Goal: Task Accomplishment & Management: Manage account settings

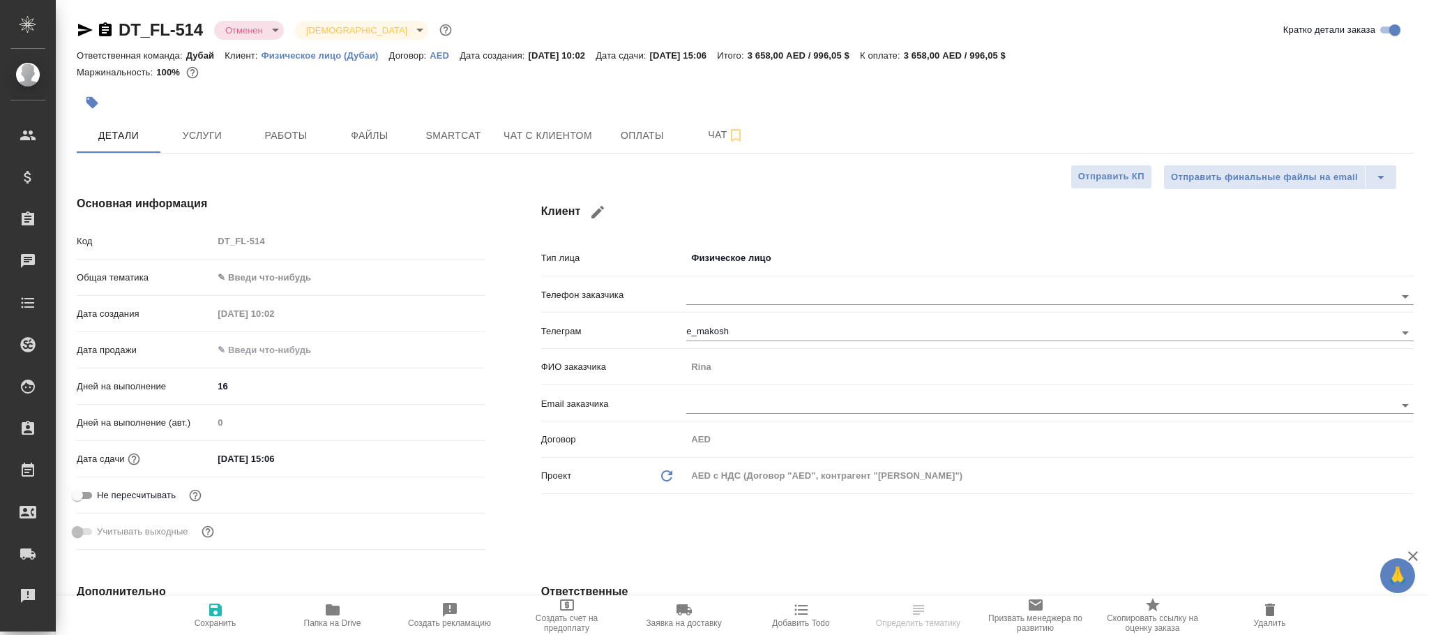
select select "RU"
type input "Козлова Мария"
click at [211, 136] on span "Услуги" at bounding box center [202, 135] width 67 height 17
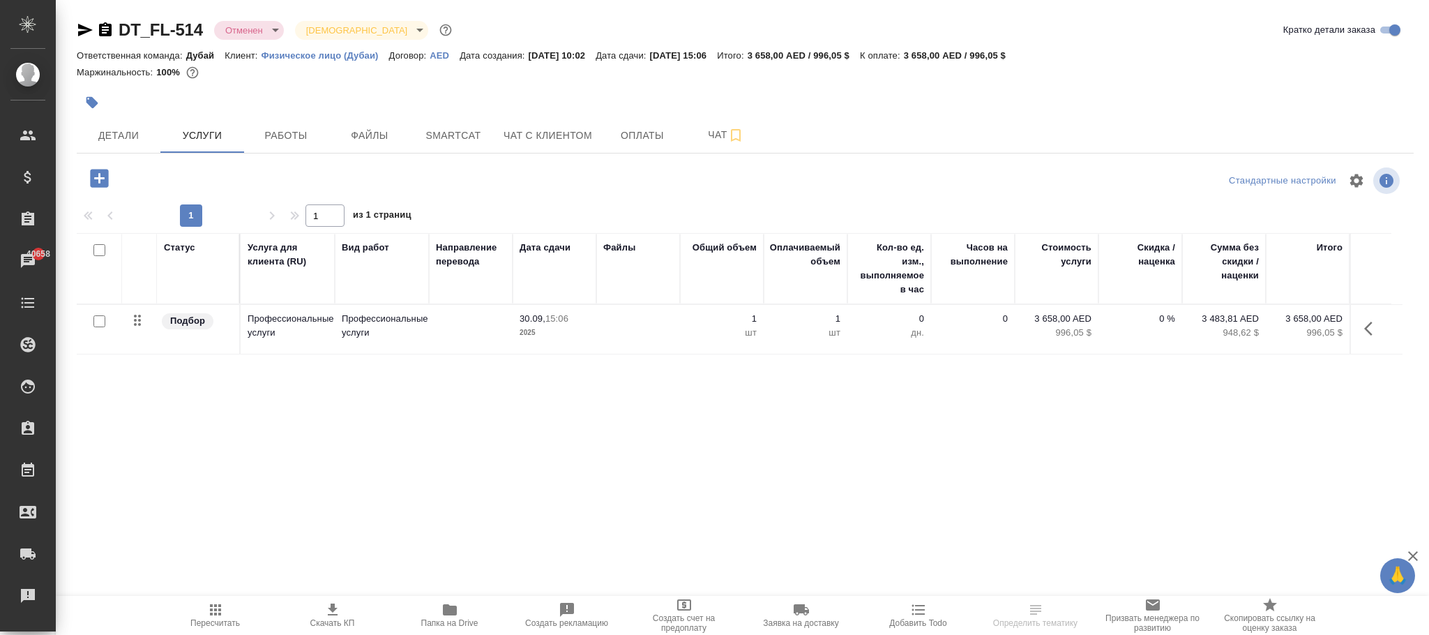
click at [1369, 335] on icon "button" at bounding box center [1369, 329] width 8 height 14
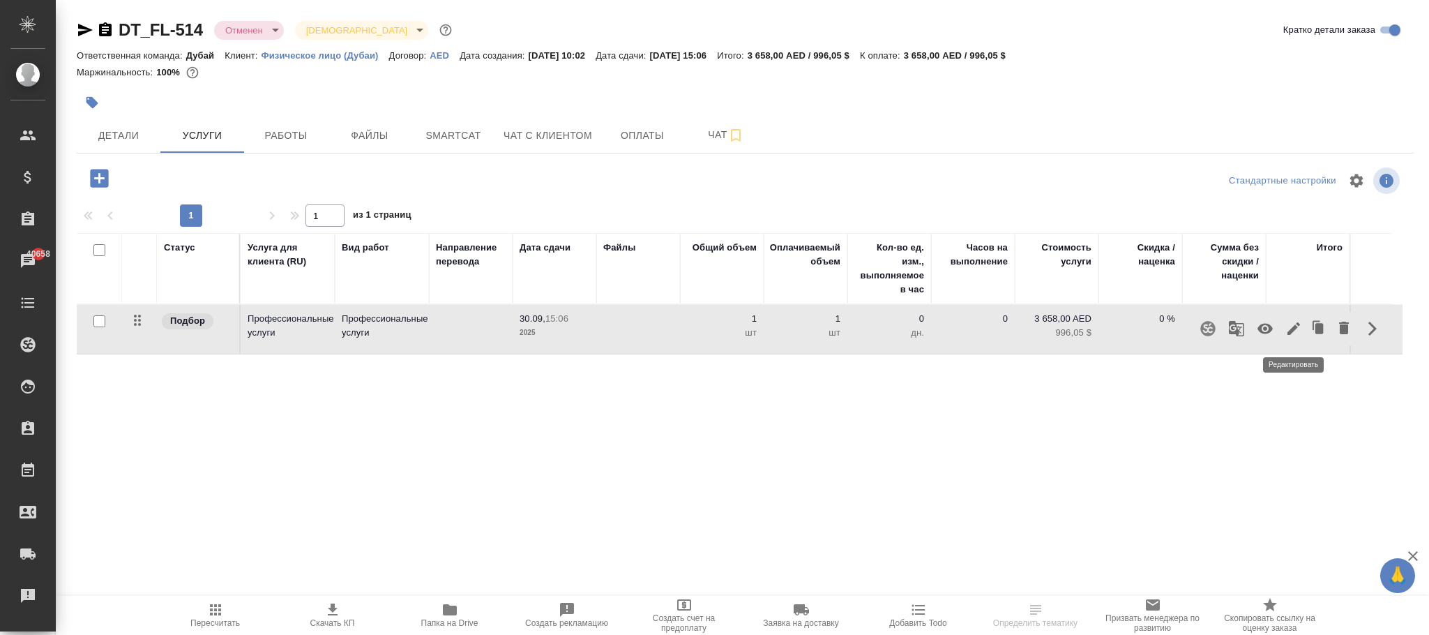
click at [1296, 333] on icon "button" at bounding box center [1294, 328] width 17 height 17
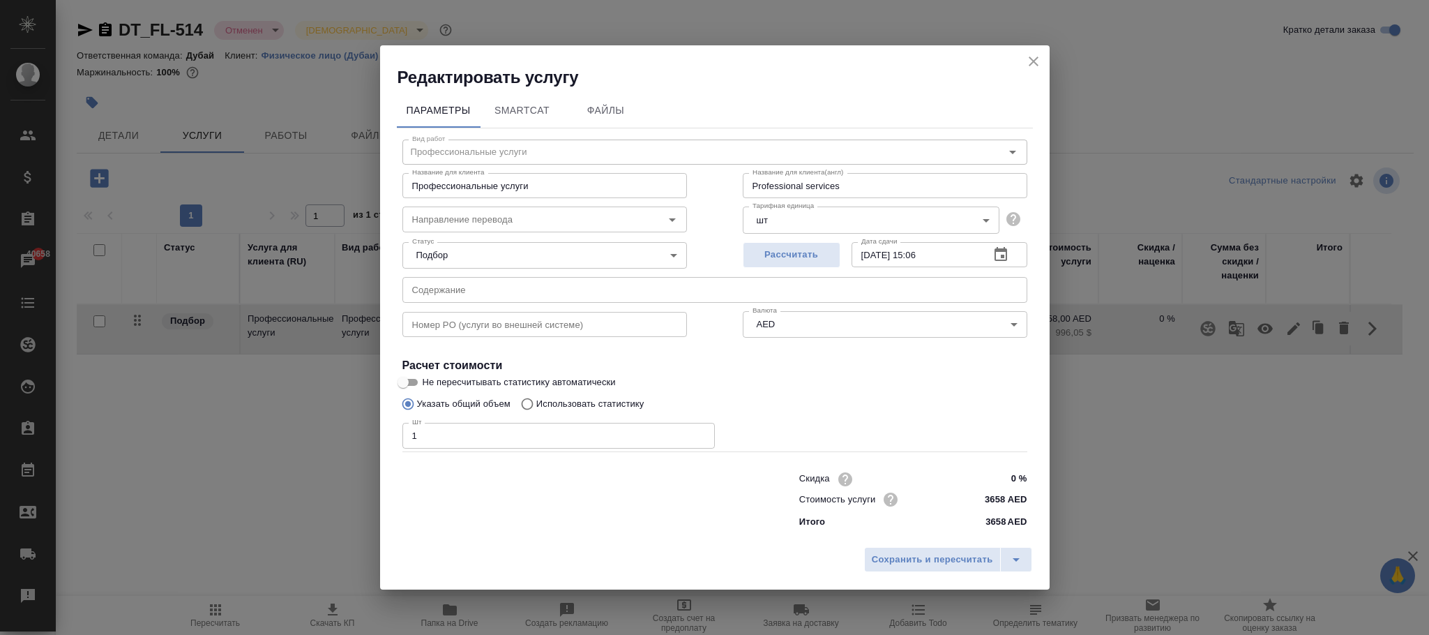
click at [1038, 61] on icon "close" at bounding box center [1033, 61] width 17 height 17
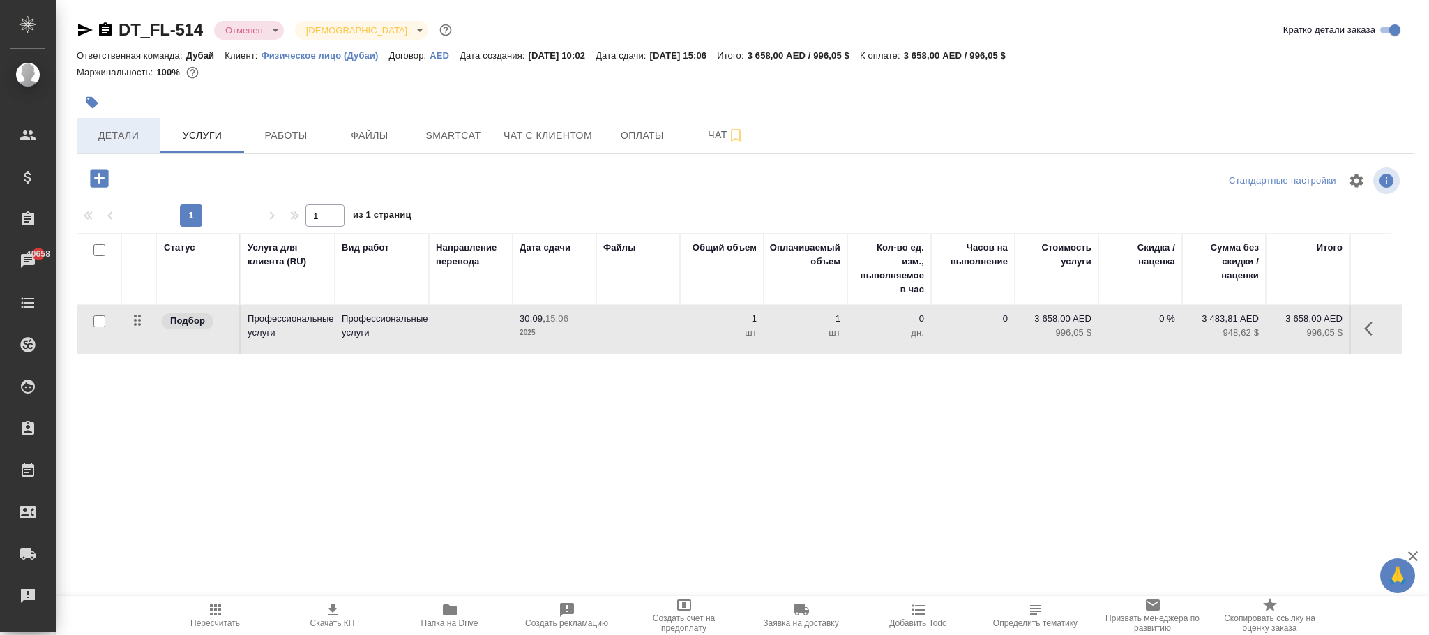
click at [112, 130] on span "Детали" at bounding box center [118, 135] width 67 height 17
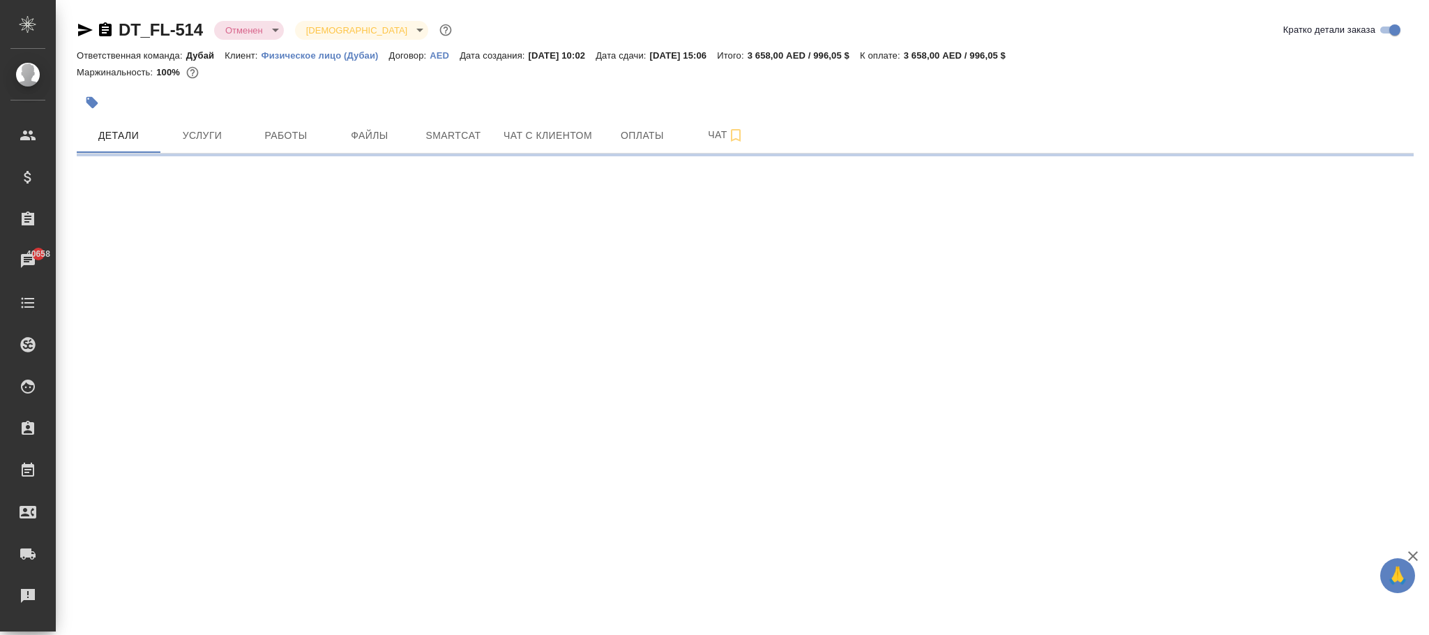
select select "RU"
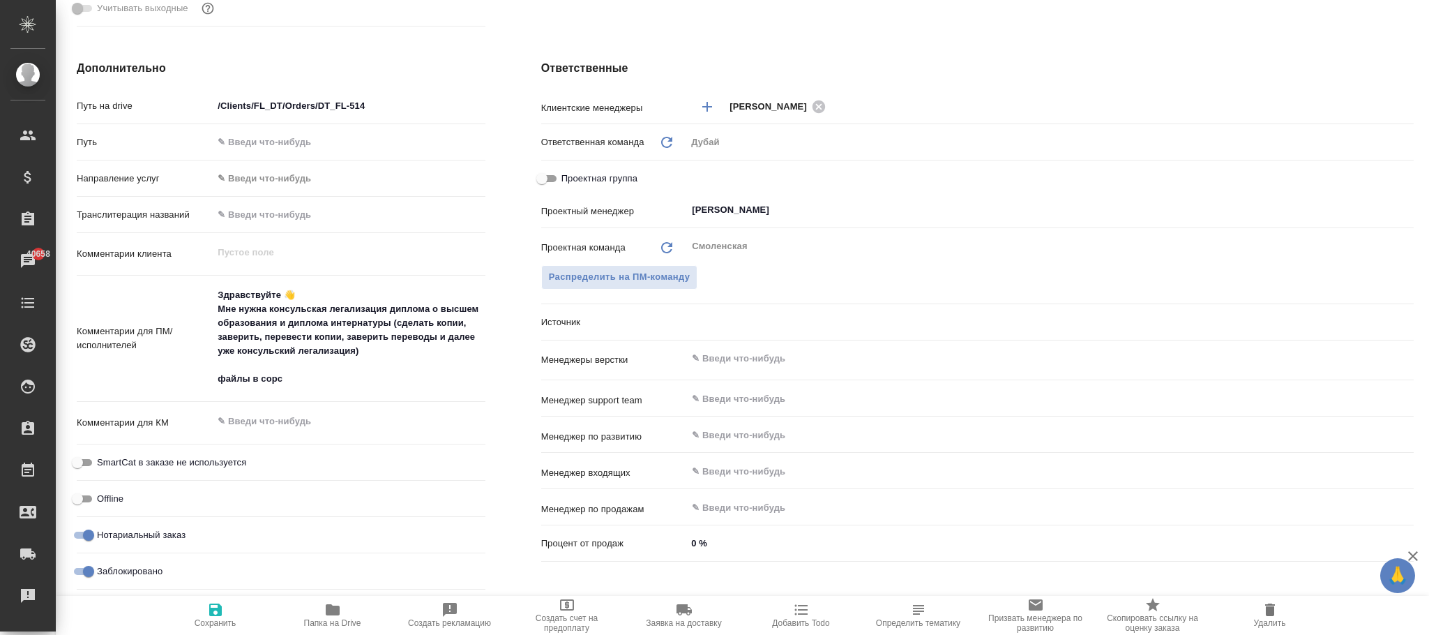
type textarea "x"
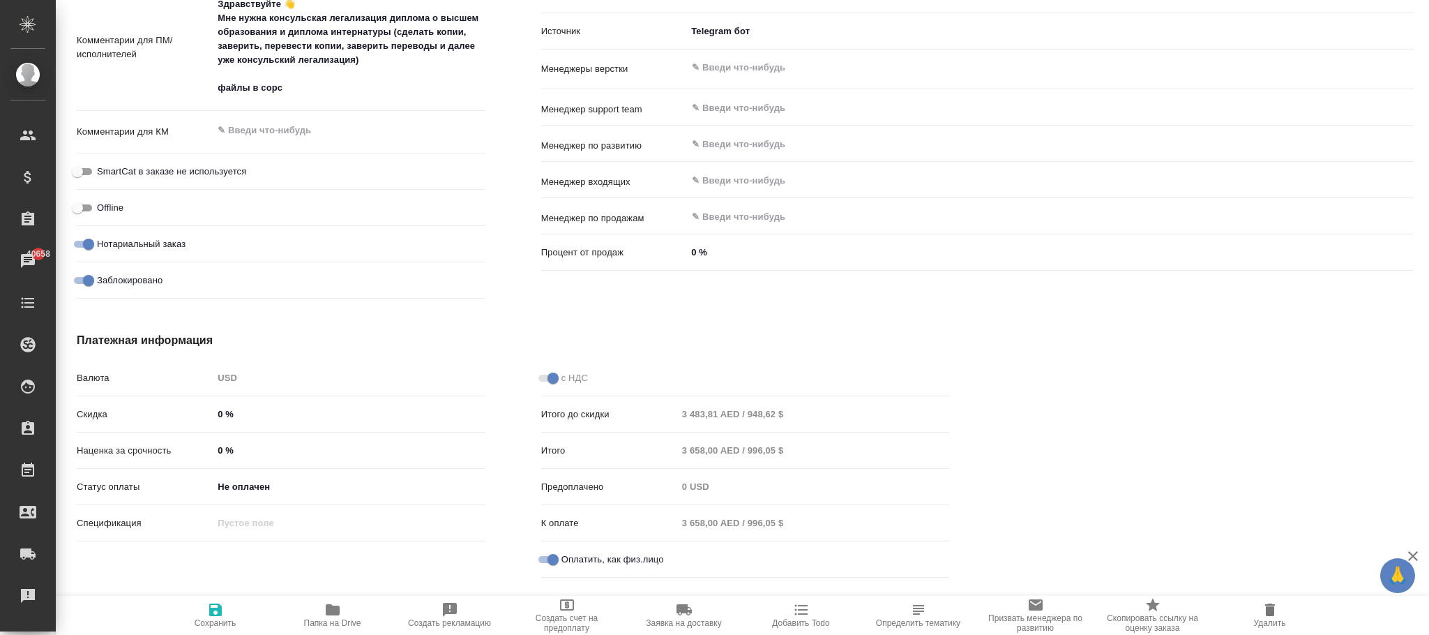
click at [80, 277] on input "Заблокировано" at bounding box center [88, 280] width 50 height 17
checkbox input "false"
type textarea "x"
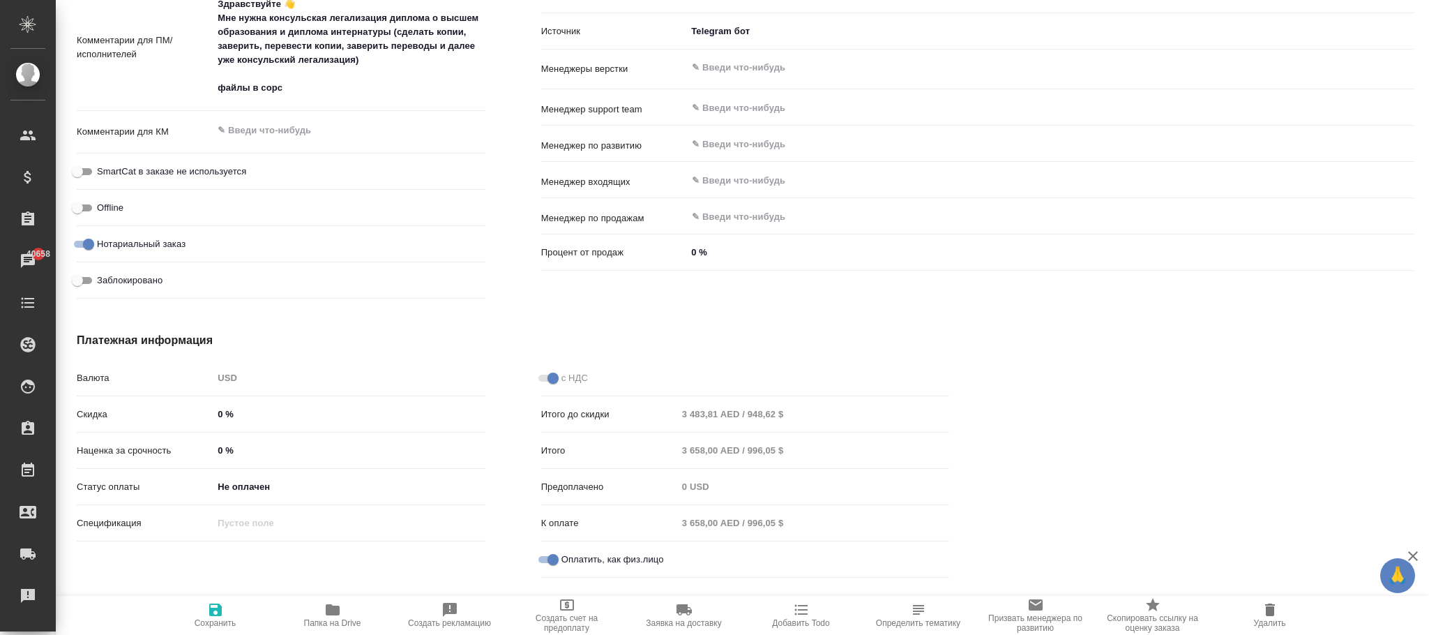
click at [212, 616] on icon "button" at bounding box center [215, 609] width 13 height 13
type textarea "x"
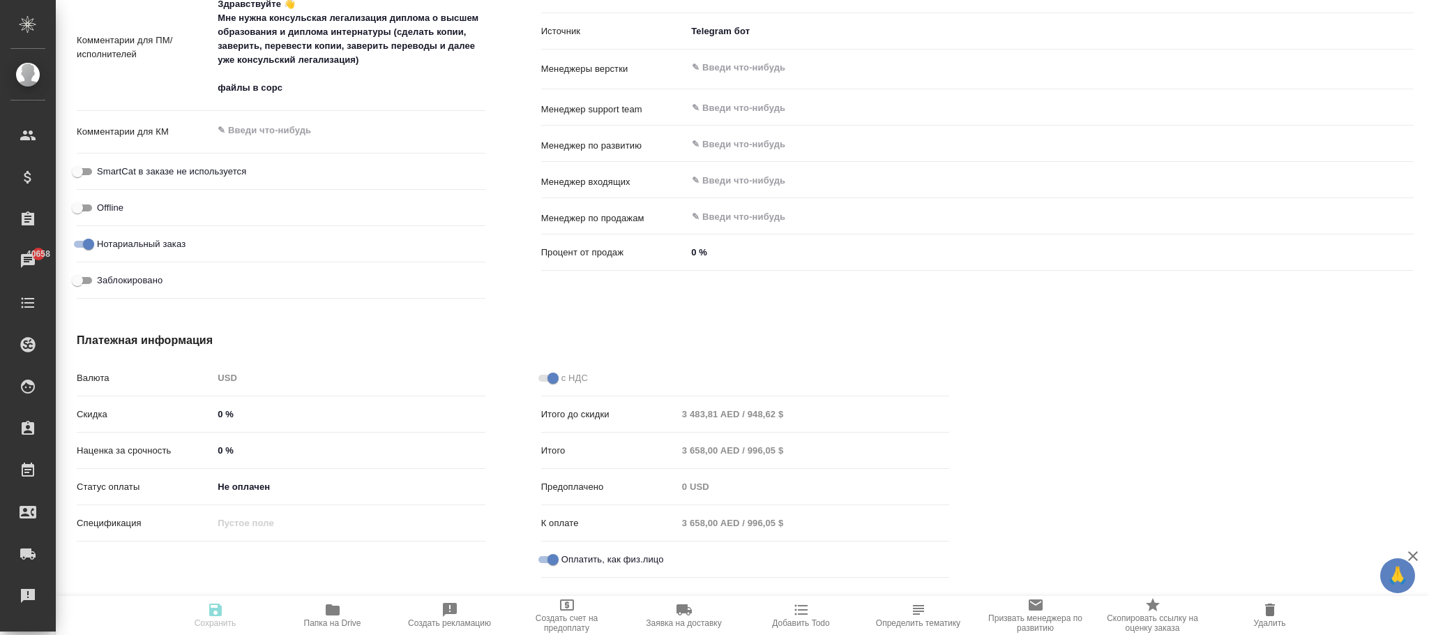
type textarea "x"
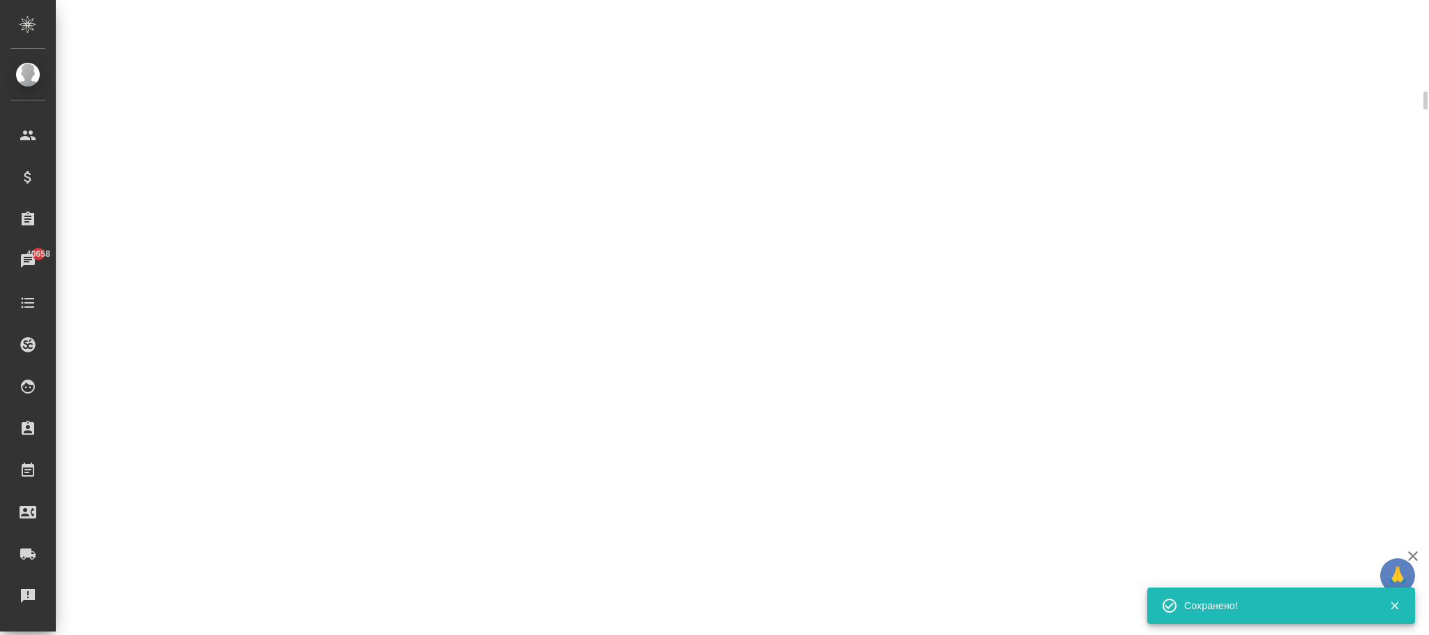
select select "RU"
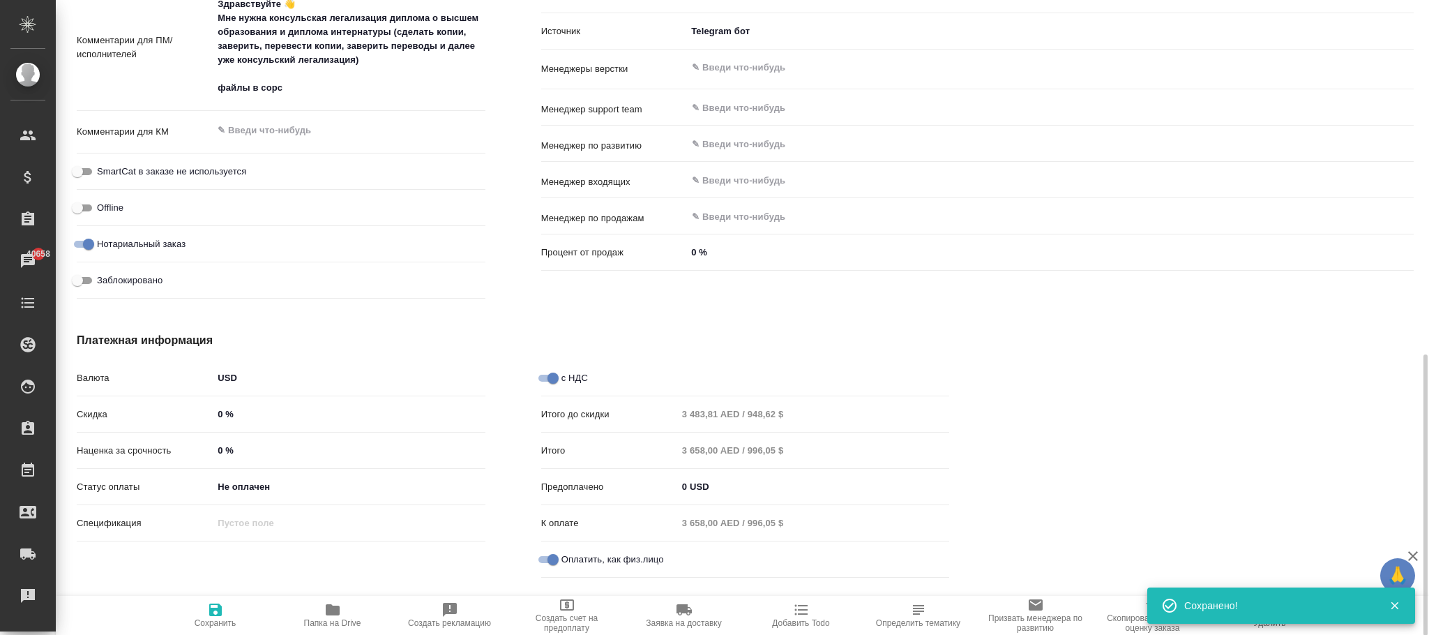
type textarea "x"
click at [243, 380] on body "🙏 .cls-1 fill:#fff; AWATERA Фокина Наталья n.fokina Клиенты Спецификации Заказы…" at bounding box center [714, 317] width 1429 height 635
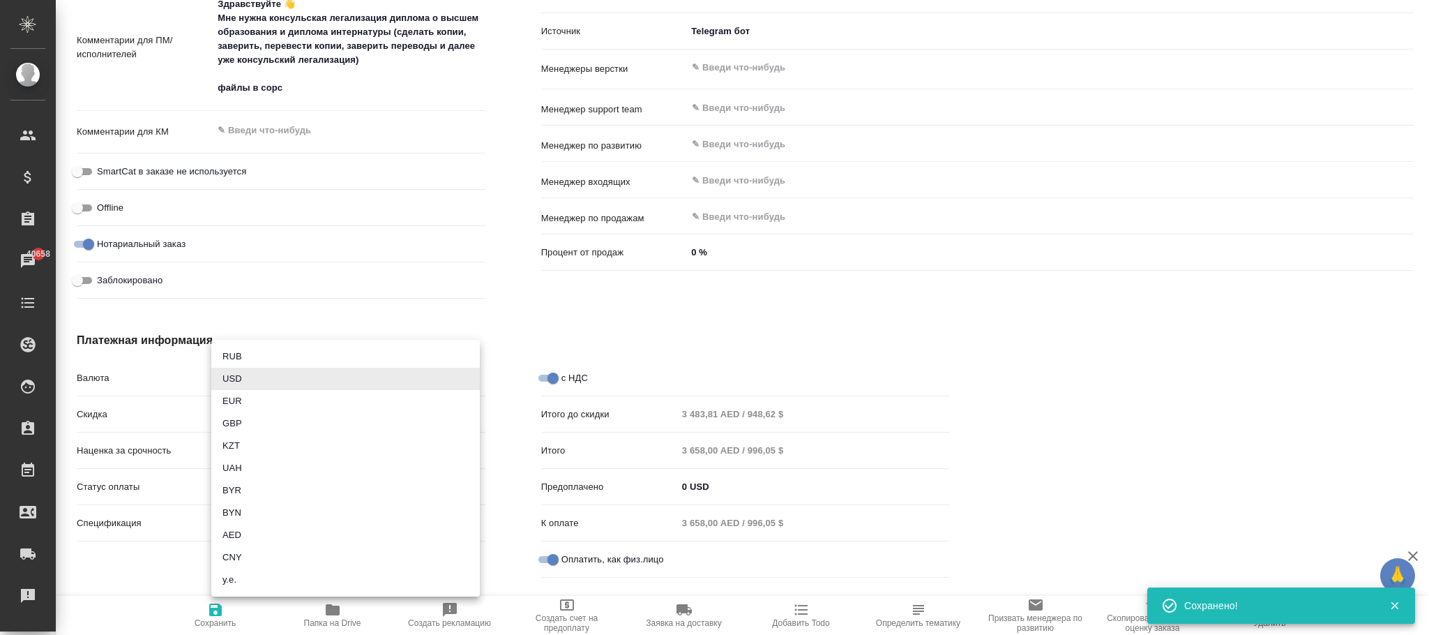
click at [245, 530] on li "AED" at bounding box center [345, 535] width 269 height 22
type textarea "x"
type input "AED"
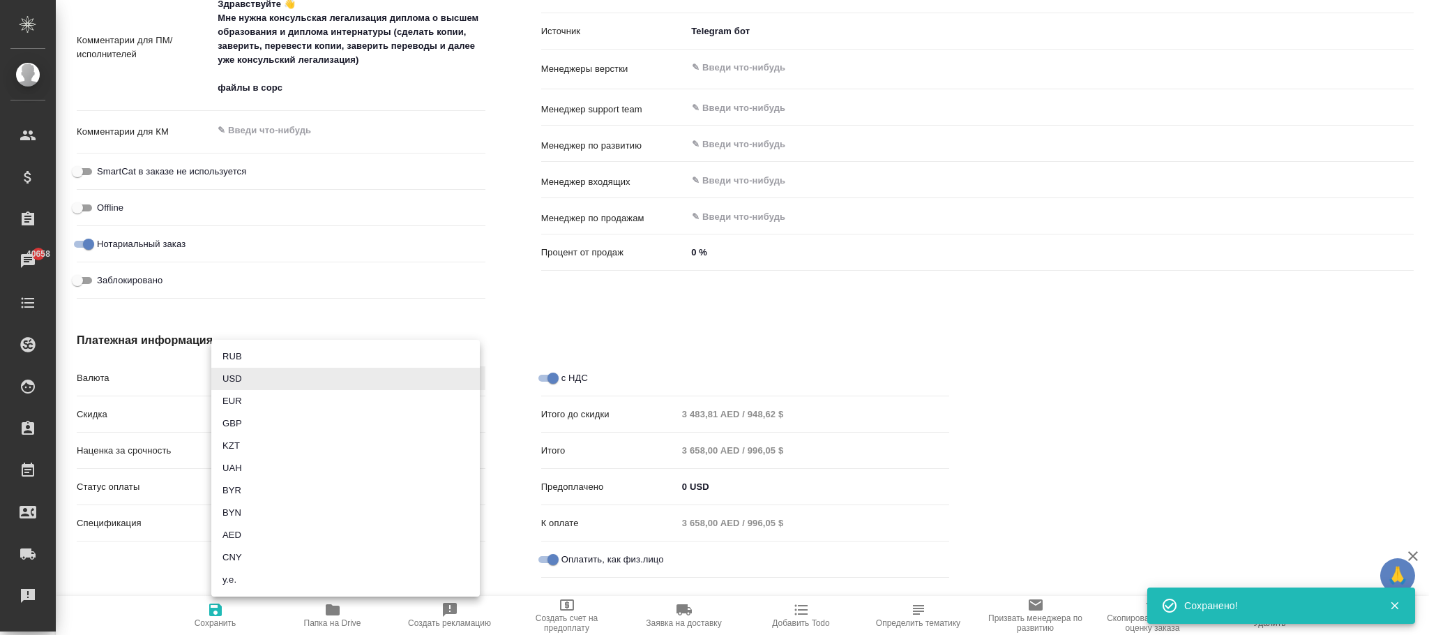
type input "3 483,81 AED / 948,62 AED"
type input "3 658,00 AED / 996,05 AED"
click at [223, 601] on button "Сохранить" at bounding box center [215, 615] width 117 height 39
type textarea "x"
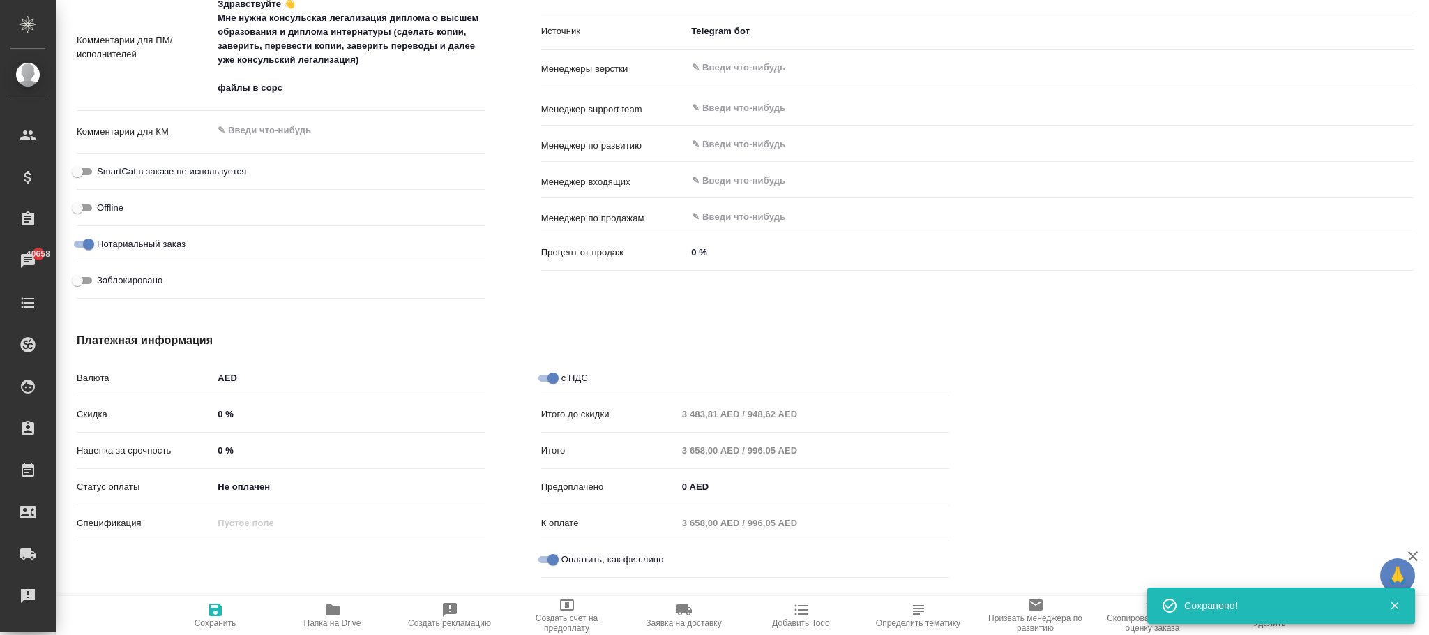
type textarea "x"
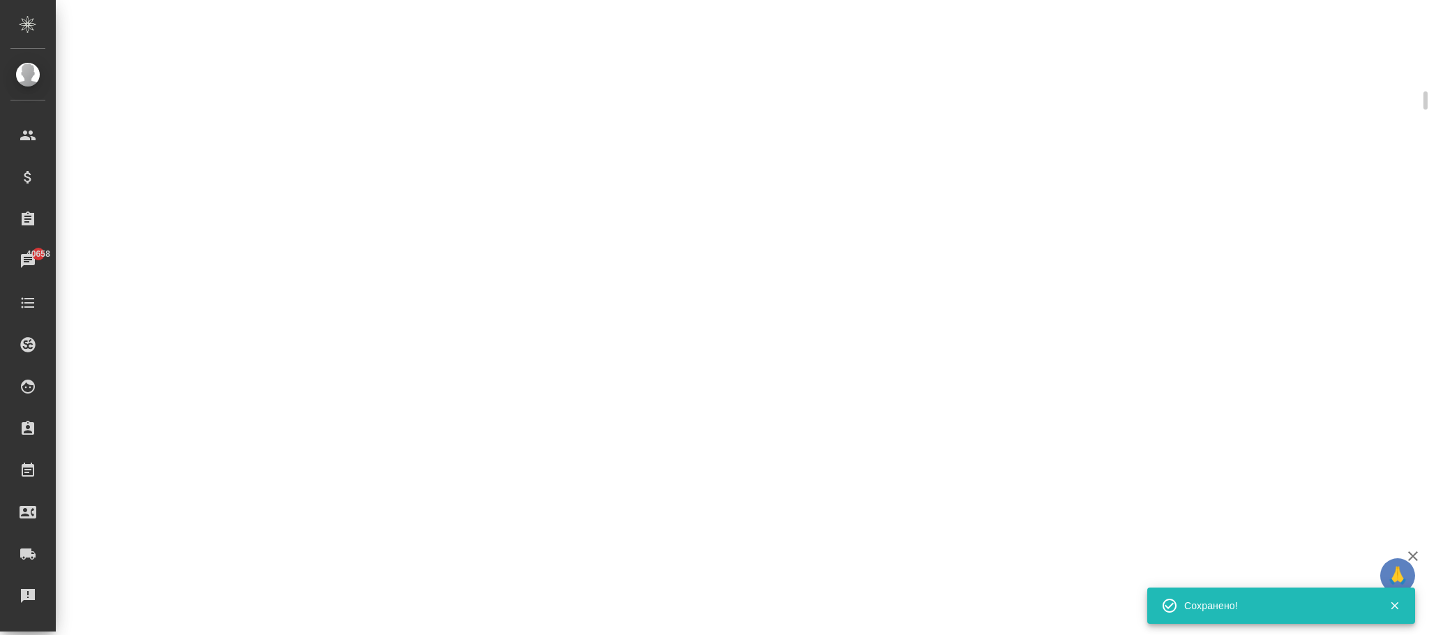
select select "RU"
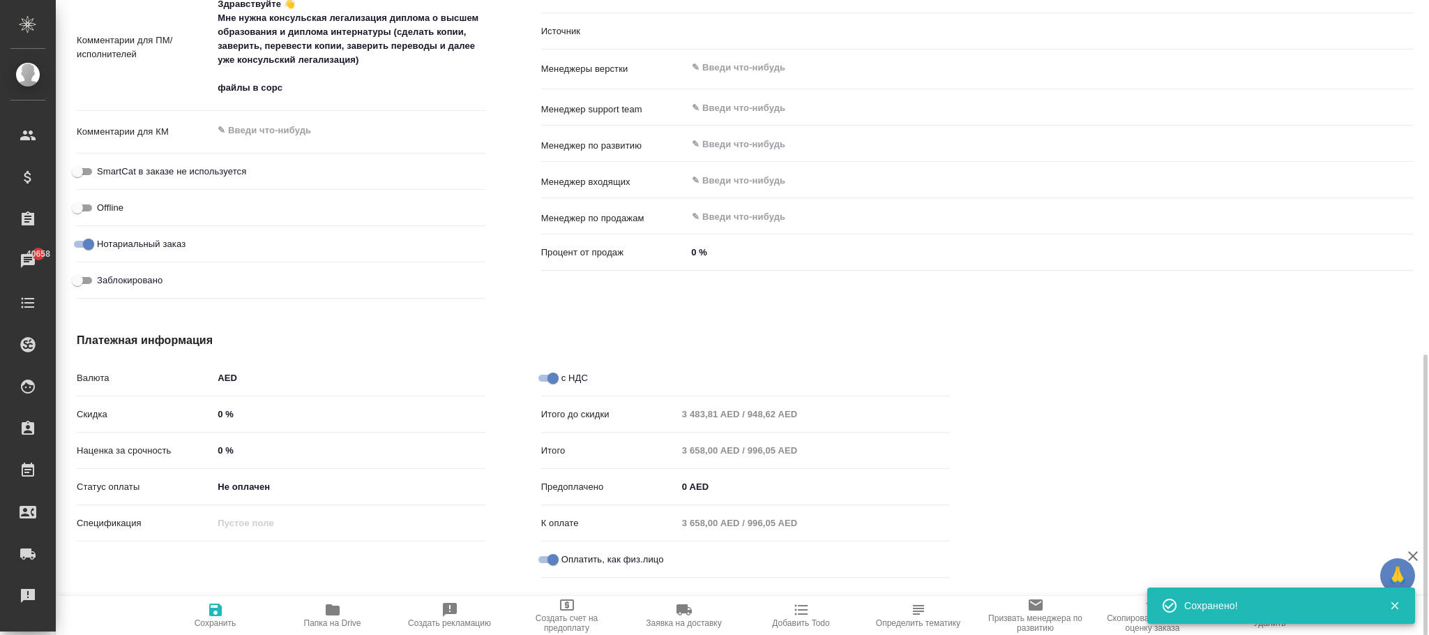
type textarea "x"
click at [87, 278] on input "Заблокировано" at bounding box center [77, 280] width 50 height 17
checkbox input "true"
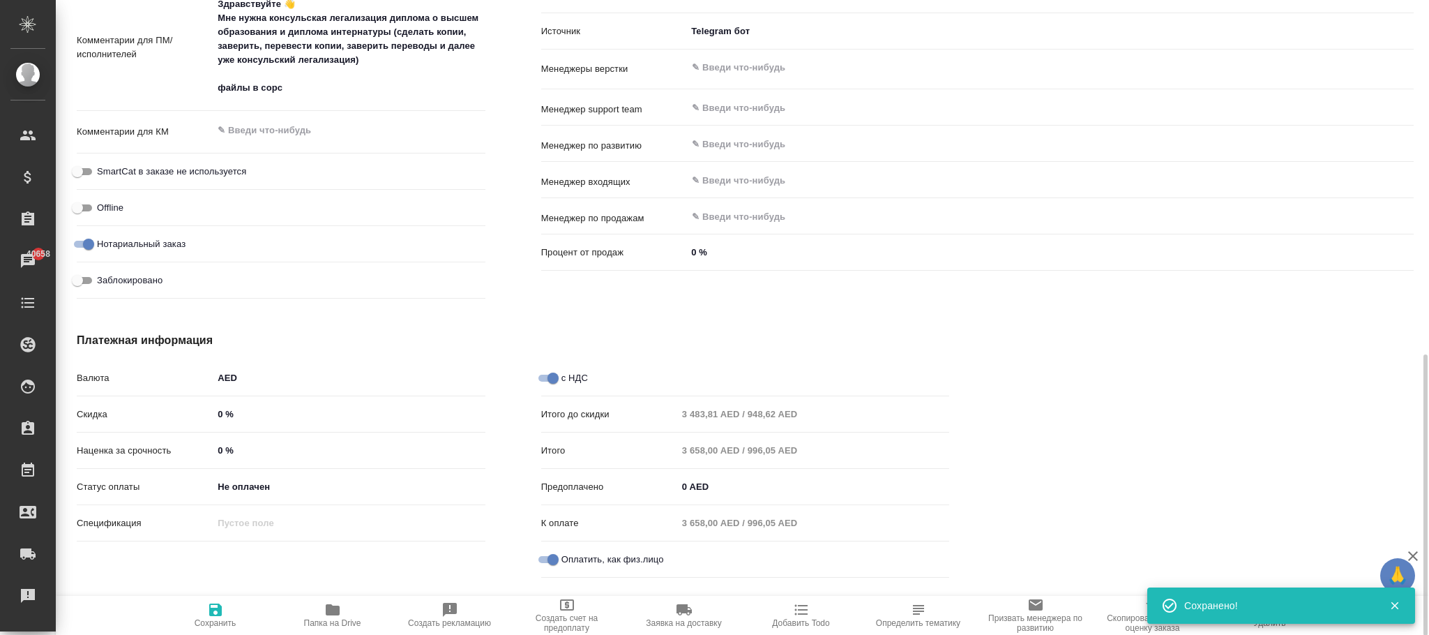
type textarea "x"
click at [211, 611] on icon "button" at bounding box center [215, 609] width 13 height 13
type textarea "x"
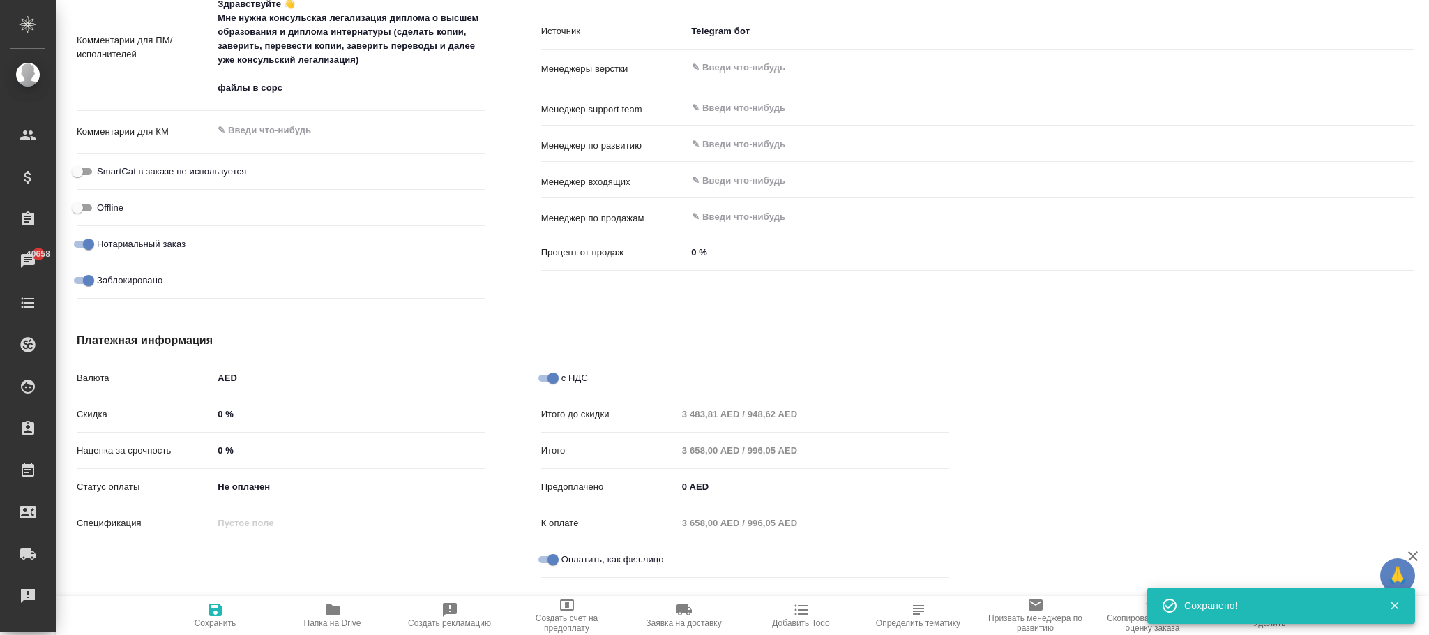
type textarea "x"
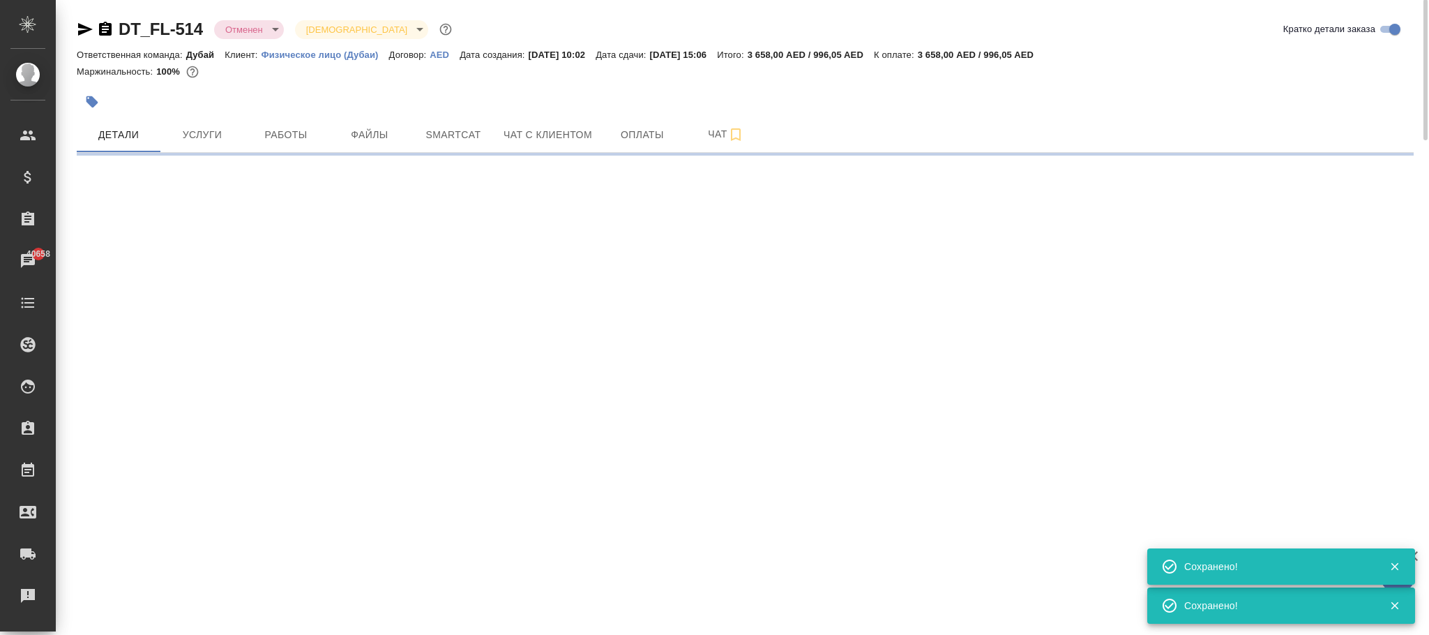
scroll to position [0, 0]
select select "RU"
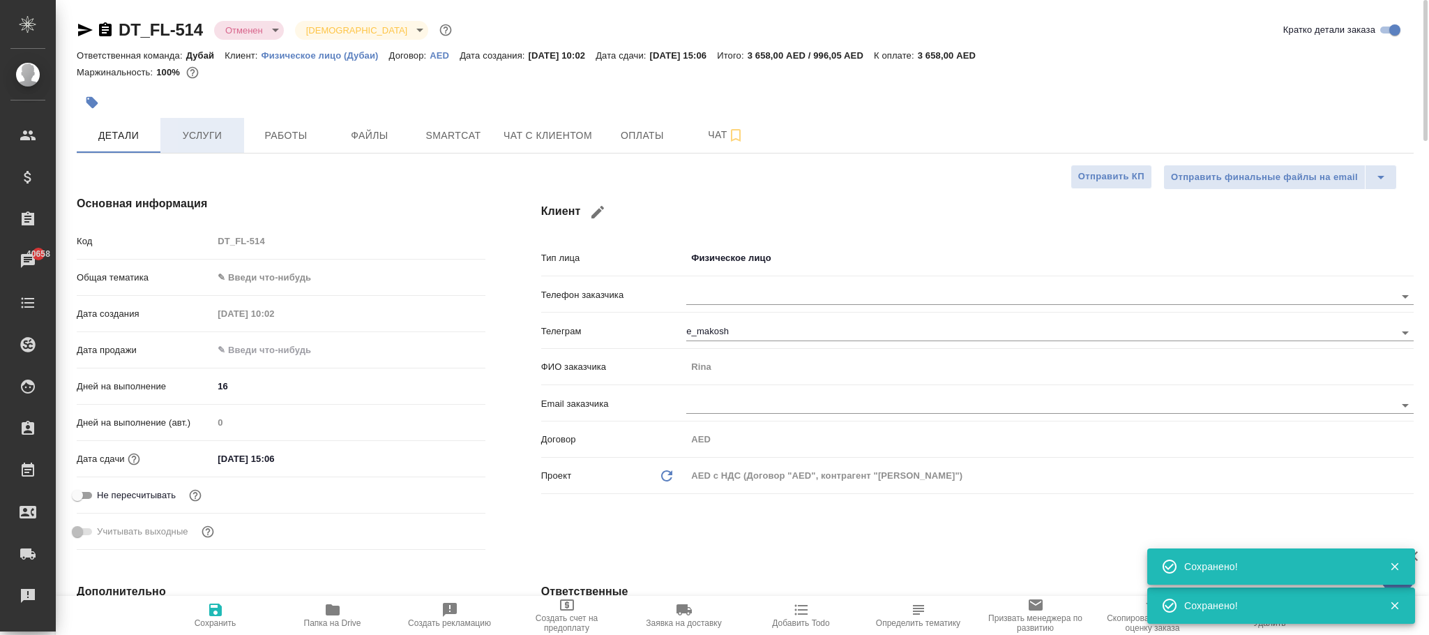
type textarea "x"
click at [201, 133] on span "Услуги" at bounding box center [202, 135] width 67 height 17
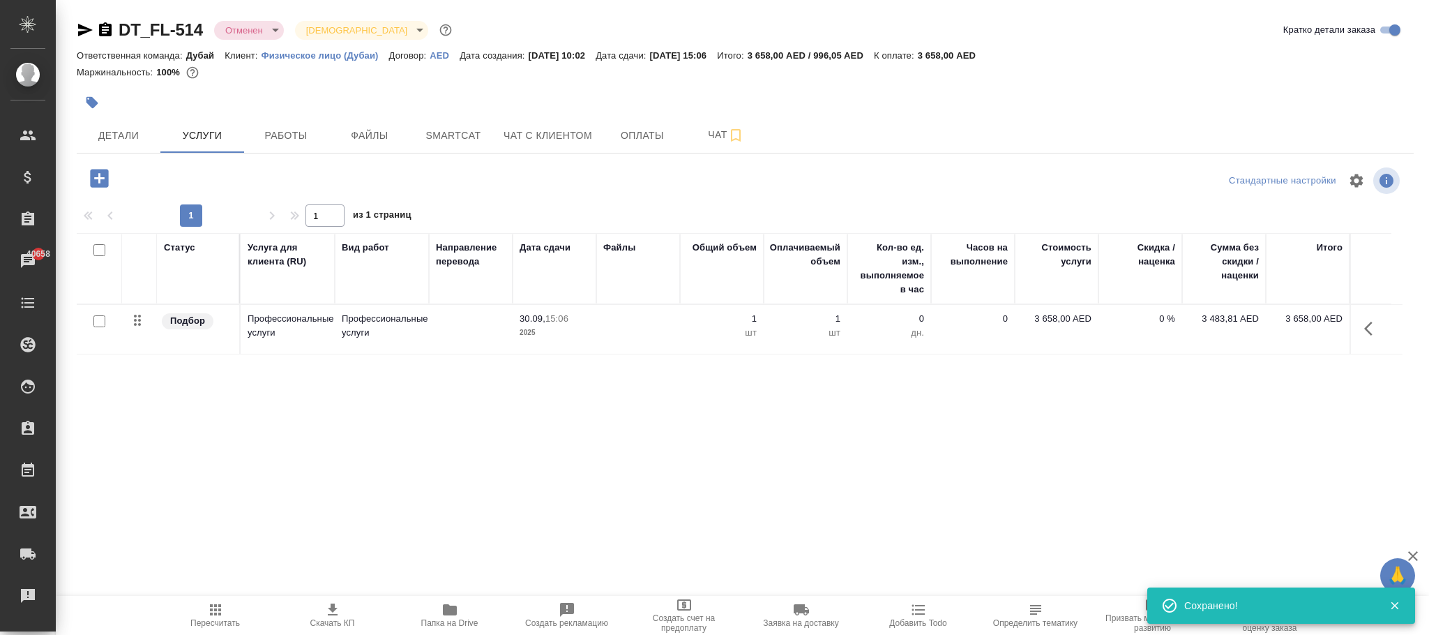
click at [218, 611] on icon "button" at bounding box center [215, 609] width 17 height 17
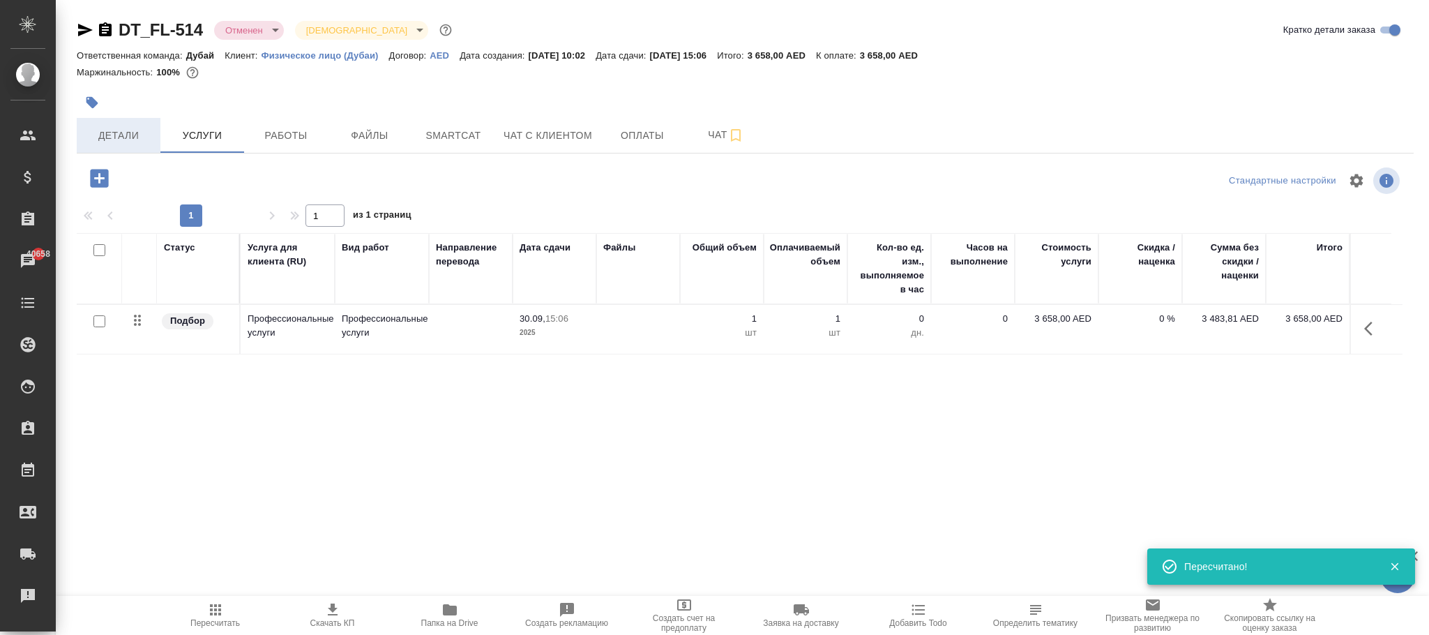
click at [137, 134] on span "Детали" at bounding box center [118, 135] width 67 height 17
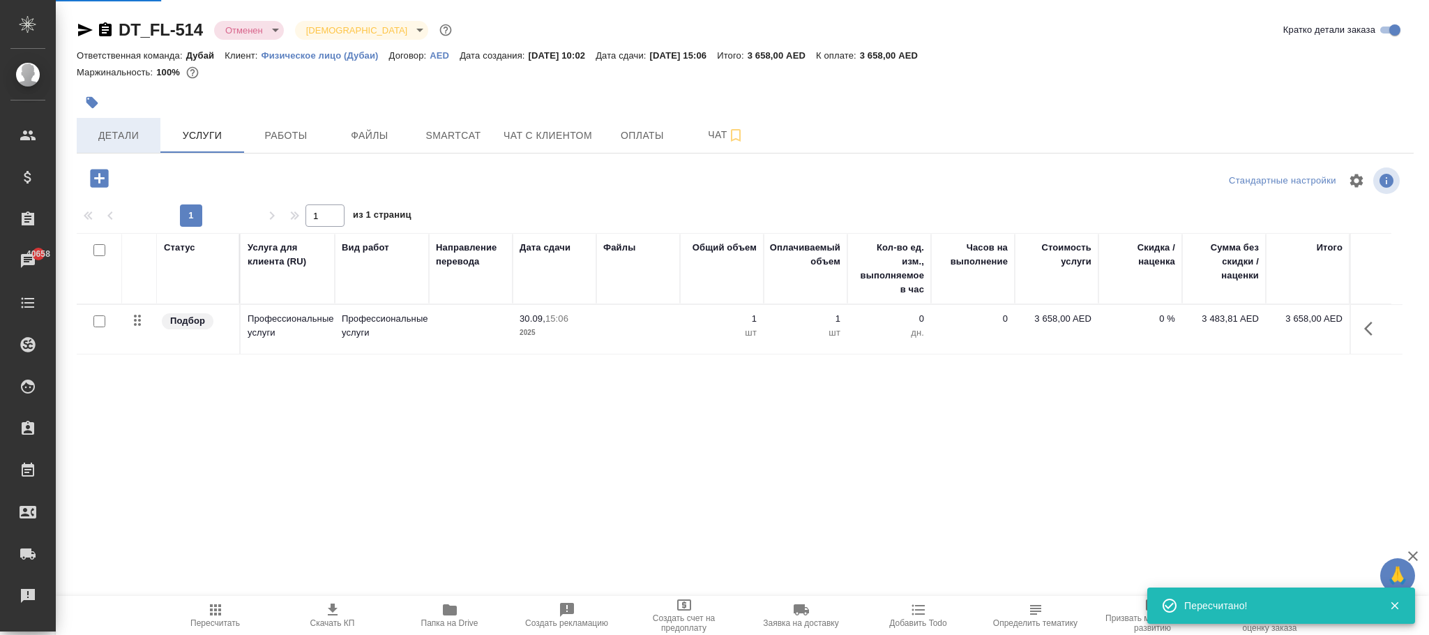
click at [126, 128] on span "Детали" at bounding box center [118, 135] width 67 height 17
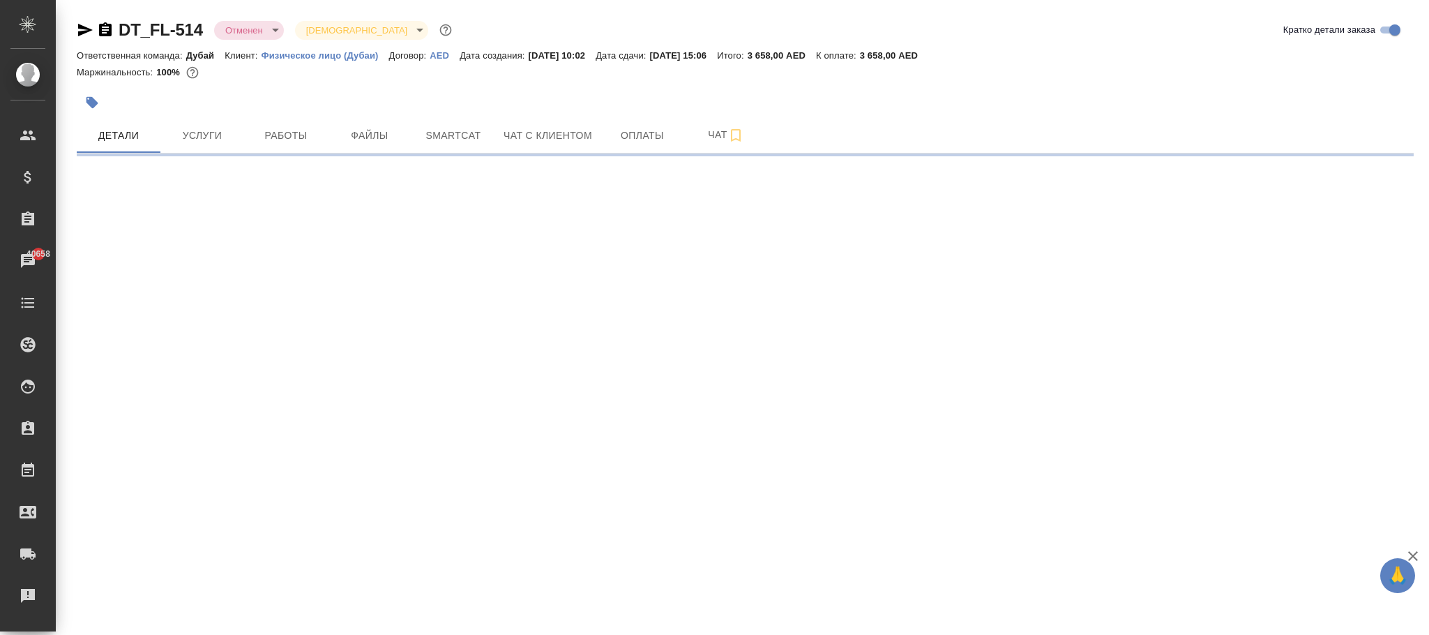
select select "RU"
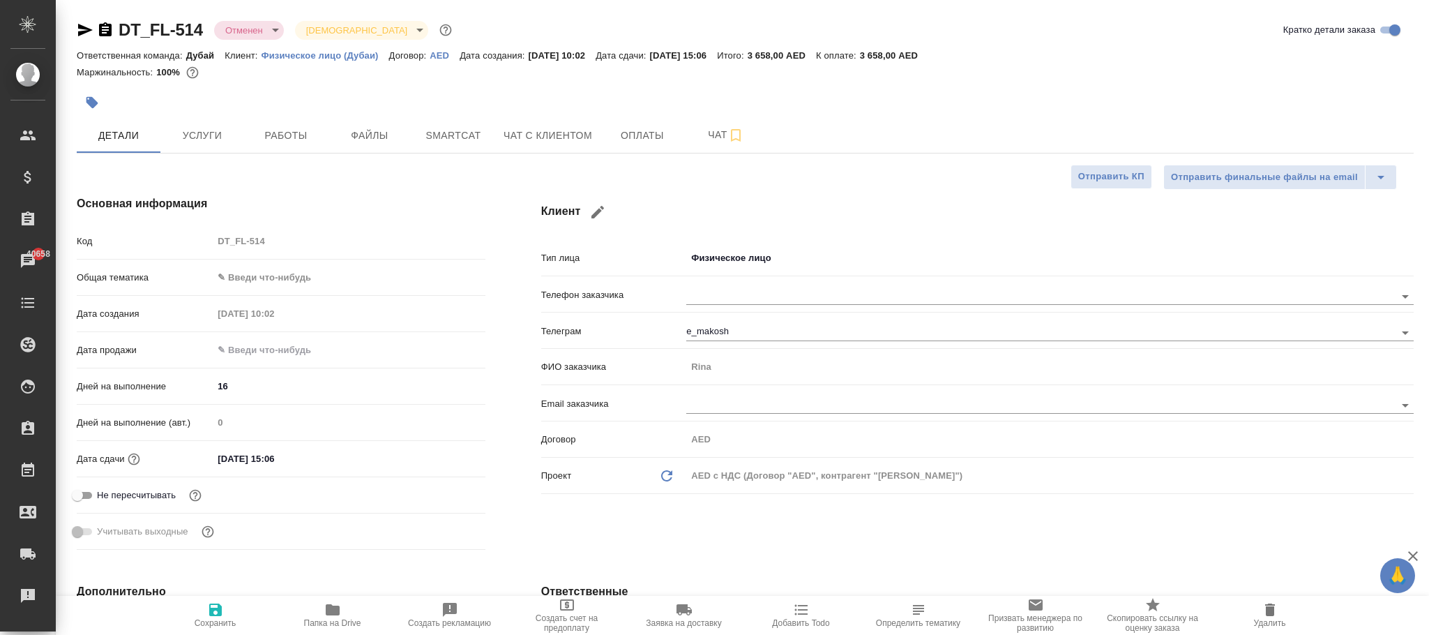
type textarea "x"
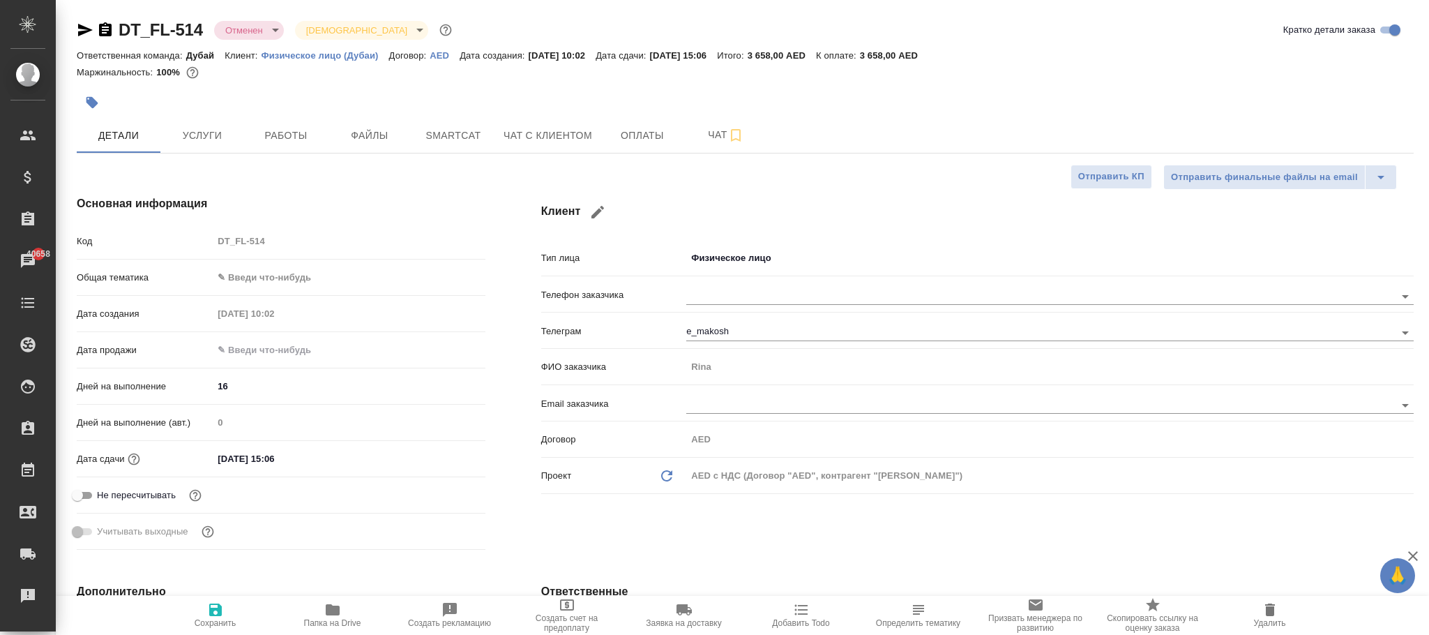
type textarea "x"
click at [218, 612] on icon "button" at bounding box center [215, 609] width 13 height 13
type textarea "x"
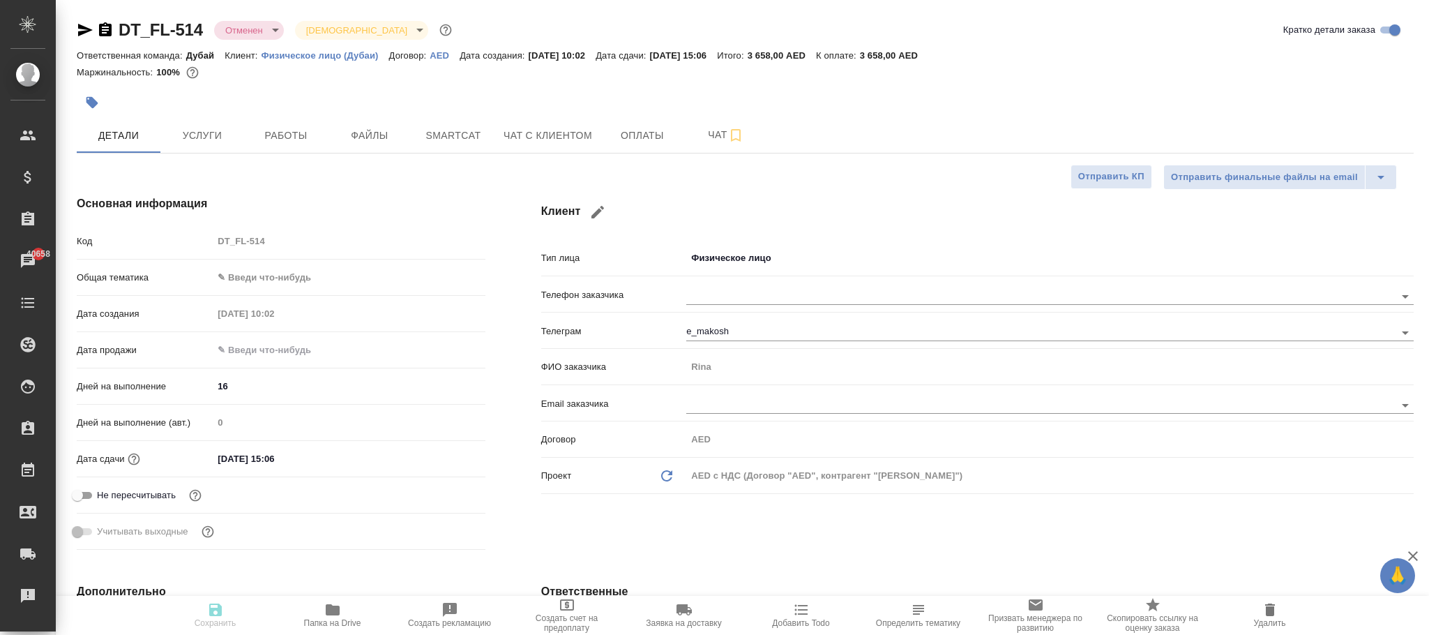
type textarea "x"
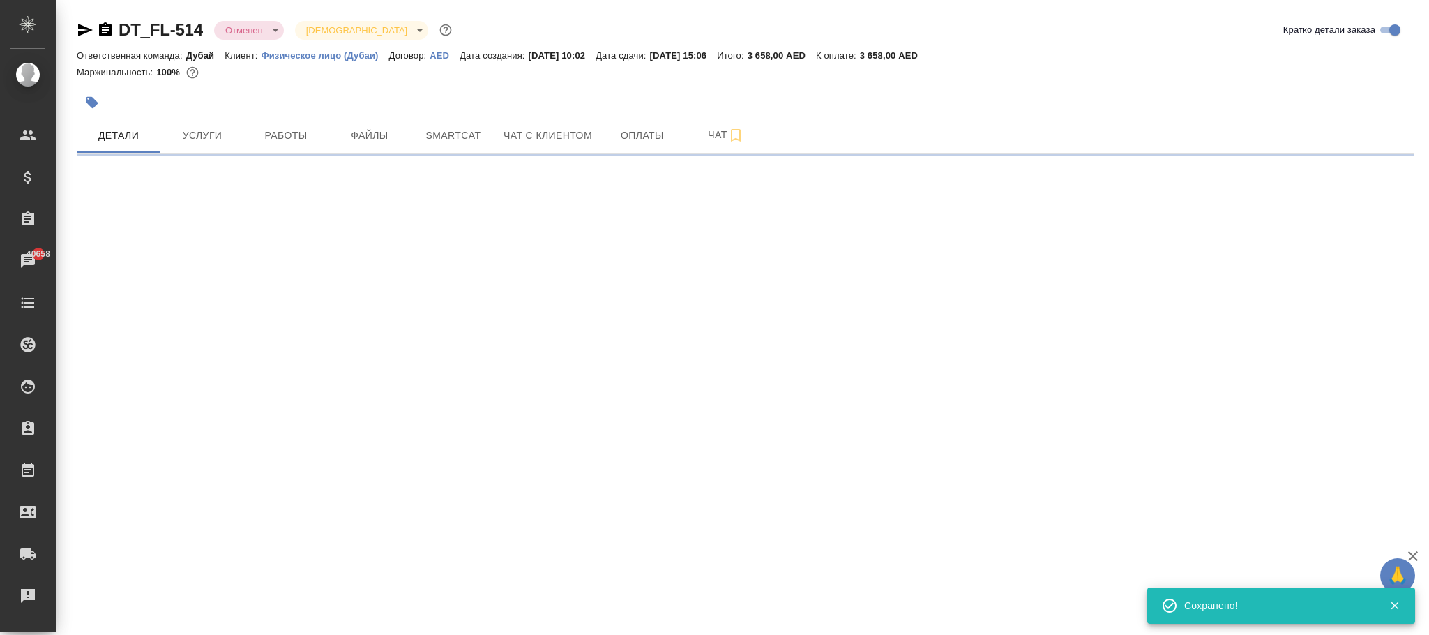
select select "RU"
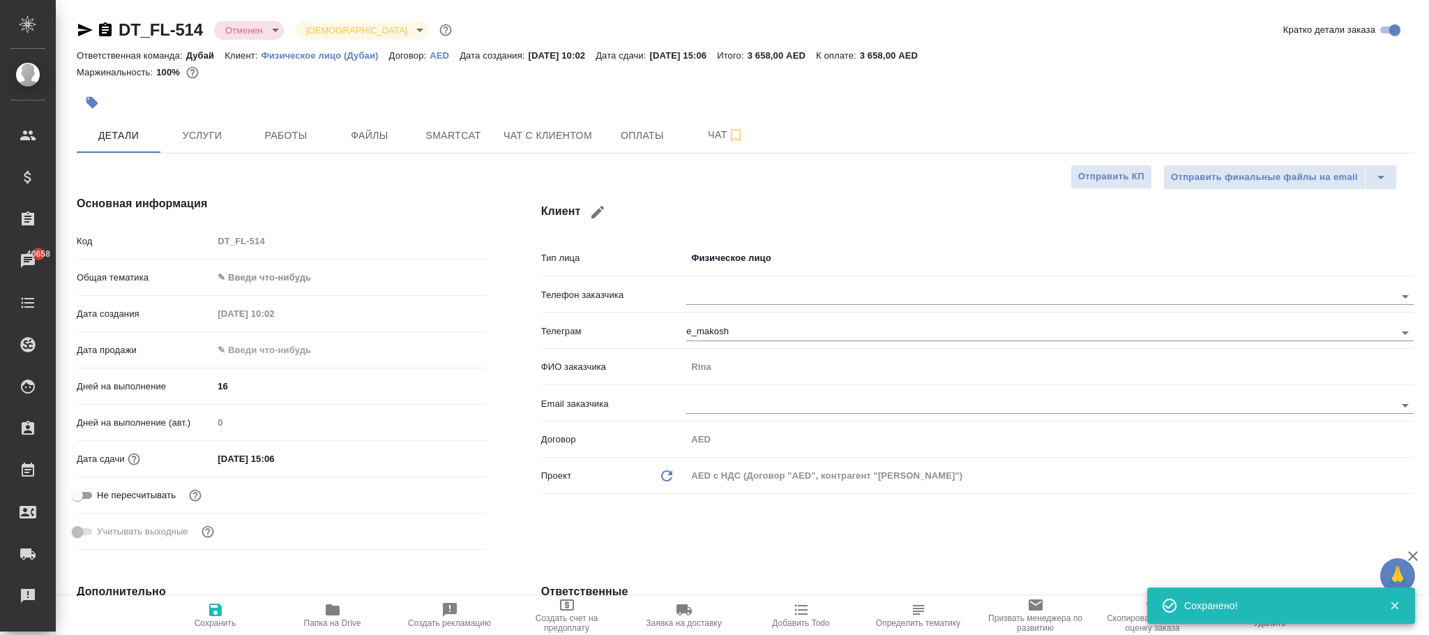
type textarea "x"
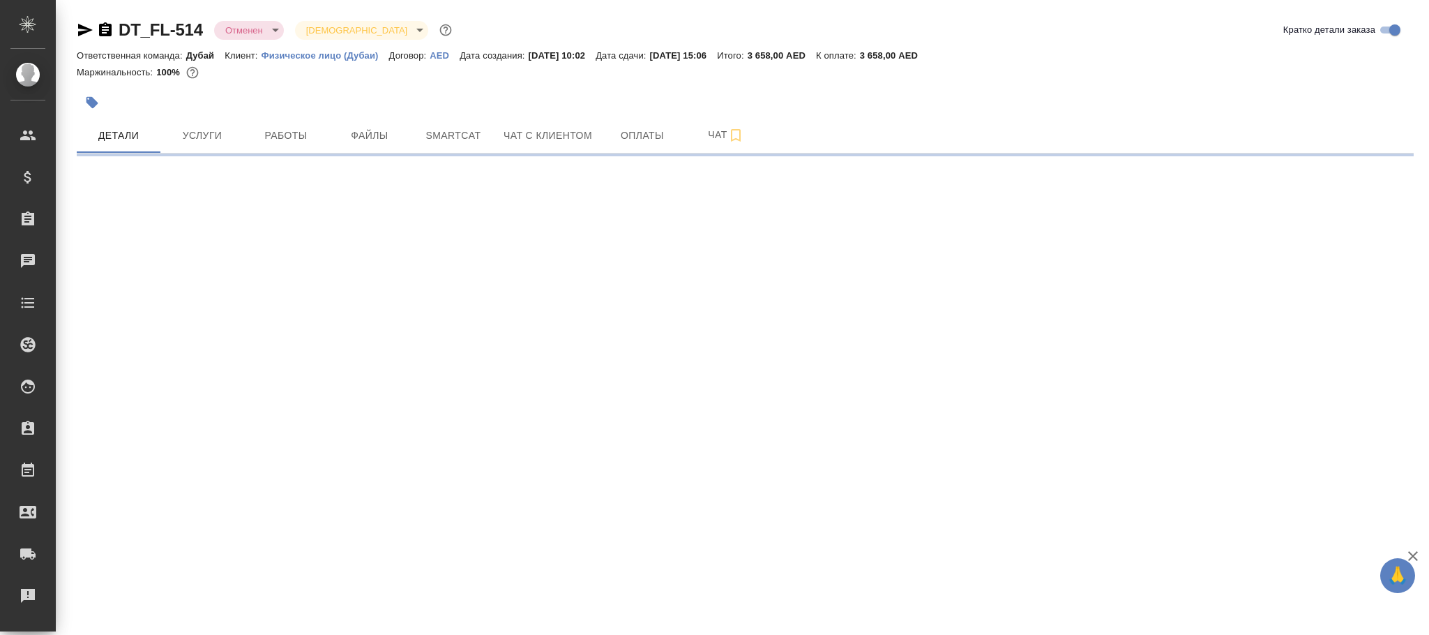
select select "RU"
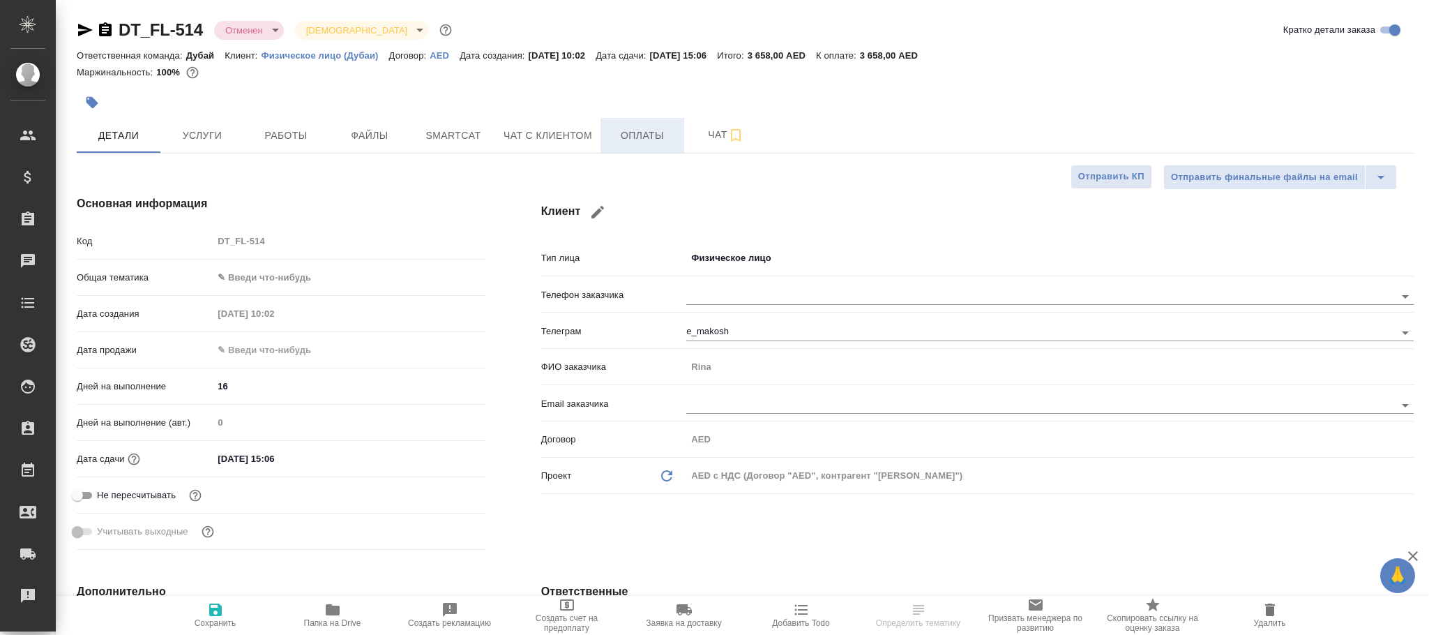
type textarea "x"
click at [641, 133] on span "Оплаты" at bounding box center [642, 135] width 67 height 17
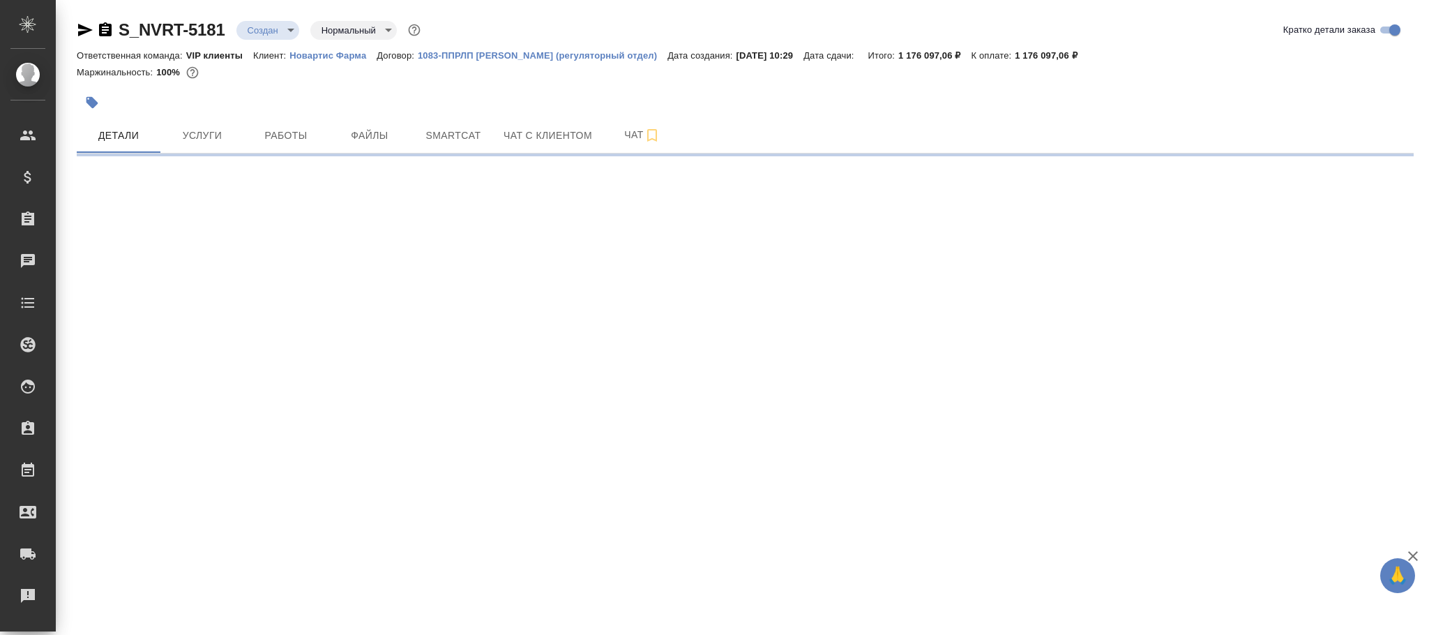
select select "RU"
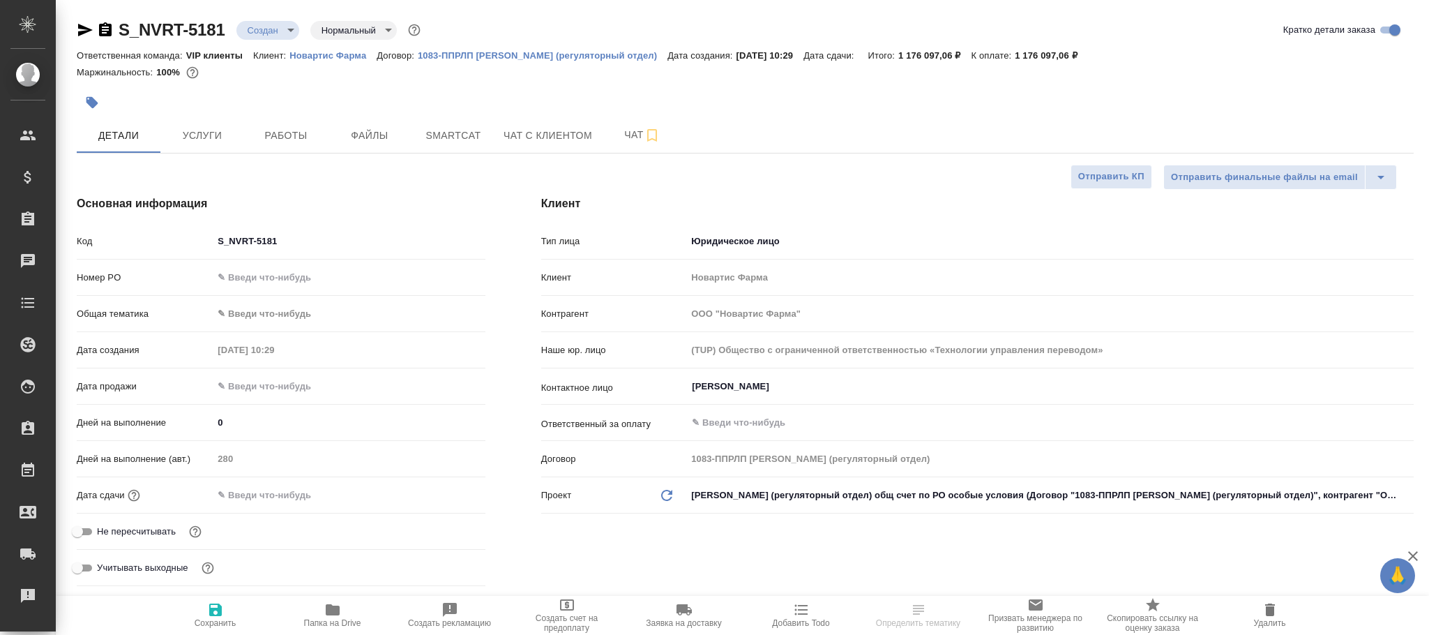
type textarea "x"
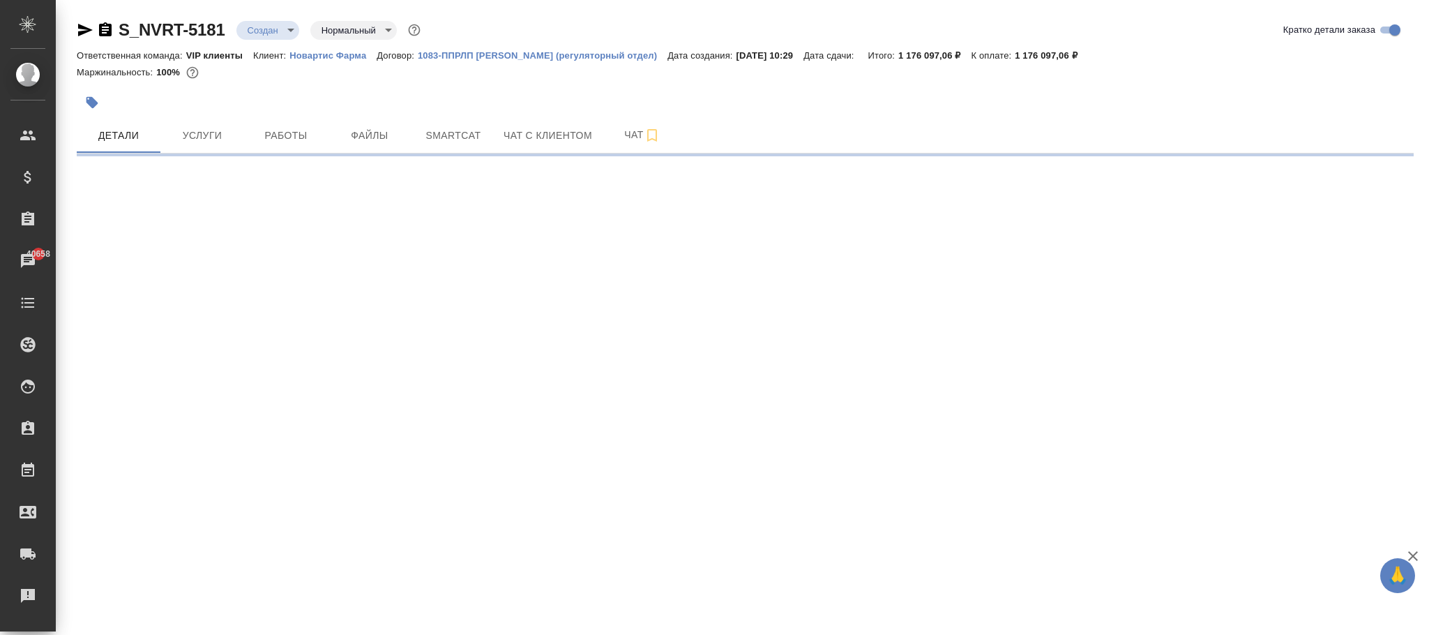
select select "RU"
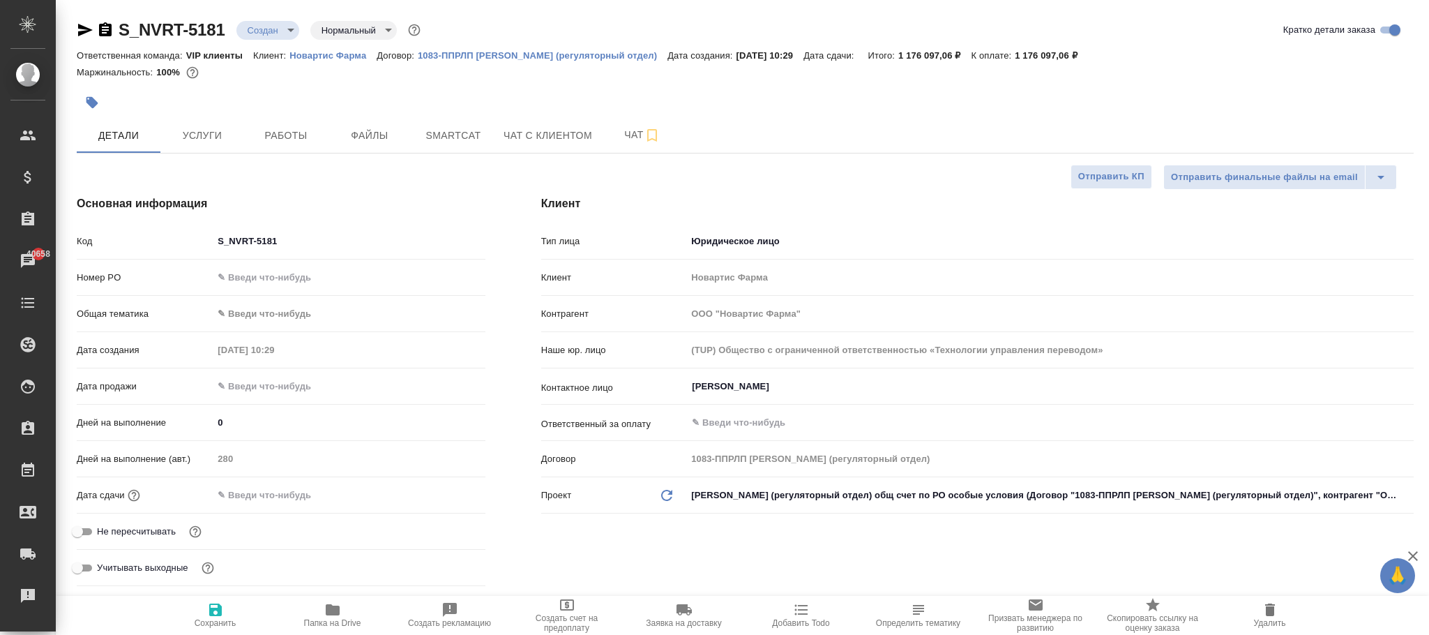
type textarea "x"
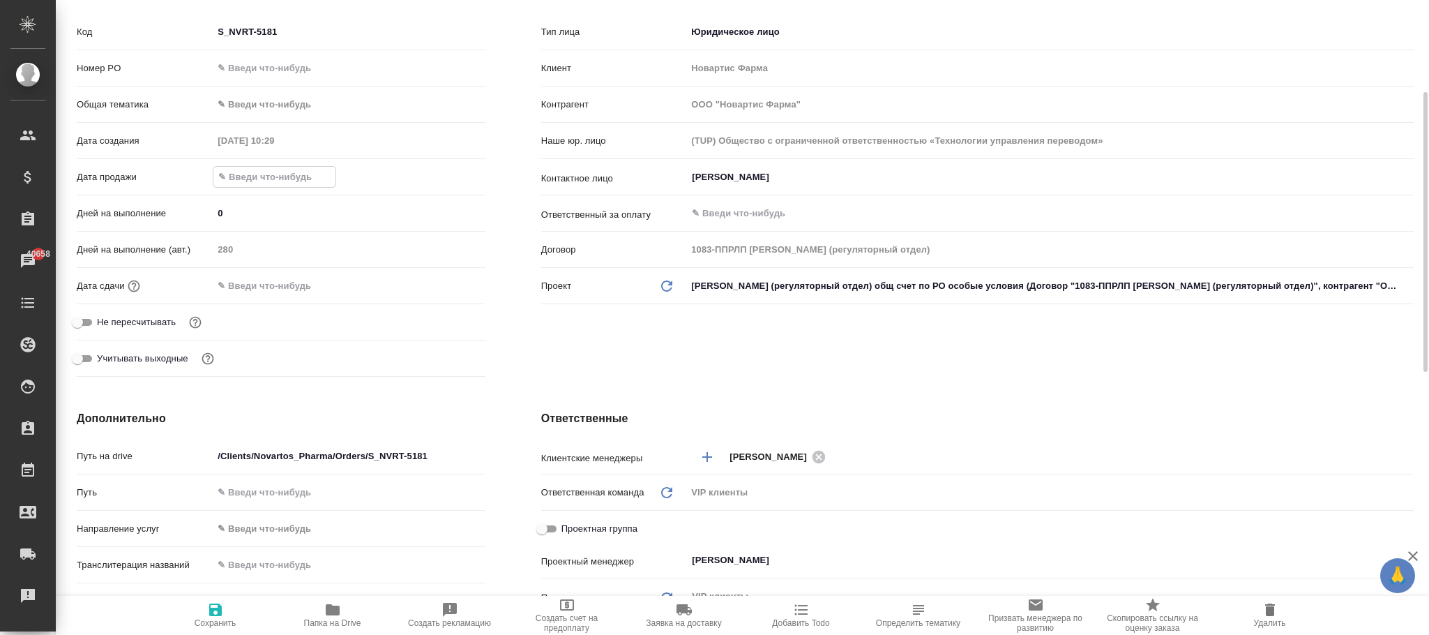
drag, startPoint x: 260, startPoint y: 178, endPoint x: 380, endPoint y: 232, distance: 131.1
click at [260, 176] on input "text" at bounding box center [274, 177] width 122 height 20
type input "0_.__.____ __:__"
type textarea "x"
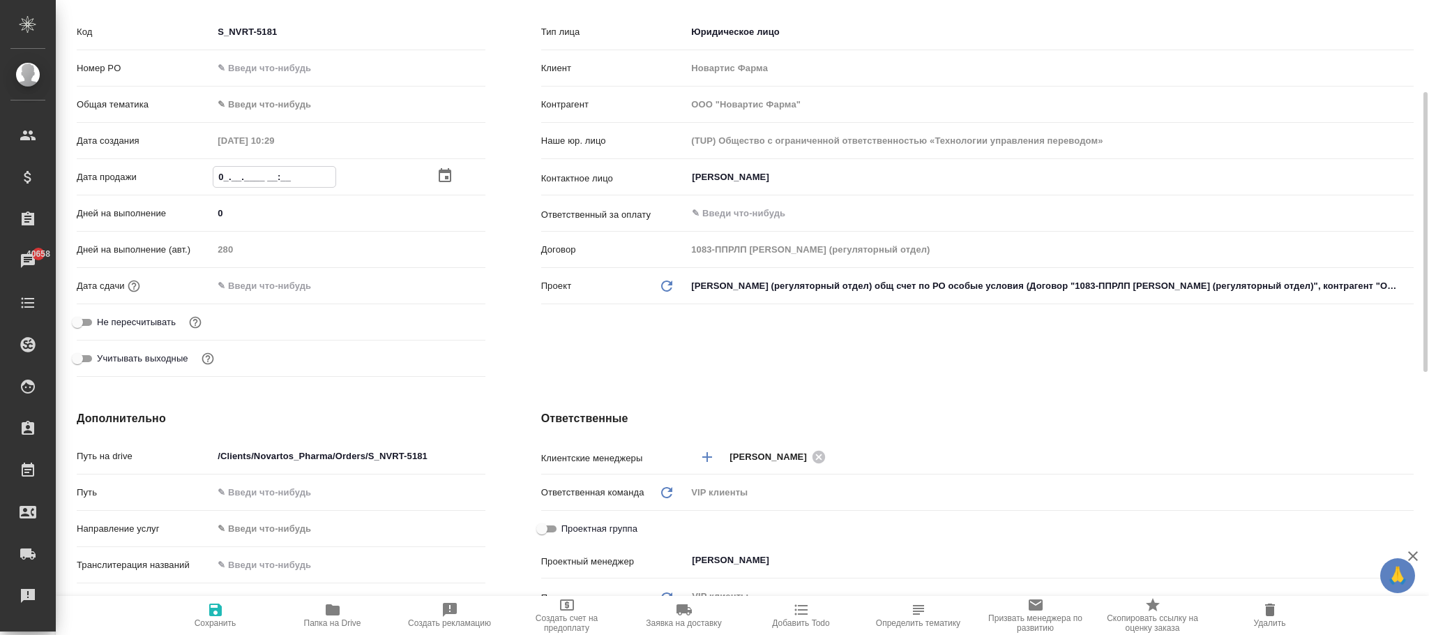
type textarea "x"
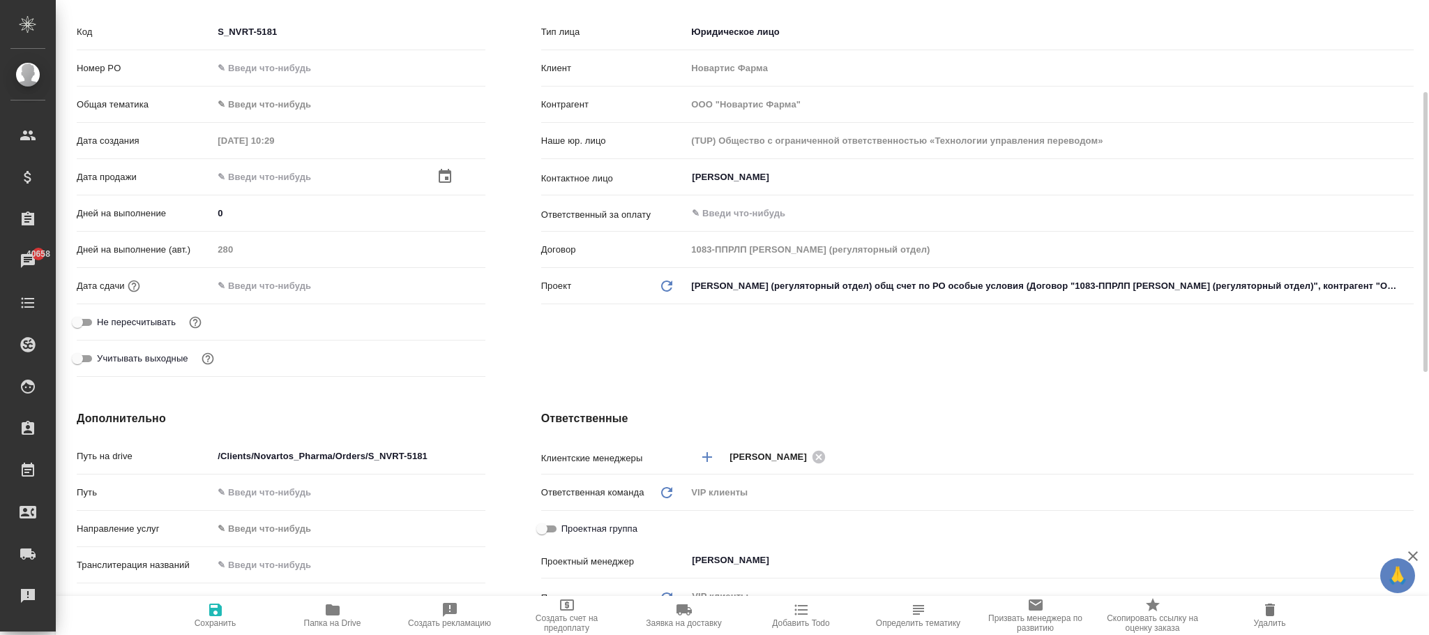
type textarea "x"
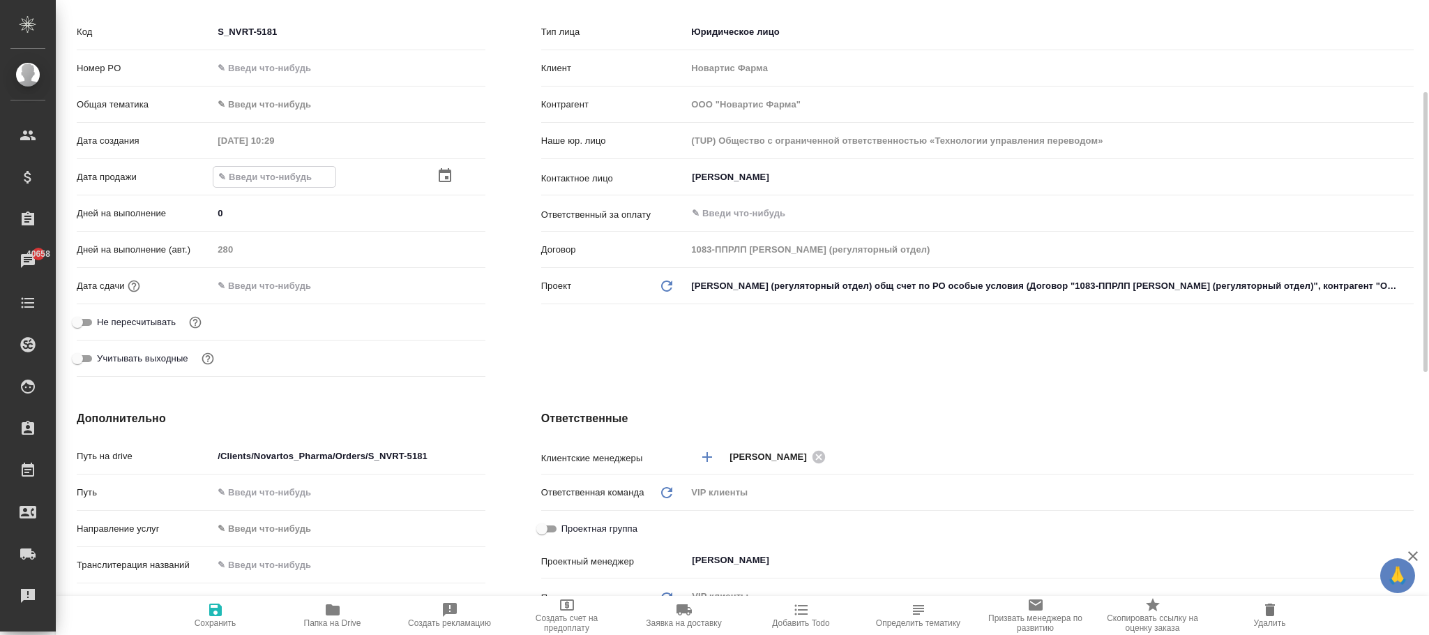
type textarea "x"
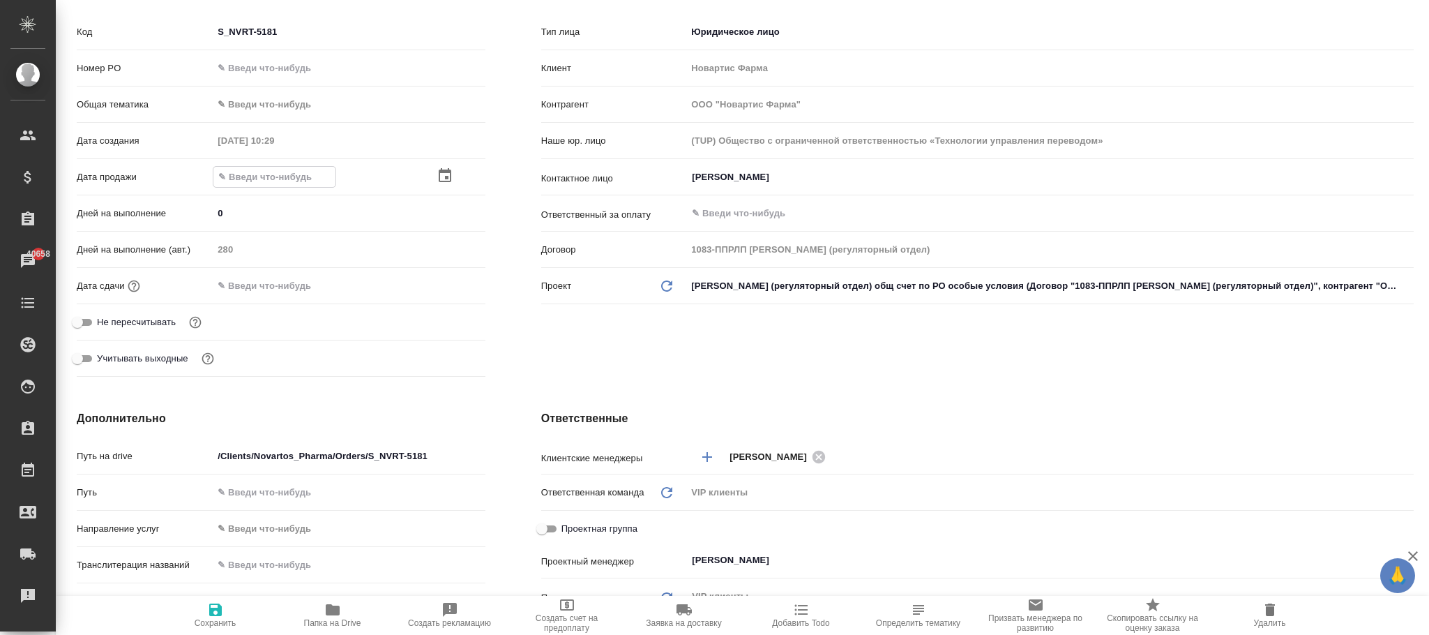
type textarea "x"
click at [234, 289] on input "text" at bounding box center [274, 286] width 122 height 20
type input "02.__.____ __:__"
type textarea "x"
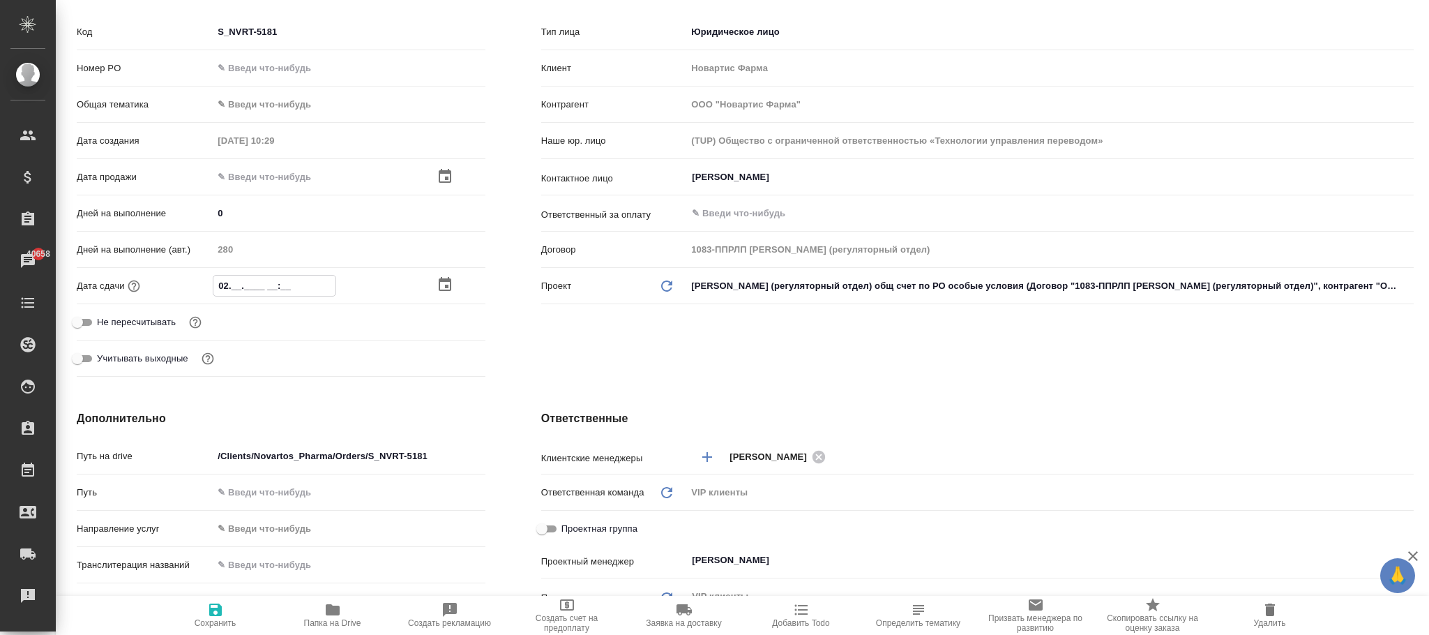
type textarea "x"
type input "02.12.____ __:__"
type textarea "x"
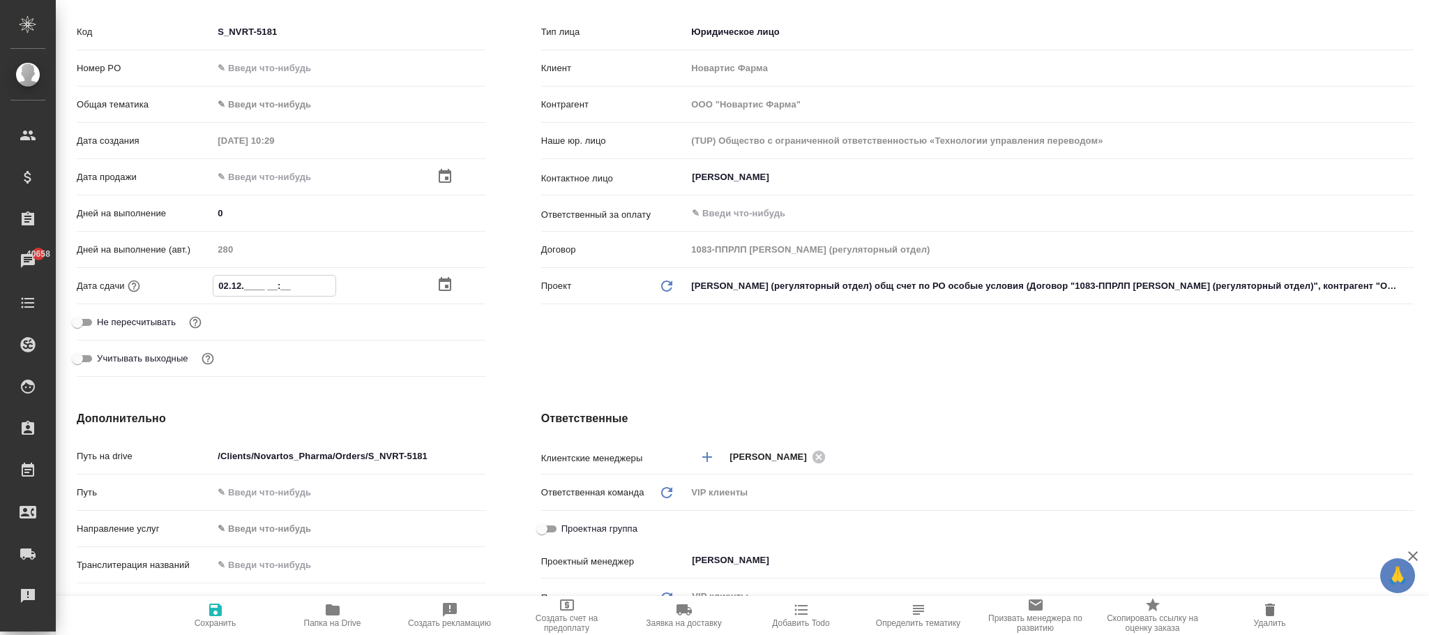
type input "02.12.2___ __:__"
type textarea "x"
type input "02.12.20__ __:__"
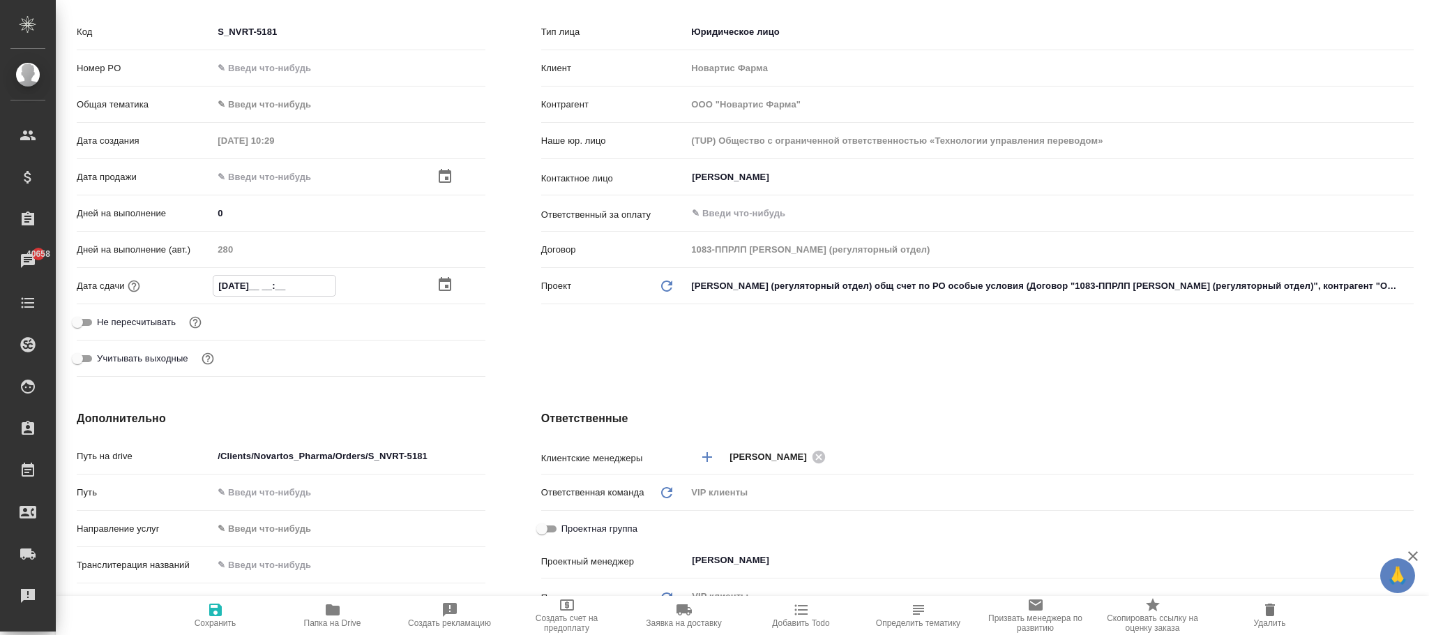
type textarea "x"
type input "02.12.2025 __:__"
type textarea "x"
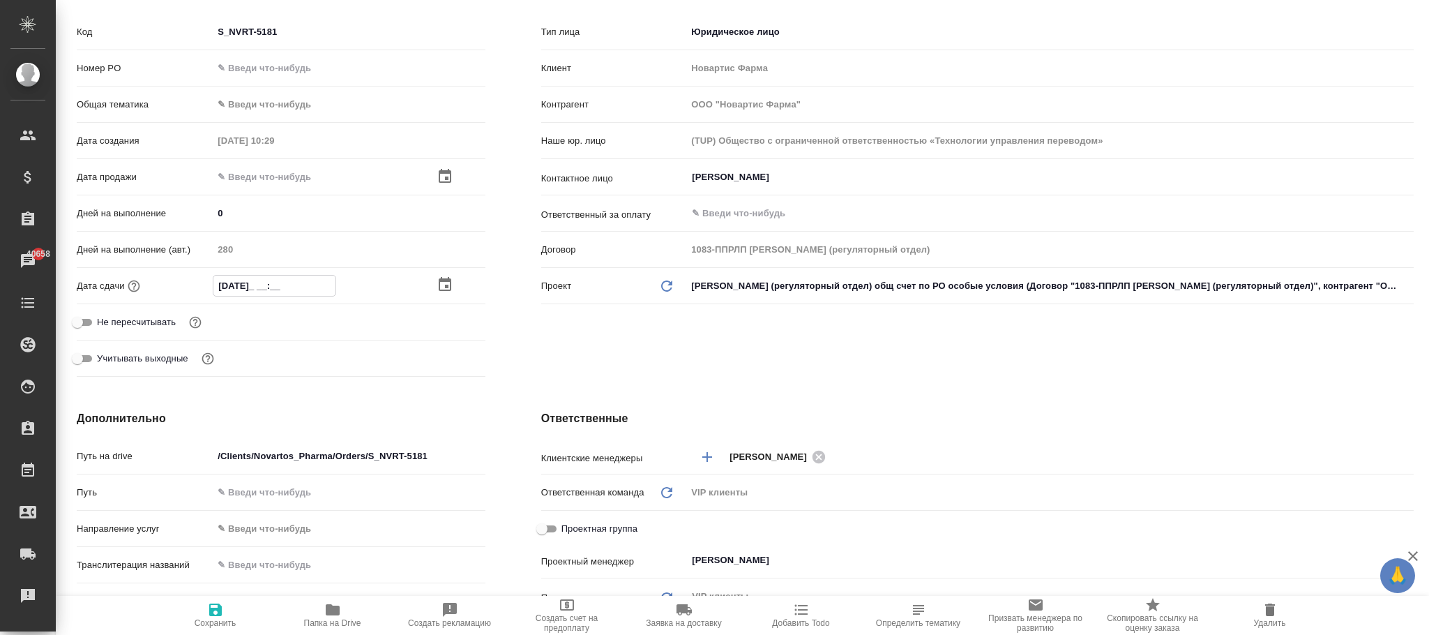
type textarea "x"
type input "02.12.2025 23:__"
type textarea "x"
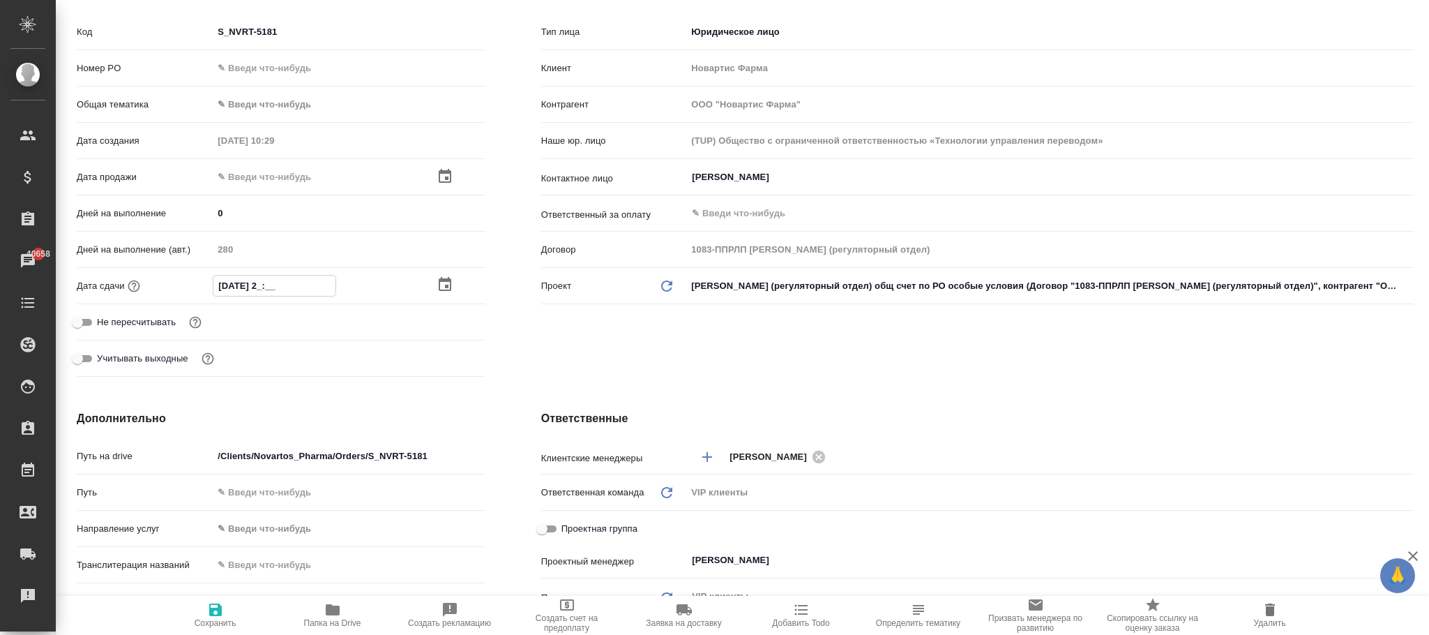
type textarea "x"
type input "02.12.2025 23:59"
type textarea "x"
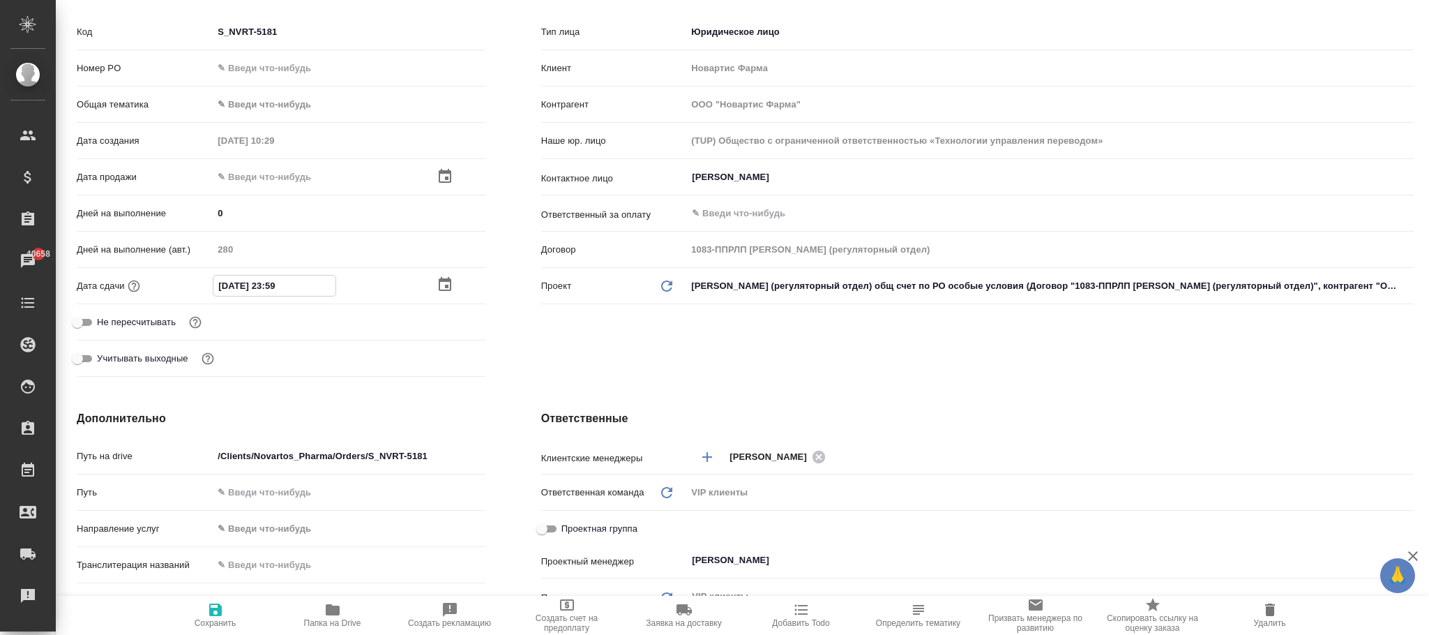
type textarea "x"
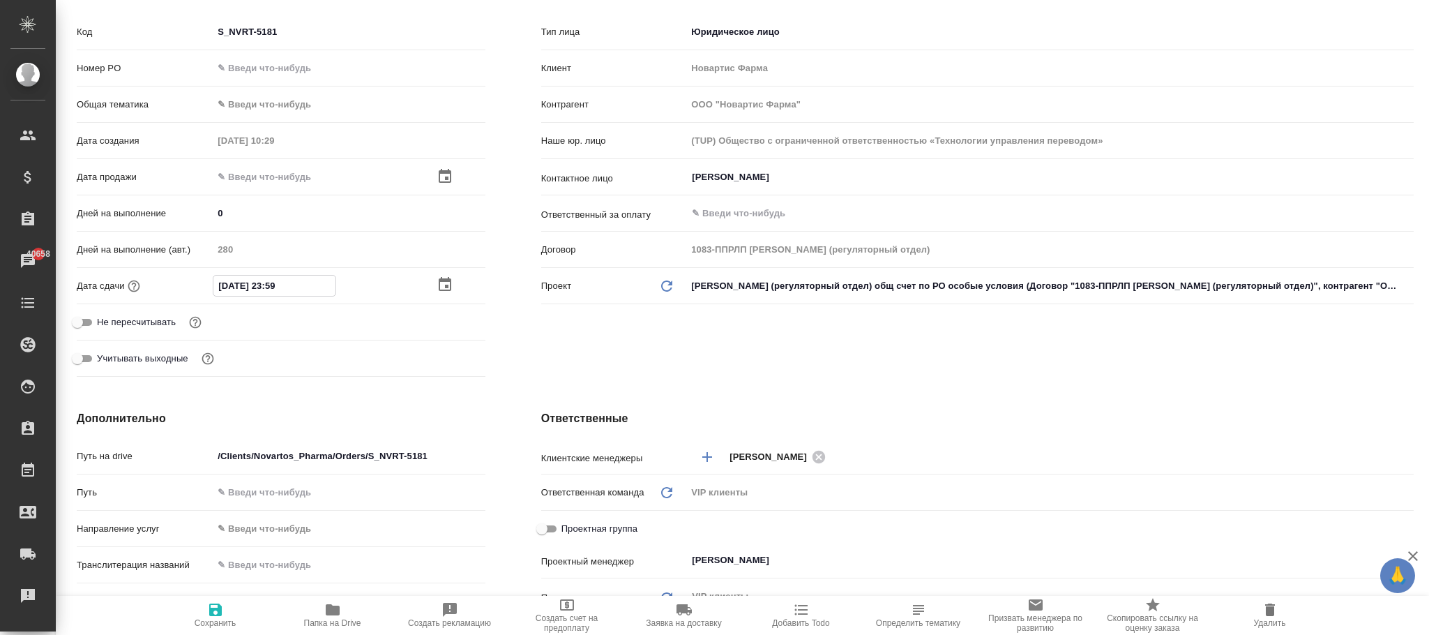
type textarea "x"
type input "02.12.2025 23:59"
click at [212, 622] on span "Сохранить" at bounding box center [216, 623] width 42 height 10
type textarea "x"
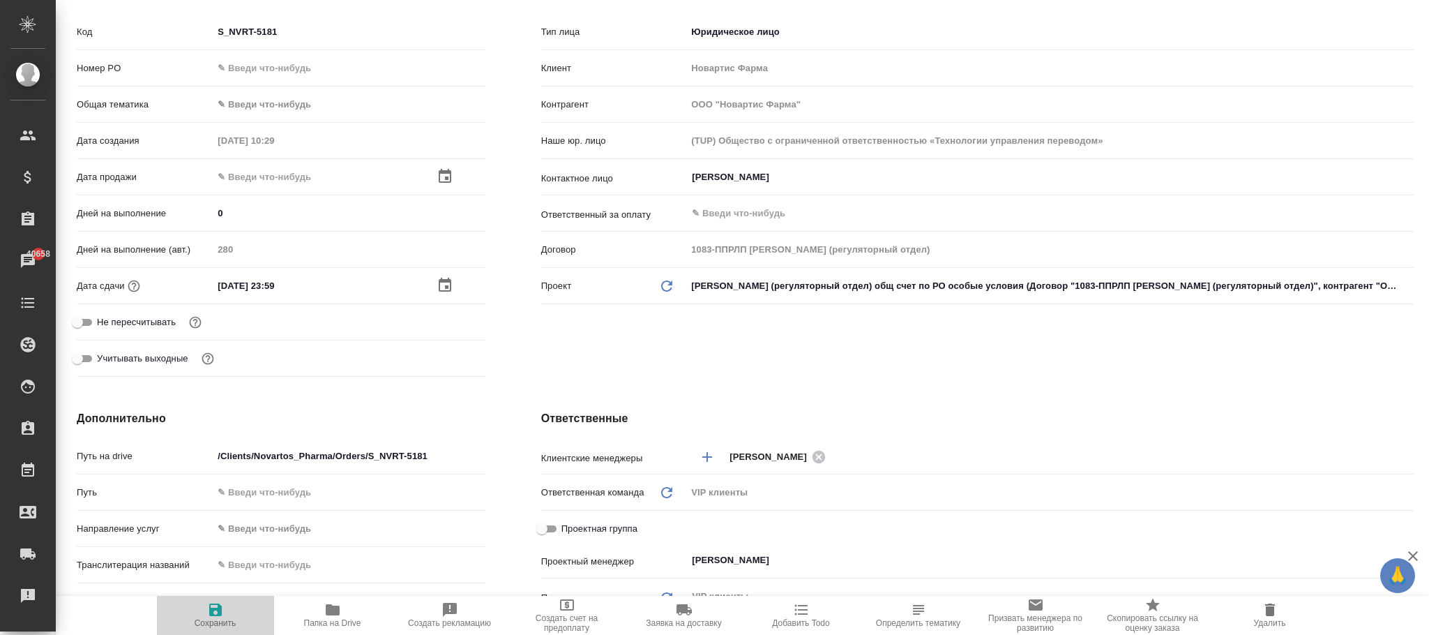
type textarea "x"
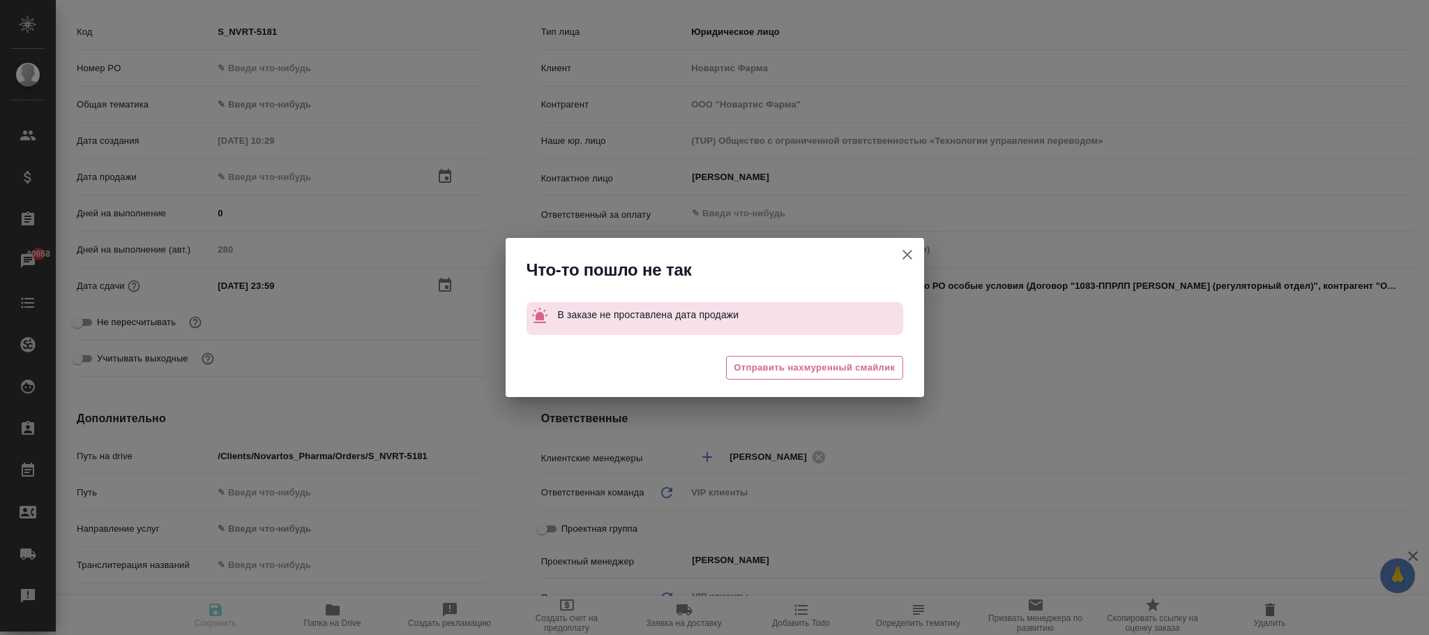
type textarea "x"
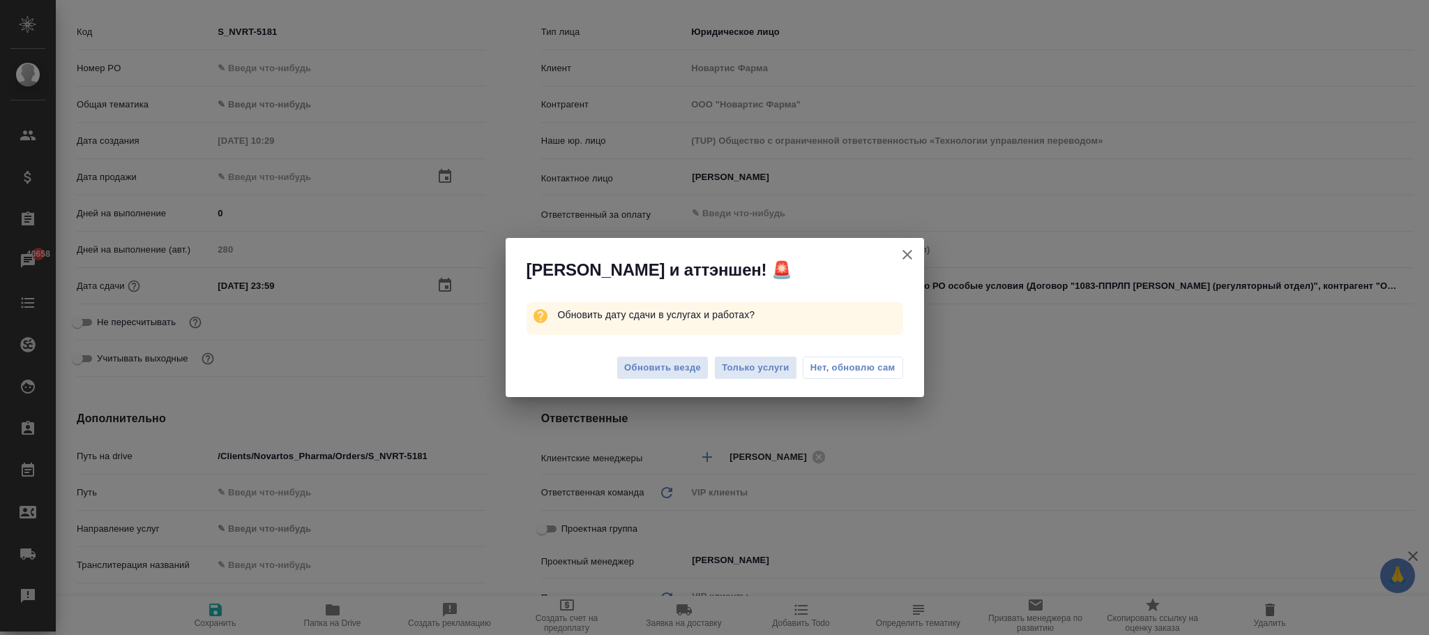
click at [835, 367] on span "Нет, обновлю сам" at bounding box center [853, 368] width 85 height 14
type textarea "x"
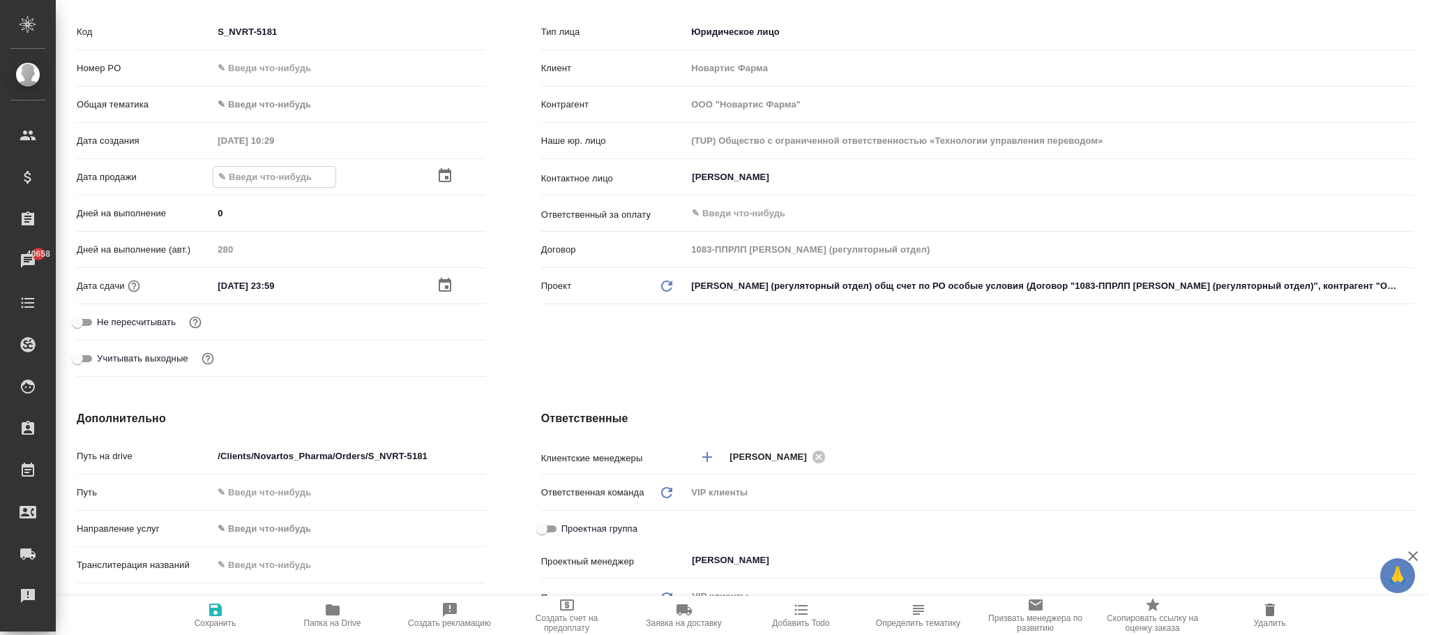
click at [251, 183] on input "text" at bounding box center [274, 177] width 122 height 20
type input "0_.__.____ __:__"
type textarea "x"
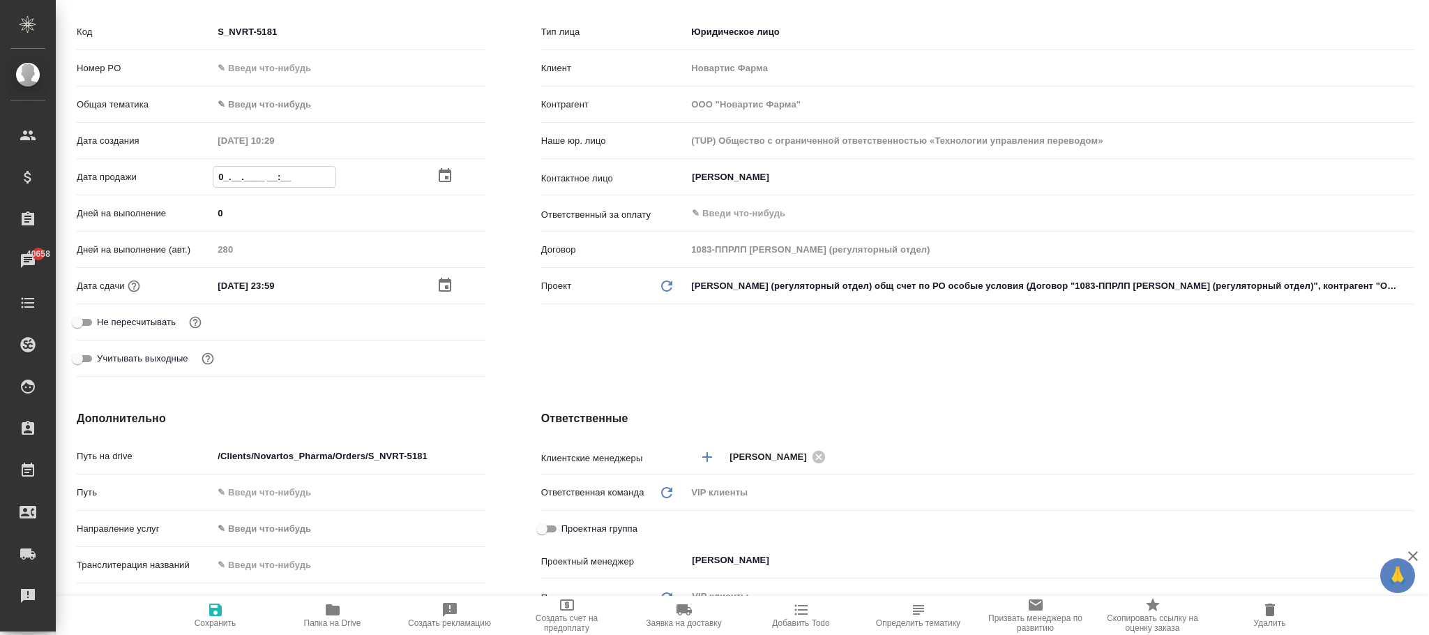
type input "08.__.____ __:__"
type textarea "x"
type input "0_.__.____ __:__"
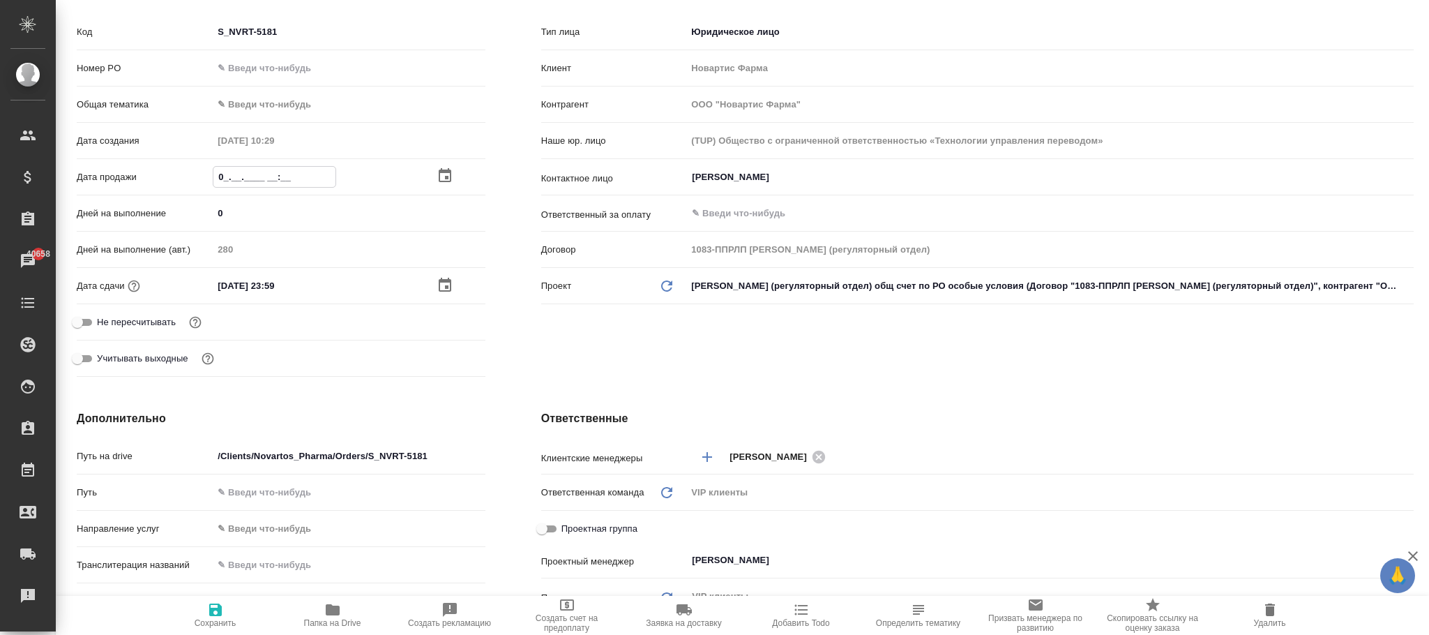
type textarea "x"
type input "00.9_.____ __:__"
type textarea "x"
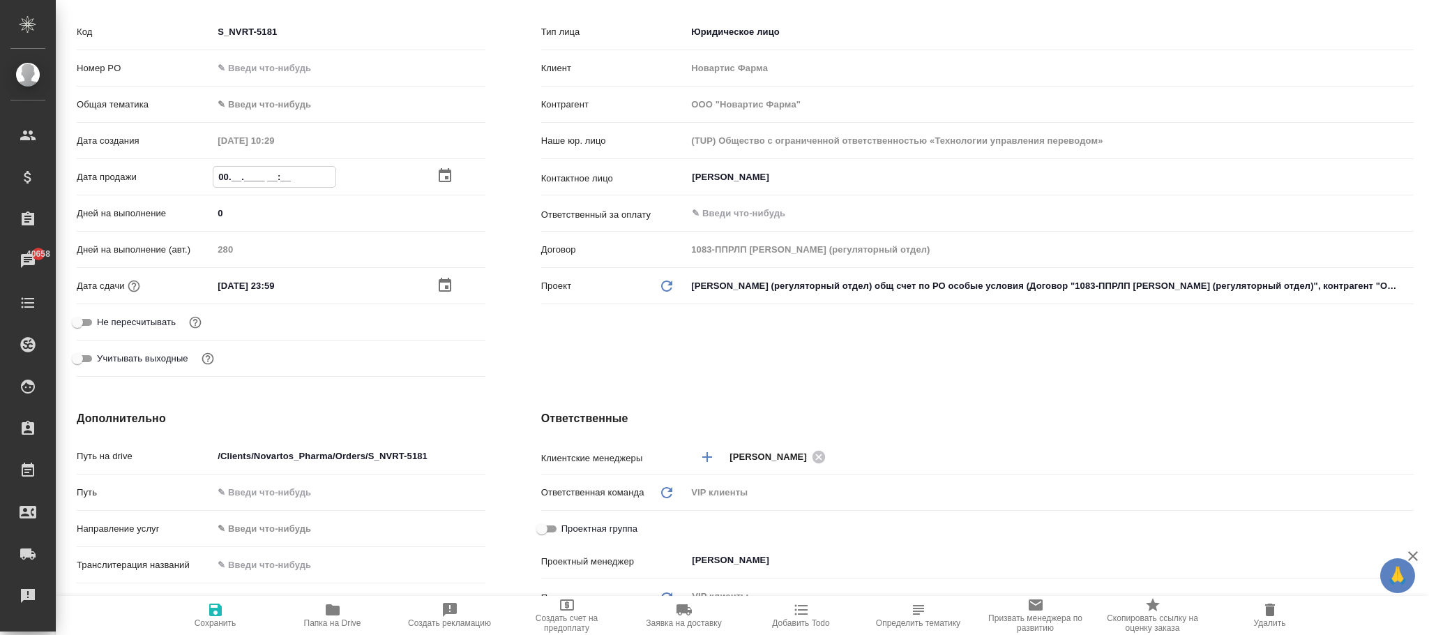
type textarea "x"
type input "0_.__.____ __:__"
type textarea "x"
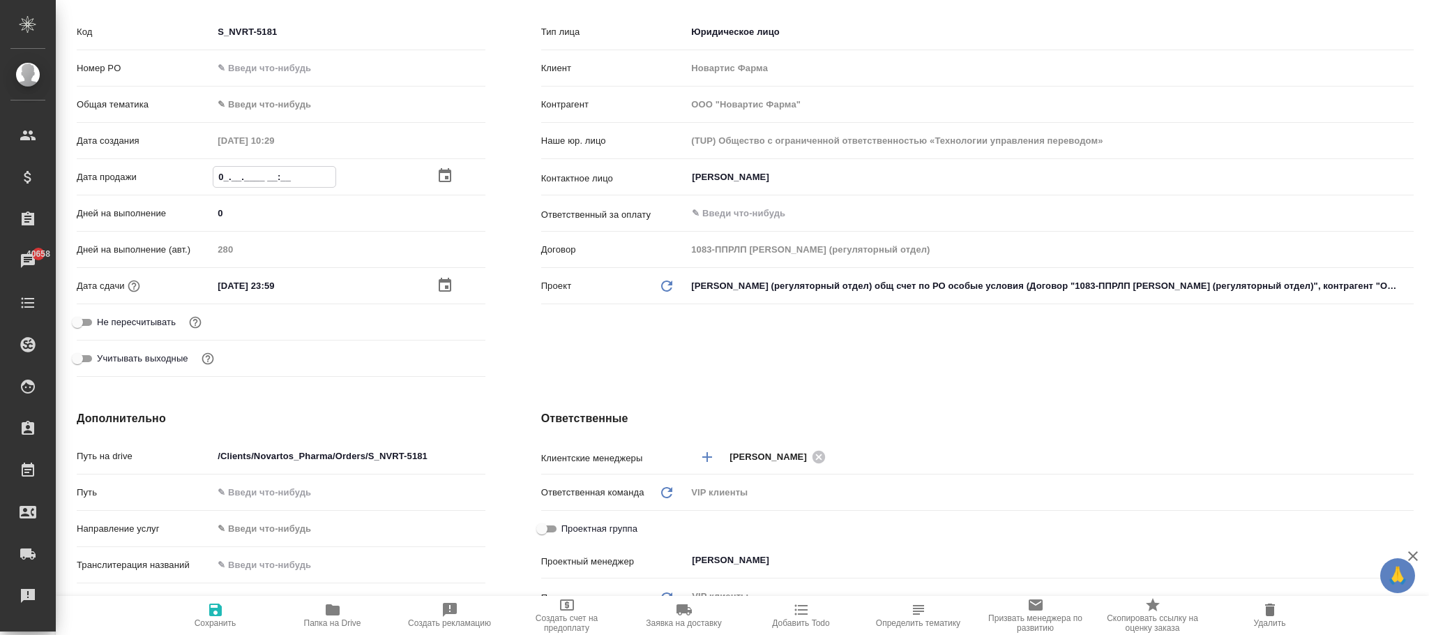
type textarea "x"
type input "0_.__.____ __:__"
type textarea "x"
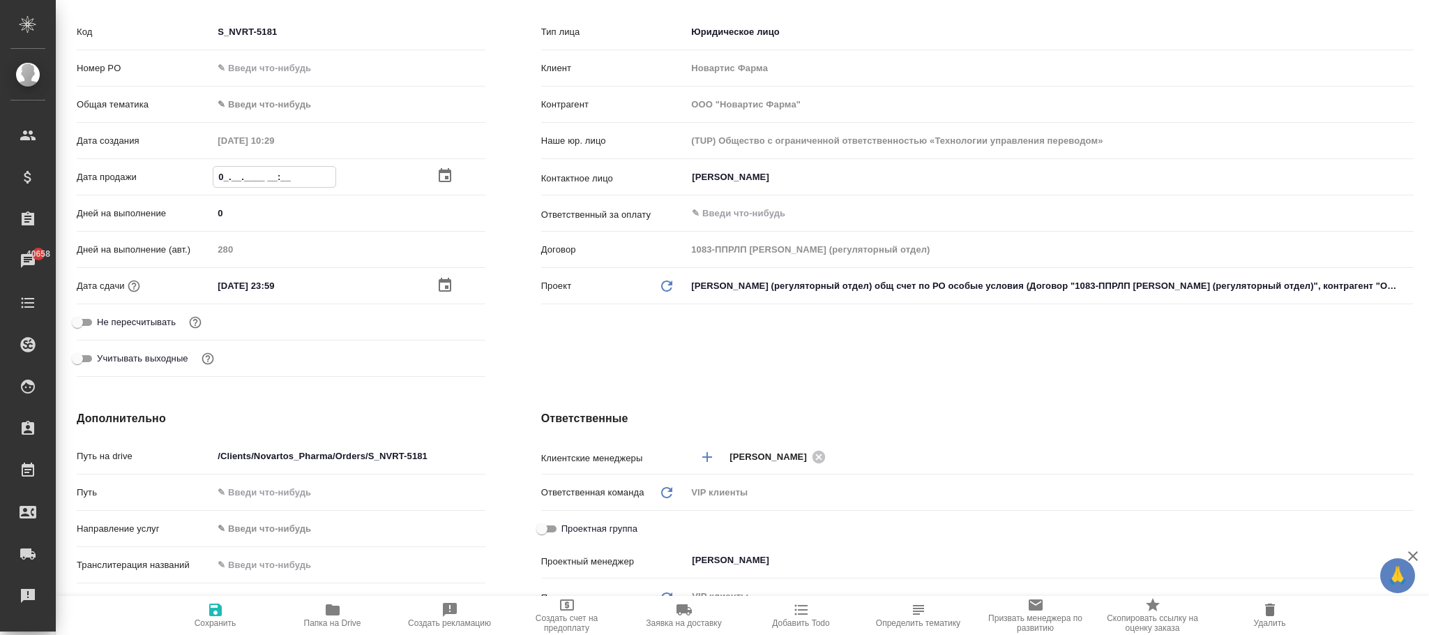
type input "02.__.____ __:__"
type textarea "x"
type input "02.0_.____ __:__"
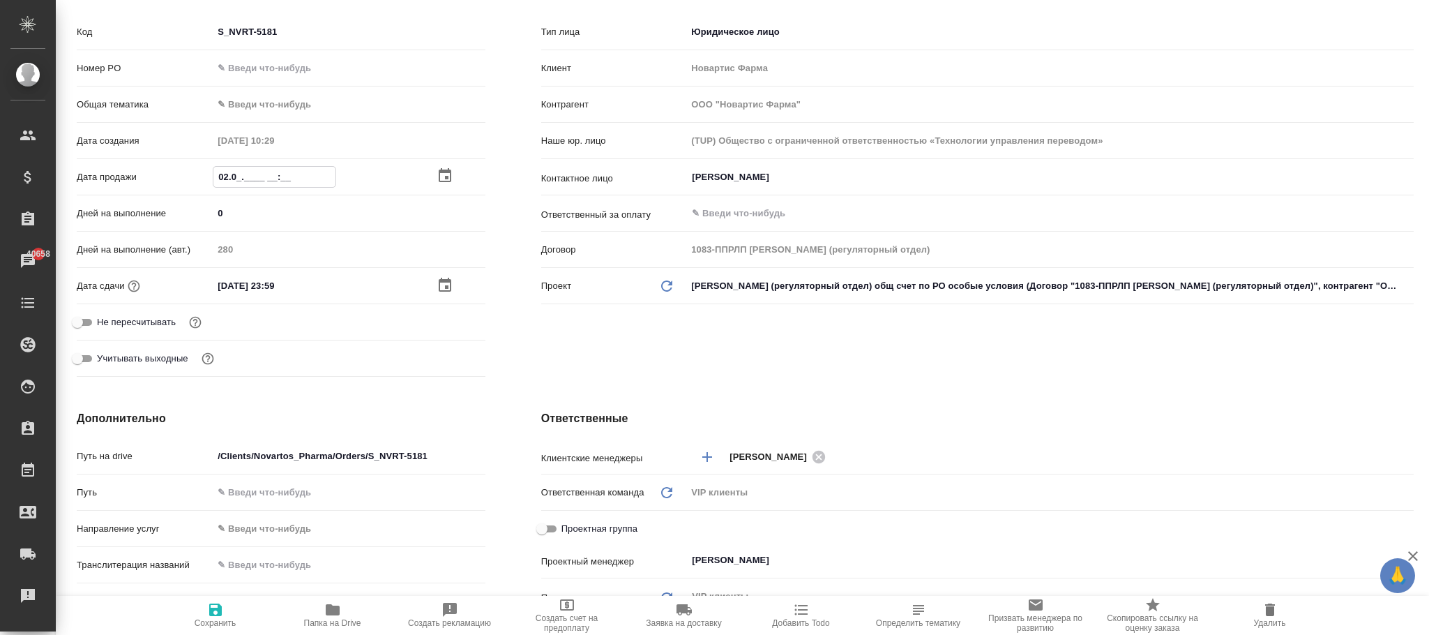
type textarea "x"
type input "02.09.____ __:__"
type textarea "x"
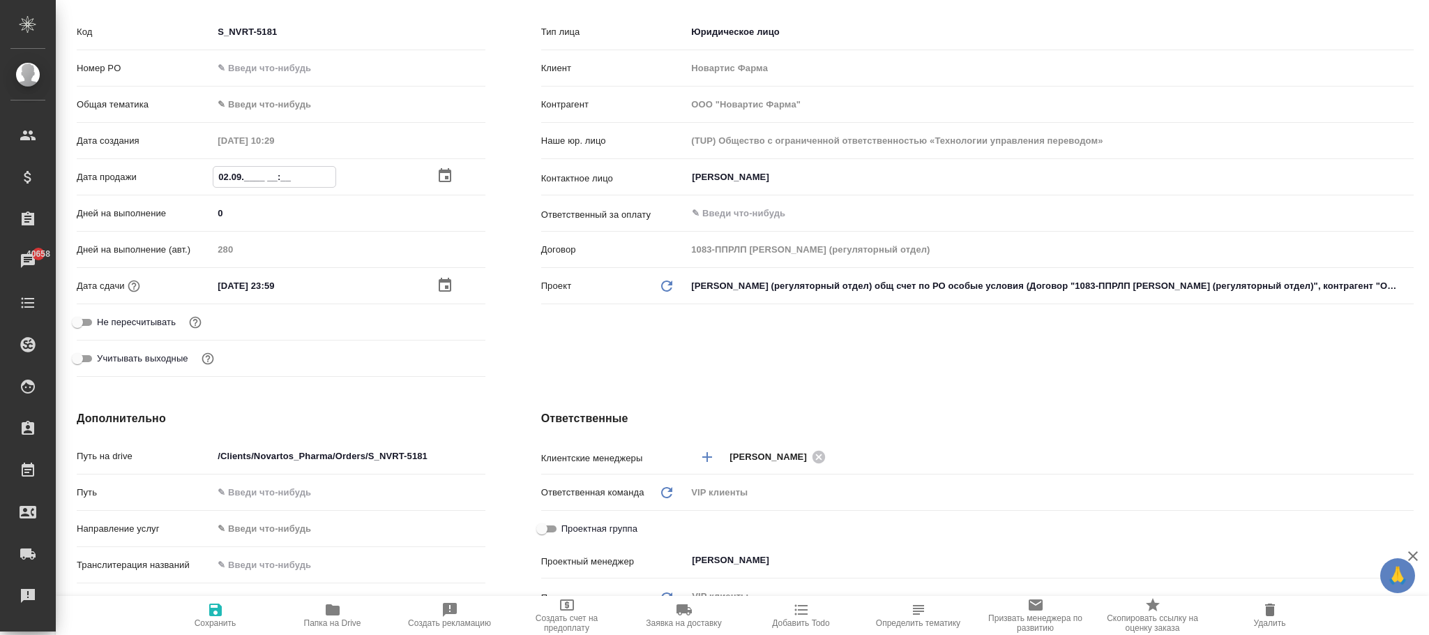
type textarea "x"
type input "02.09.20__ __:__"
type textarea "x"
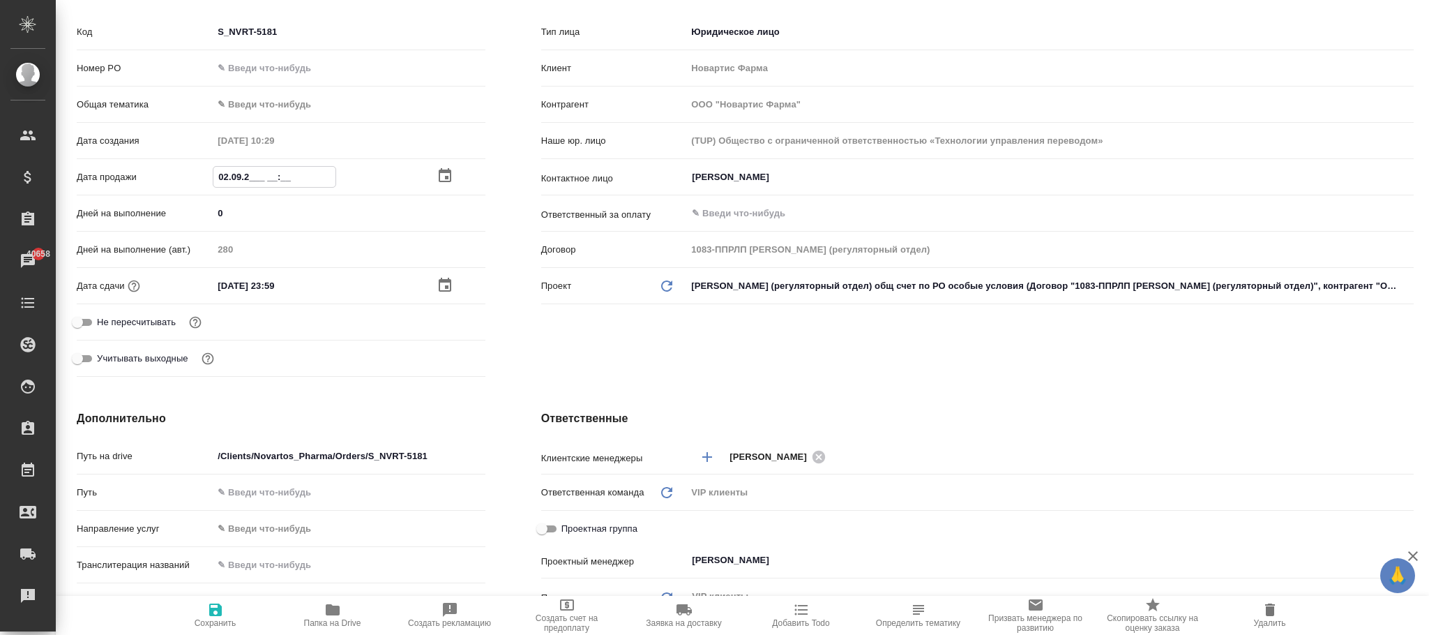
type textarea "x"
type input "02.09.202_ __:__"
type textarea "x"
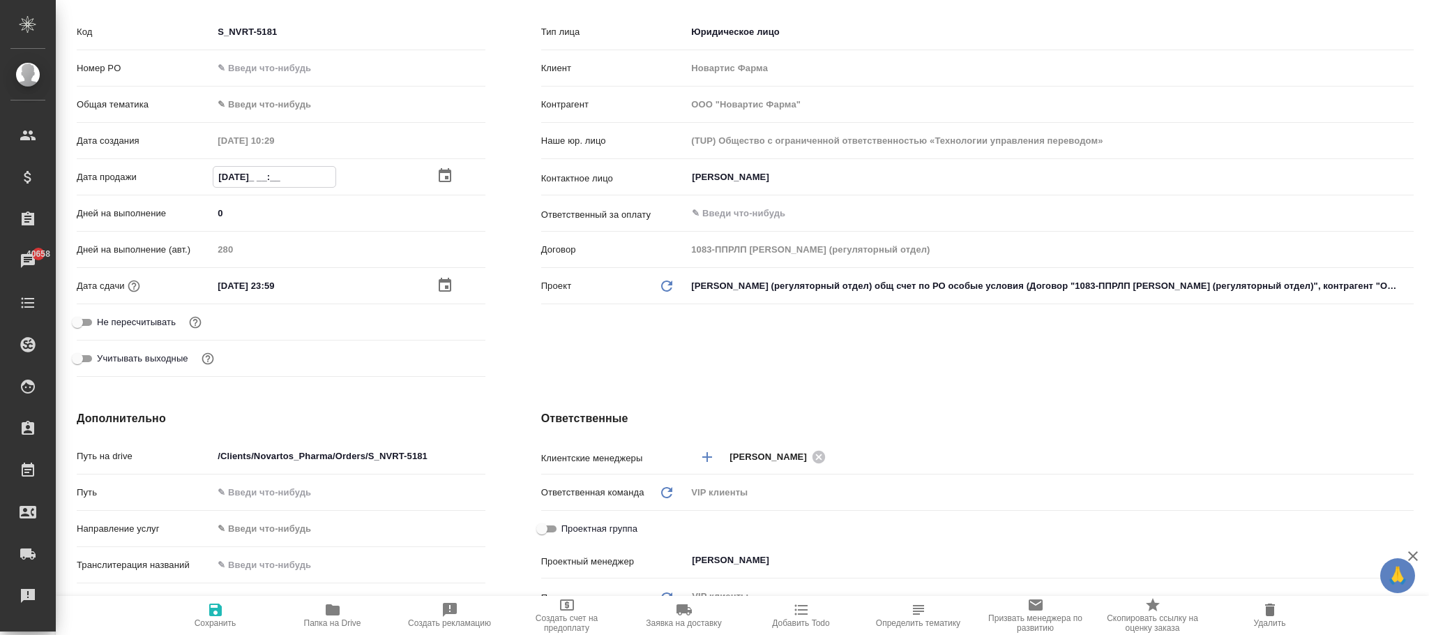
type input "02.09.2025 __:__"
type textarea "x"
type input "02.09.2025 10:__"
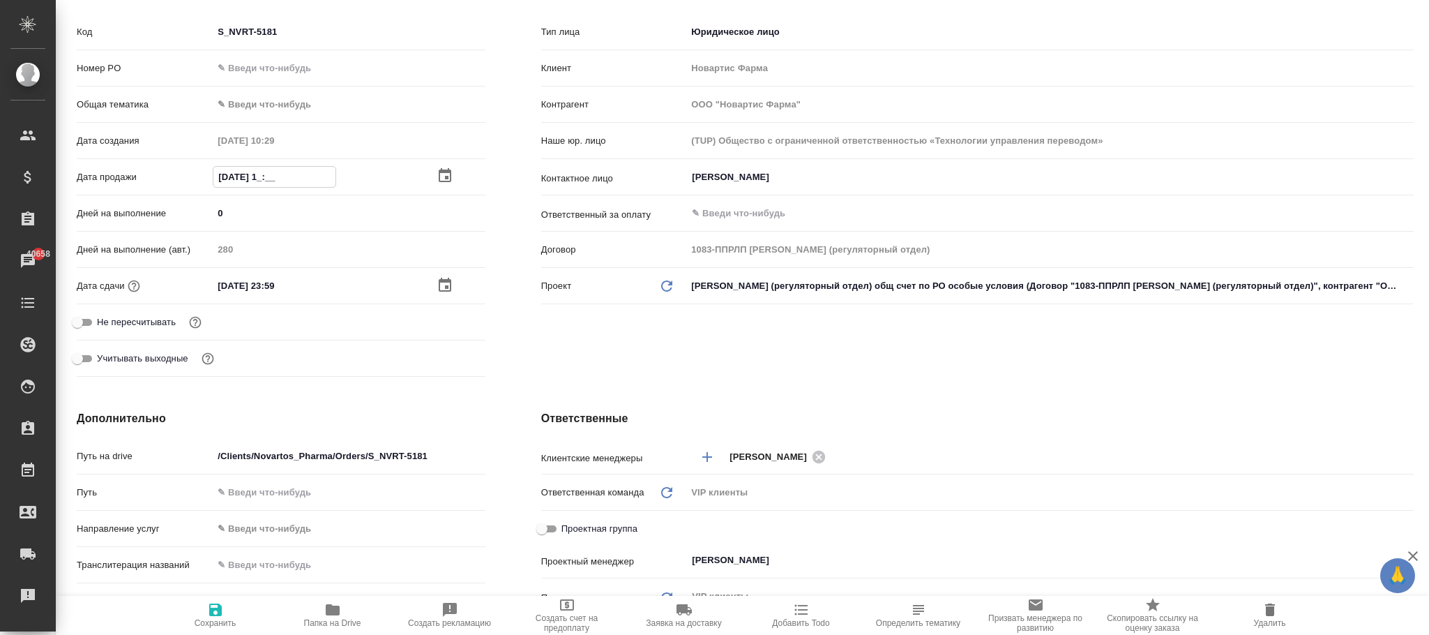
type textarea "x"
type input "02.09.2025 10:2_"
type textarea "x"
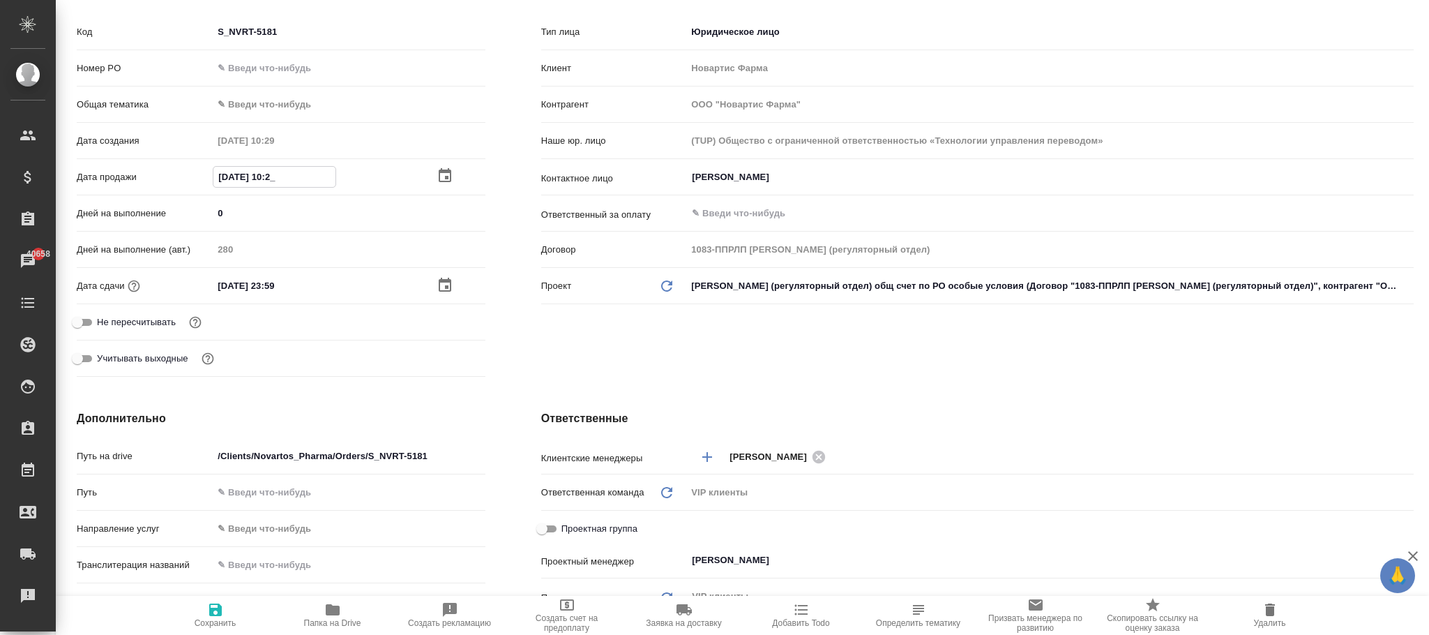
type textarea "x"
type input "02.09.2025 10:29"
type textarea "x"
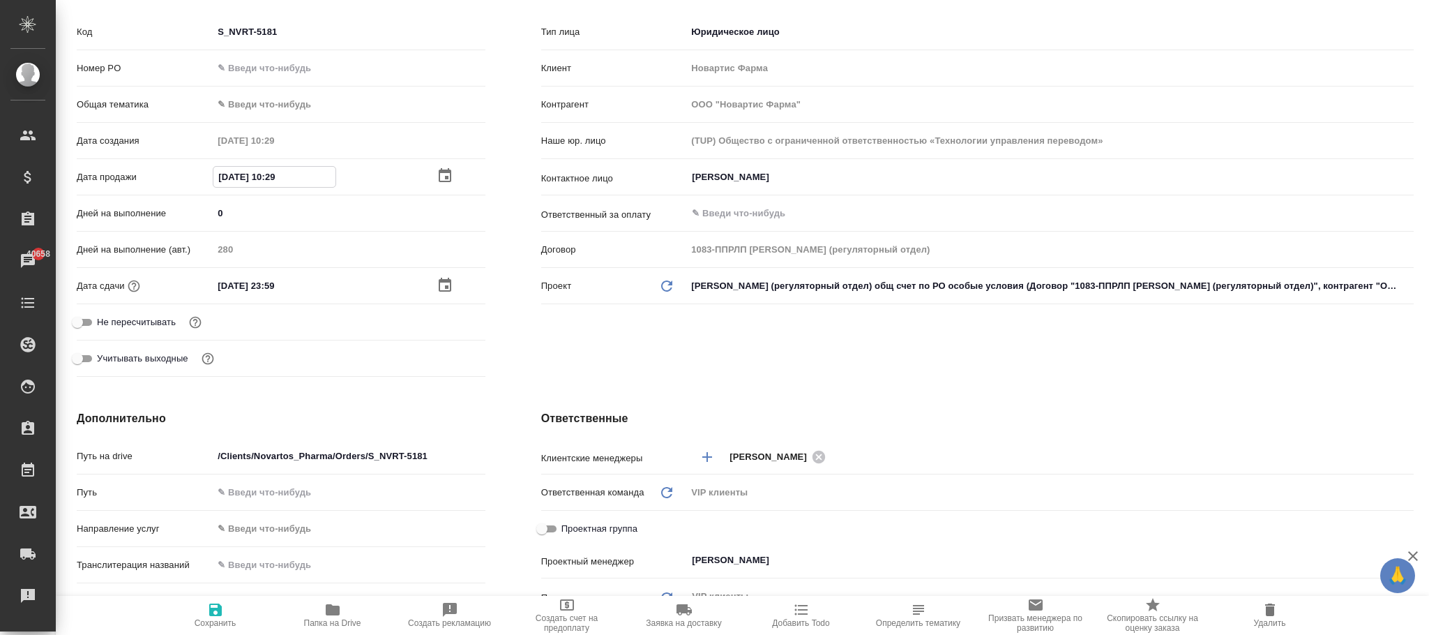
type textarea "x"
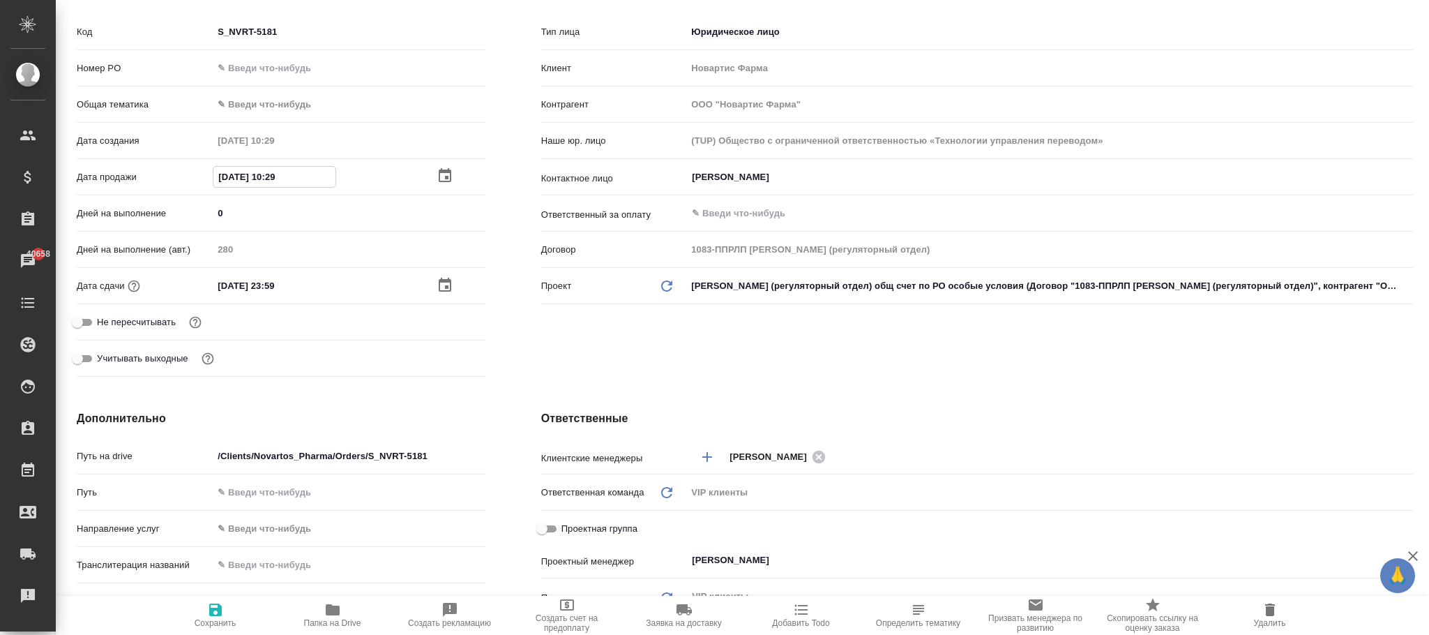
type textarea "x"
type input "02.09.2025 10:29"
drag, startPoint x: 216, startPoint y: 610, endPoint x: 348, endPoint y: 50, distance: 575.0
click at [224, 610] on span "Сохранить" at bounding box center [215, 614] width 100 height 27
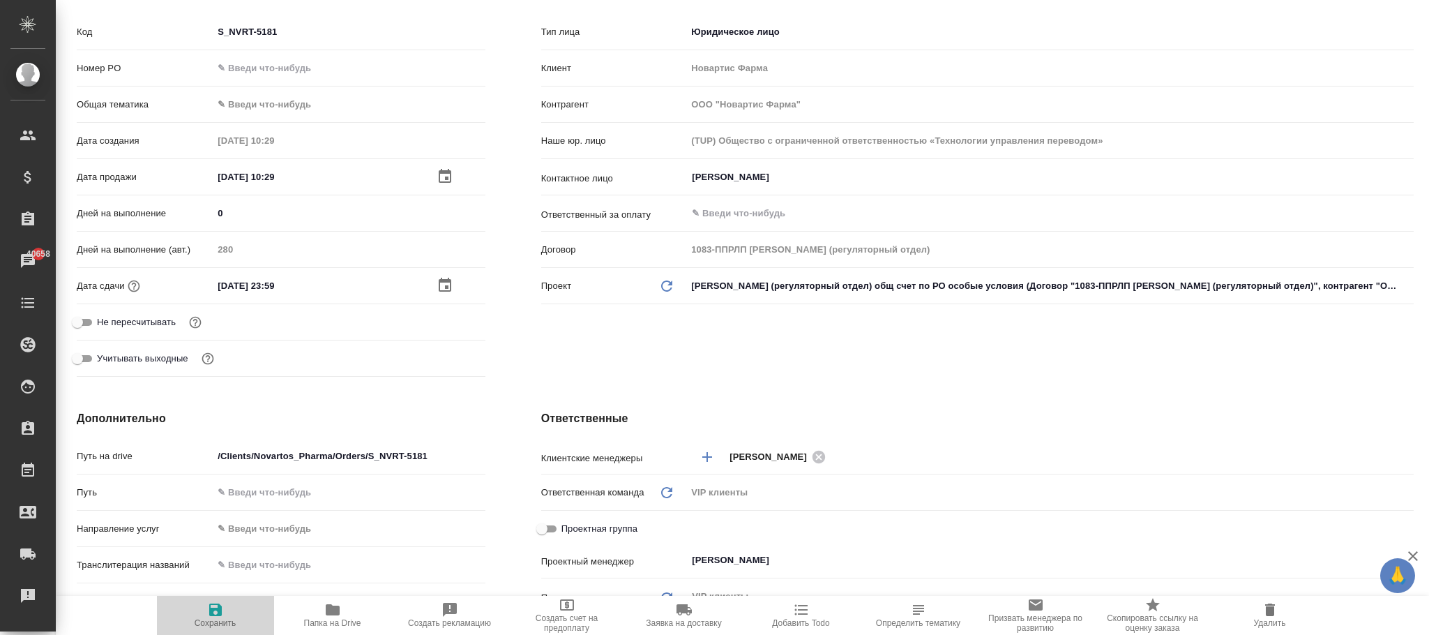
type textarea "x"
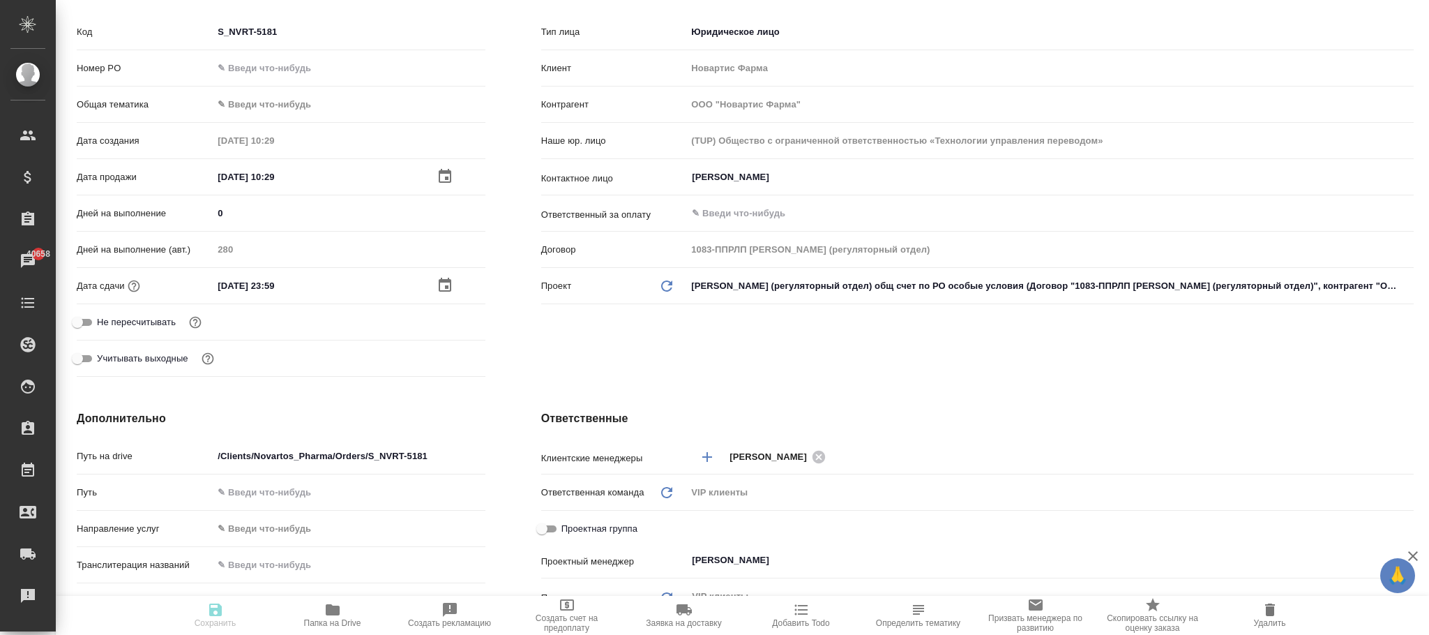
type textarea "x"
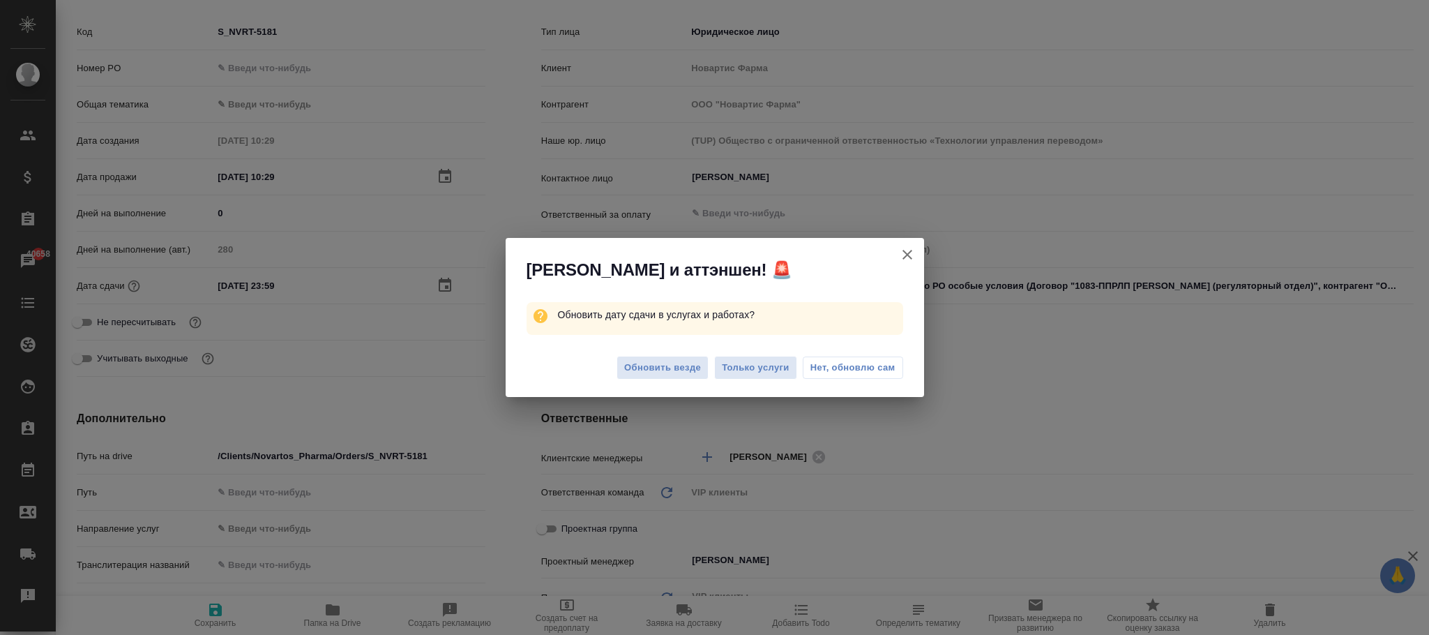
type textarea "x"
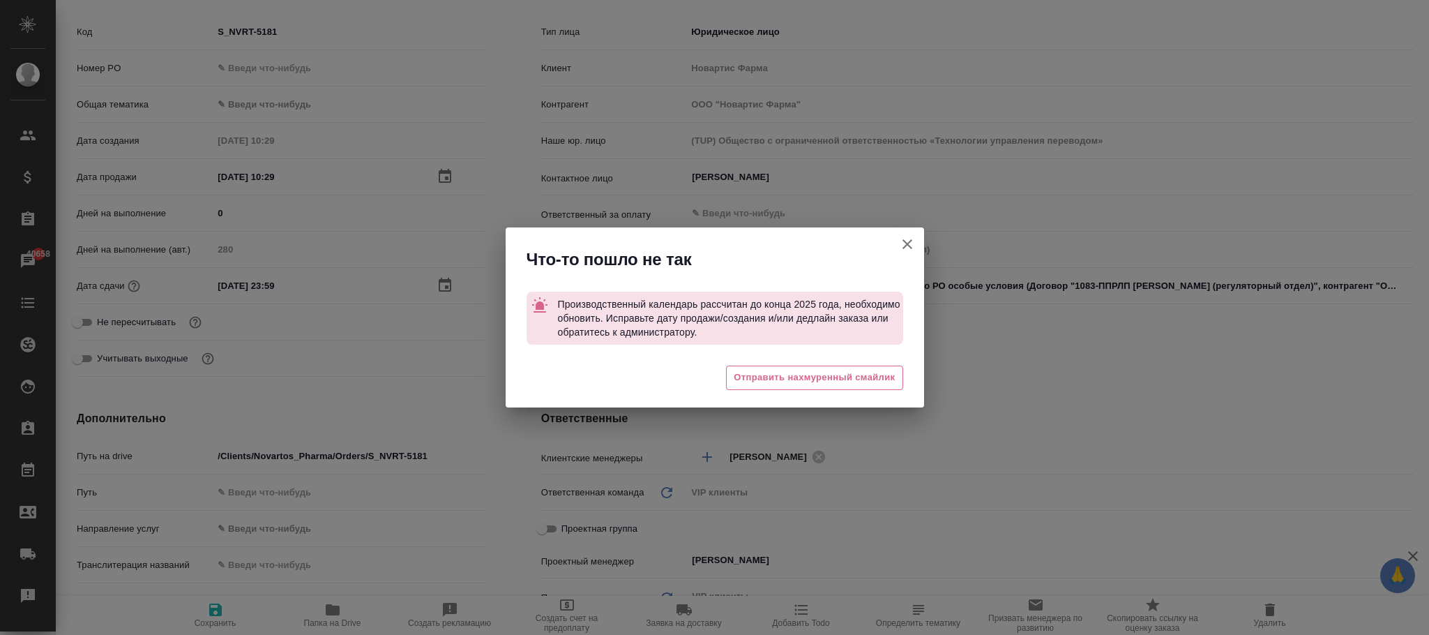
click at [907, 247] on icon "button" at bounding box center [907, 244] width 17 height 17
type textarea "x"
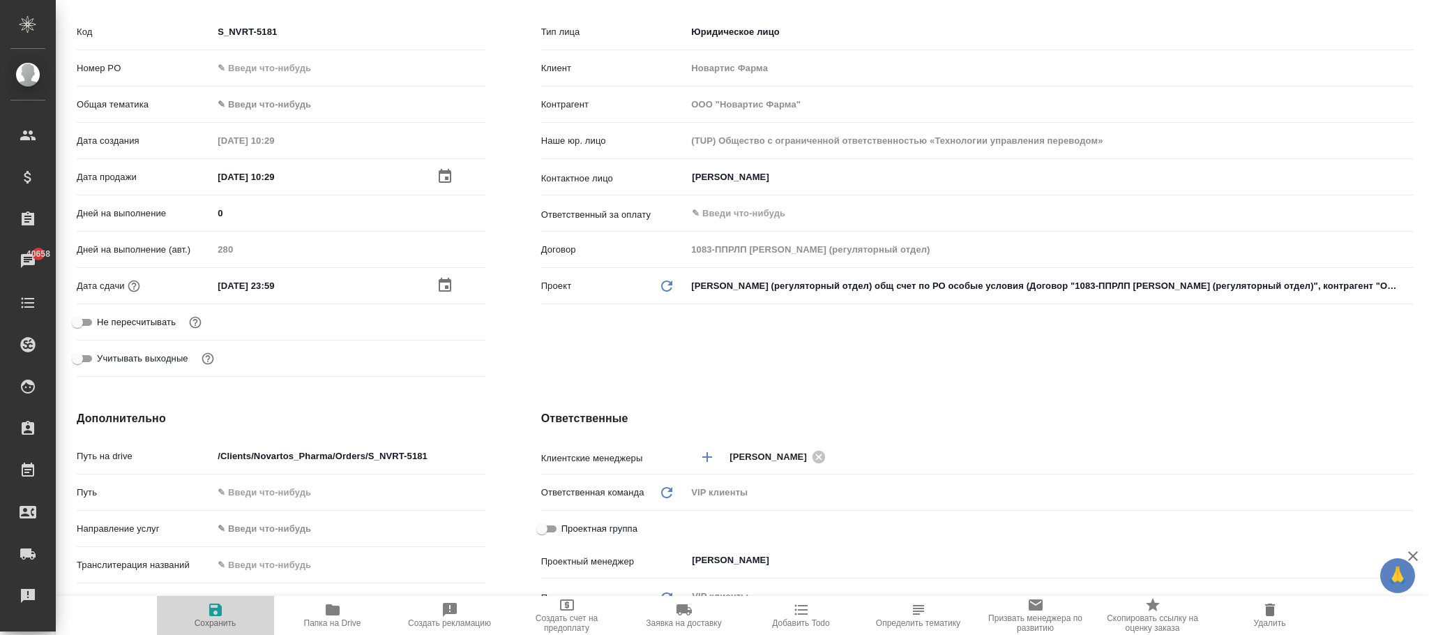
click at [222, 605] on icon "button" at bounding box center [215, 609] width 17 height 17
type textarea "x"
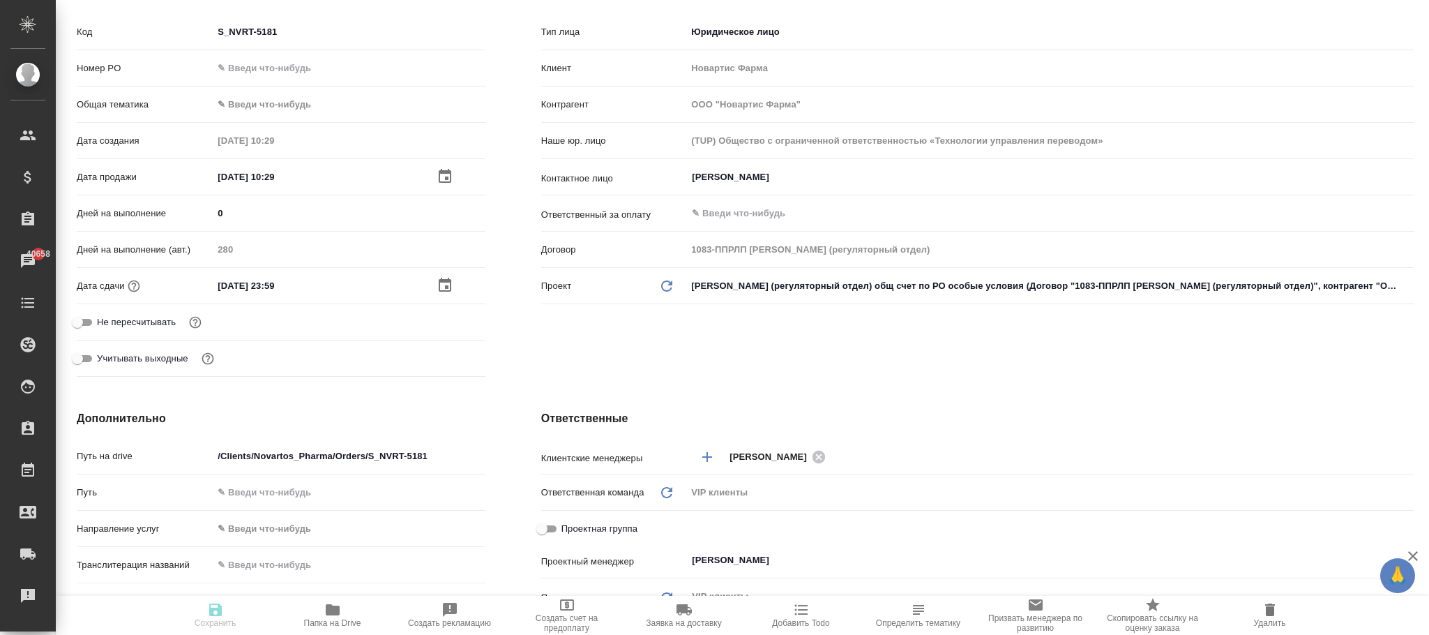
type textarea "x"
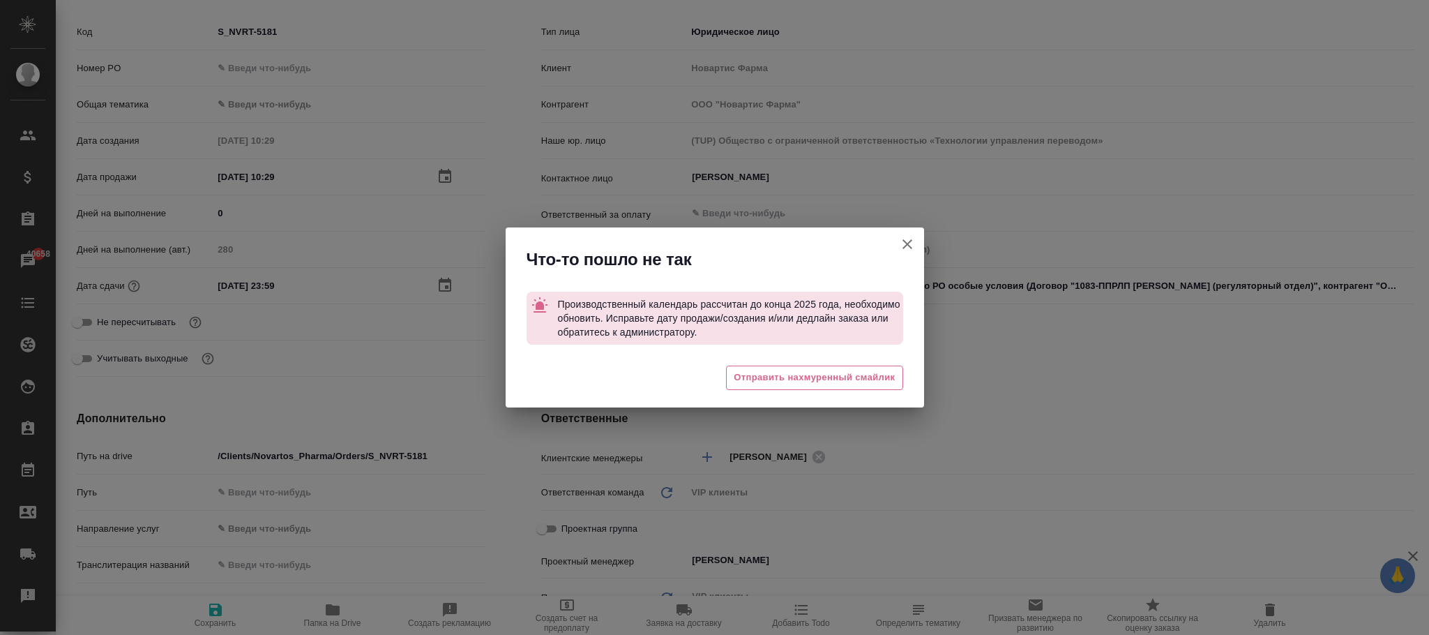
click at [911, 247] on icon "button" at bounding box center [907, 244] width 17 height 17
type textarea "x"
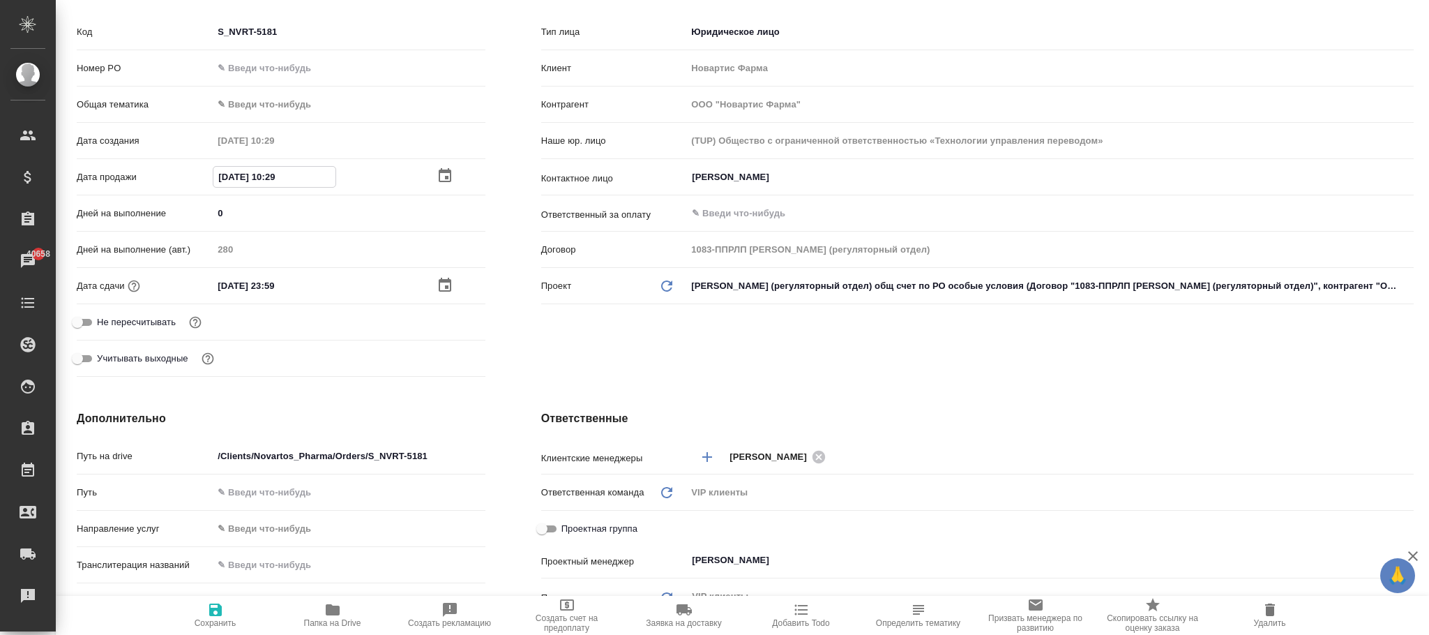
click at [320, 176] on input "02.09.2025 10:29" at bounding box center [274, 177] width 122 height 20
click at [144, 158] on div "Дата создания 02.09.2025 10:29" at bounding box center [281, 146] width 409 height 36
drag, startPoint x: 310, startPoint y: 176, endPoint x: 68, endPoint y: 186, distance: 243.0
click at [68, 186] on div "Основная информация Код S_NVRT-5181 Номер PO Общая тематика ✎ Введи что-нибудь …" at bounding box center [281, 184] width 465 height 452
click at [211, 616] on icon "button" at bounding box center [215, 609] width 13 height 13
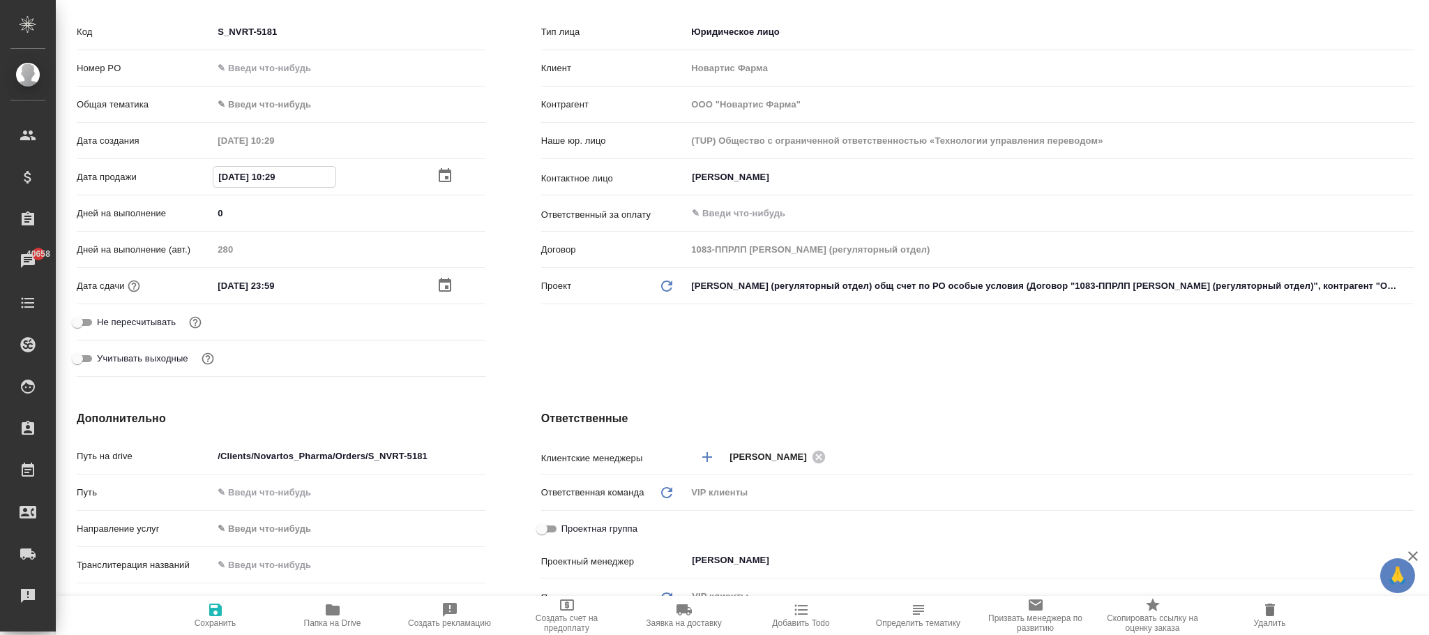
type textarea "x"
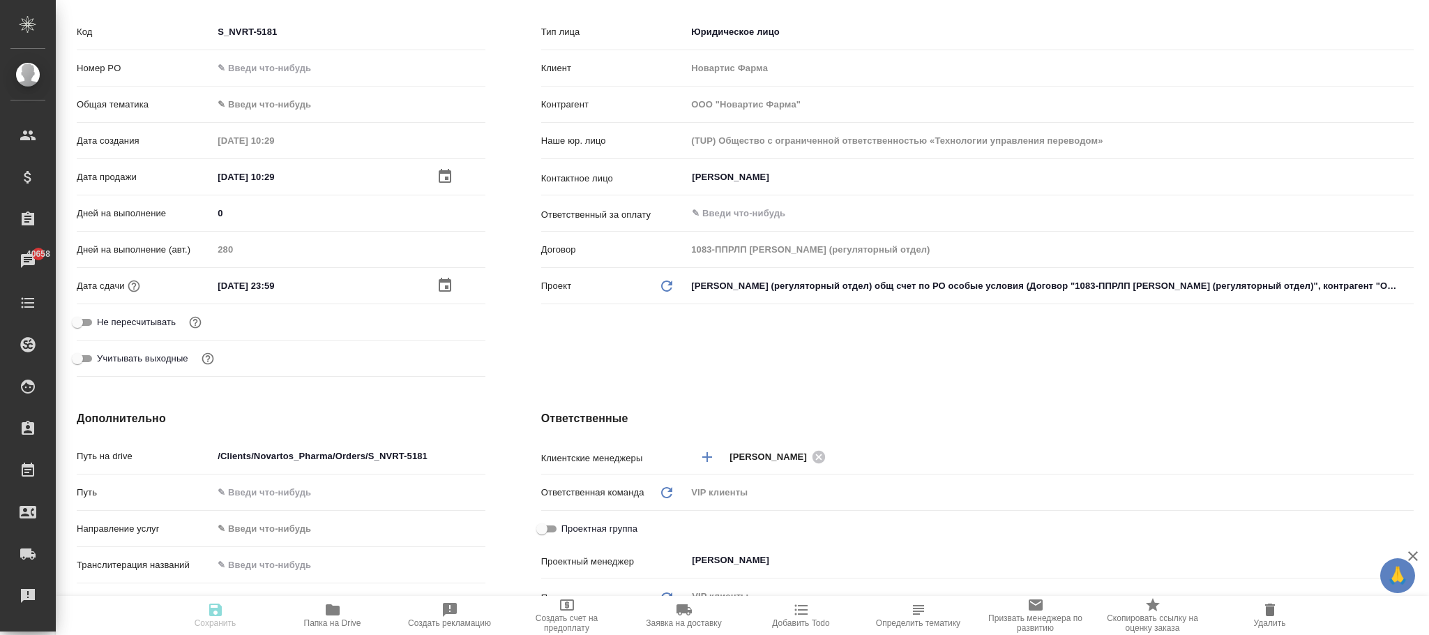
type textarea "x"
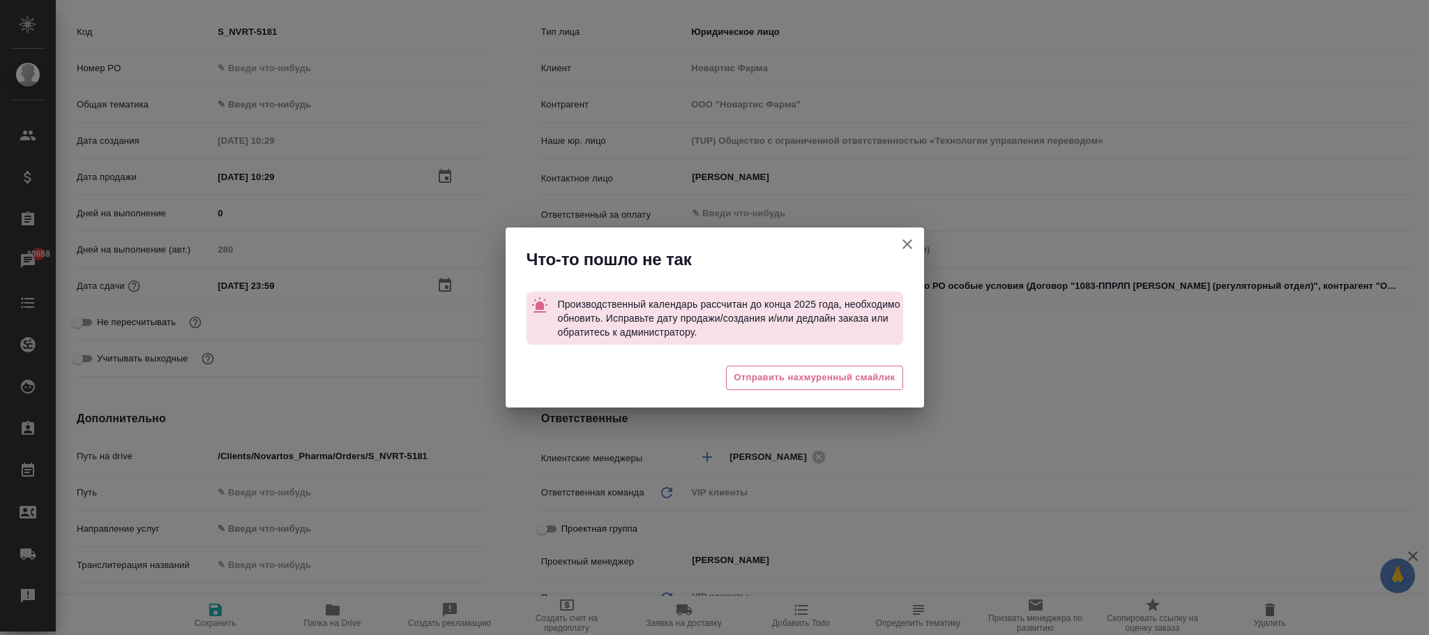
click at [908, 241] on icon "button" at bounding box center [907, 244] width 17 height 17
type textarea "x"
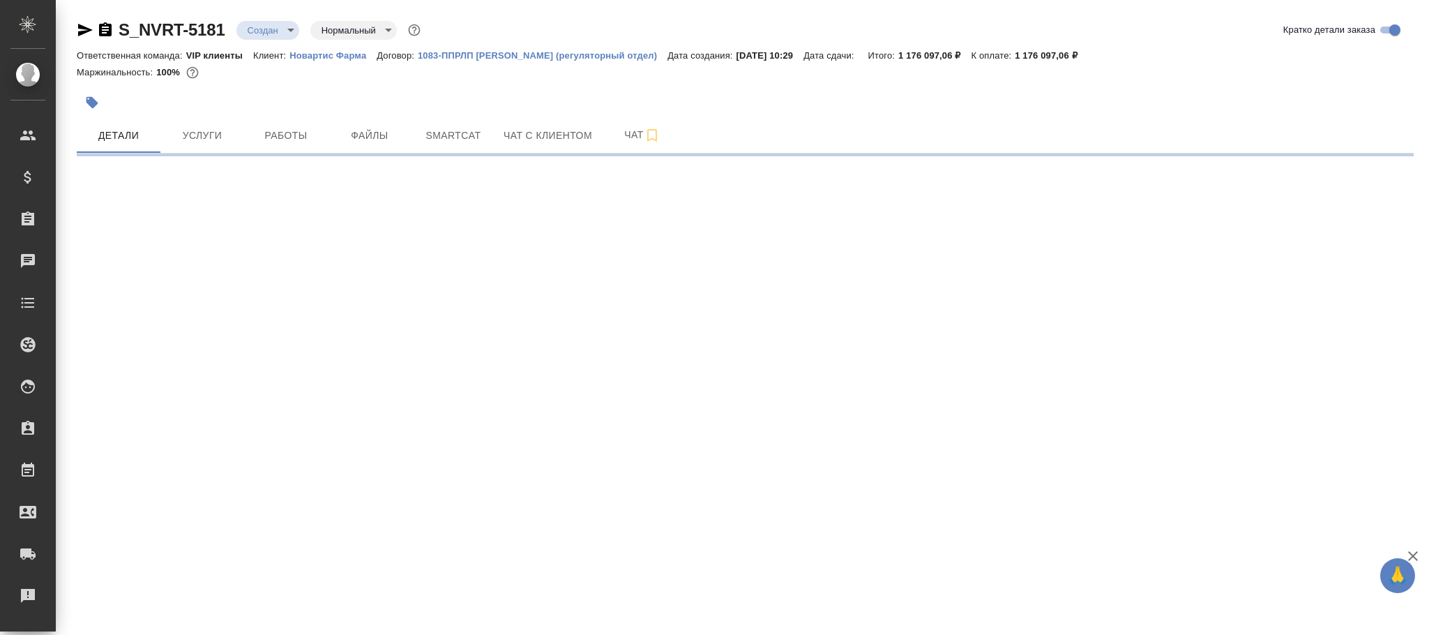
select select "RU"
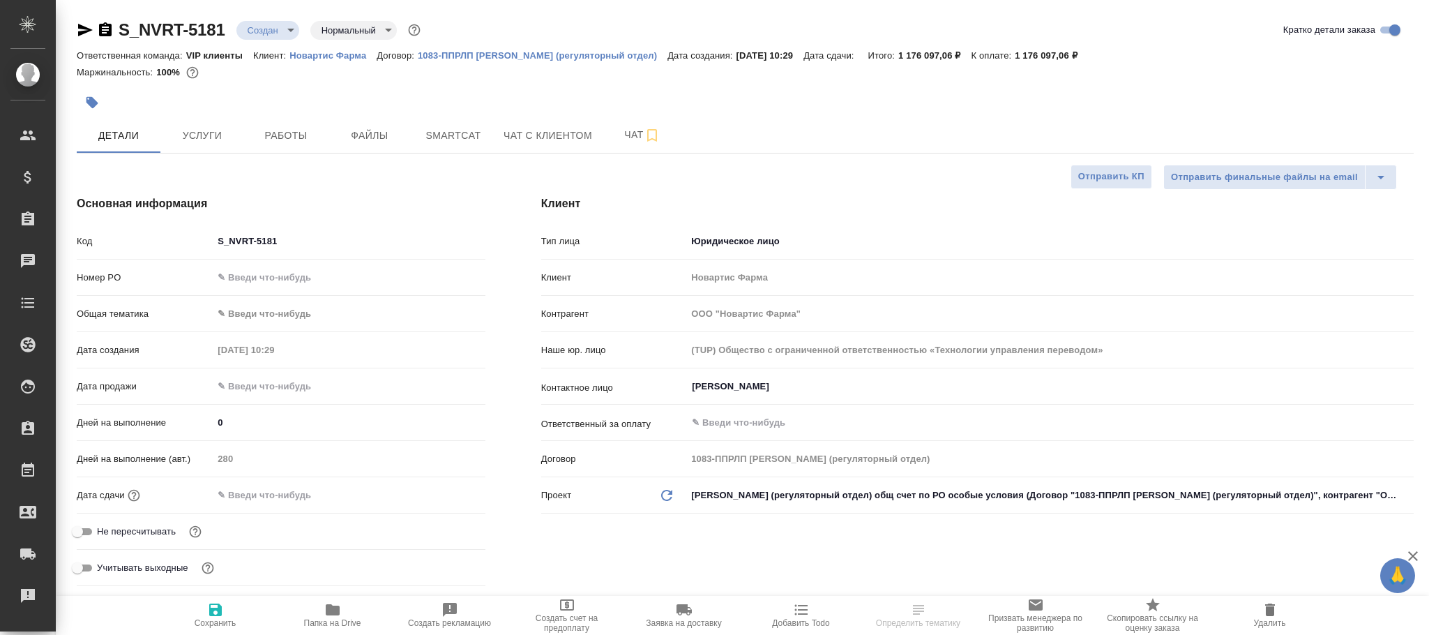
type textarea "x"
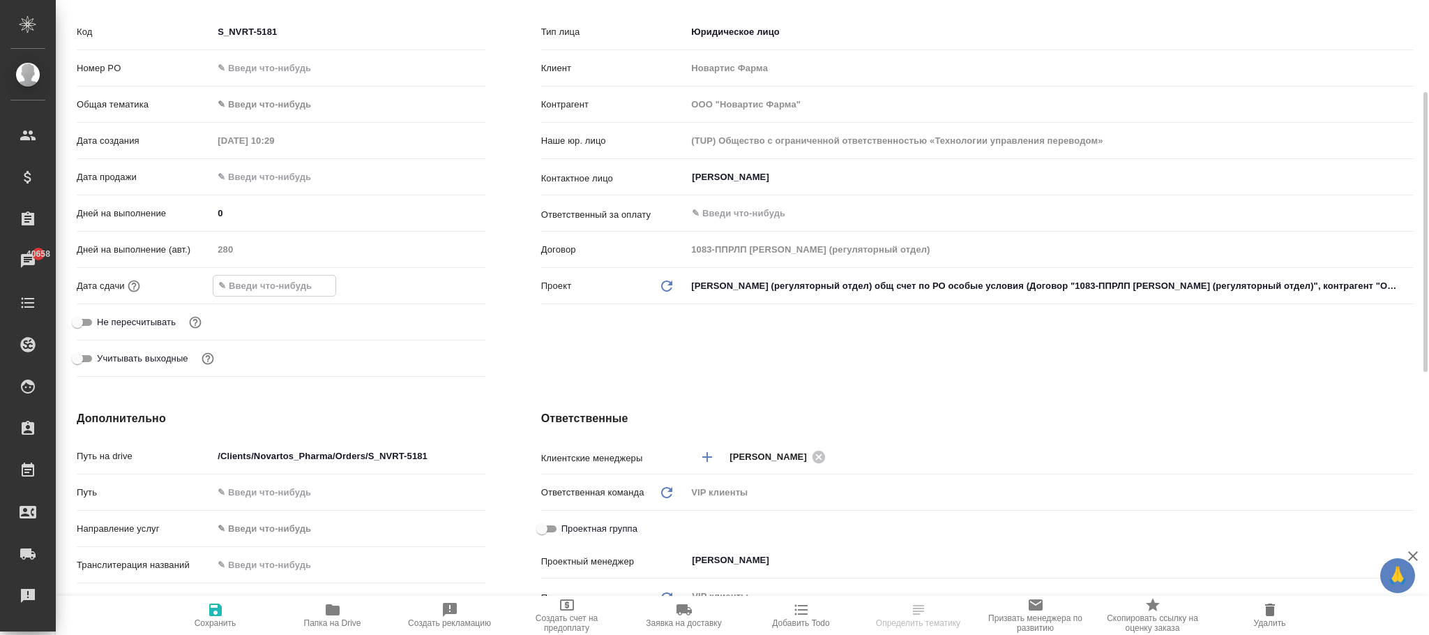
click at [247, 285] on input "text" at bounding box center [274, 286] width 122 height 20
type input "0_.__.____ __:__"
type textarea "x"
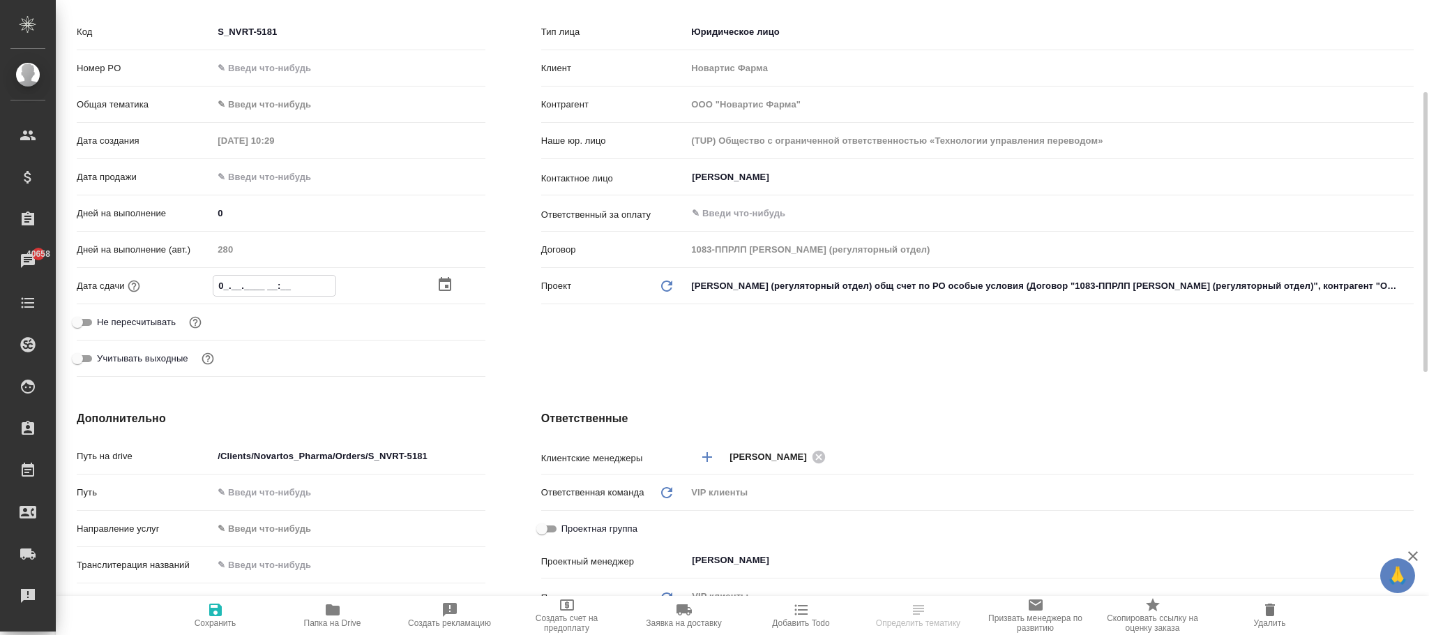
type input "02.__.____ __:__"
type textarea "x"
type input "02.1_.____ __:__"
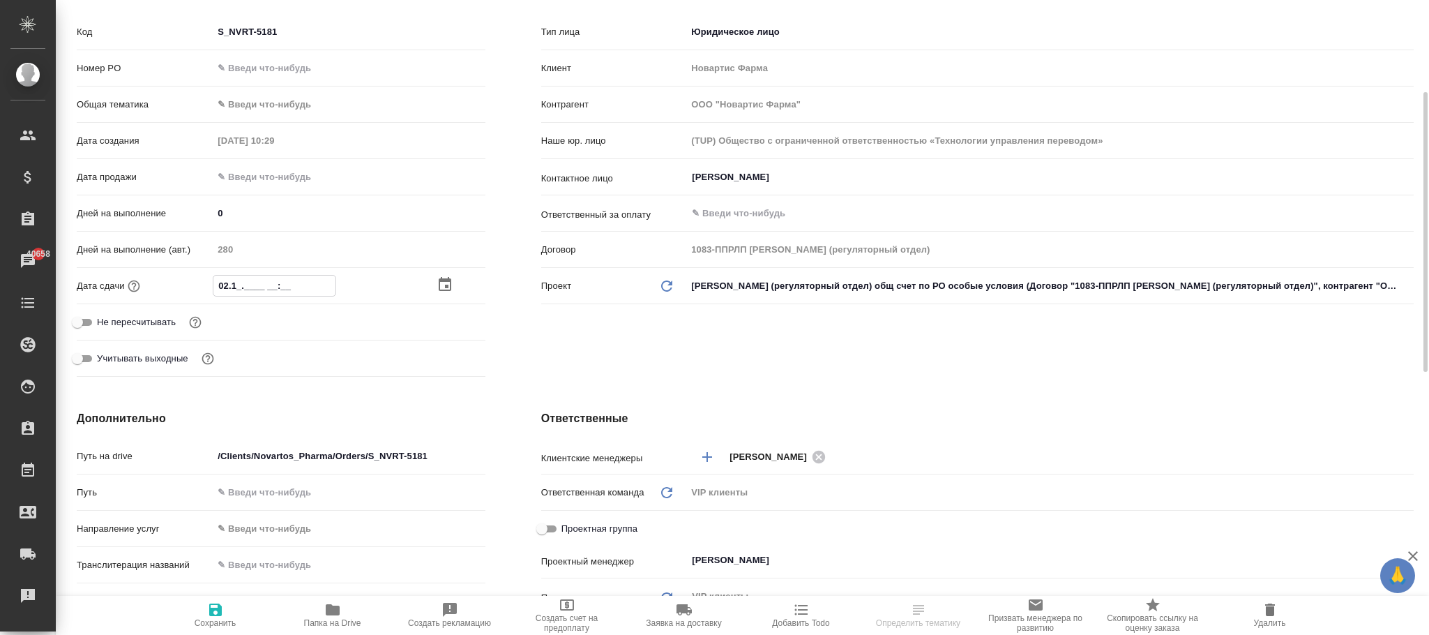
type textarea "x"
type input "02.12.____ __:__"
type textarea "x"
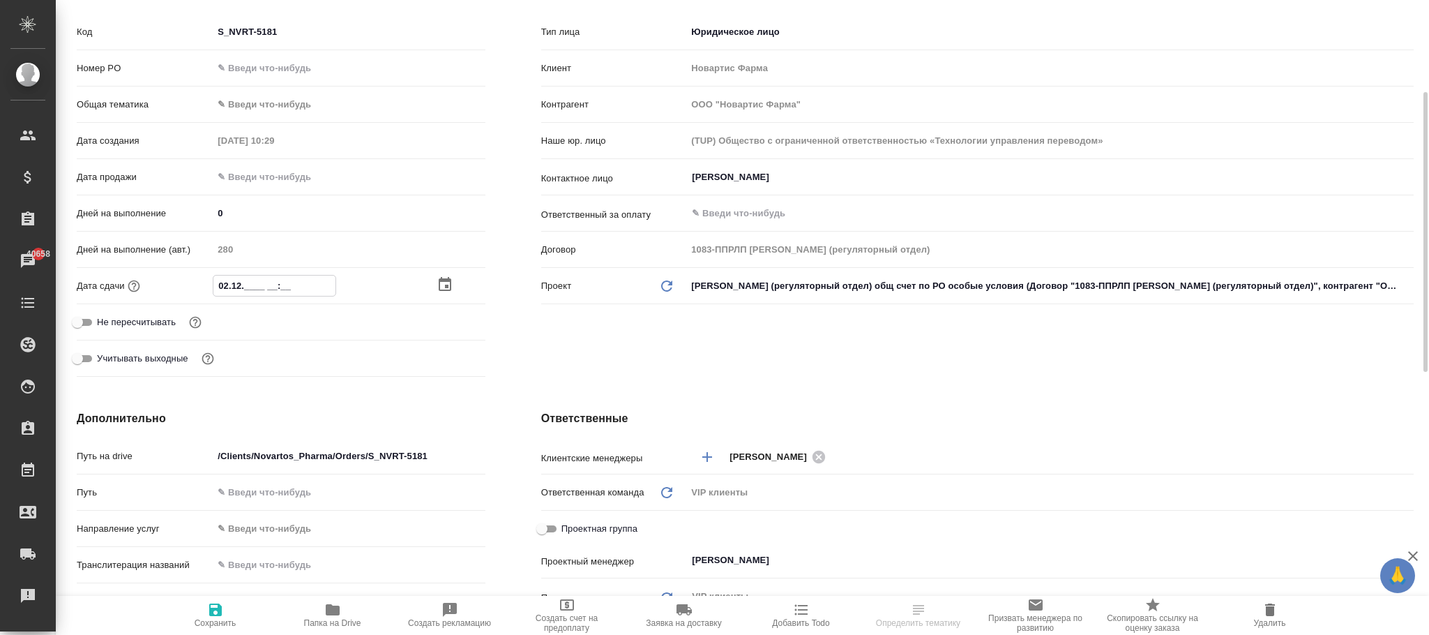
type textarea "x"
type input "02.12.2___ __:__"
type textarea "x"
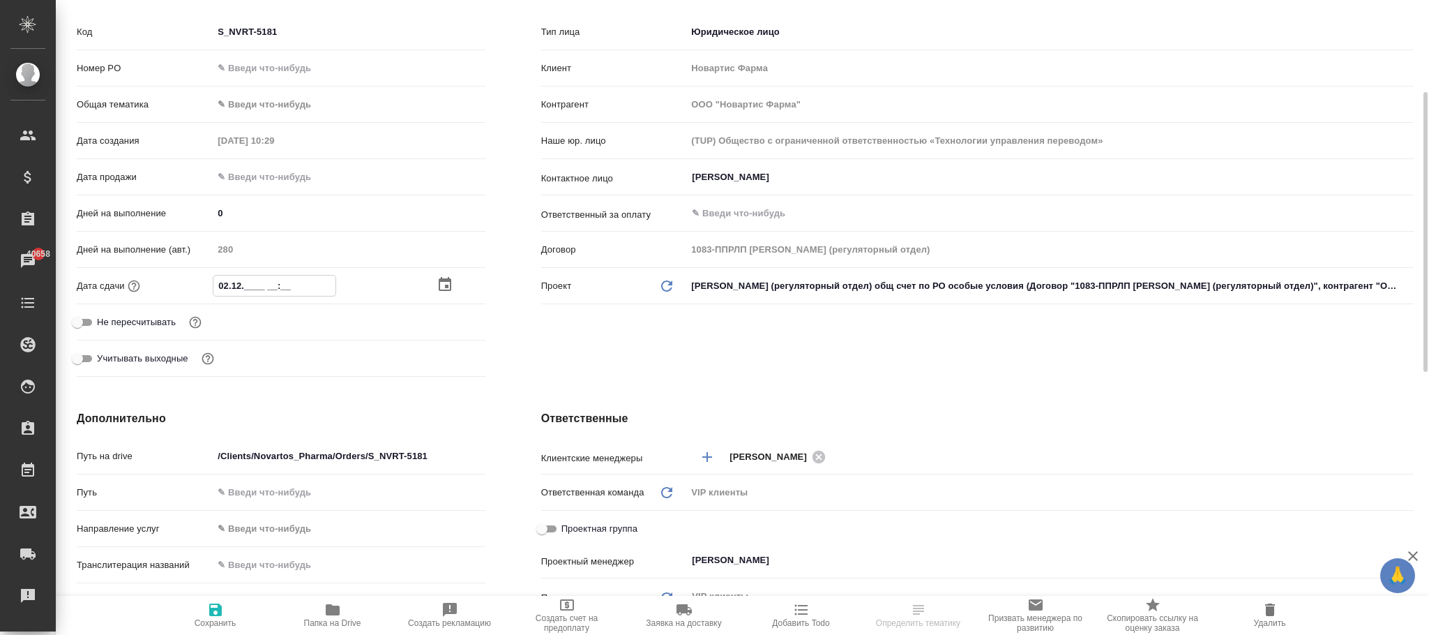
type textarea "x"
type input "02.12.20__ __:__"
type textarea "x"
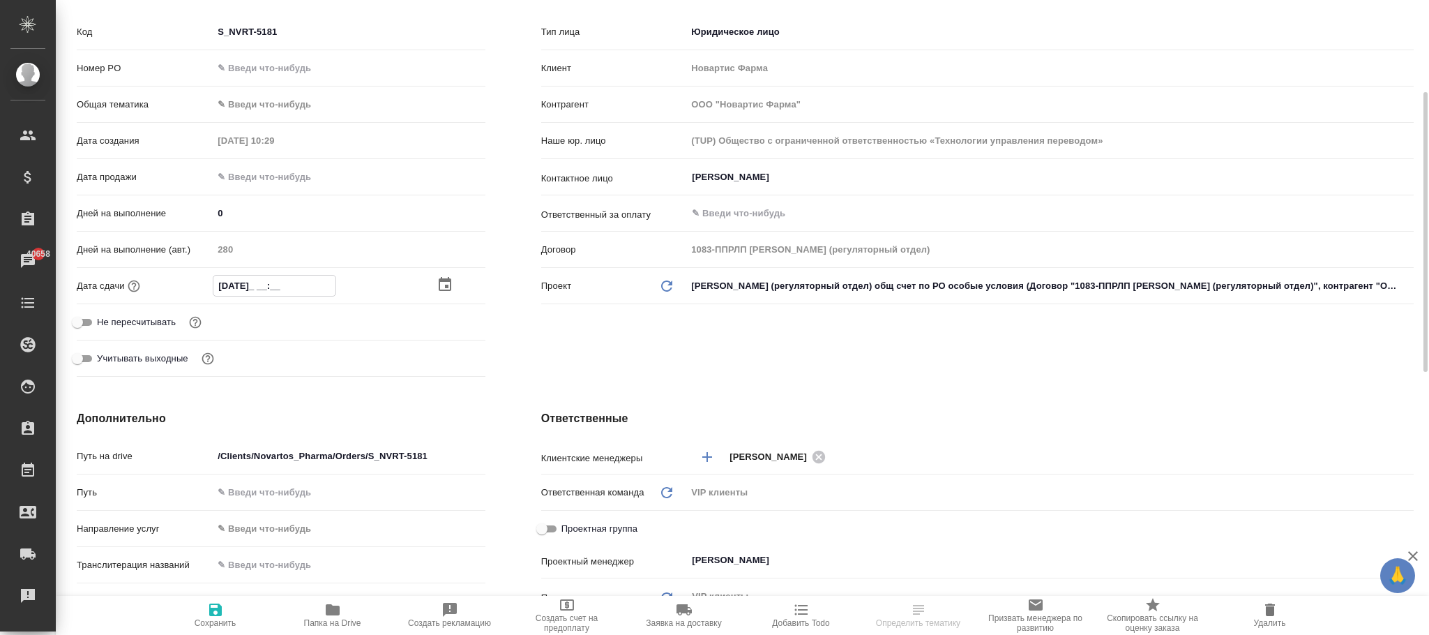
type input "02.12.2025 __:__"
type textarea "x"
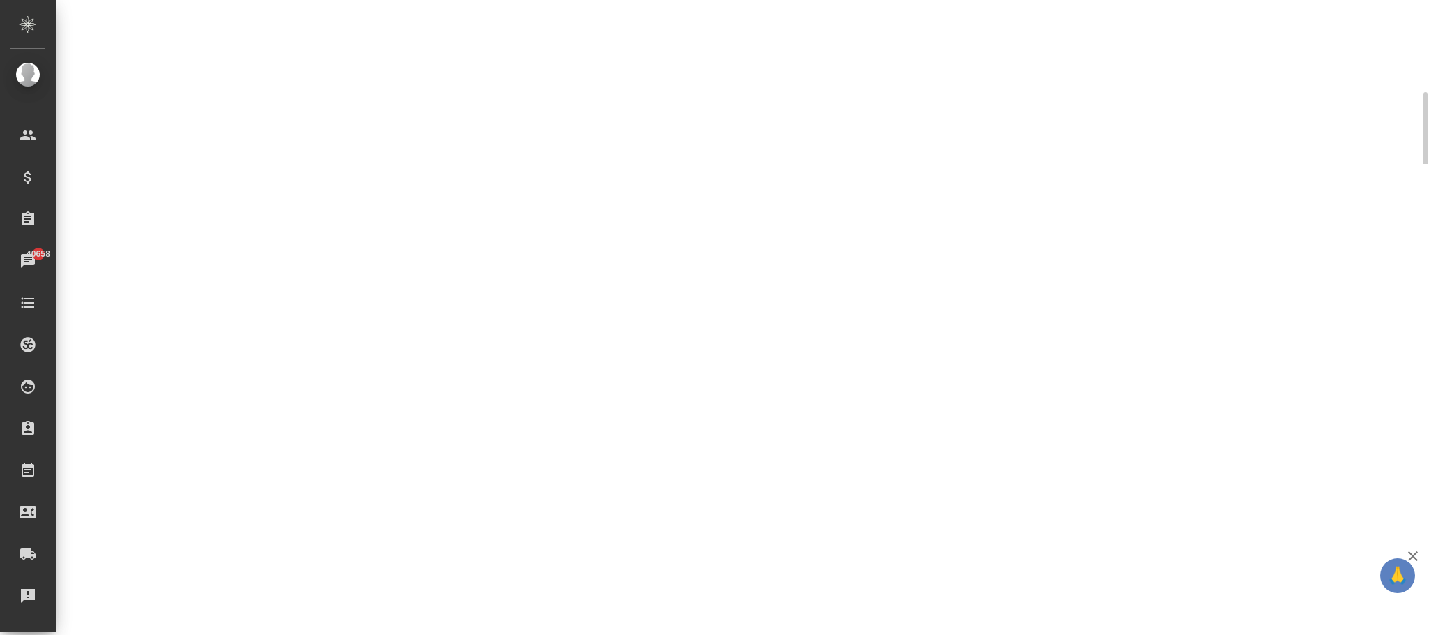
select select "RU"
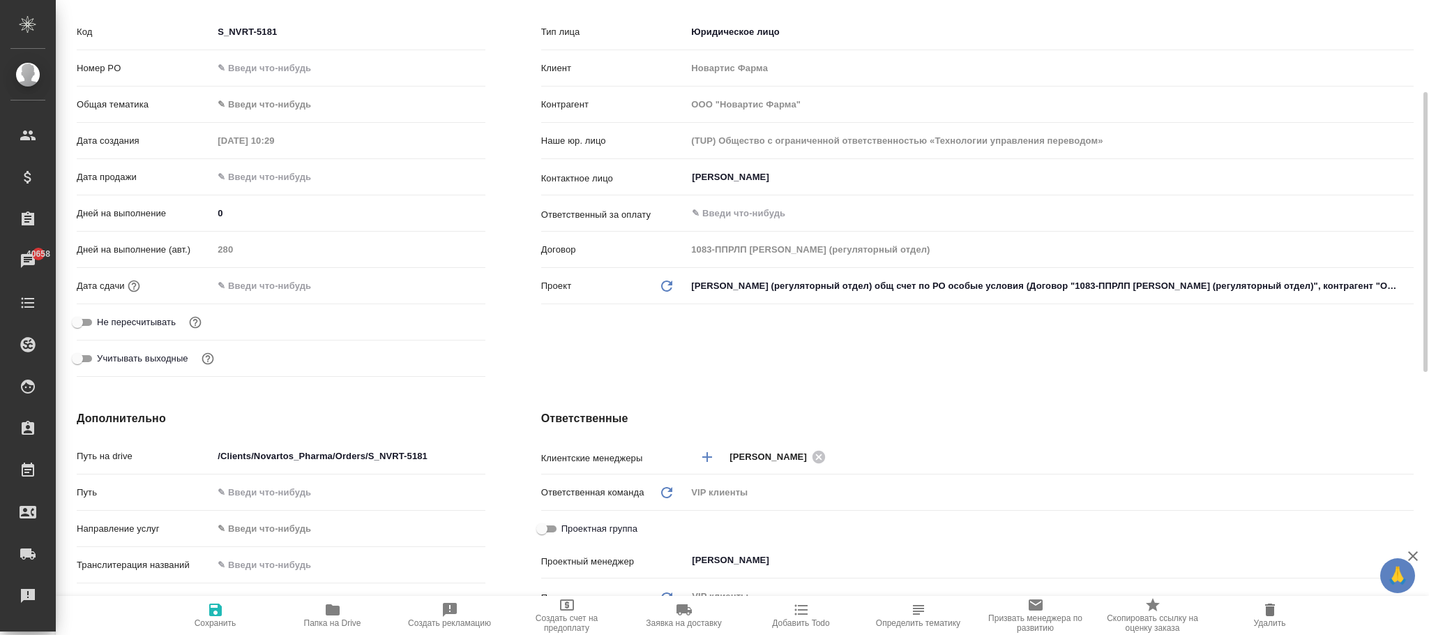
type textarea "x"
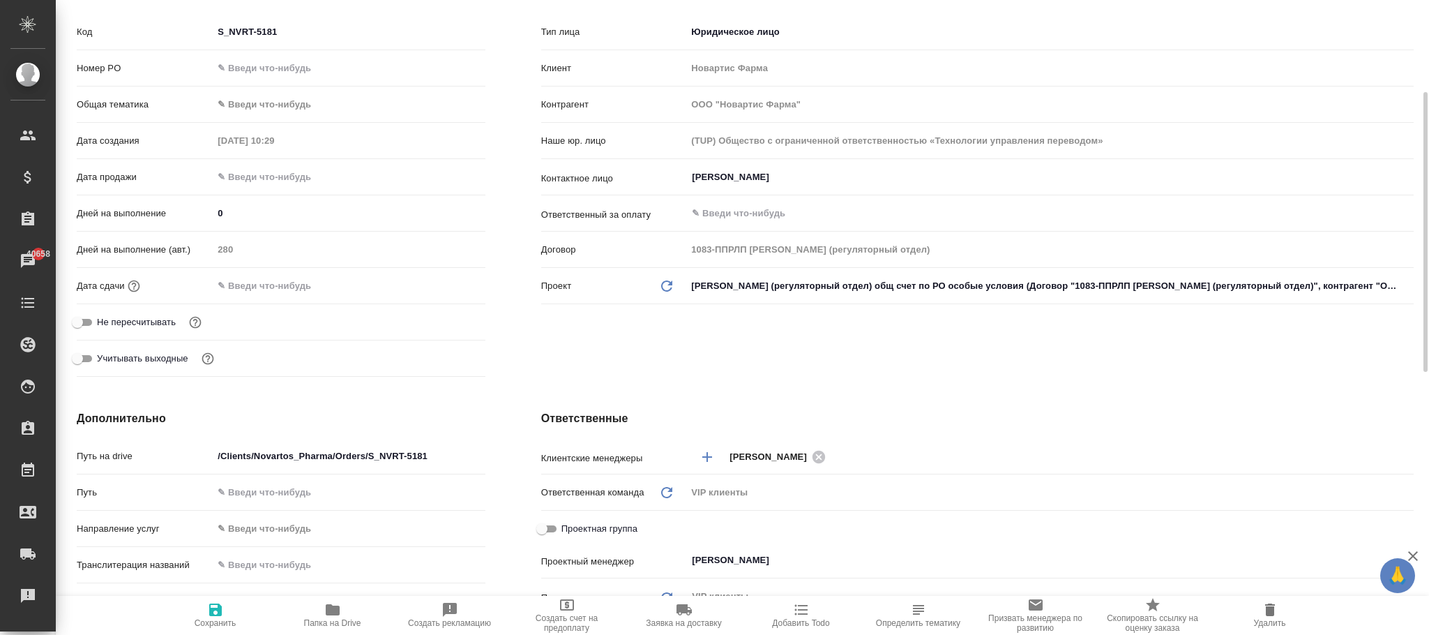
type textarea "x"
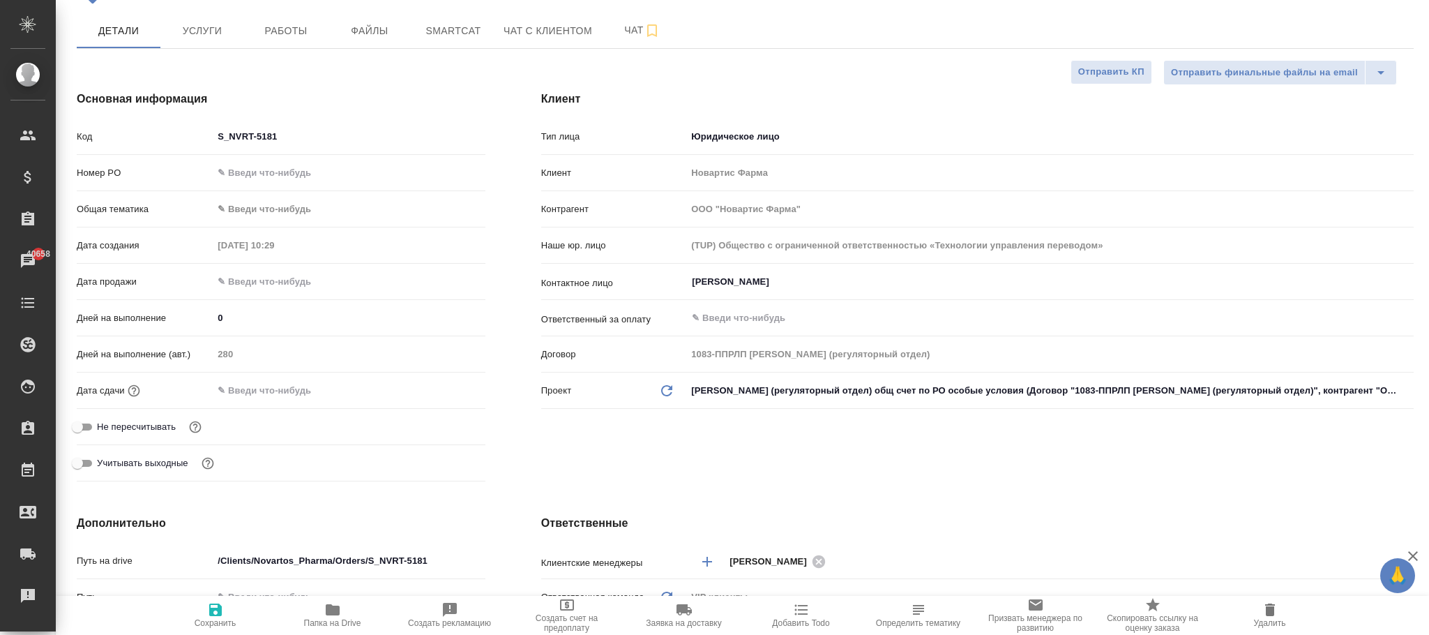
scroll to position [0, 0]
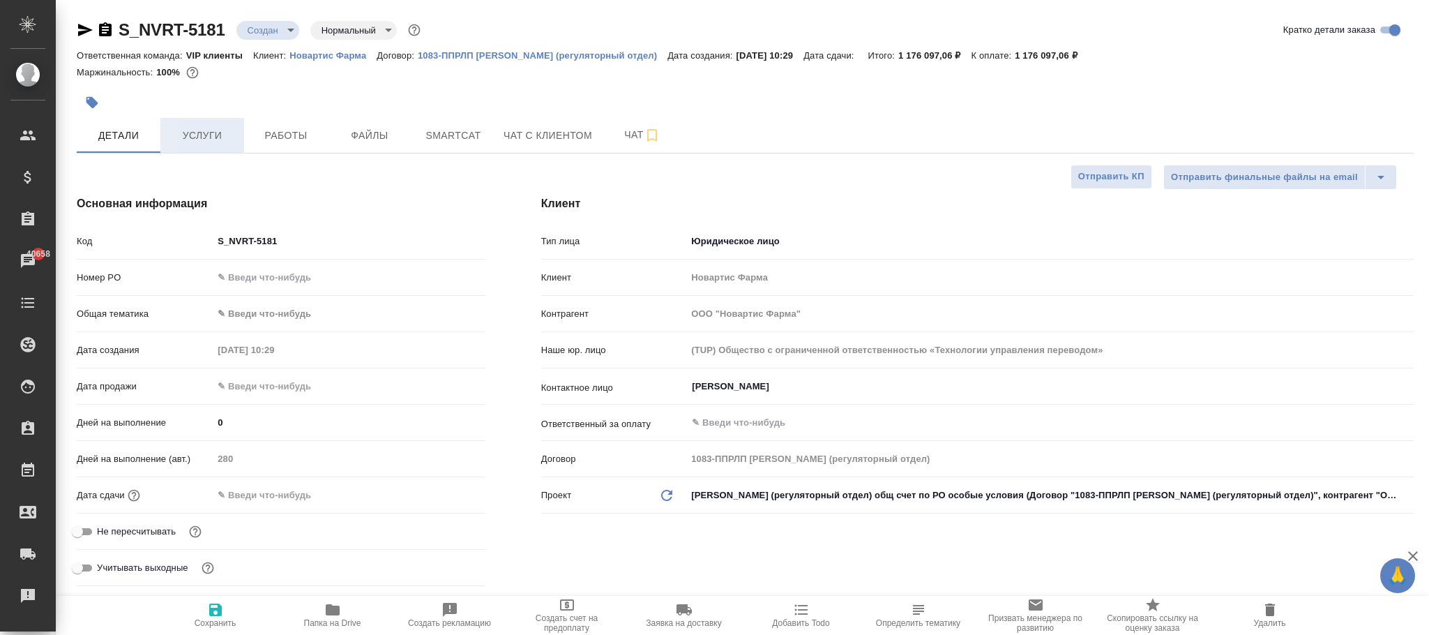
click at [214, 136] on span "Услуги" at bounding box center [202, 135] width 67 height 17
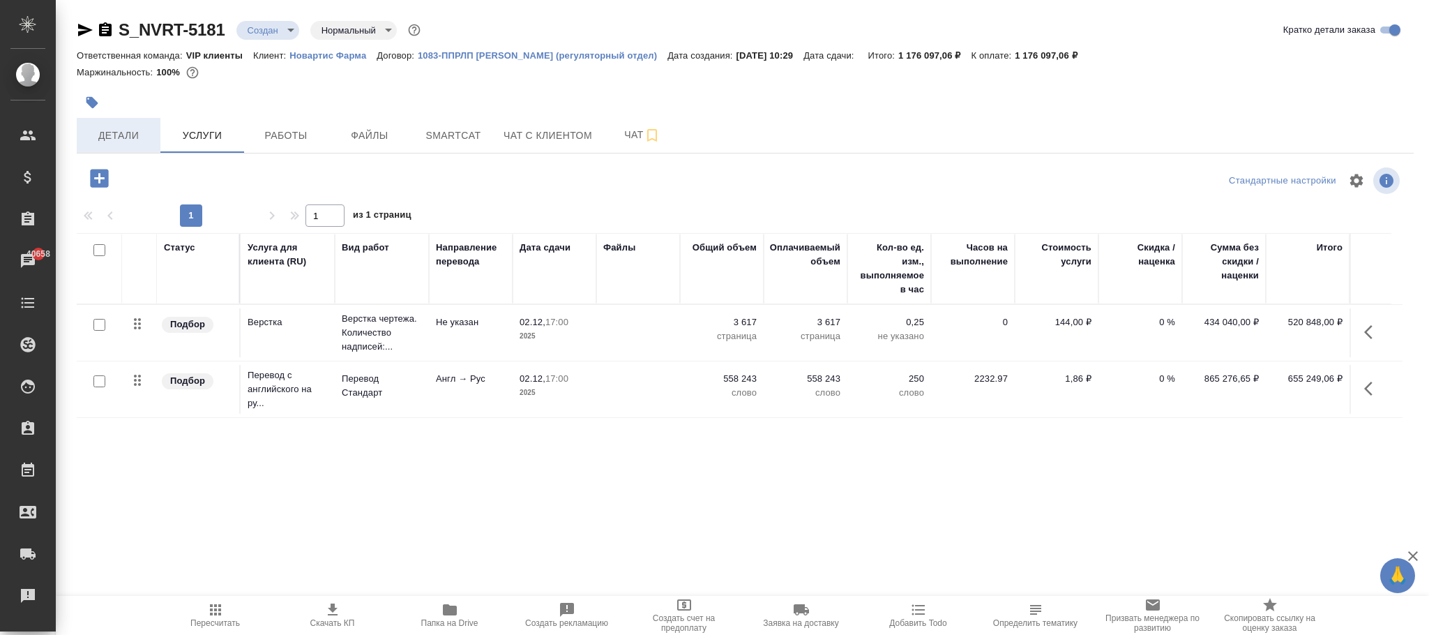
click at [135, 128] on span "Детали" at bounding box center [118, 135] width 67 height 17
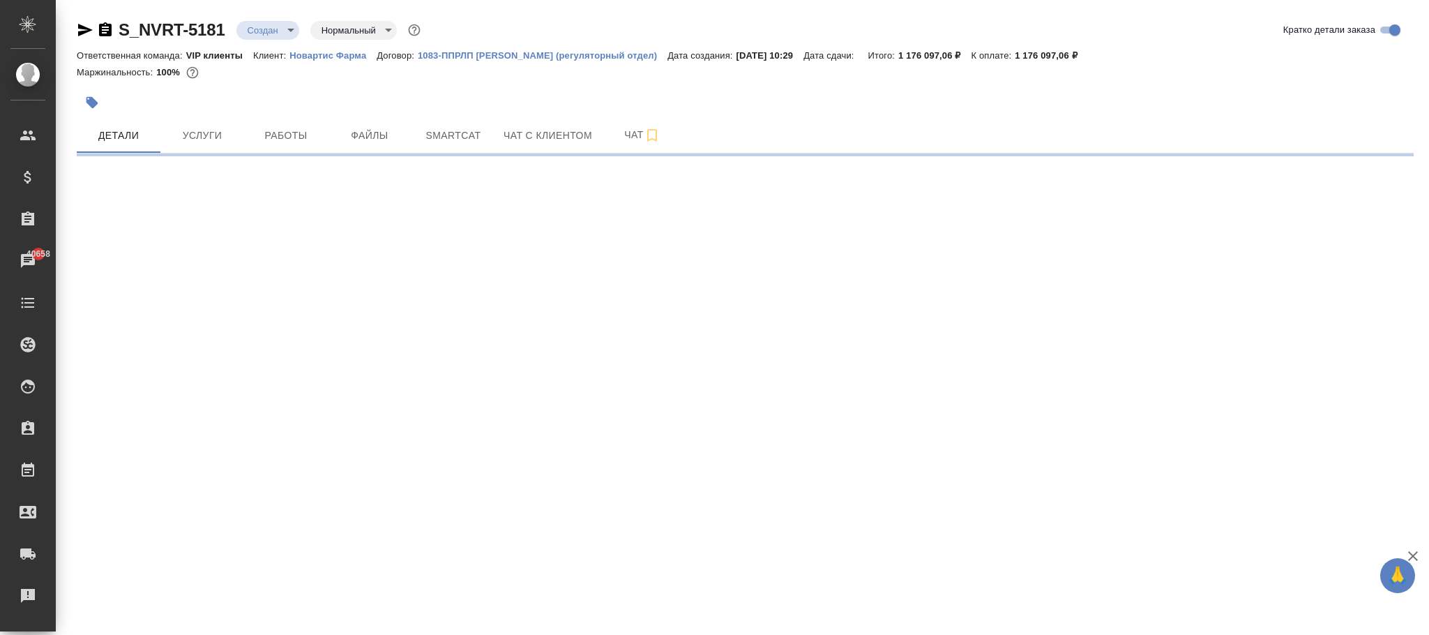
select select "RU"
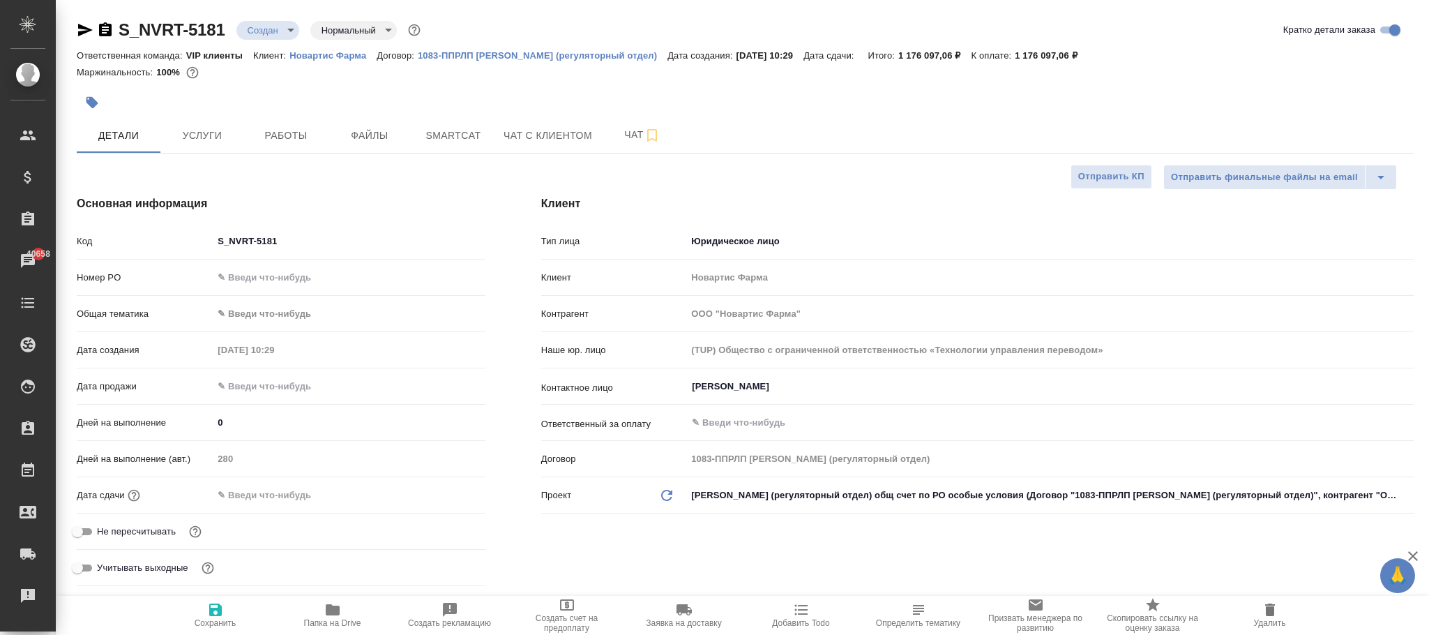
type textarea "x"
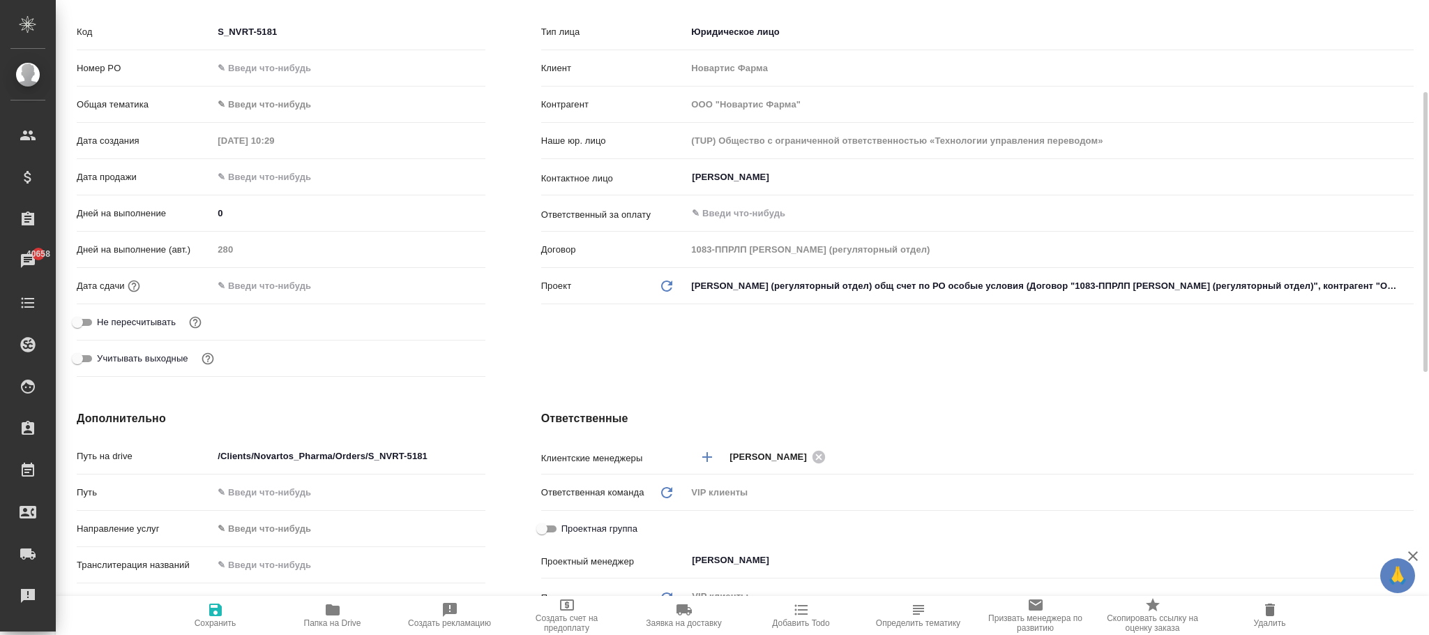
click at [237, 289] on input "text" at bounding box center [274, 286] width 122 height 20
type input "0_.__.____ __:__"
type textarea "x"
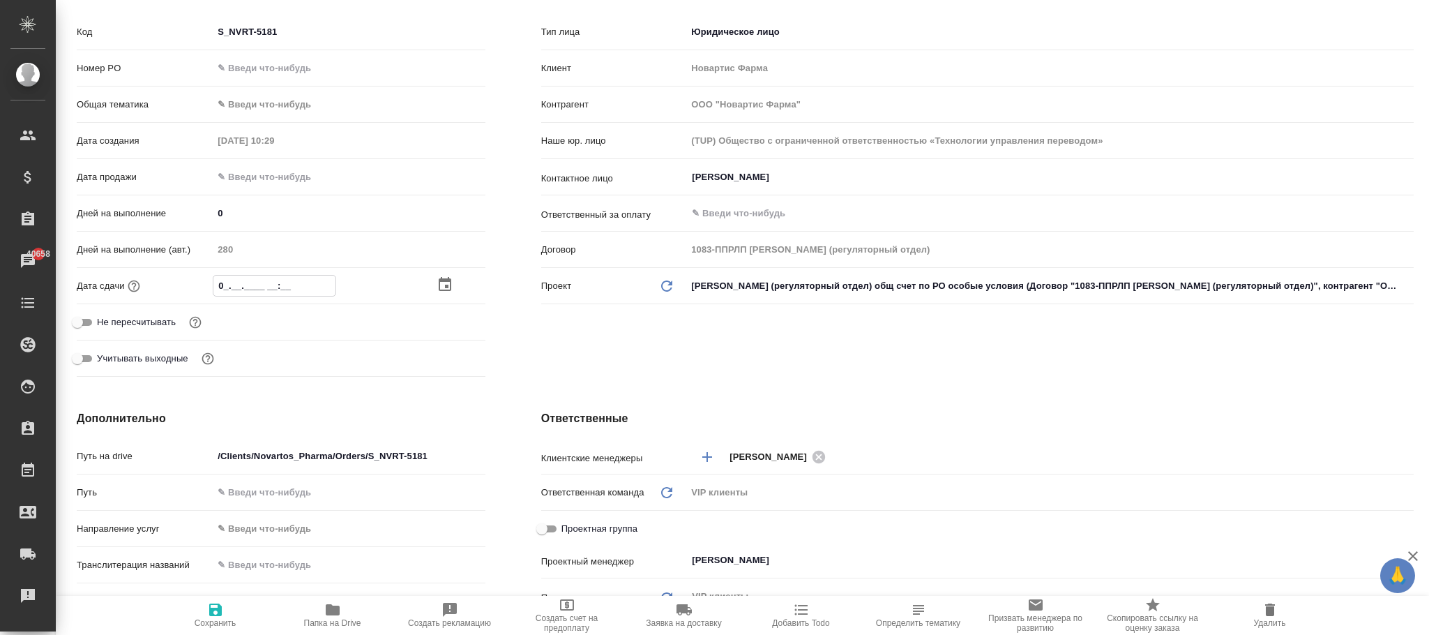
type input "02.__.____ __:__"
type textarea "x"
type input "02.1_.____ __:__"
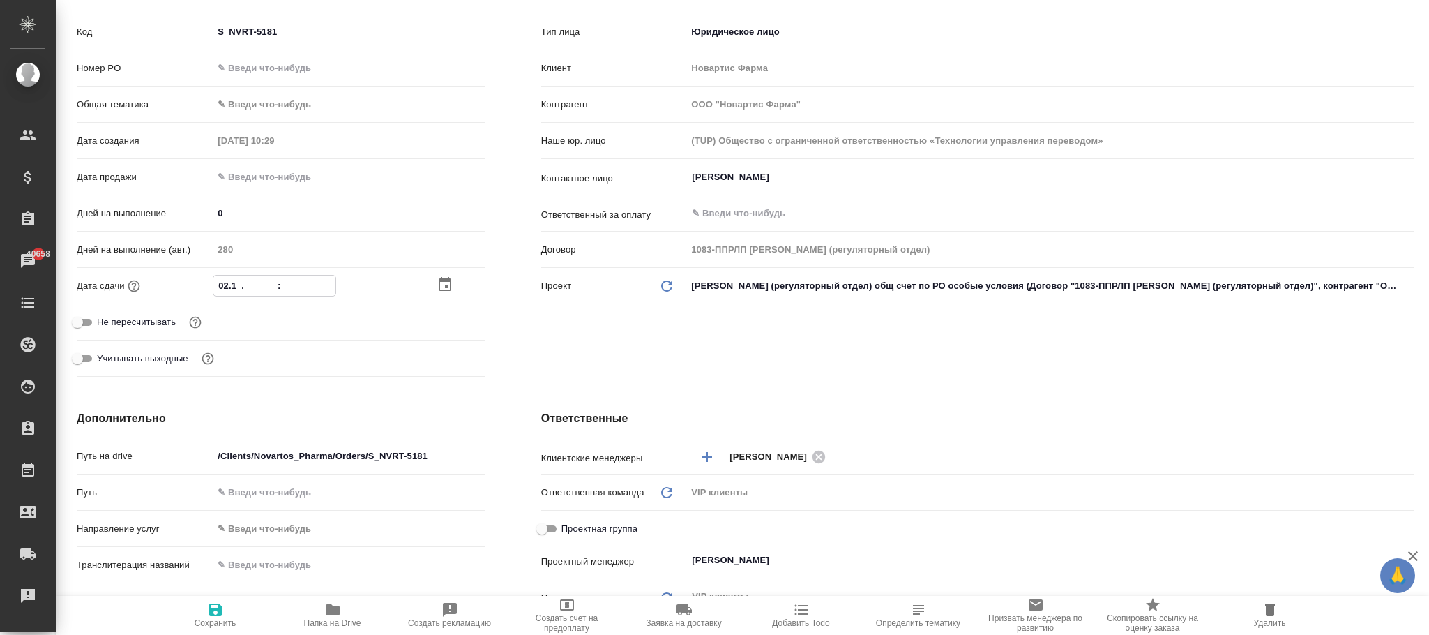
type textarea "x"
type input "02.12.____ __:__"
type textarea "x"
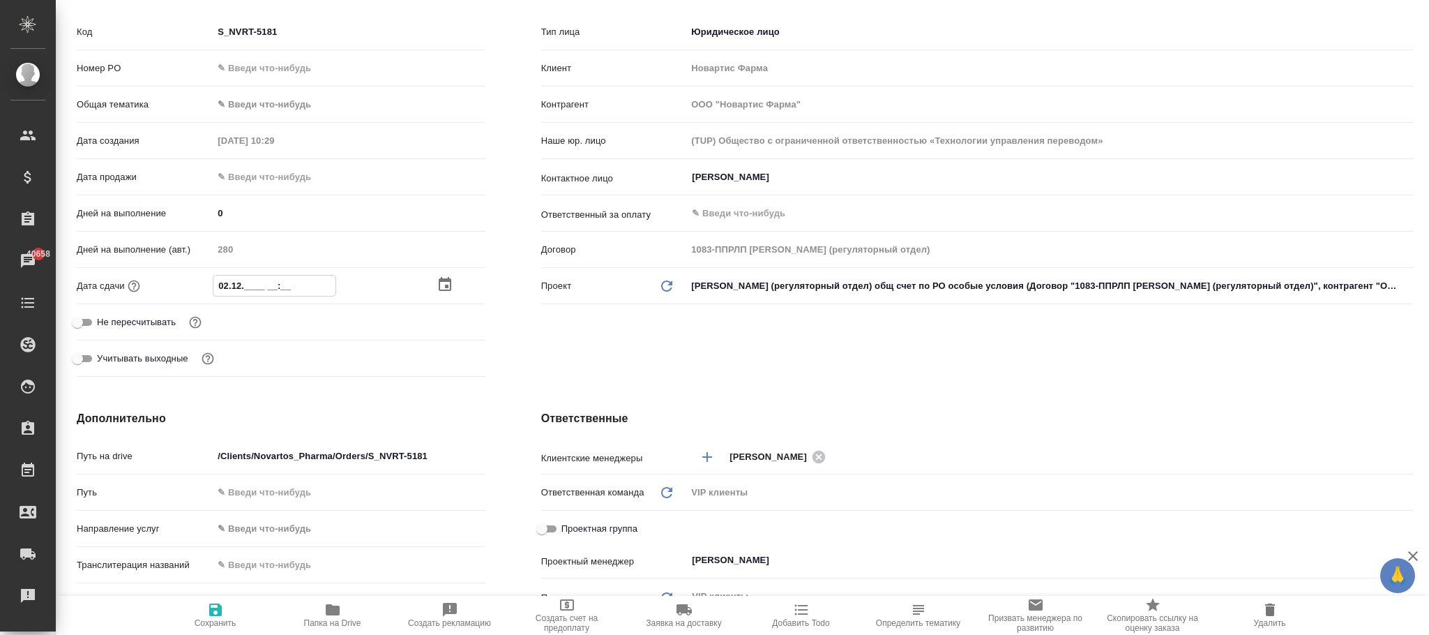
type textarea "x"
type input "02.12.2___ __:__"
type textarea "x"
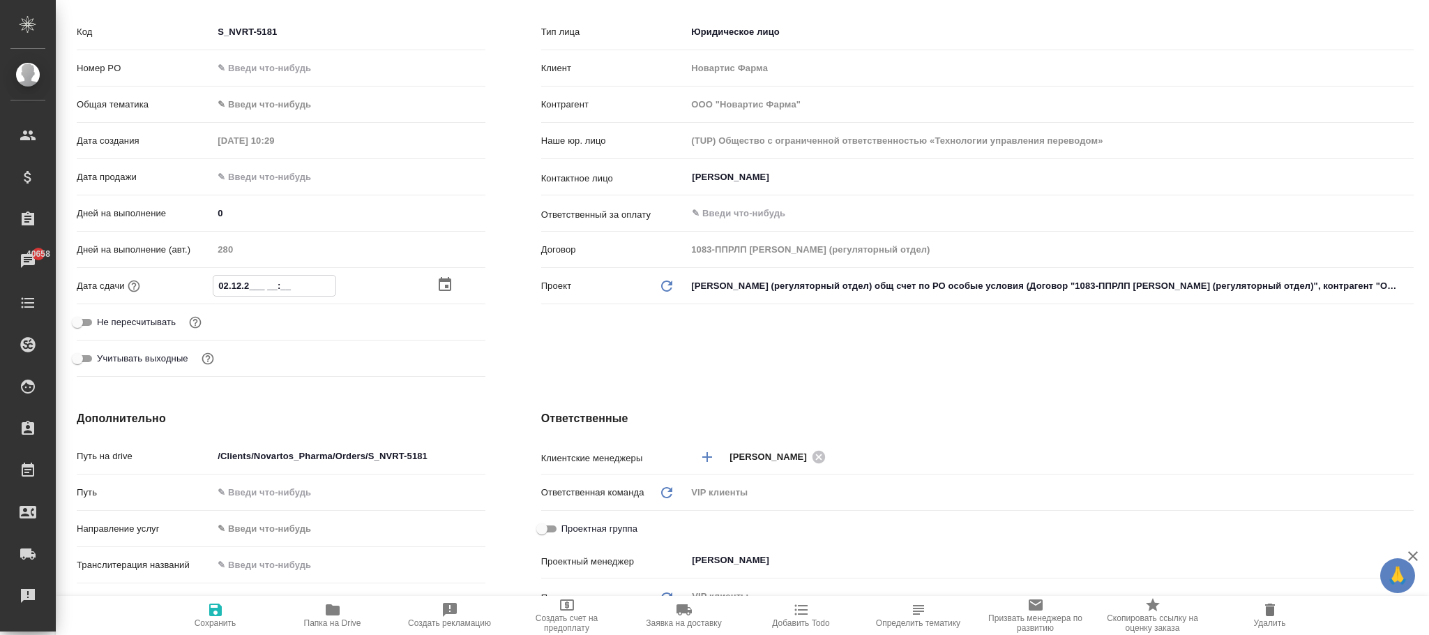
type textarea "x"
type input "02.12.20__ __:__"
type textarea "x"
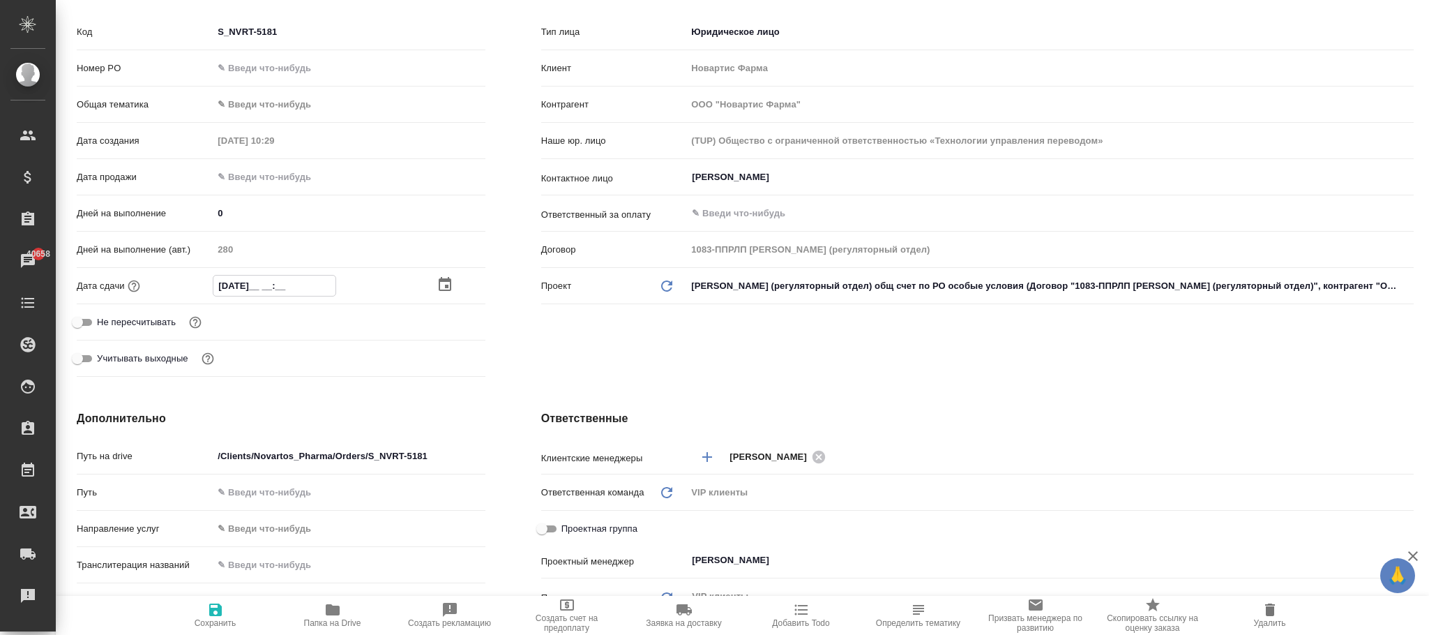
type input "02.12.202_ __:__"
type textarea "x"
type input "02.12.2025 __:__"
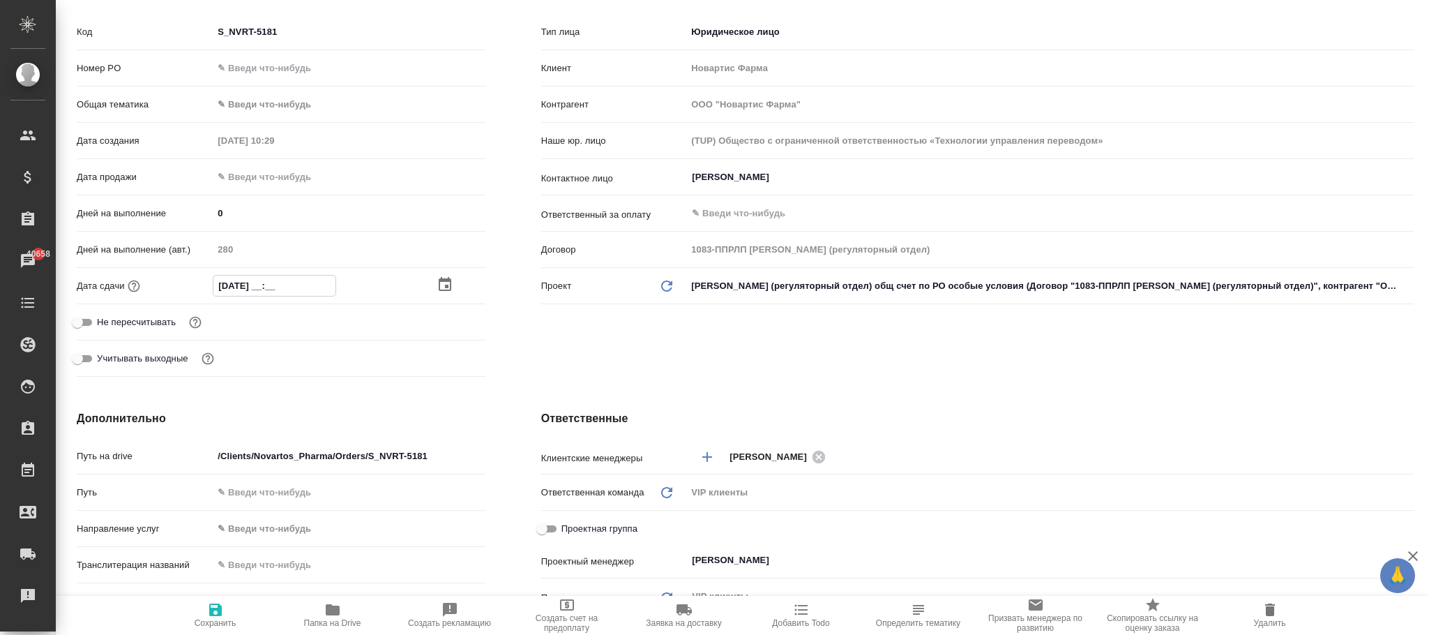
type textarea "x"
type input "02.12.2025 1_:__"
type textarea "x"
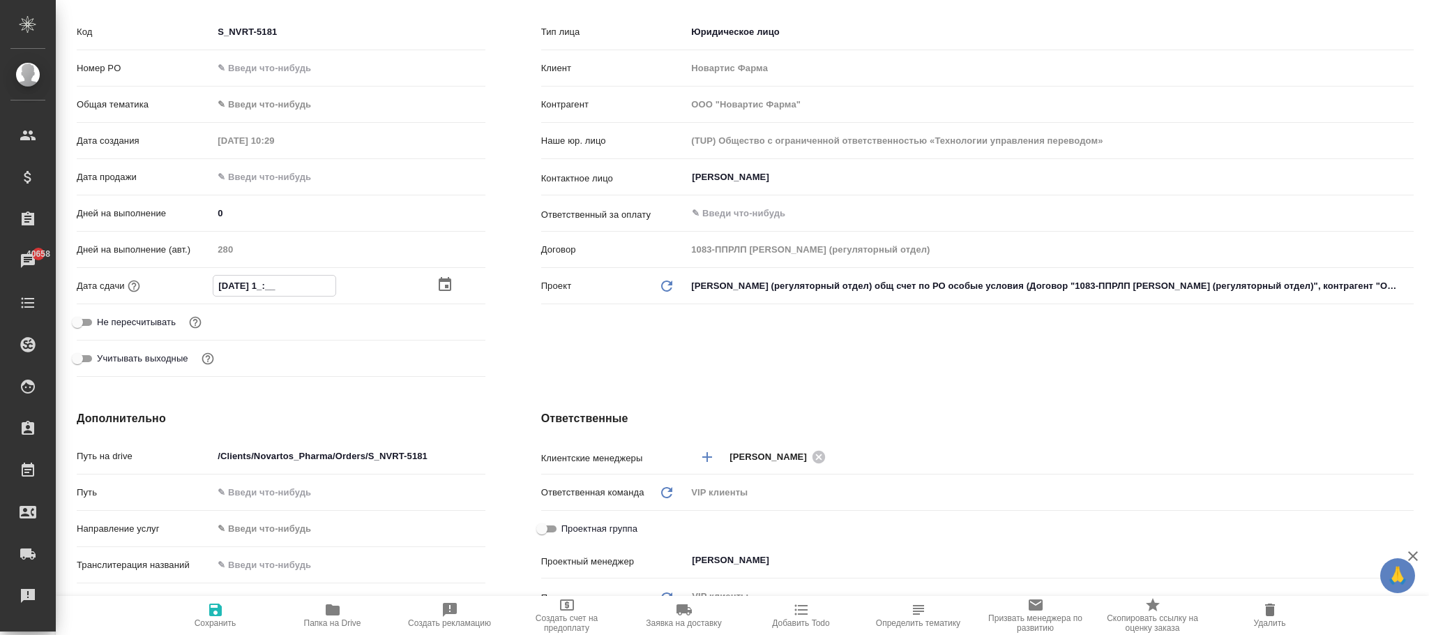
type textarea "x"
type input "02.12.2025 17:__"
type textarea "x"
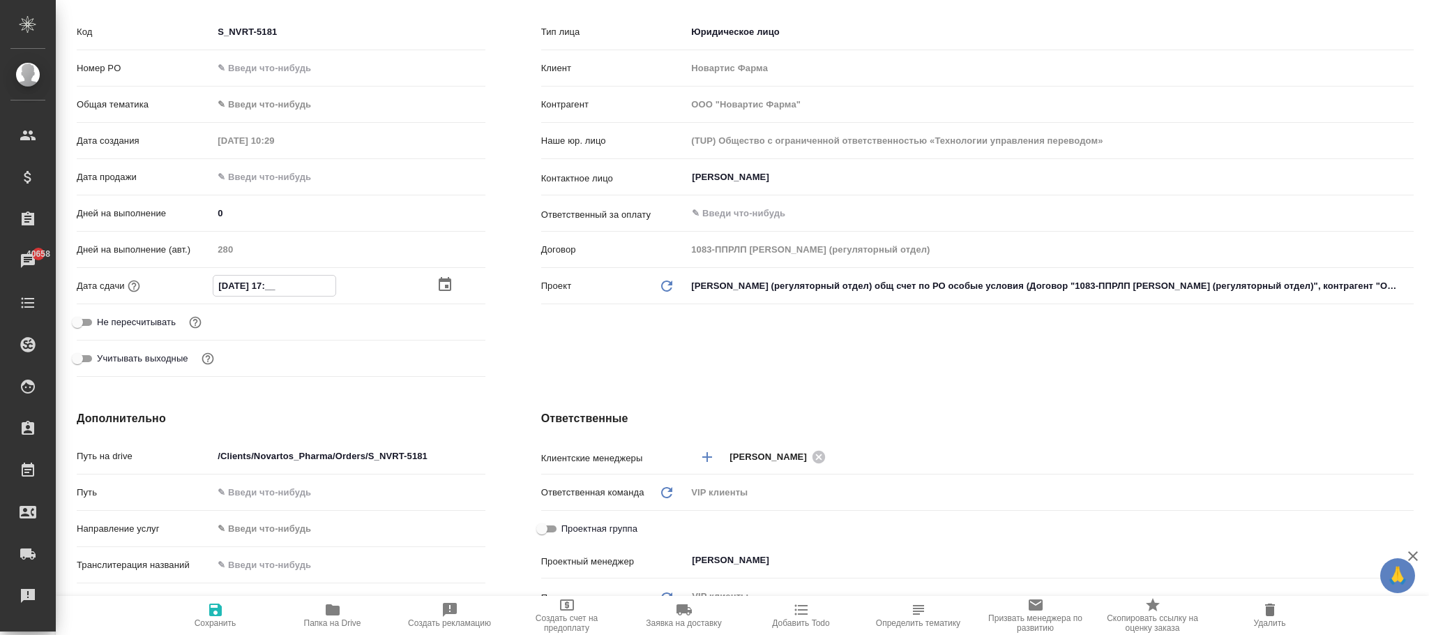
type textarea "x"
type input "02.12.2025 17:00"
type textarea "x"
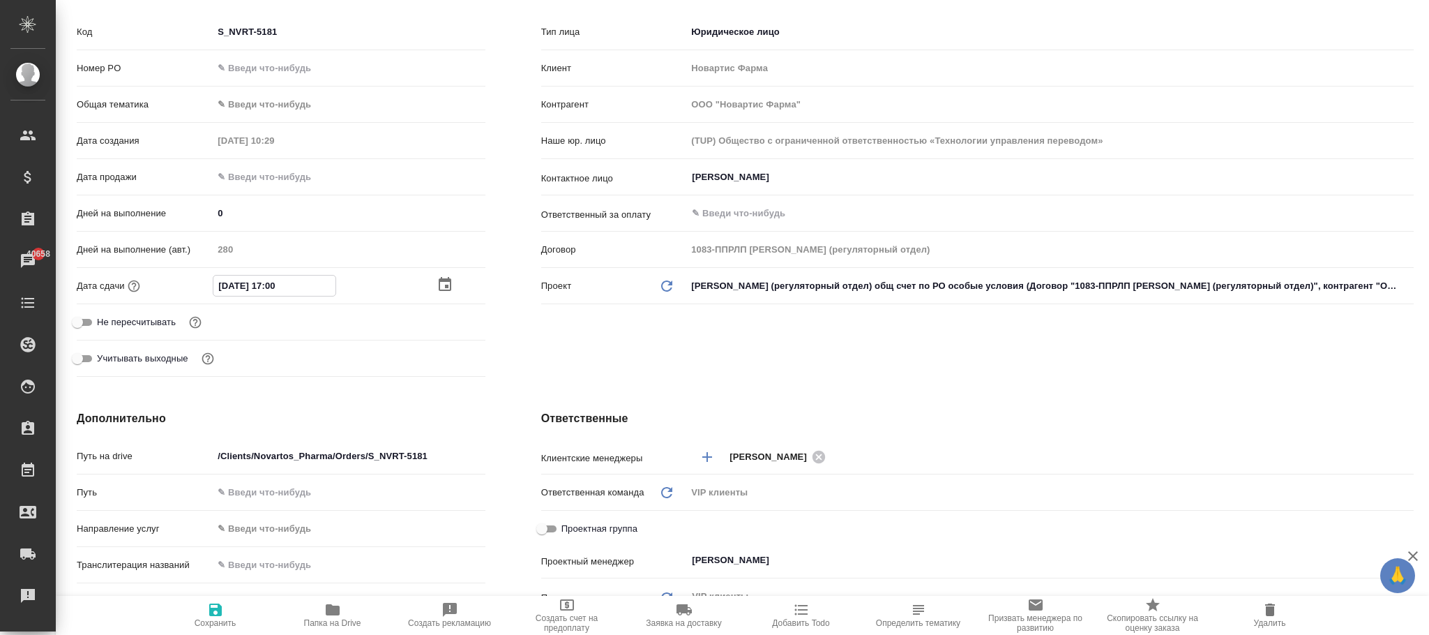
type input "02.12.2025 17:00"
click at [214, 608] on icon "button" at bounding box center [215, 609] width 17 height 17
type textarea "x"
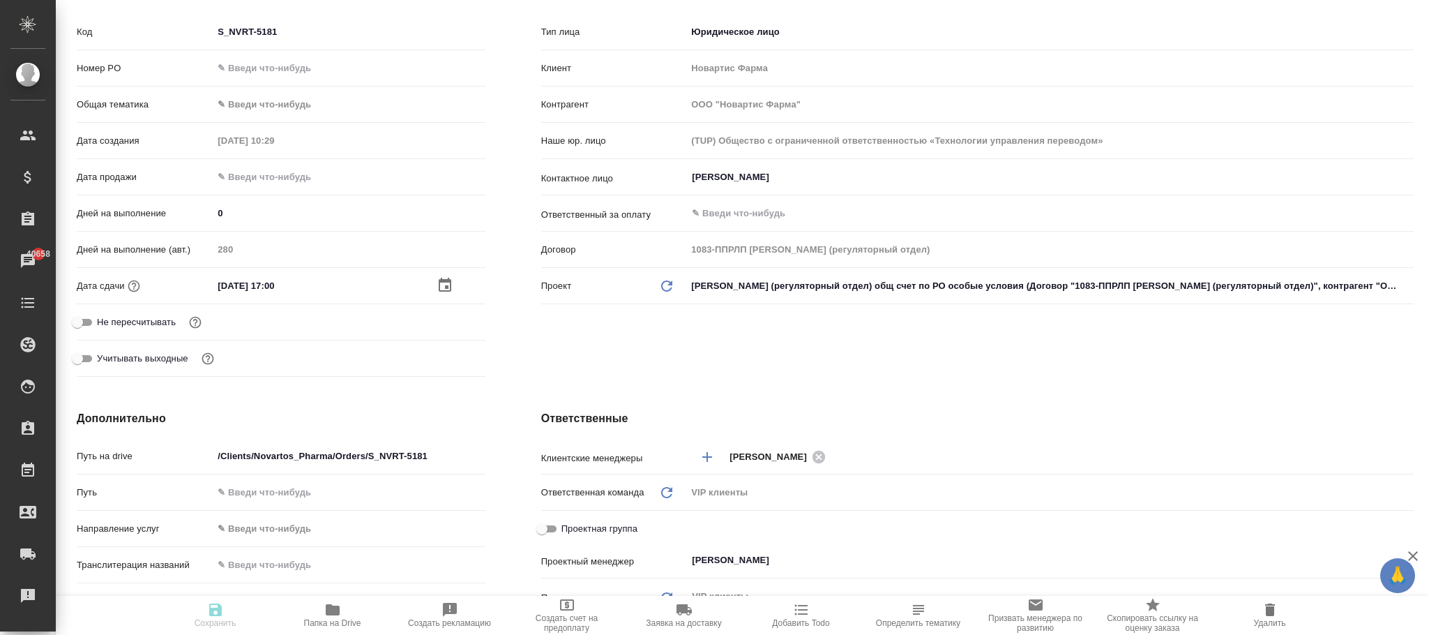
type textarea "x"
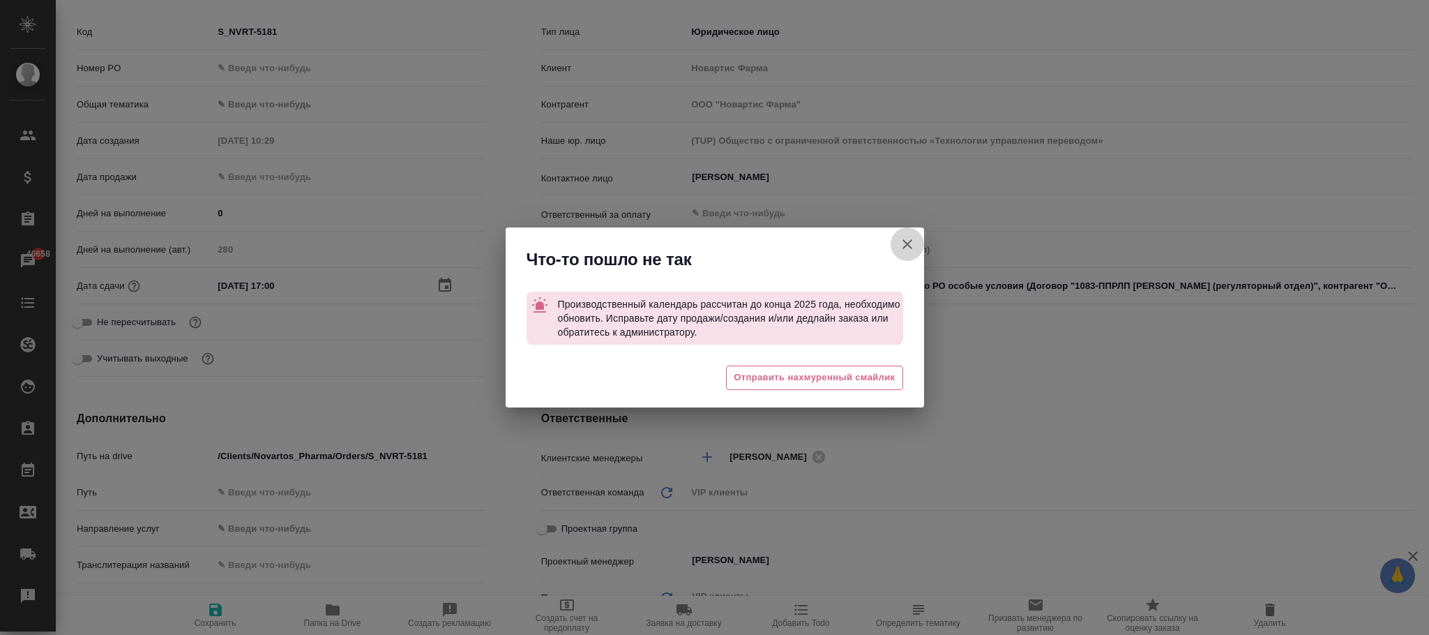
click at [906, 243] on icon "button" at bounding box center [908, 244] width 10 height 10
type textarea "x"
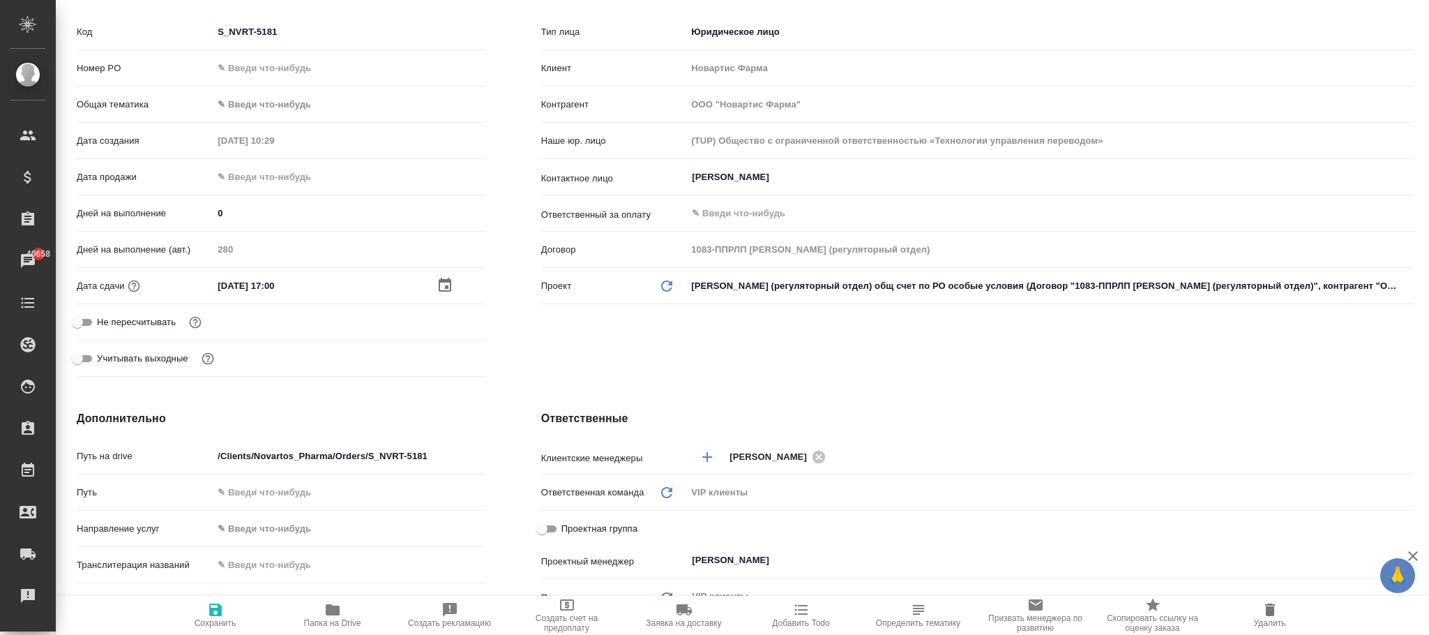
type textarea "x"
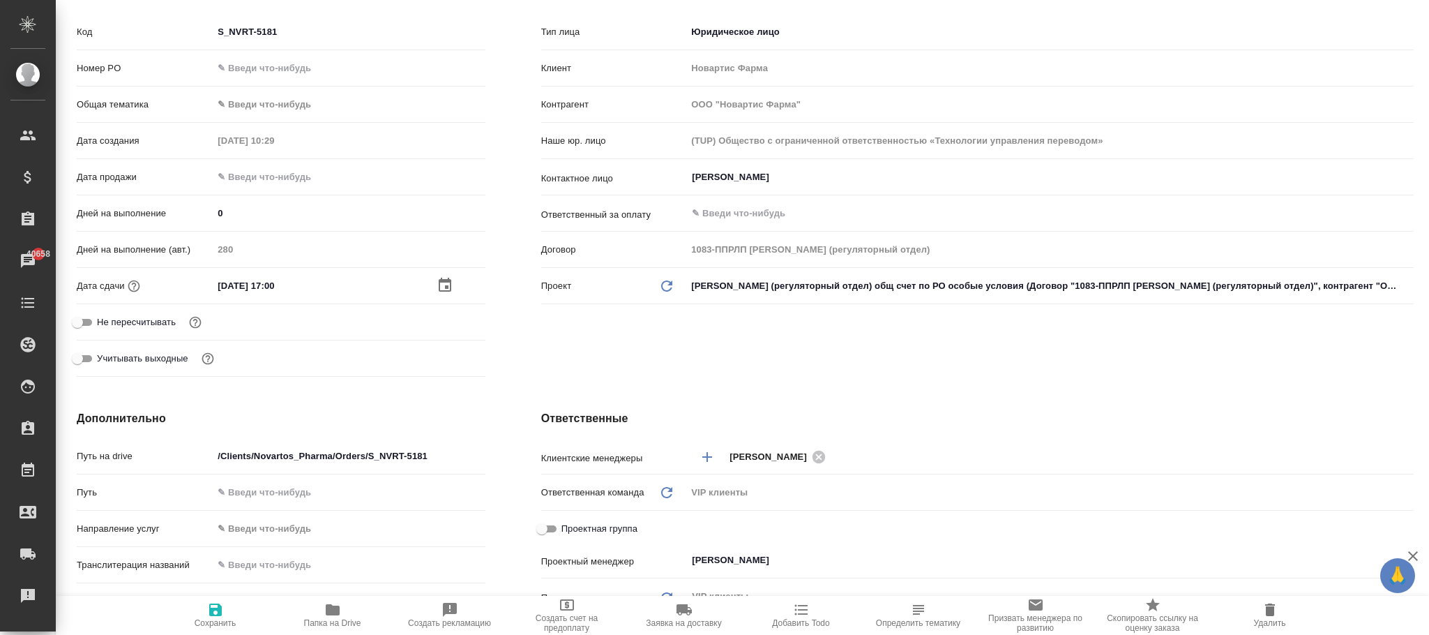
type textarea "x"
click at [239, 182] on input "text" at bounding box center [274, 177] width 122 height 20
type input "0_.__.____ __:__"
type textarea "x"
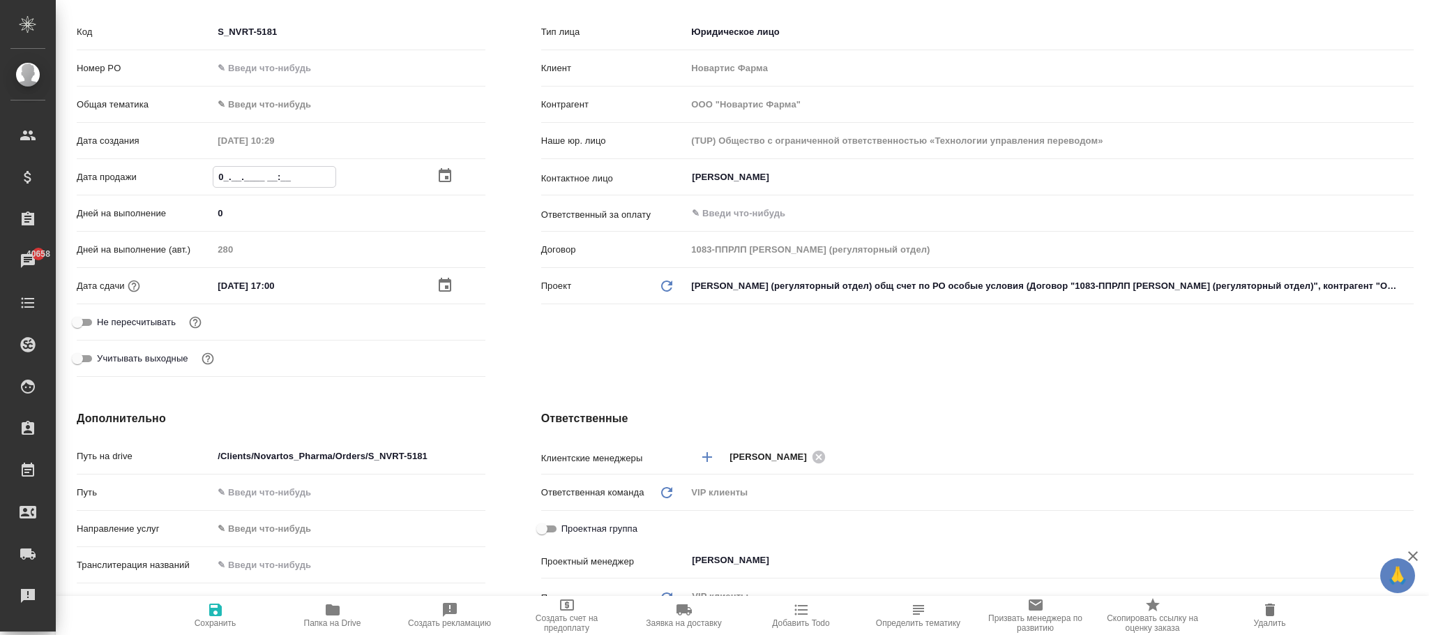
type textarea "x"
type input "03.__.____ __:__"
type textarea "x"
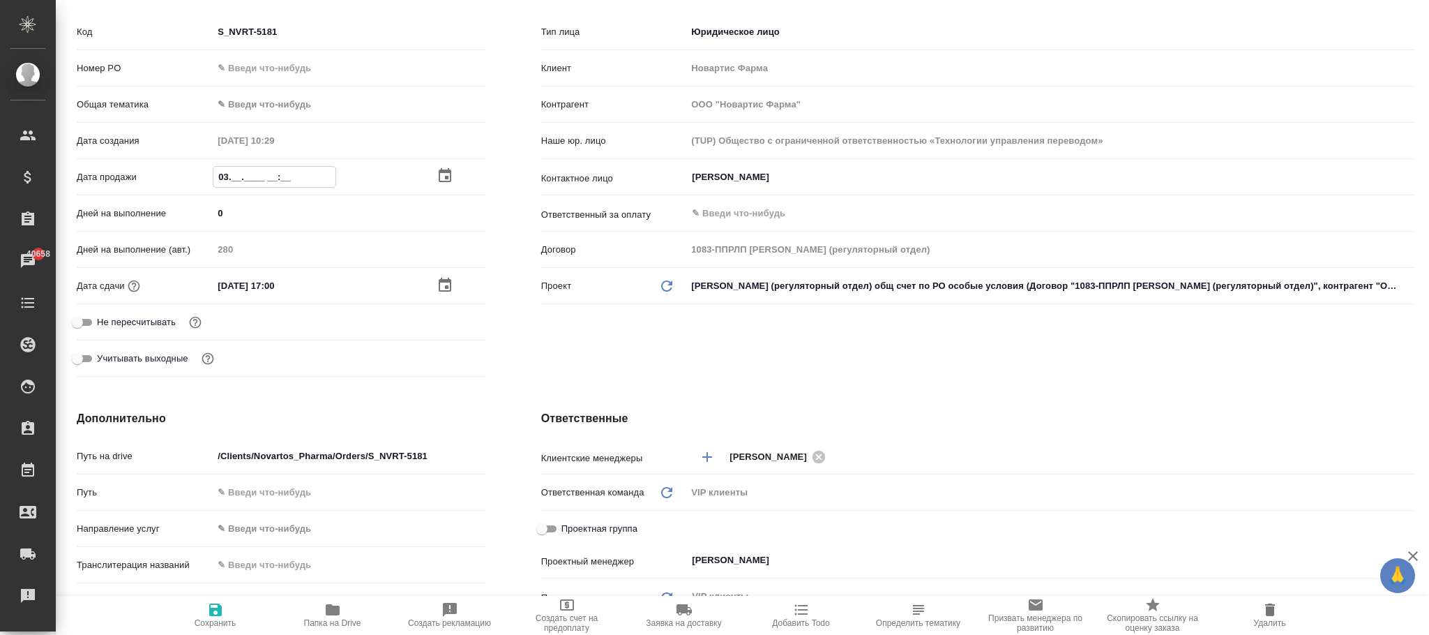
type input "03.0_.____ __:__"
type textarea "x"
type input "03.09.____ __:__"
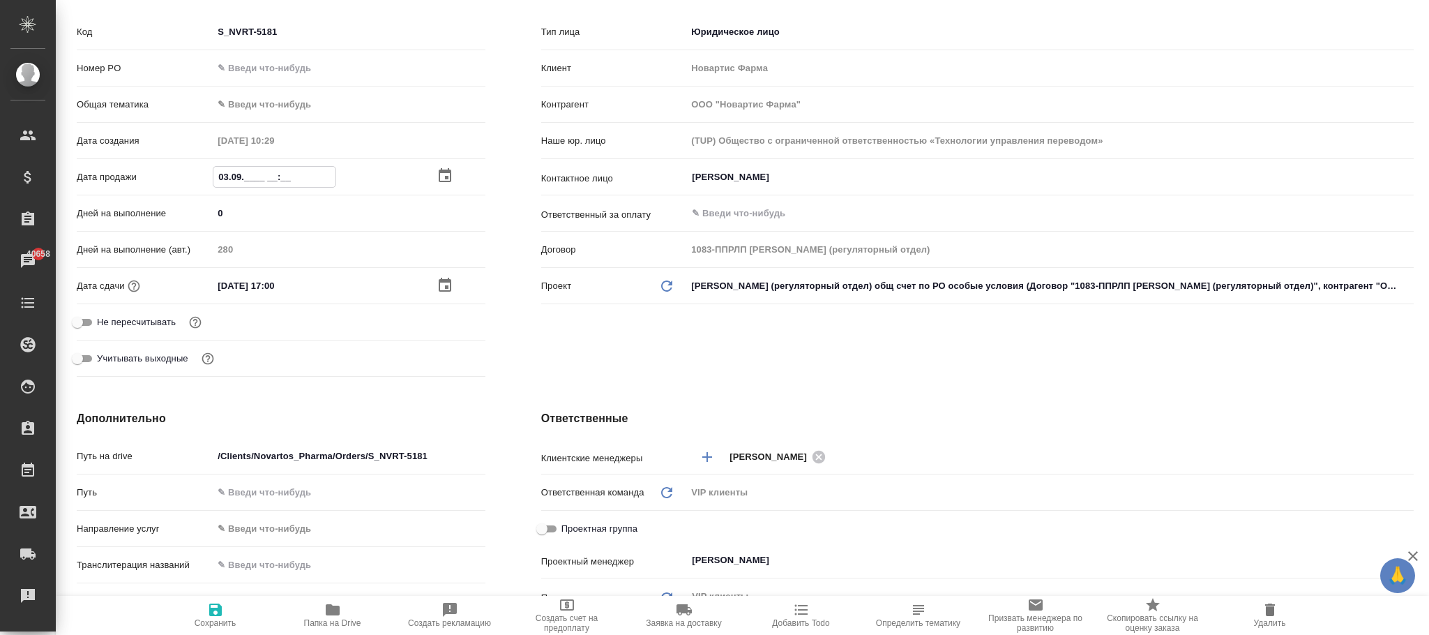
type textarea "x"
type input "03.09.2___ __:__"
type textarea "x"
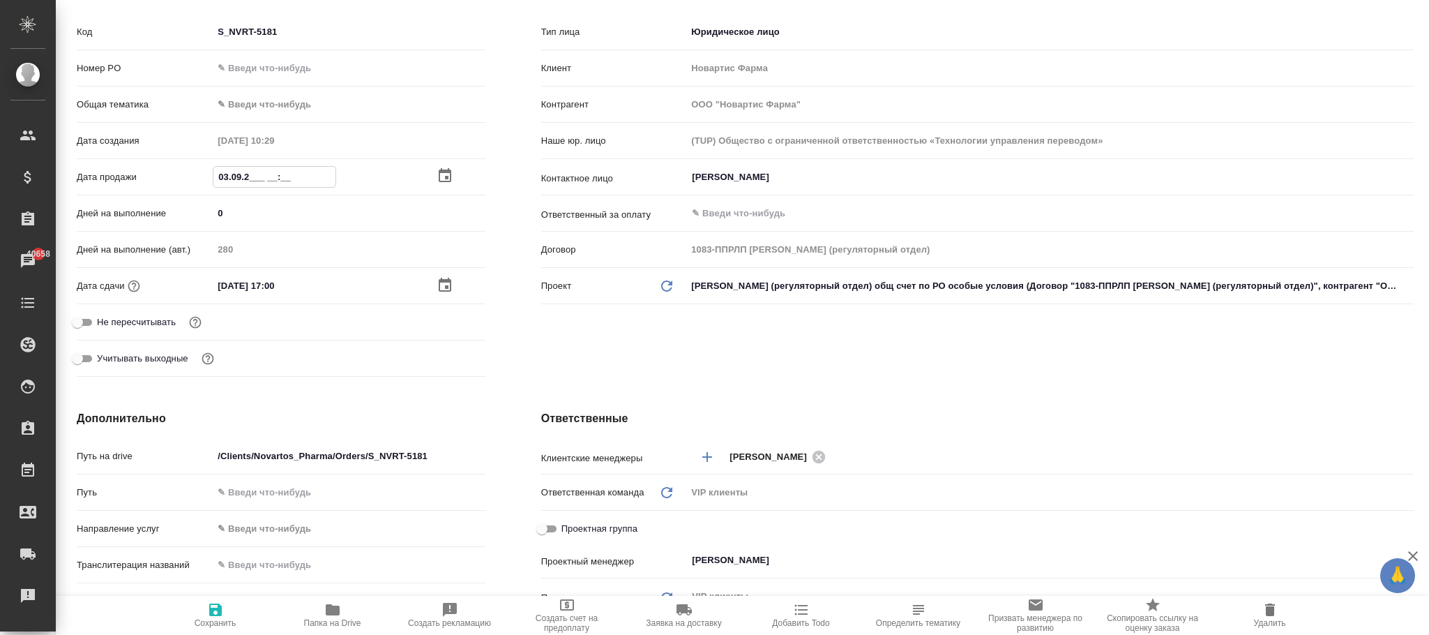
type textarea "x"
type input "03.09.20__ __:__"
type textarea "x"
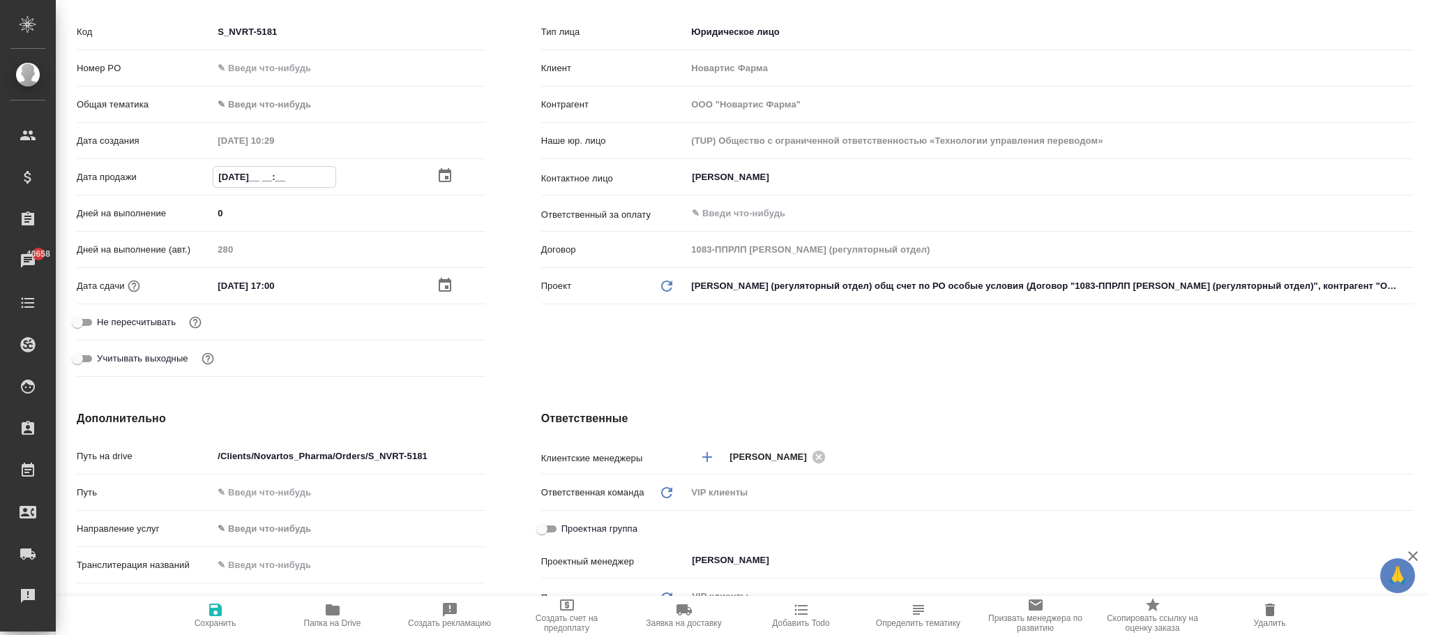
type textarea "x"
type input "03.09.202_ __:__"
type textarea "x"
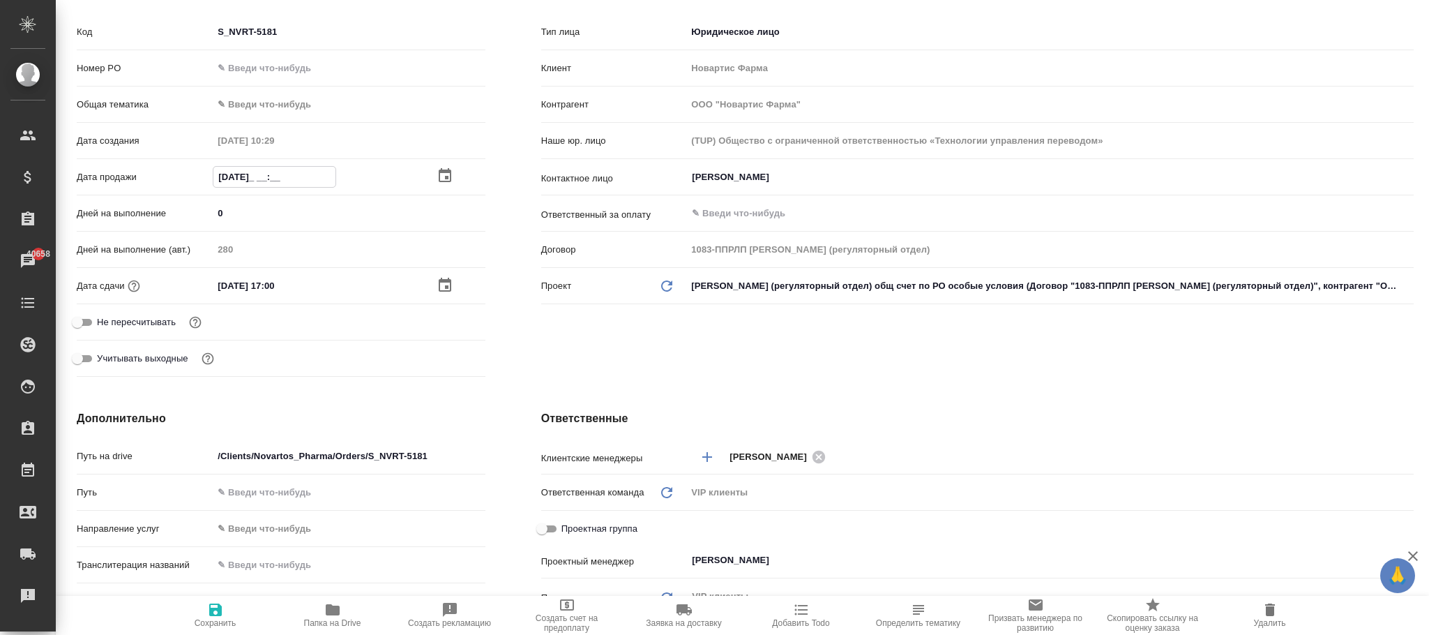
type input "03.09.2025 __:__"
type textarea "x"
type input "03.09.2025 1_:__"
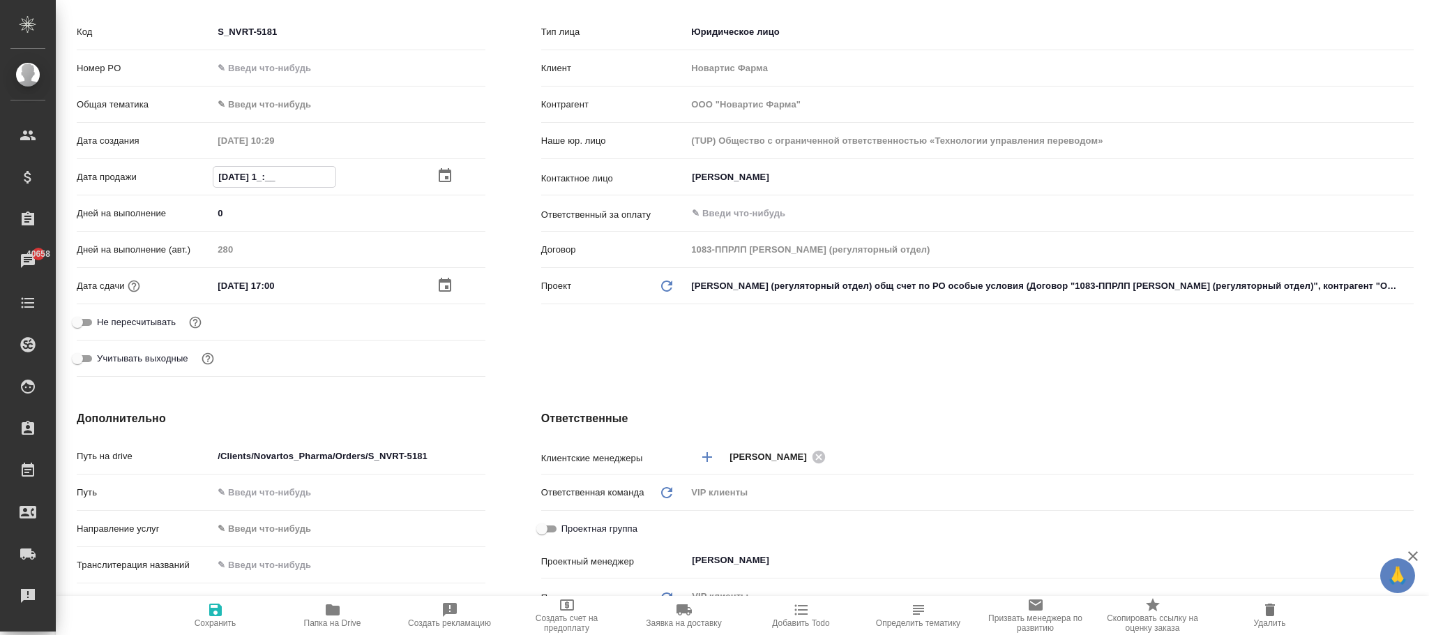
type textarea "x"
type input "03.09.2025 10:__"
type textarea "x"
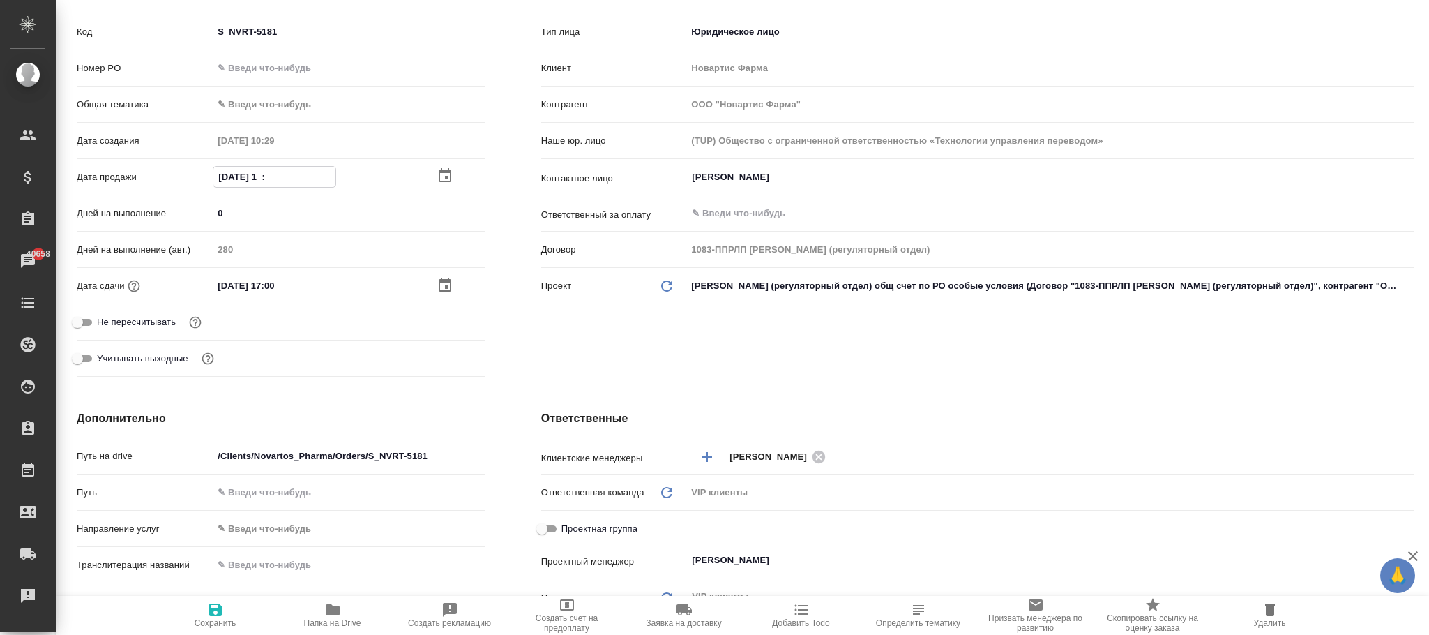
type textarea "x"
type input "03.09.2025 10:29"
type textarea "x"
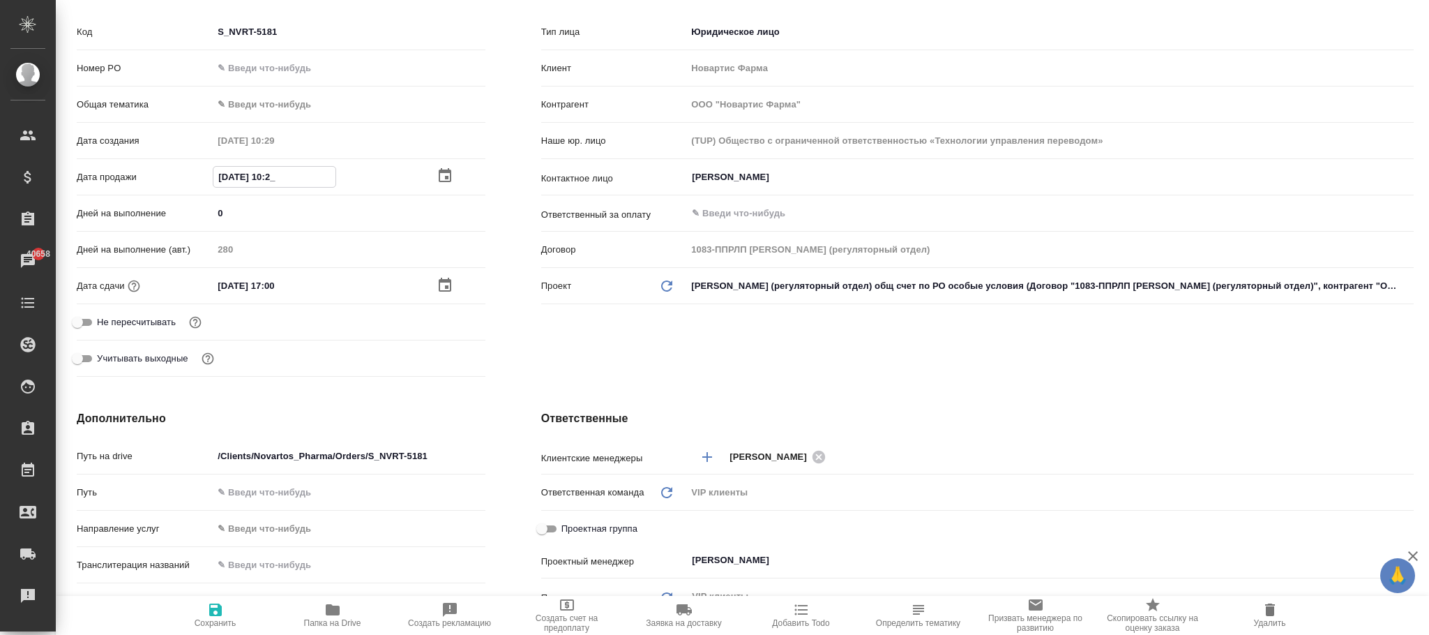
type textarea "x"
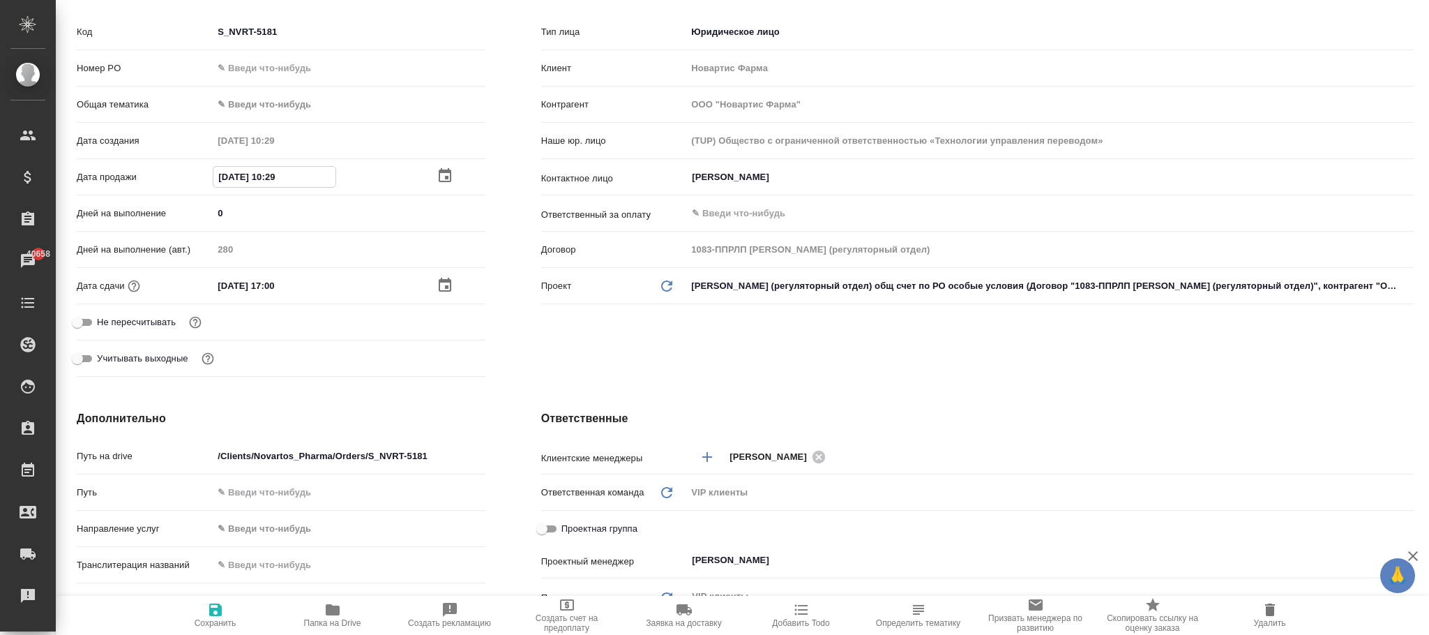
type textarea "x"
type input "03.09.2025 10:29"
click at [226, 618] on span "Сохранить" at bounding box center [216, 623] width 42 height 10
type textarea "x"
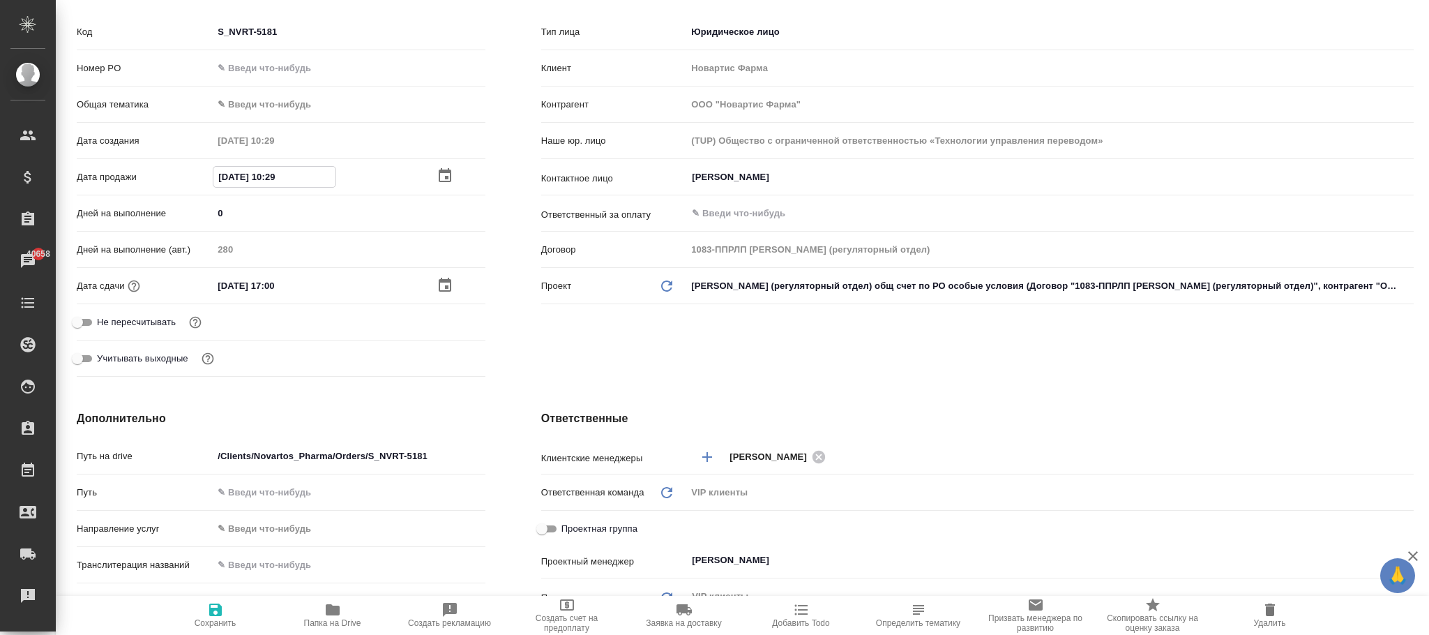
type textarea "x"
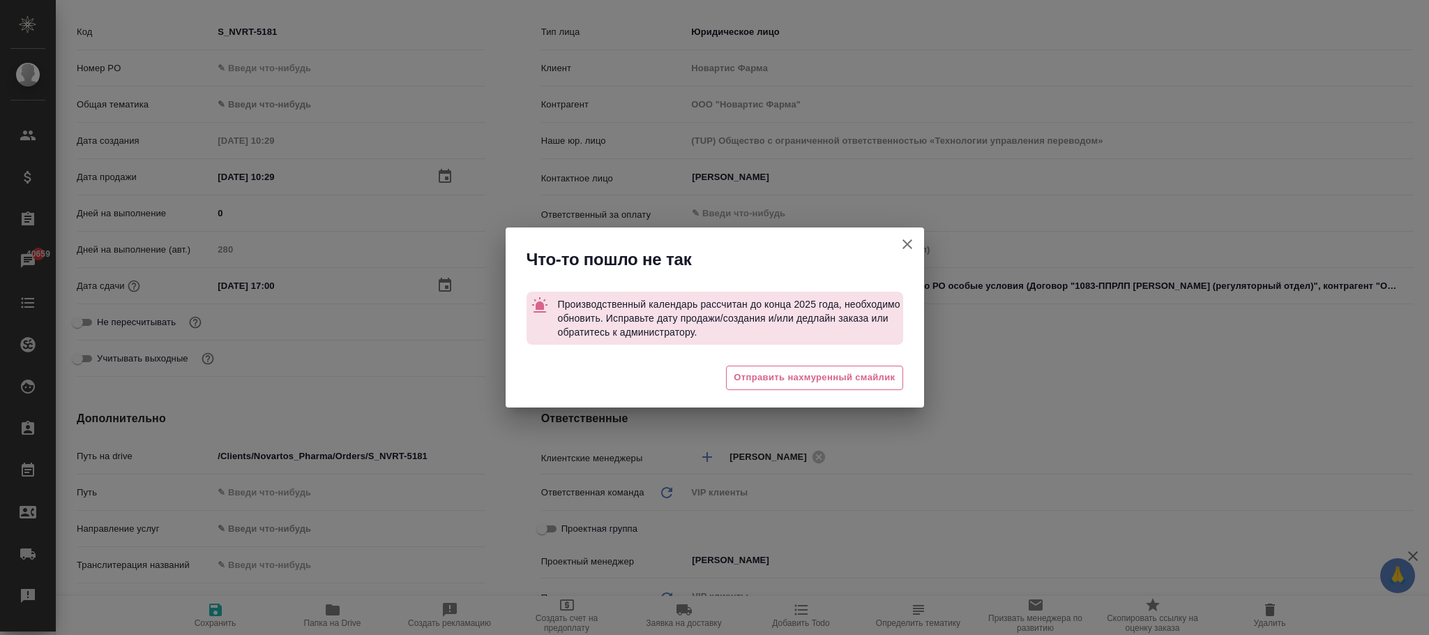
click at [909, 247] on icon "button" at bounding box center [908, 244] width 10 height 10
type textarea "x"
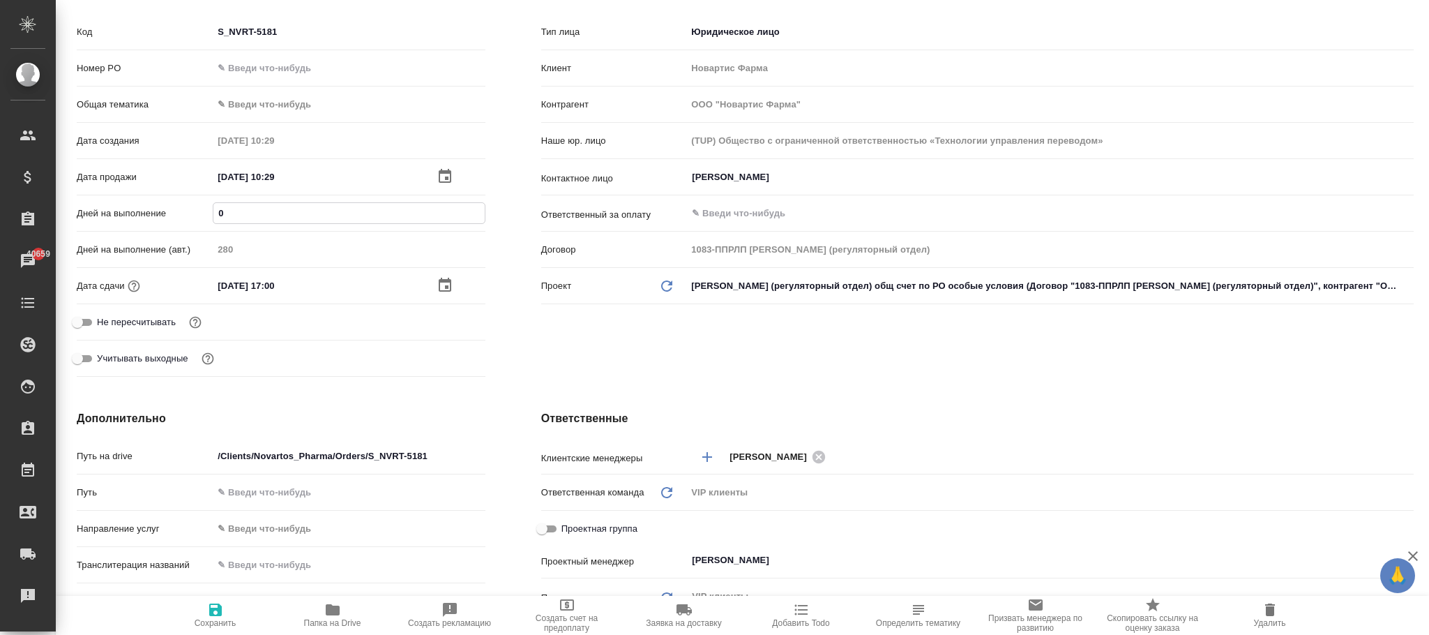
drag, startPoint x: 260, startPoint y: 218, endPoint x: 137, endPoint y: 218, distance: 122.8
click at [137, 218] on div "Дней на выполнение 0" at bounding box center [281, 213] width 409 height 24
type textarea "x"
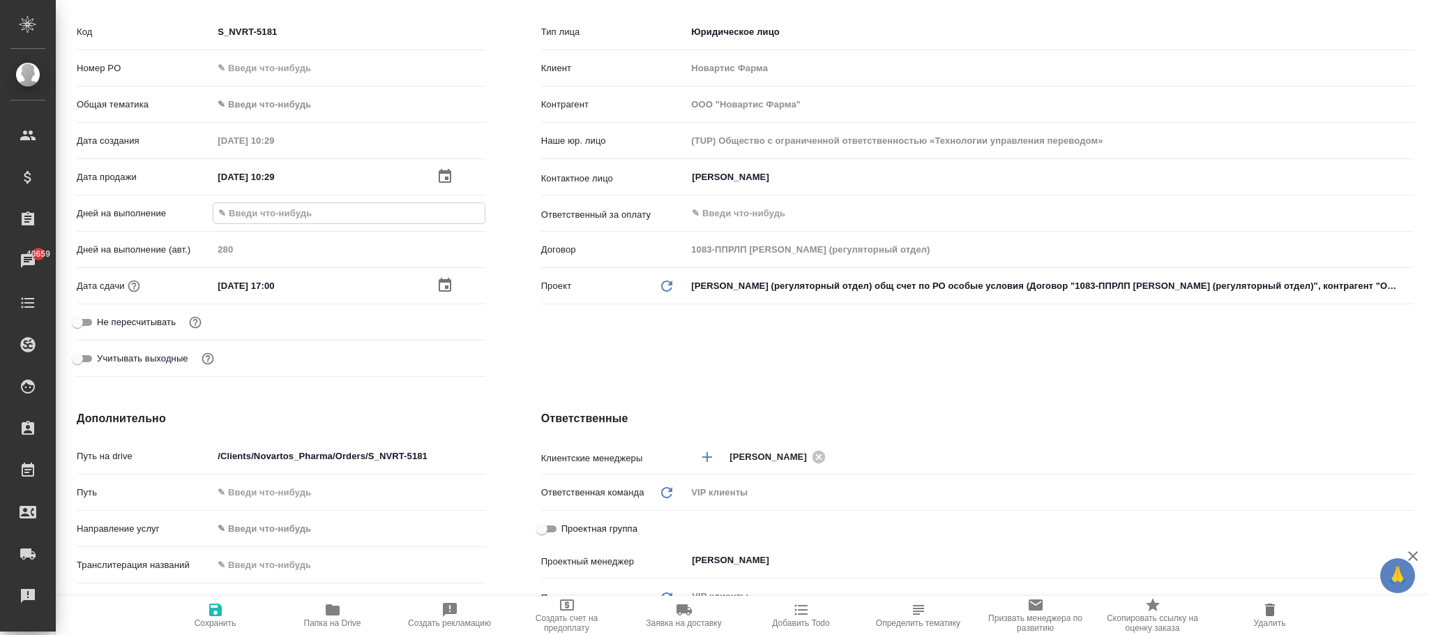
click at [224, 617] on span "Сохранить" at bounding box center [215, 614] width 100 height 27
type textarea "x"
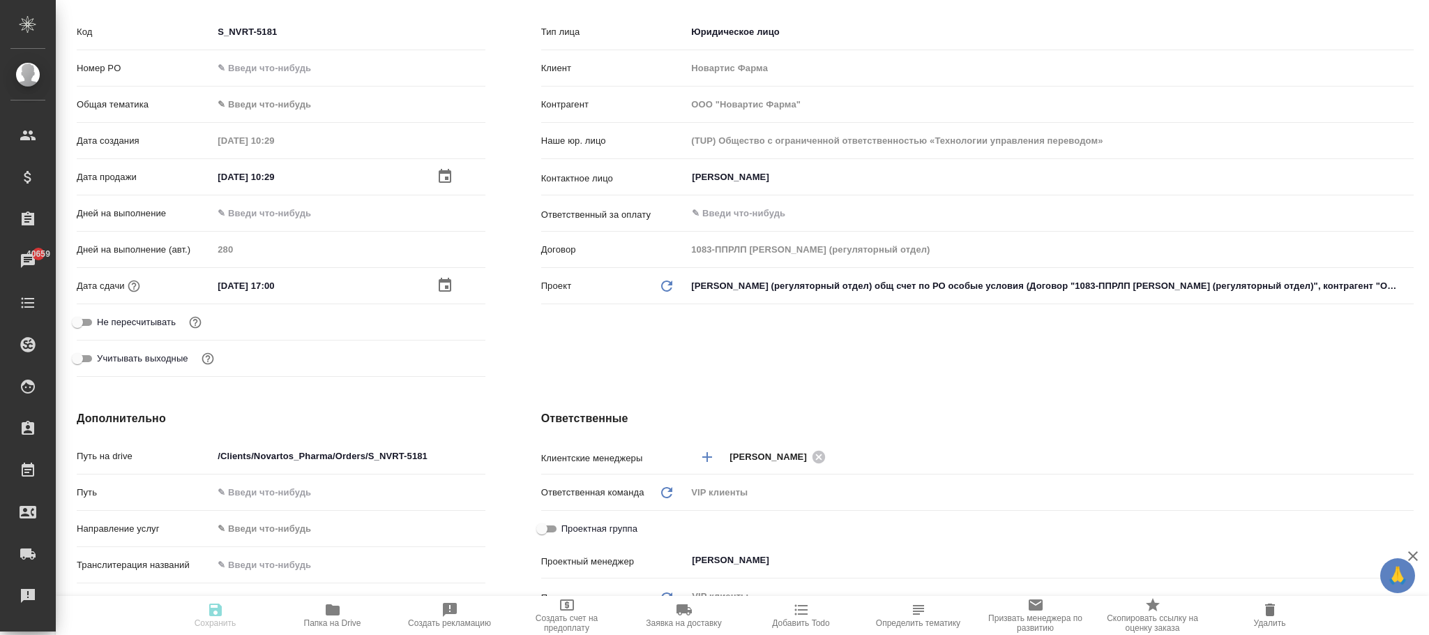
type textarea "x"
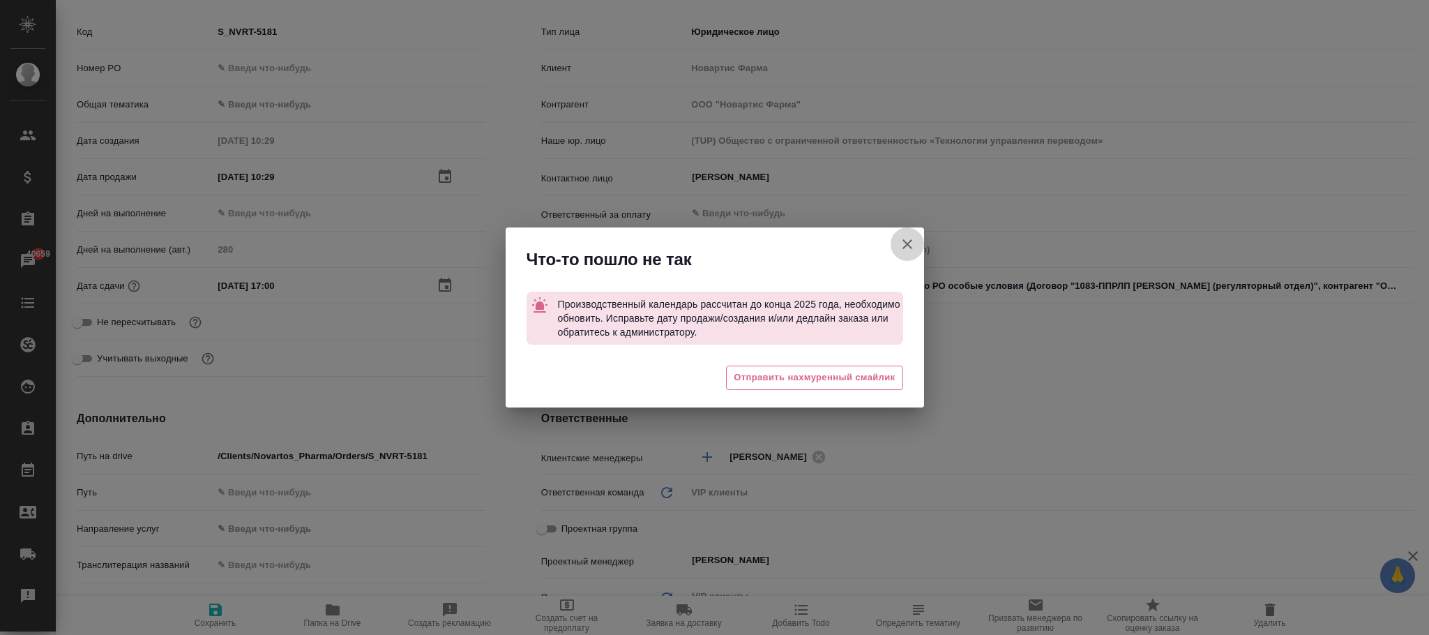
click at [907, 243] on icon "button" at bounding box center [908, 244] width 10 height 10
type textarea "x"
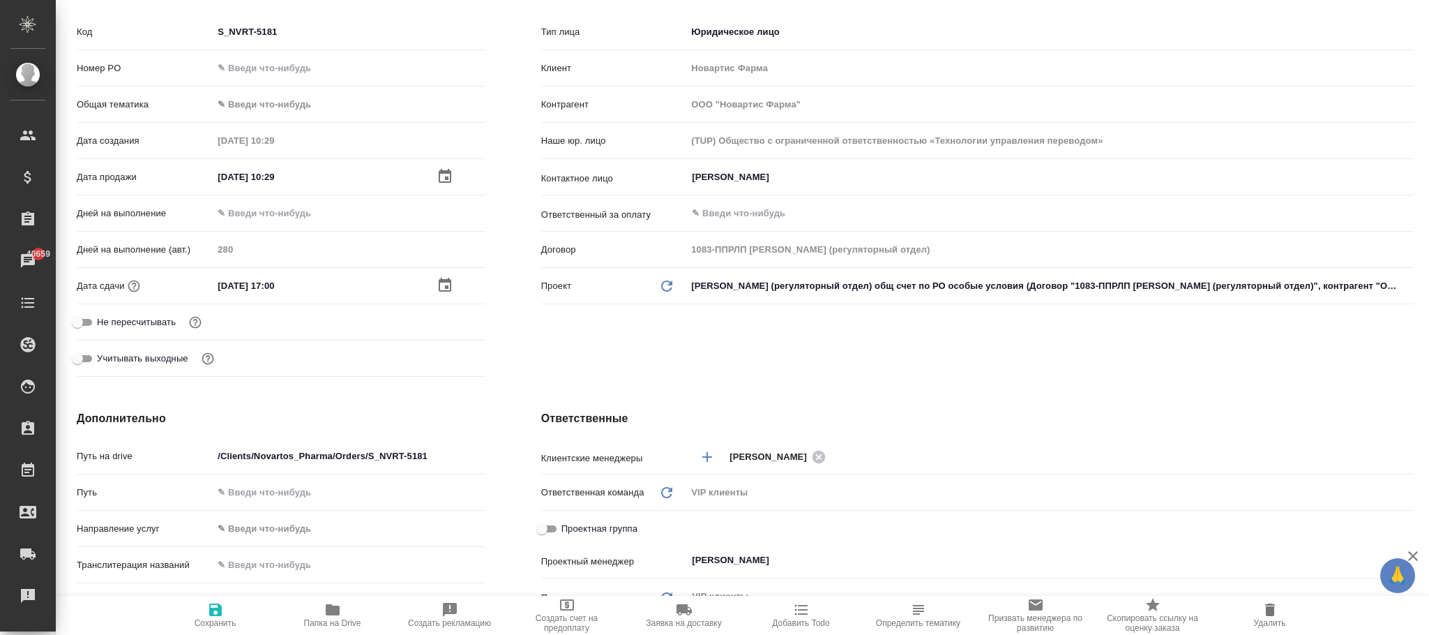
click at [225, 176] on input "03.09.2025 10:29" at bounding box center [274, 177] width 122 height 20
type input "00.92.0251 02:9_"
type textarea "x"
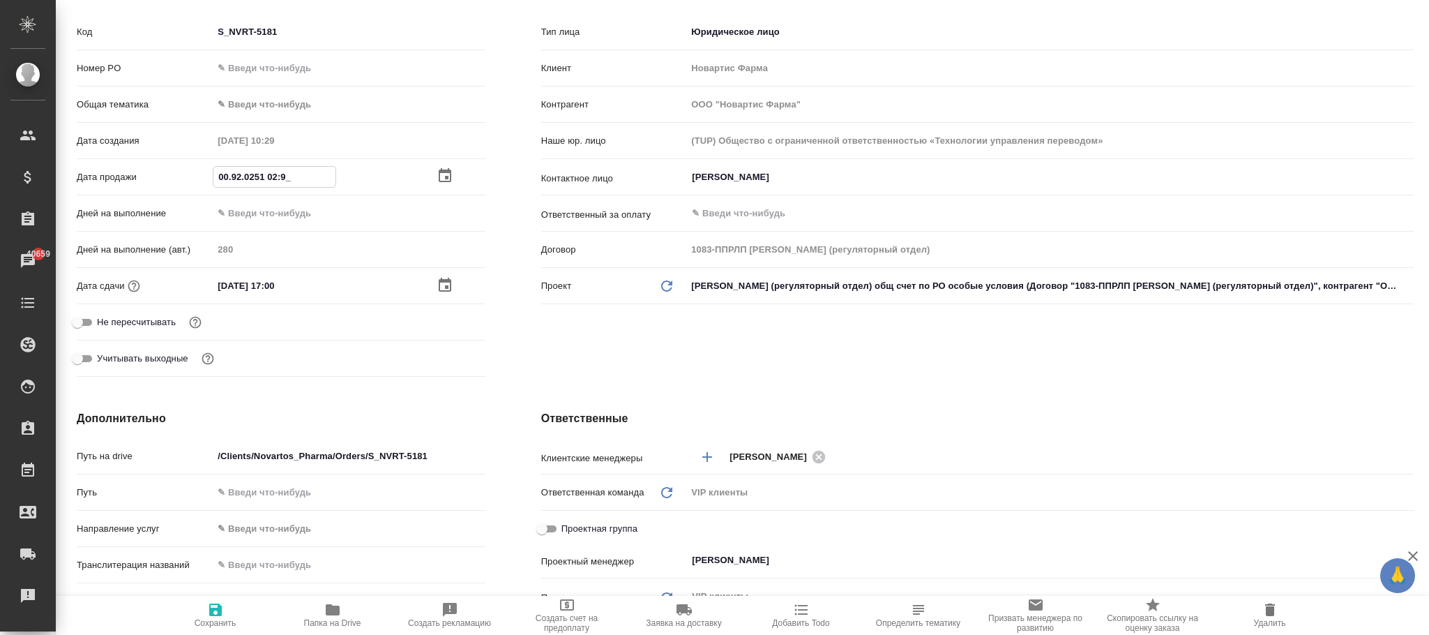
type input "02.09.2025 10:29"
type textarea "x"
type input "02.09.2025 10:29"
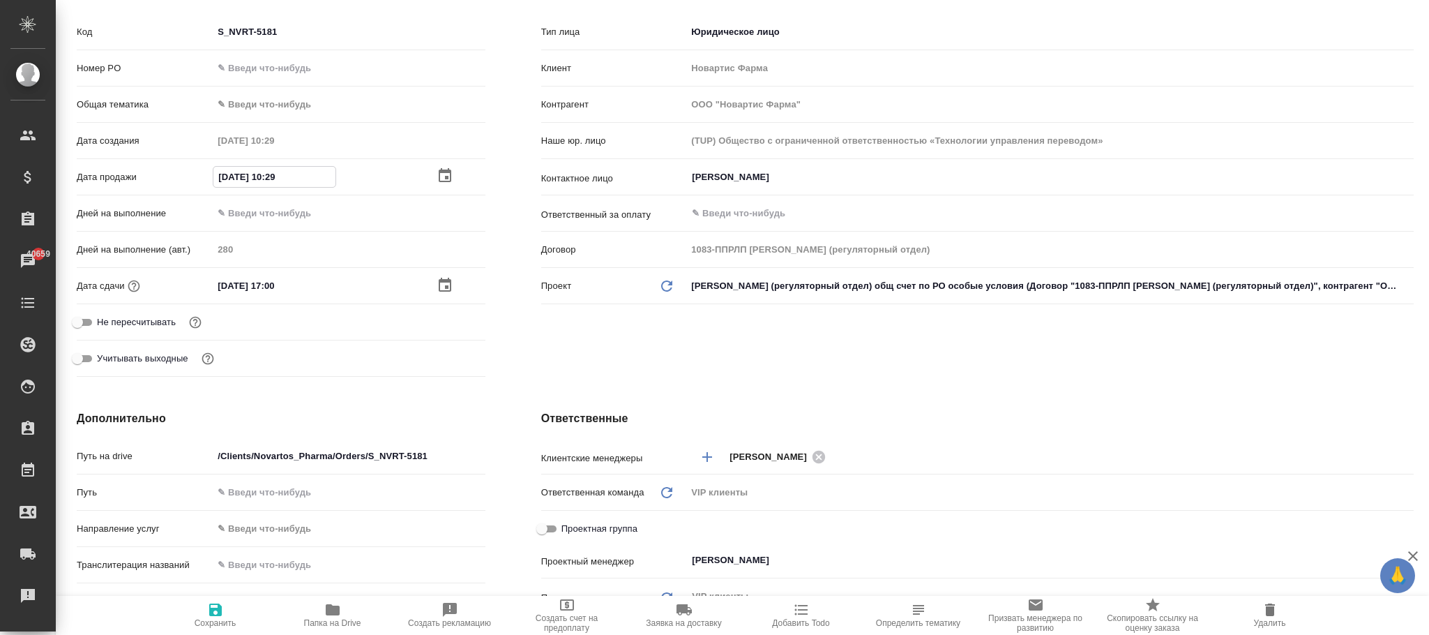
click at [211, 626] on span "Сохранить" at bounding box center [216, 623] width 42 height 10
type textarea "x"
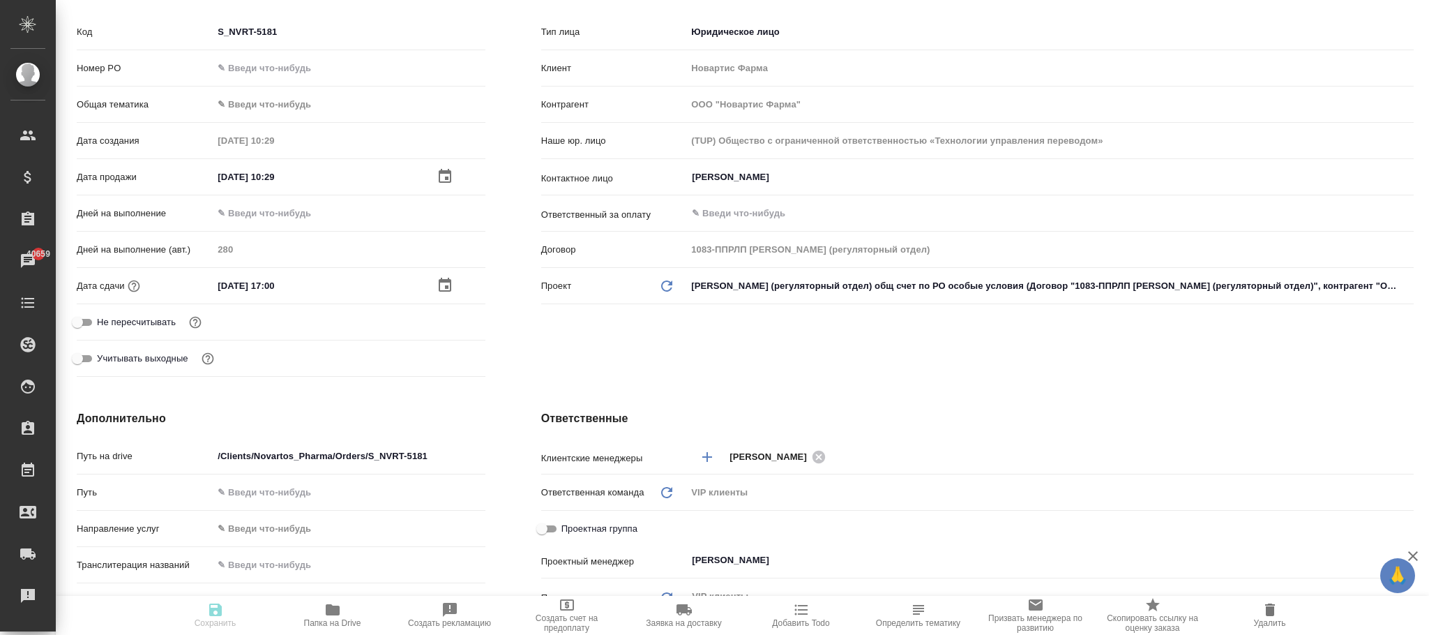
type textarea "x"
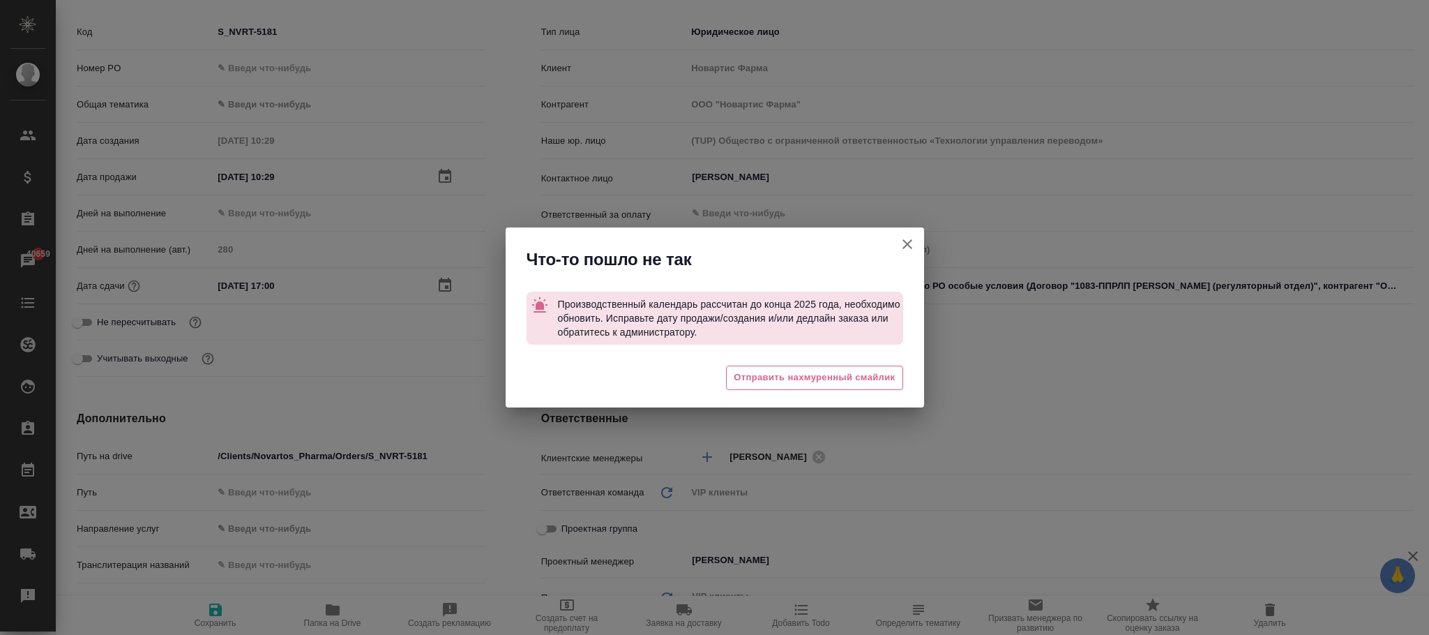
click at [913, 246] on icon "button" at bounding box center [907, 244] width 17 height 17
type textarea "x"
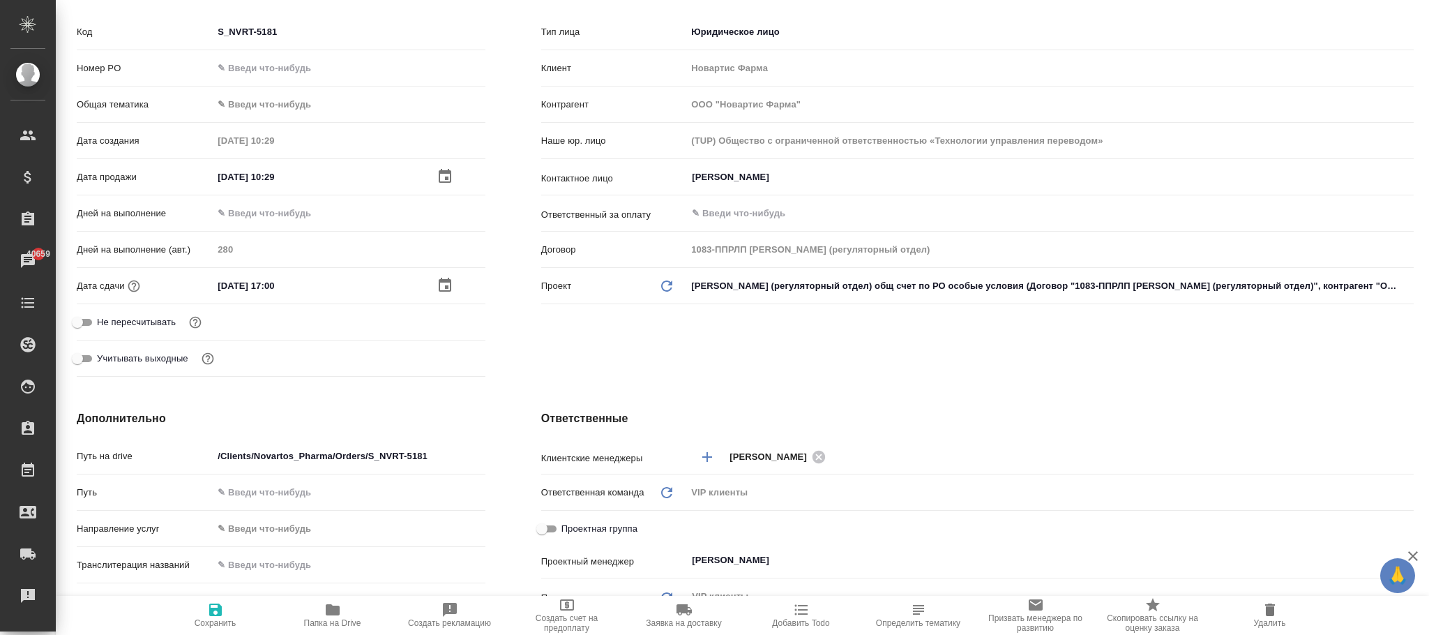
type textarea "x"
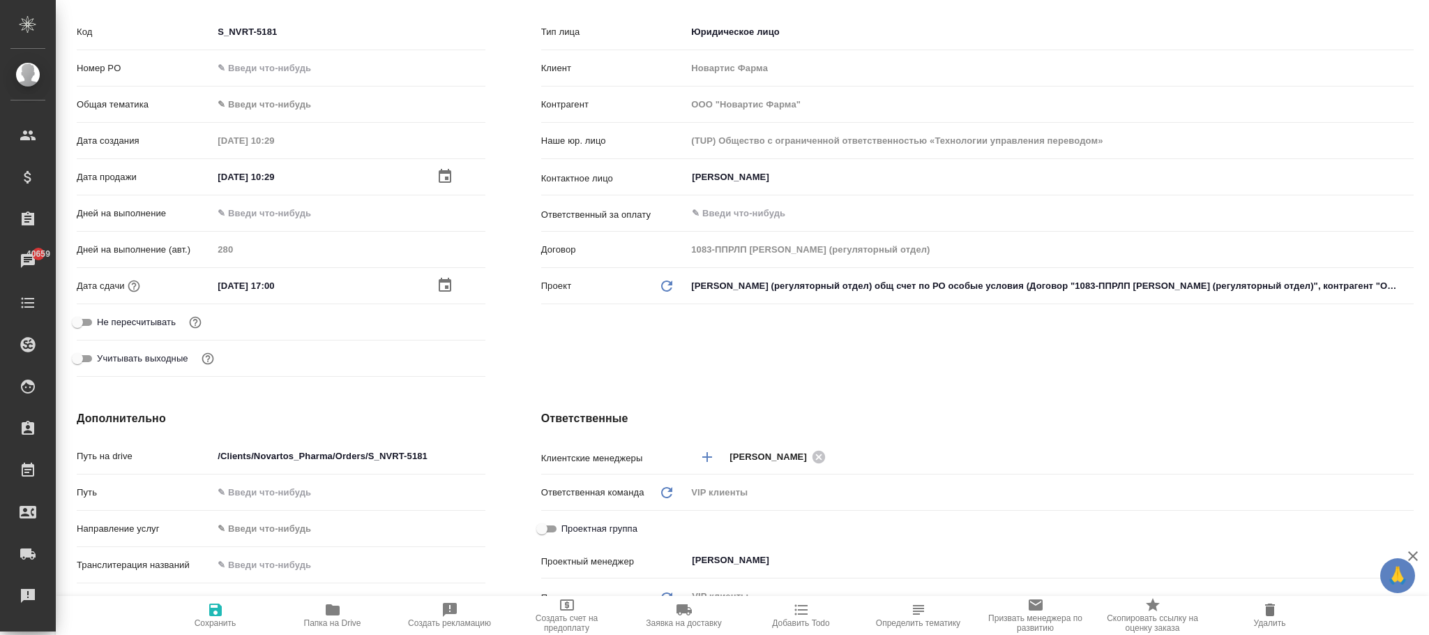
click at [239, 283] on input "02.12.2025 17:00" at bounding box center [274, 286] width 122 height 20
click at [220, 616] on icon "button" at bounding box center [215, 609] width 17 height 17
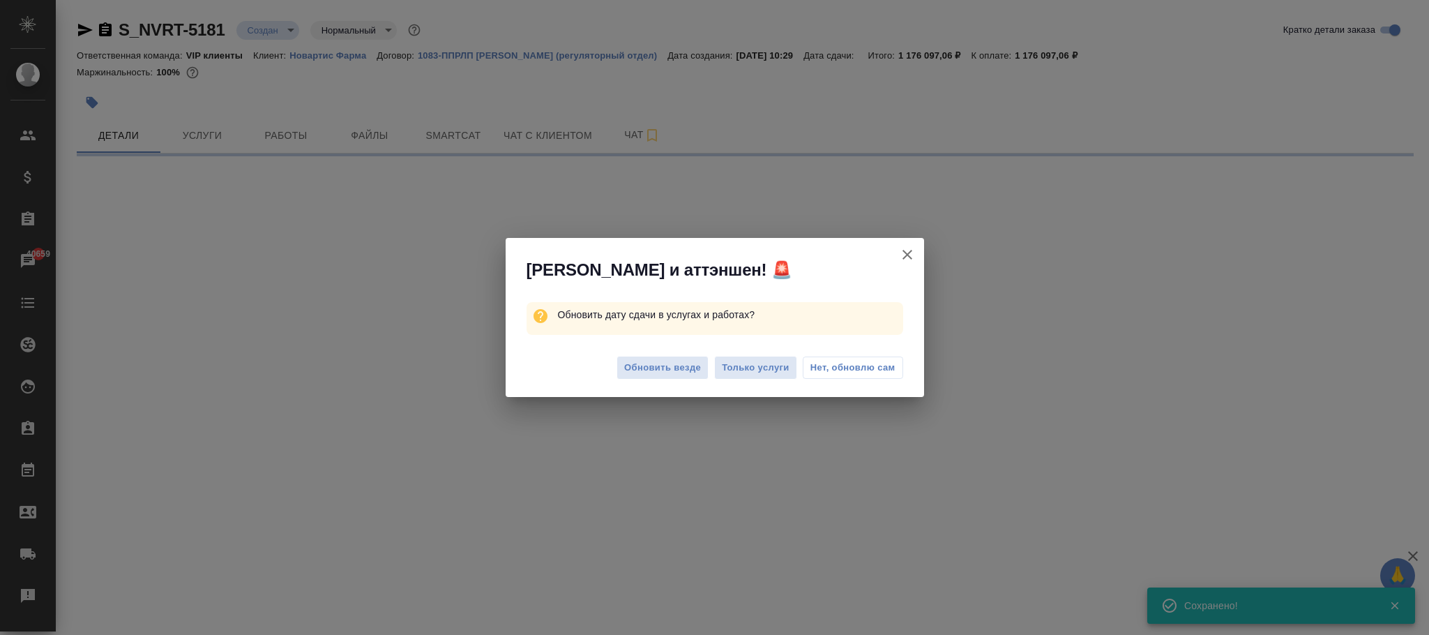
scroll to position [0, 0]
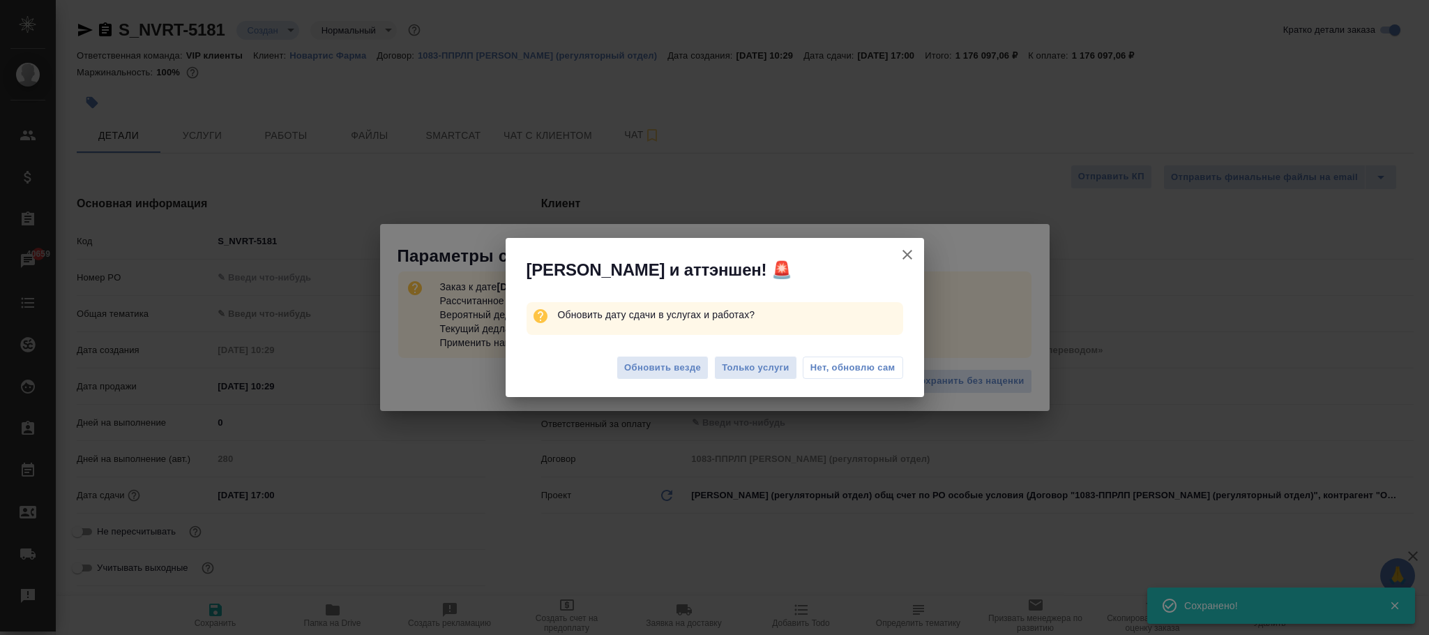
click at [879, 364] on span "Нет, обновлю сам" at bounding box center [853, 368] width 85 height 14
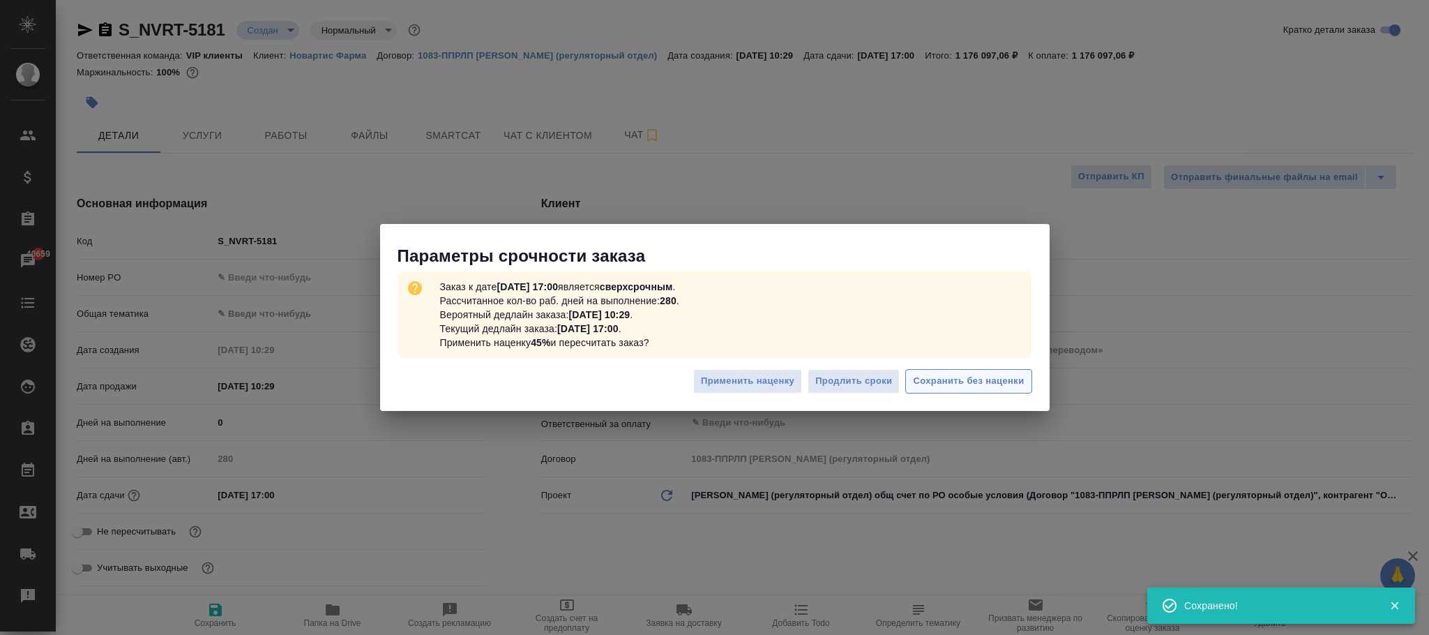
click at [1005, 380] on span "Сохранить без наценки" at bounding box center [968, 381] width 111 height 16
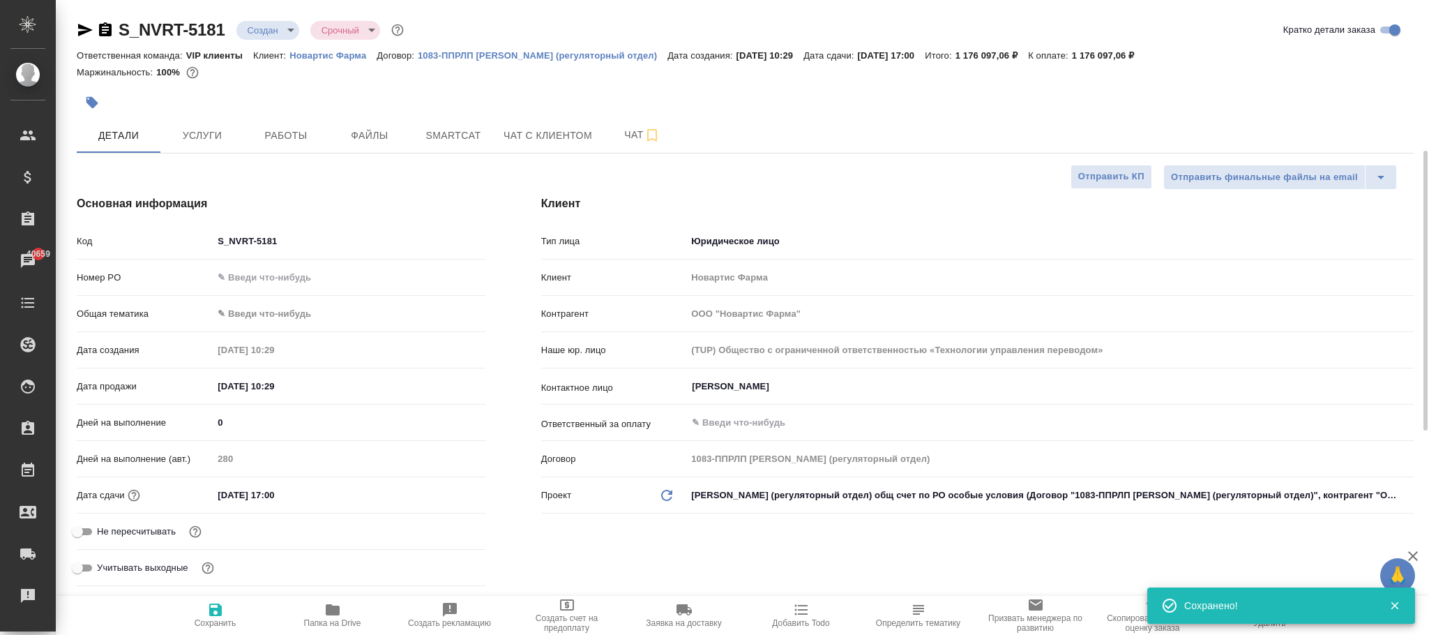
scroll to position [314, 0]
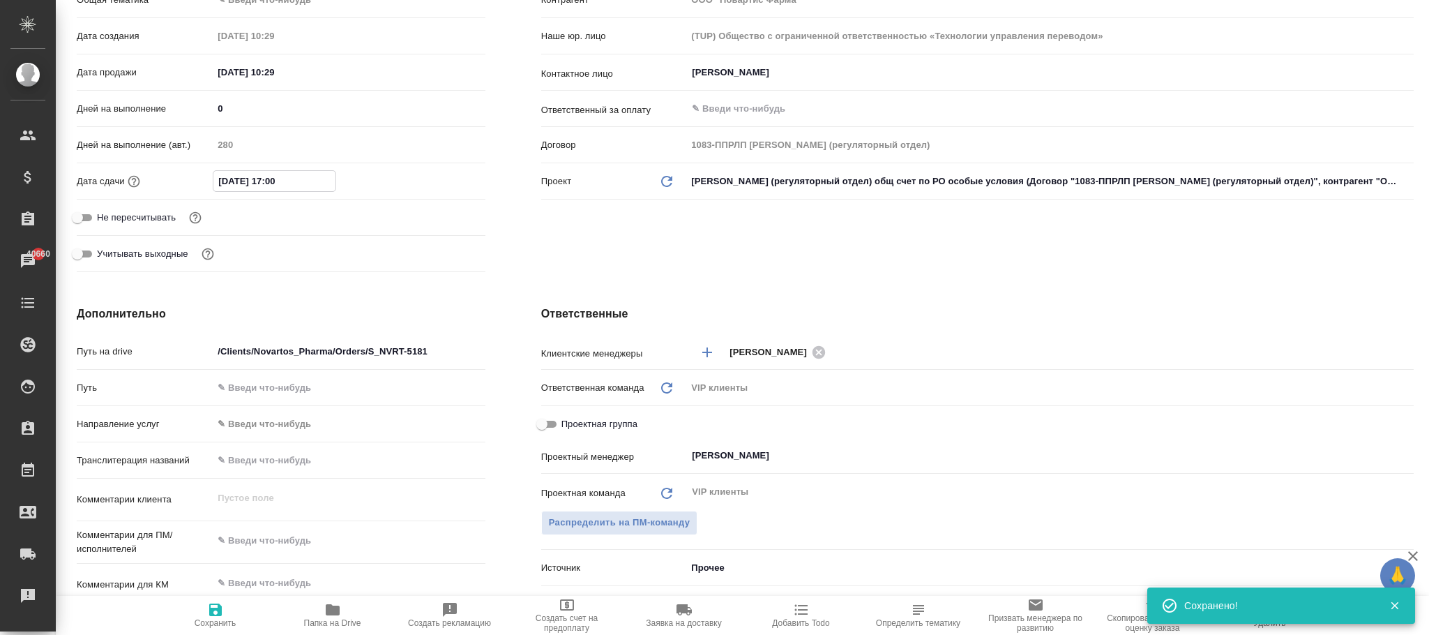
click at [239, 183] on input "02.11.2025 17:00" at bounding box center [274, 181] width 122 height 20
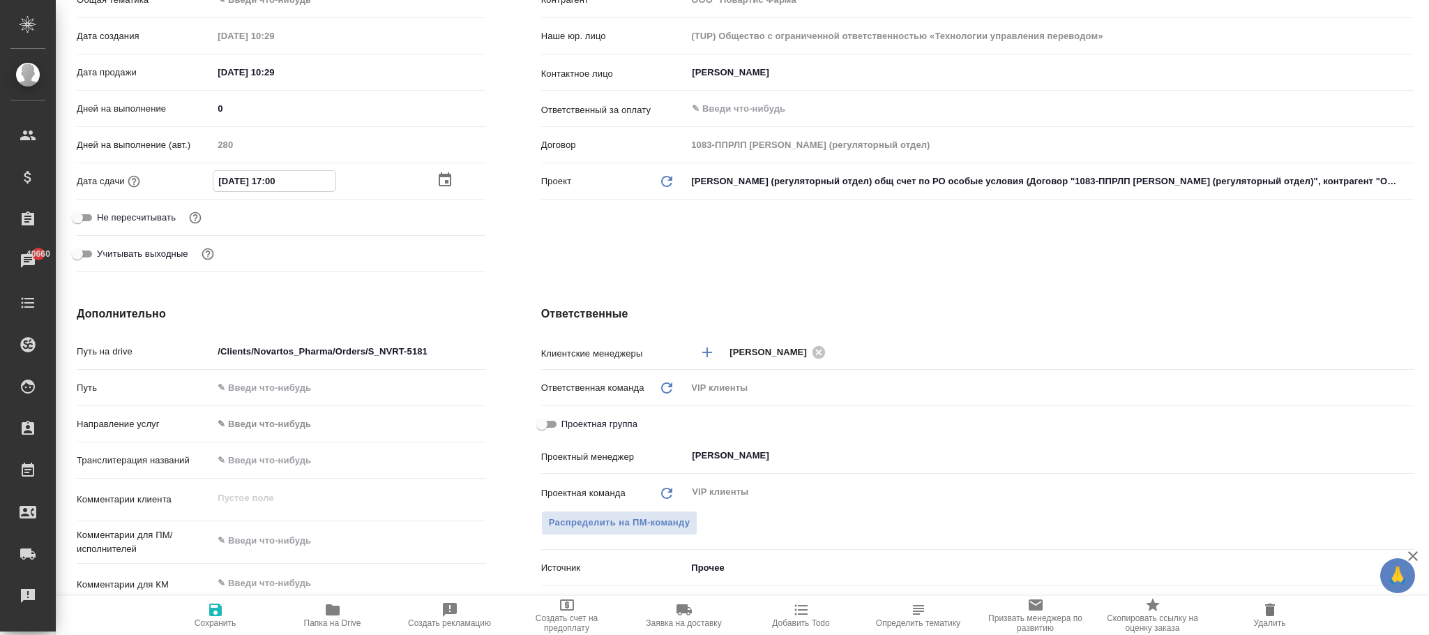
click at [223, 614] on icon "button" at bounding box center [215, 609] width 17 height 17
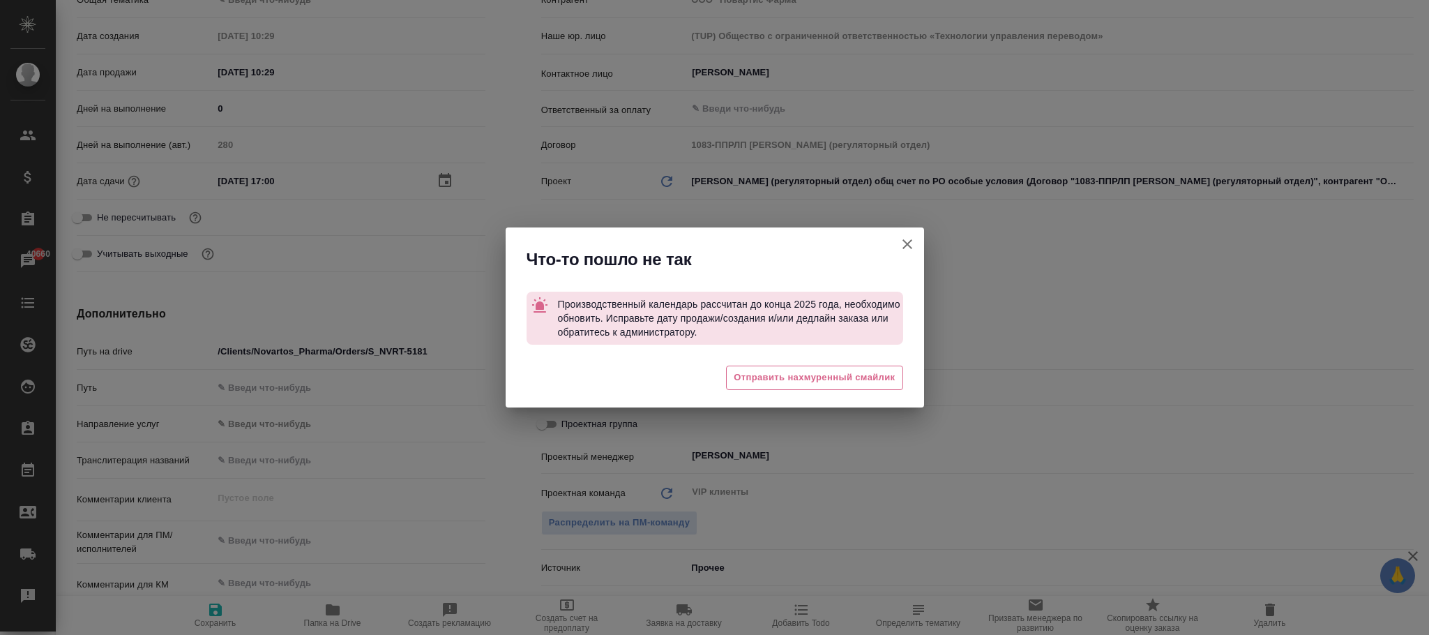
click at [915, 241] on icon "button" at bounding box center [907, 244] width 17 height 17
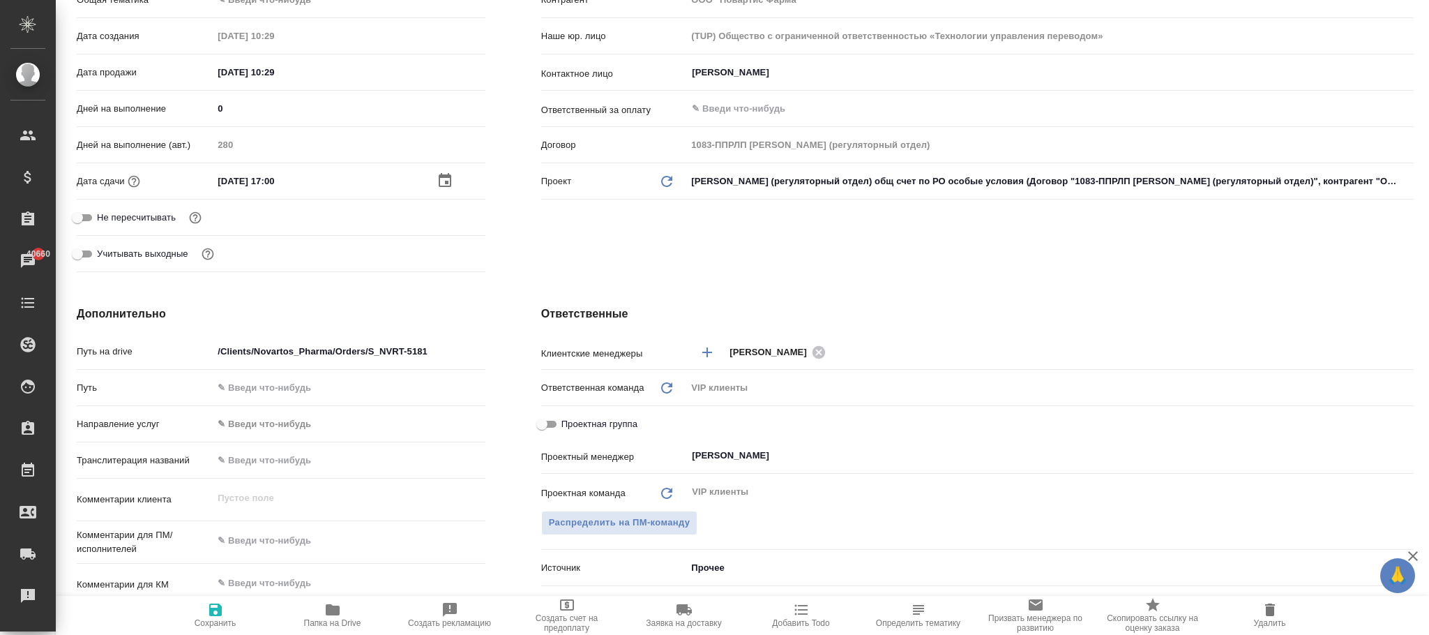
click at [239, 182] on input "02.12.2025 17:00" at bounding box center [274, 181] width 122 height 20
click at [222, 611] on icon "button" at bounding box center [215, 609] width 17 height 17
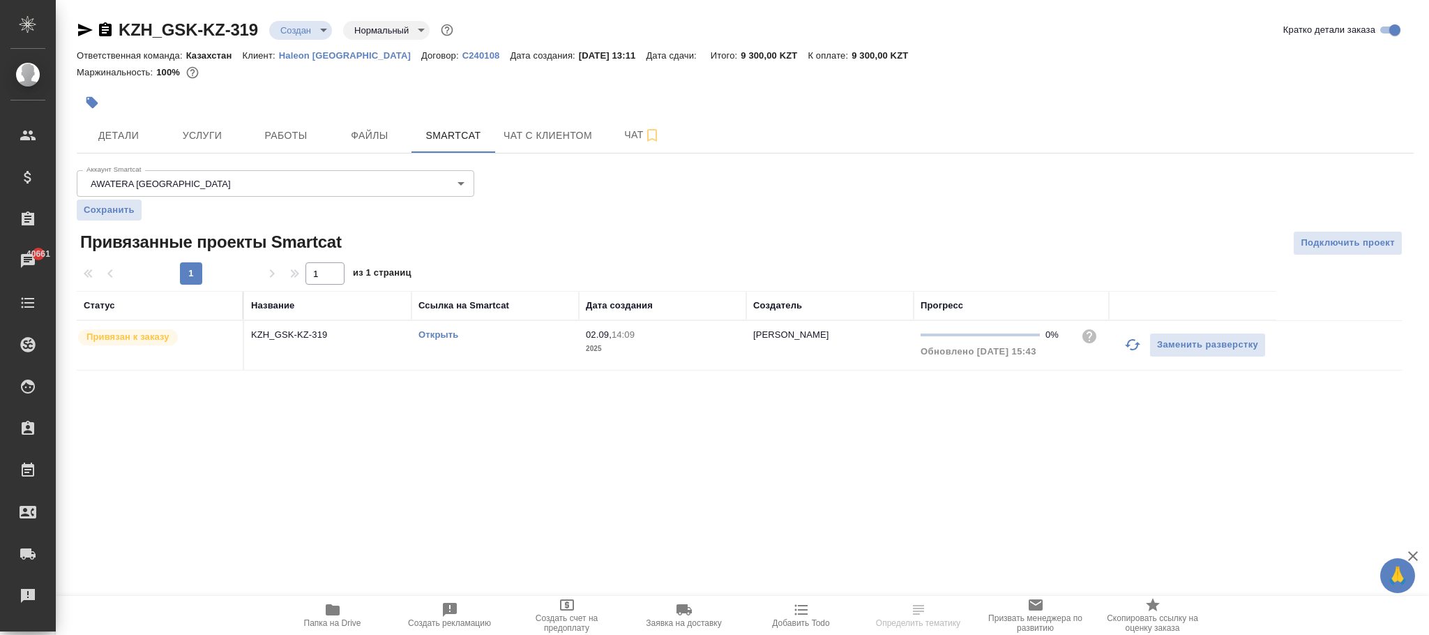
click at [546, 354] on td "Открыть" at bounding box center [495, 345] width 167 height 49
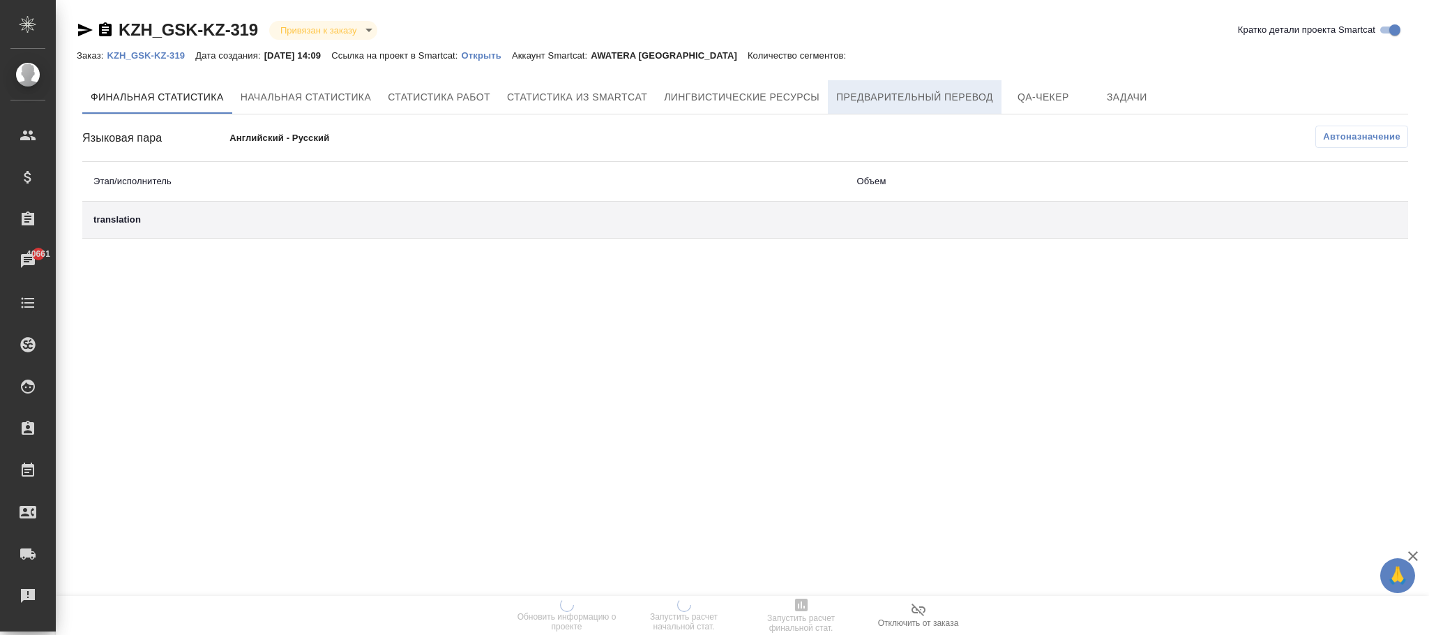
click at [972, 97] on span "Предварительный перевод" at bounding box center [914, 97] width 157 height 17
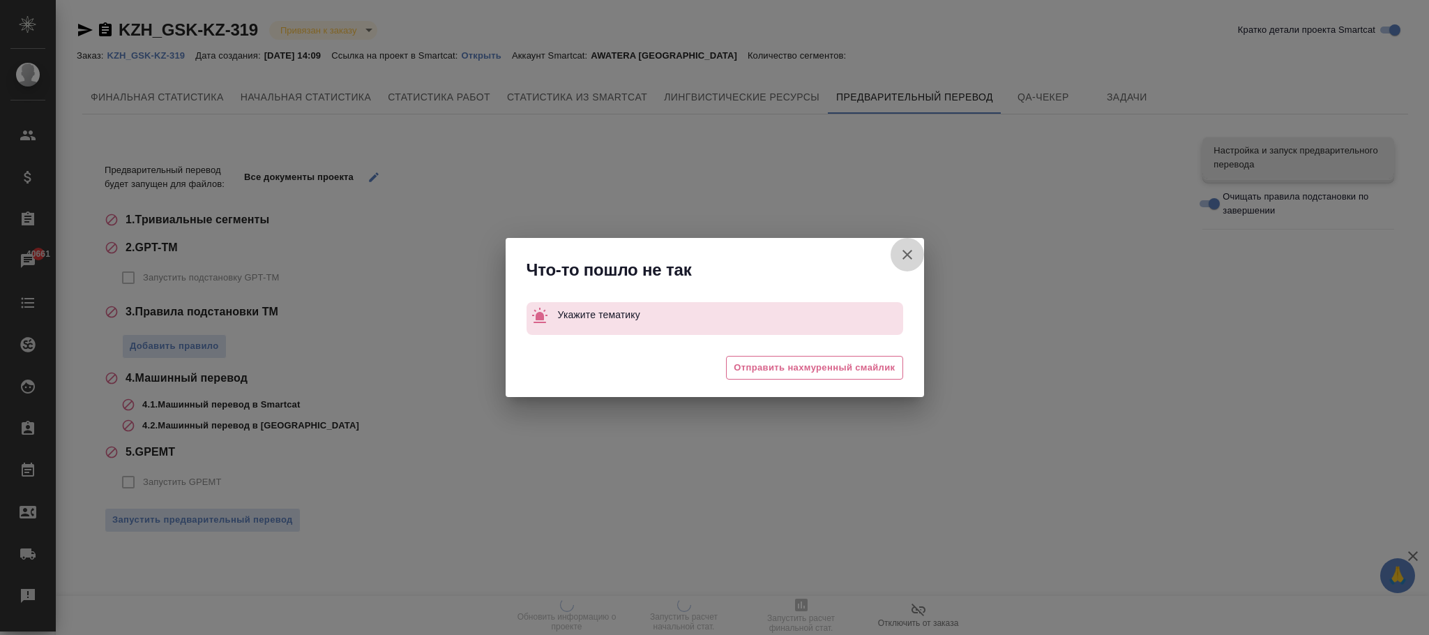
click at [901, 256] on icon "button" at bounding box center [907, 254] width 17 height 17
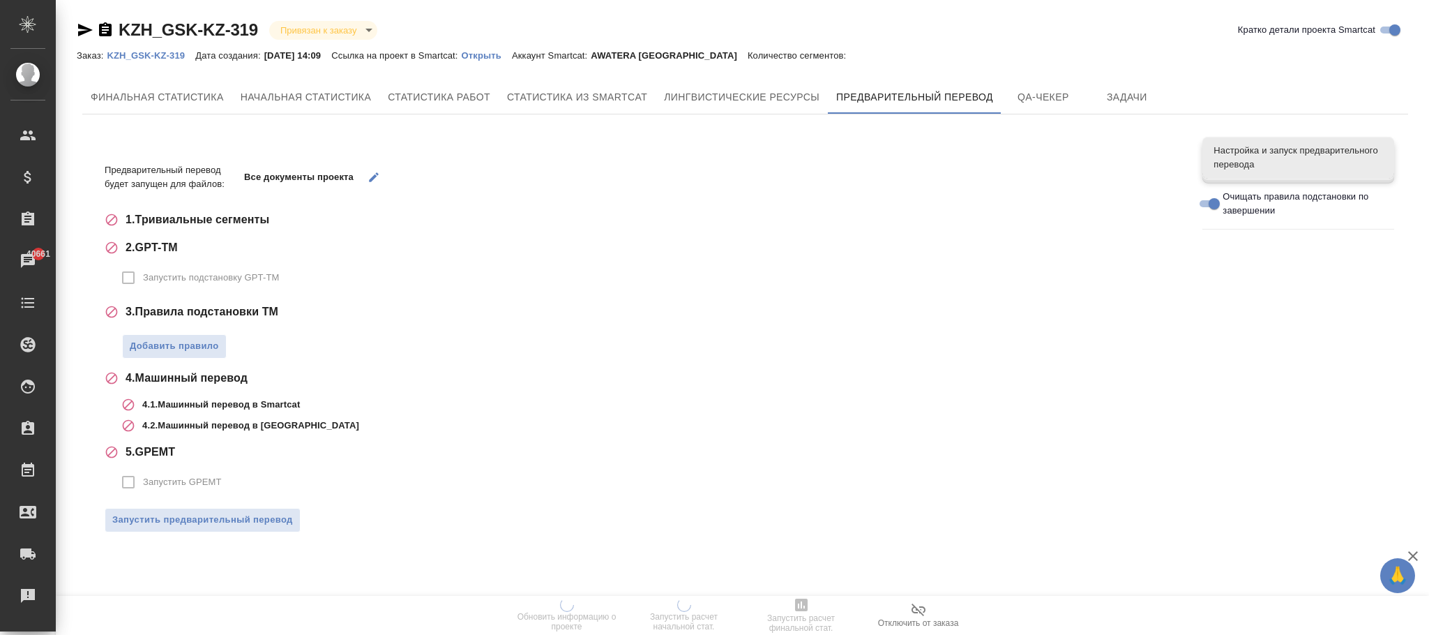
click at [168, 59] on p "KZH_GSK-KZ-319" at bounding box center [151, 55] width 89 height 10
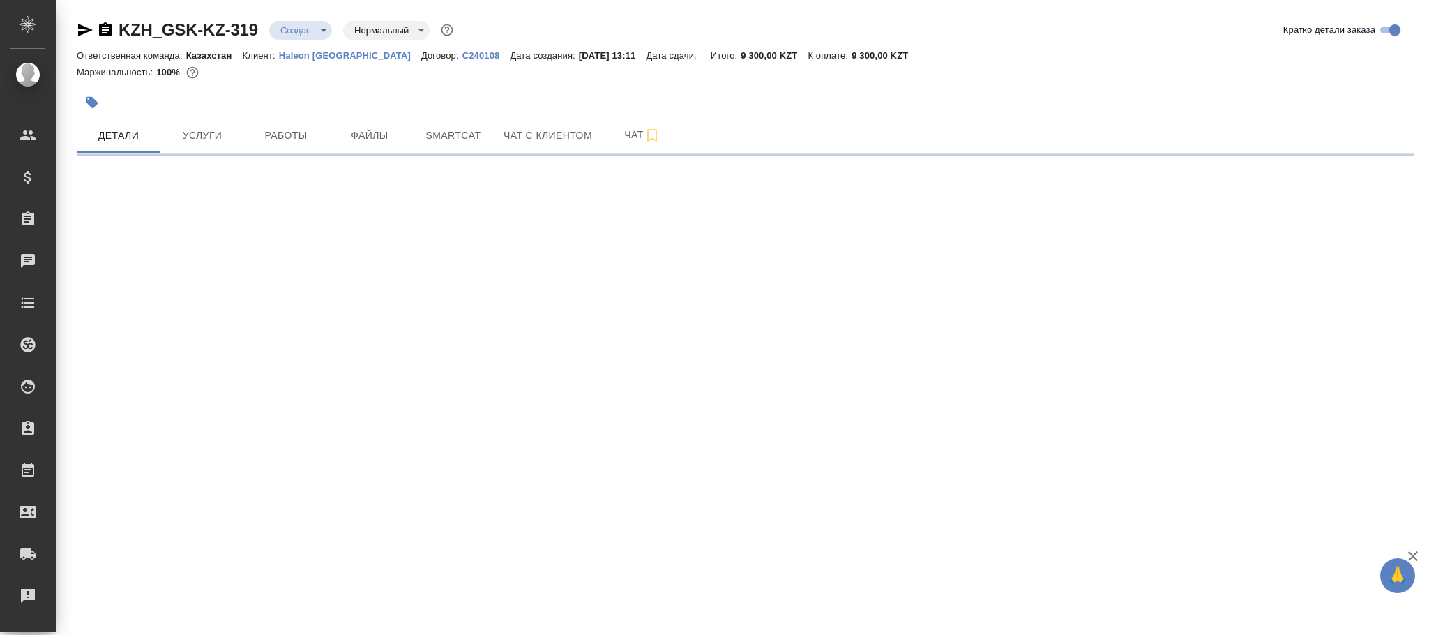
select select "RU"
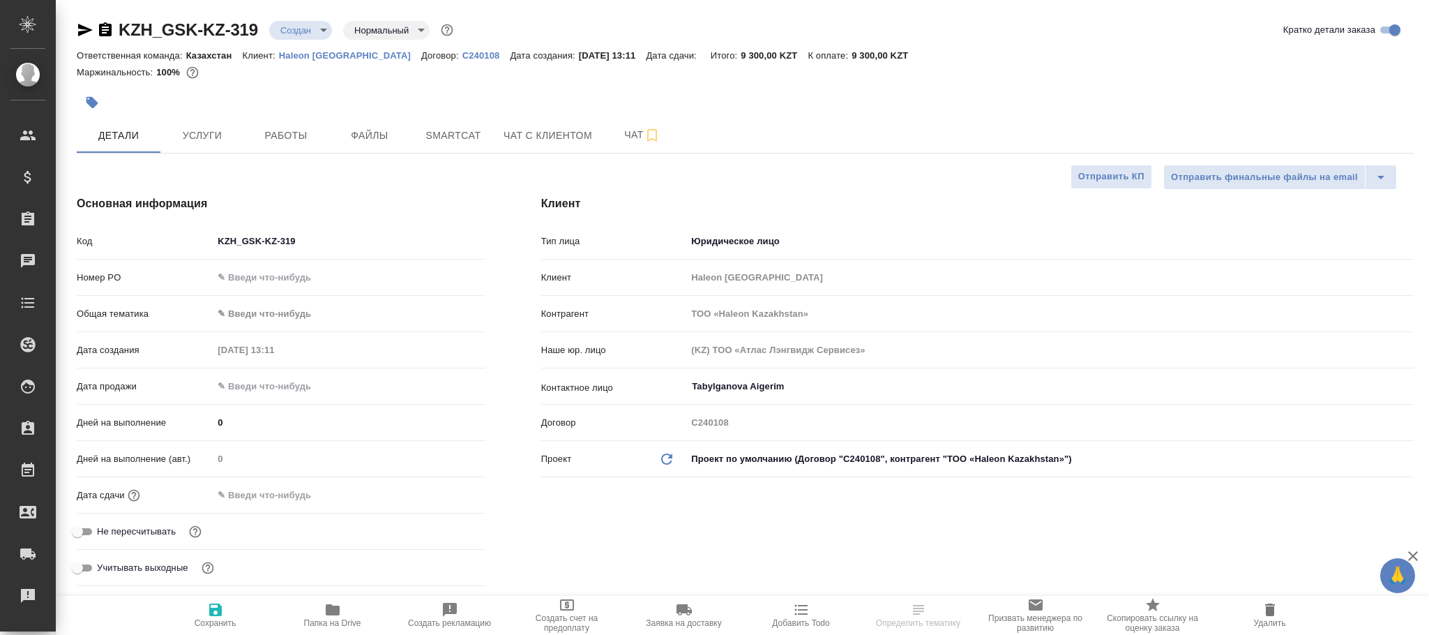
type textarea "x"
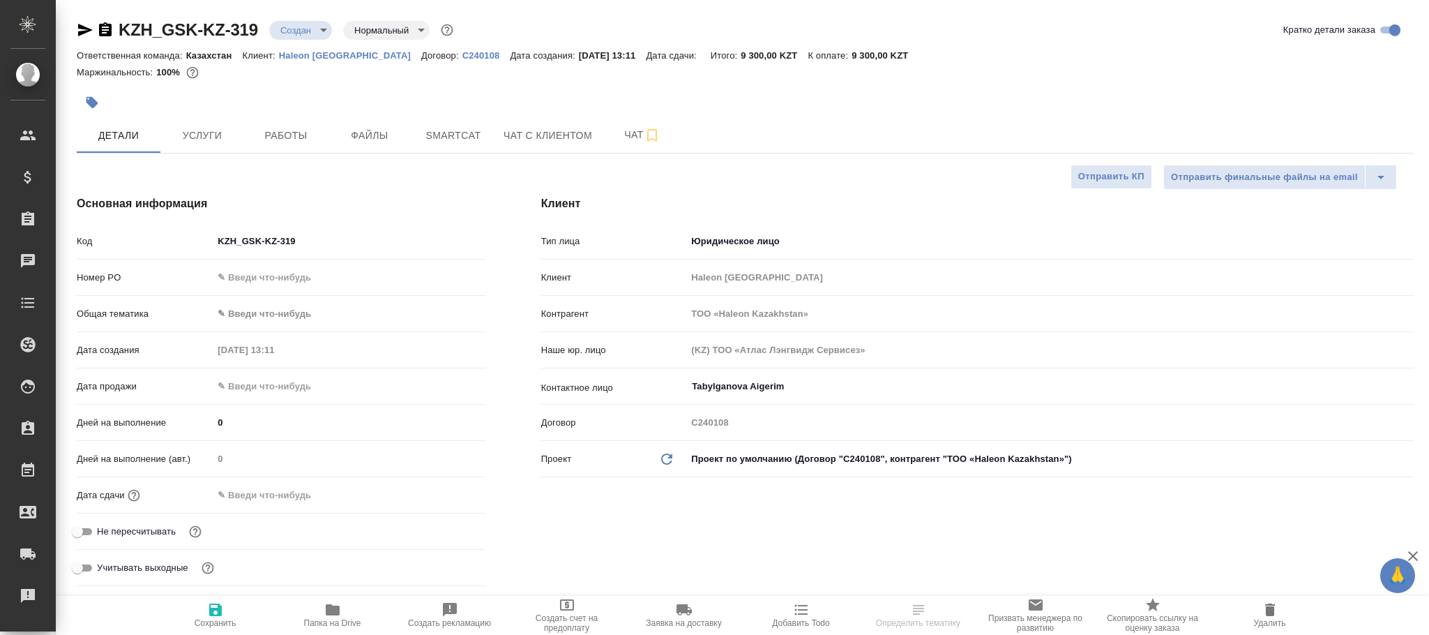
type textarea "x"
select select "RU"
type textarea "x"
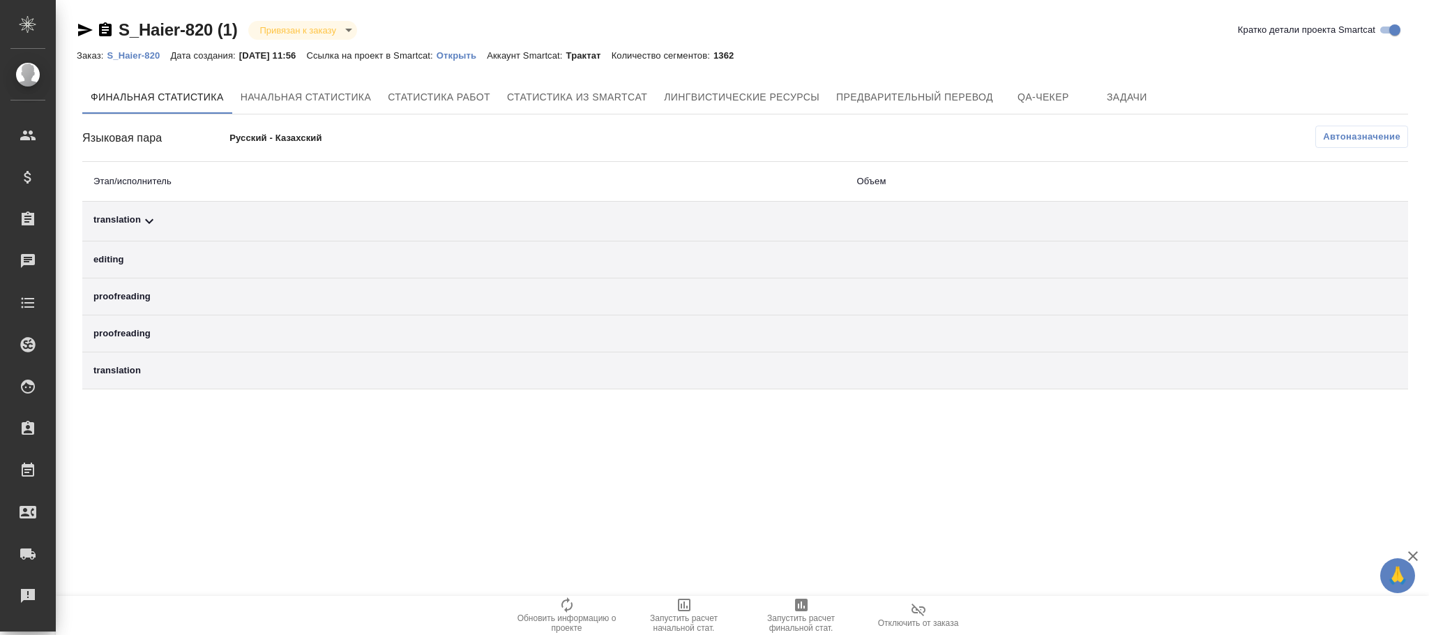
click at [1365, 135] on span "Автоназначение" at bounding box center [1361, 137] width 77 height 14
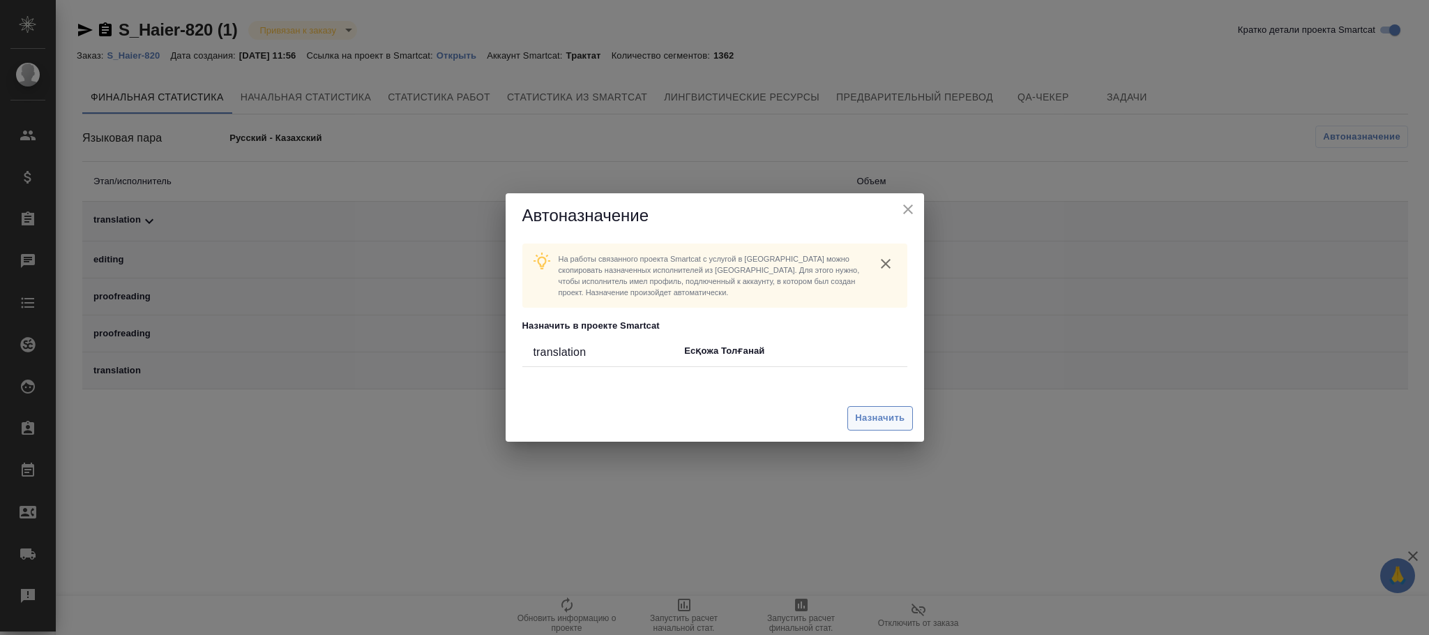
click at [883, 412] on span "Назначить" at bounding box center [880, 418] width 50 height 16
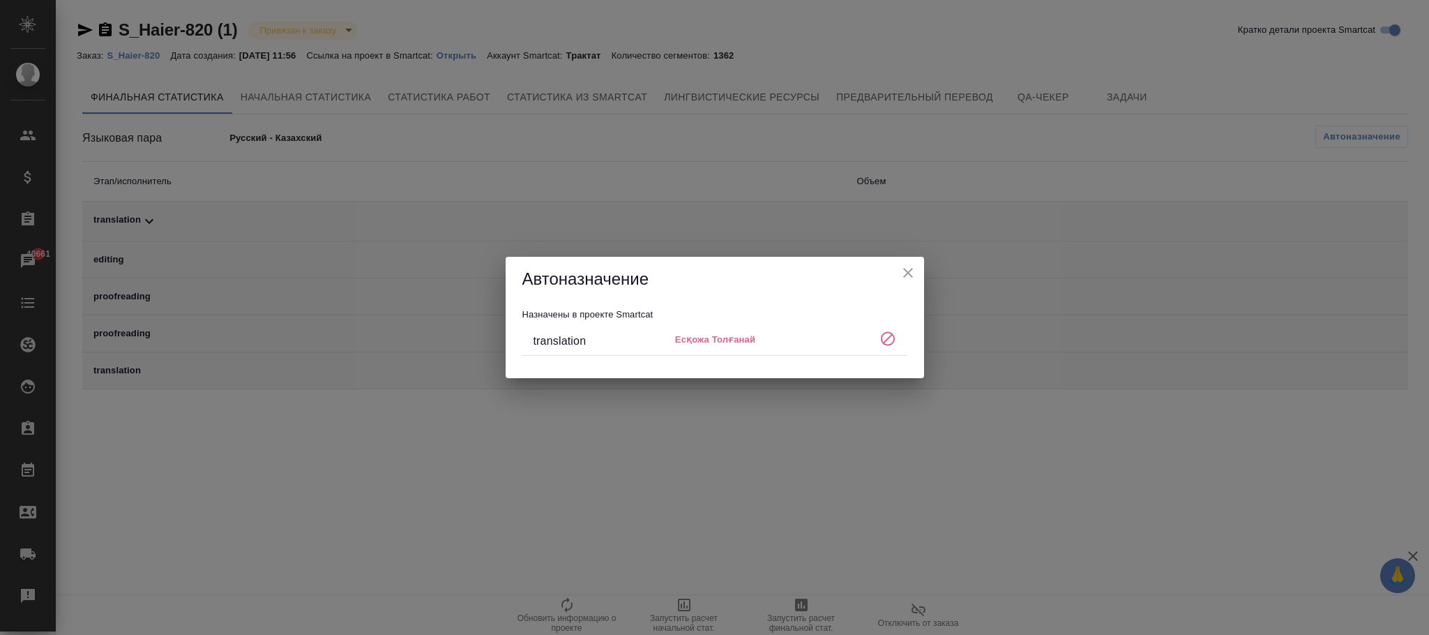
drag, startPoint x: 463, startPoint y: 120, endPoint x: 476, endPoint y: 95, distance: 28.4
click at [467, 117] on div "Автоназначение Назначены в проекте Smartcat translation Есқожа Толғанай" at bounding box center [714, 317] width 1429 height 635
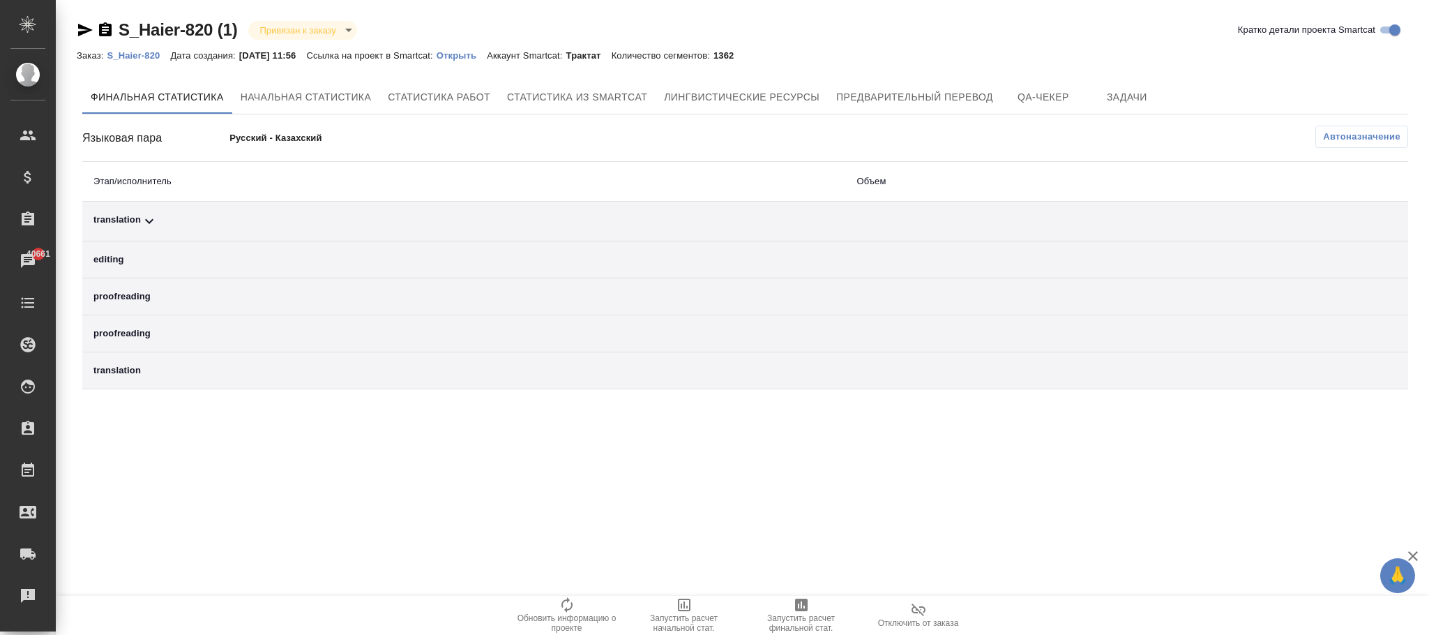
click at [140, 57] on p "S_Haier-820" at bounding box center [138, 55] width 63 height 10
click at [1372, 142] on span "Автоназначение" at bounding box center [1361, 137] width 77 height 14
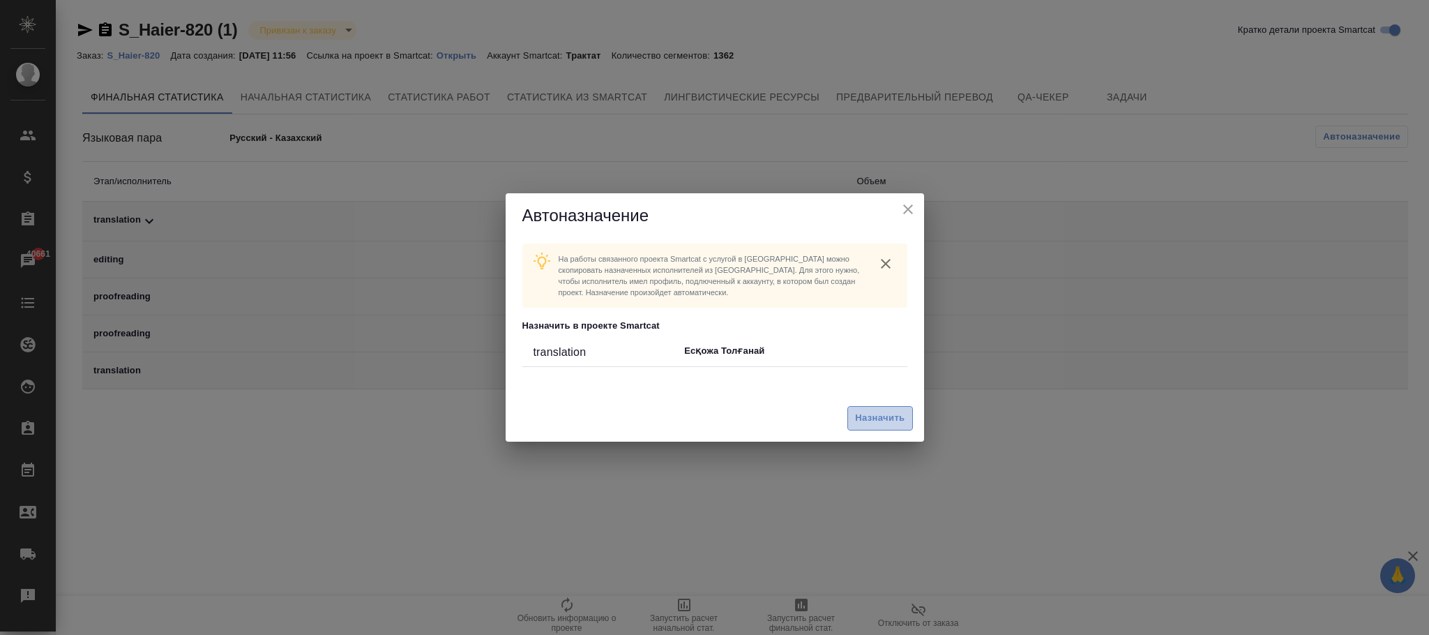
click at [892, 419] on span "Назначить" at bounding box center [880, 418] width 50 height 16
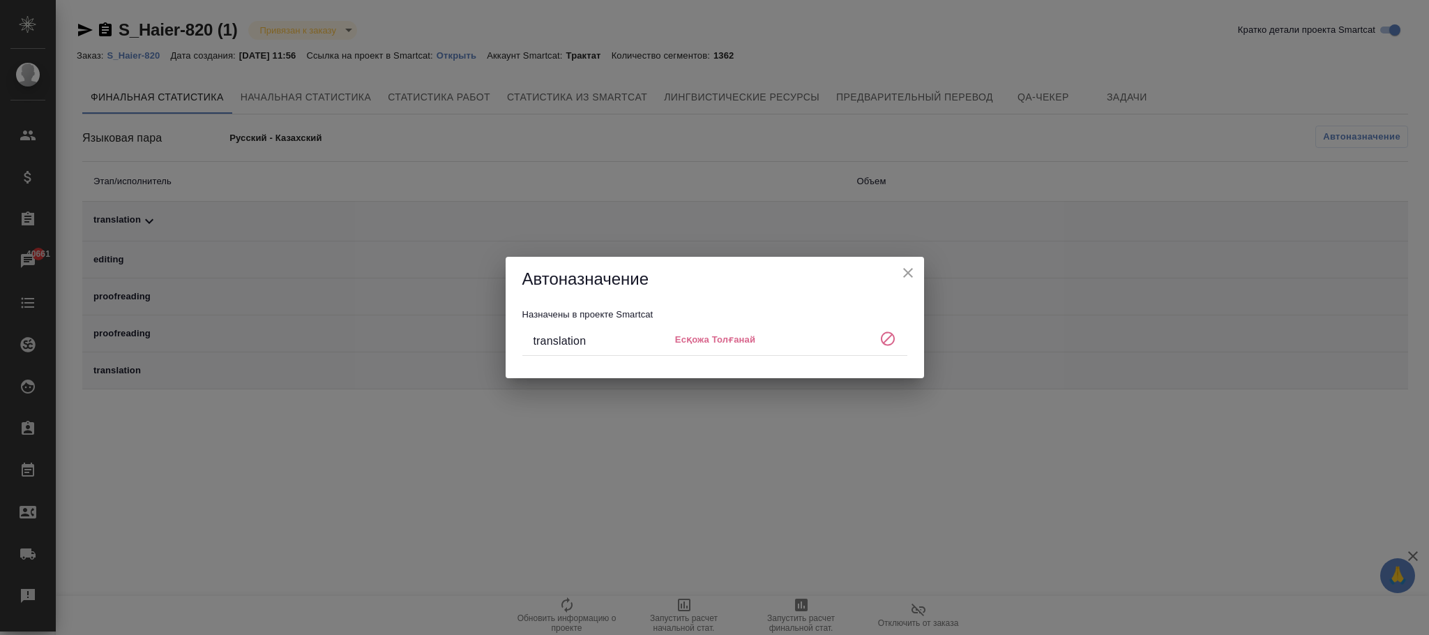
click at [912, 270] on icon "close" at bounding box center [908, 272] width 17 height 17
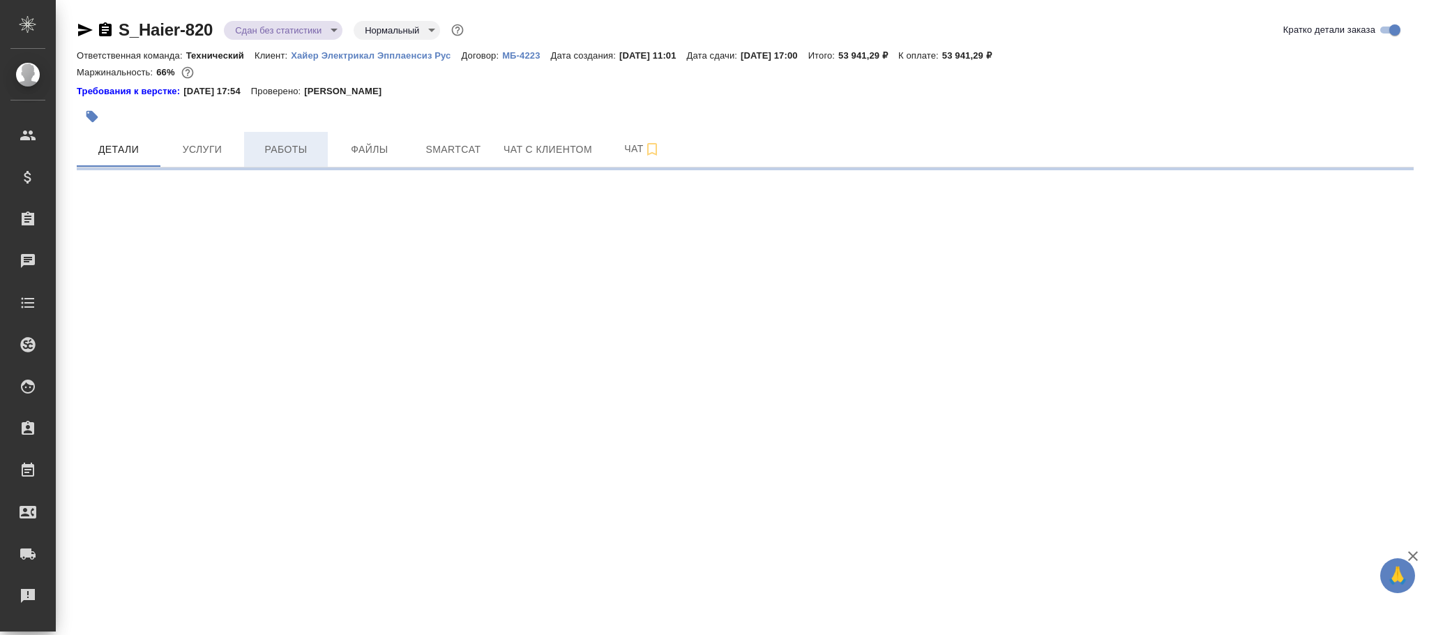
click at [303, 157] on span "Работы" at bounding box center [286, 149] width 67 height 17
select select "RU"
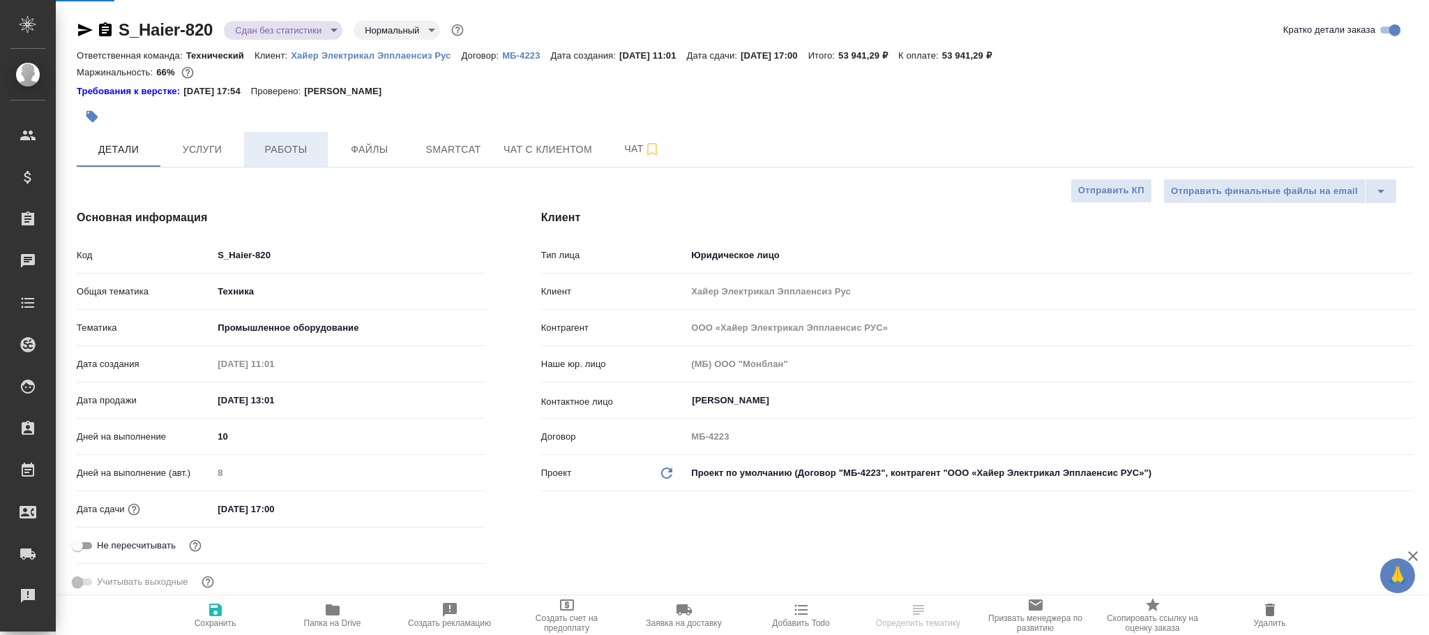
type textarea "x"
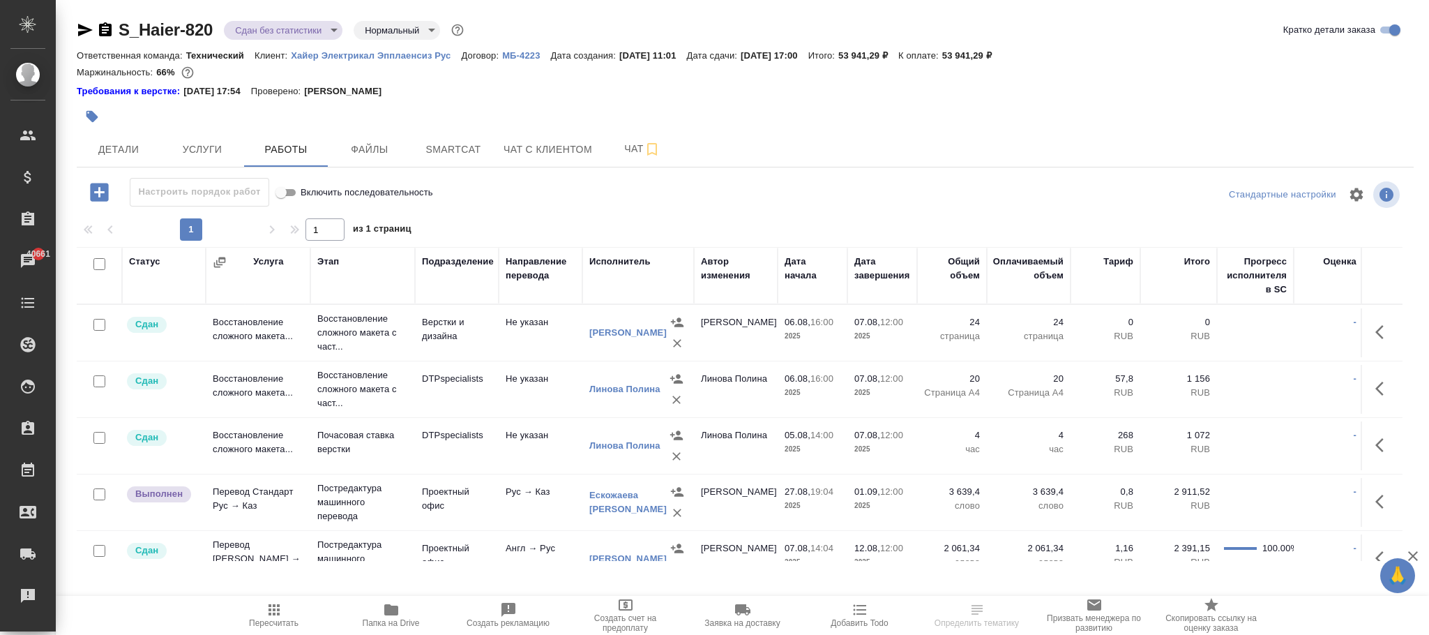
click at [610, 496] on div "Ескожаева [PERSON_NAME]" at bounding box center [627, 502] width 77 height 28
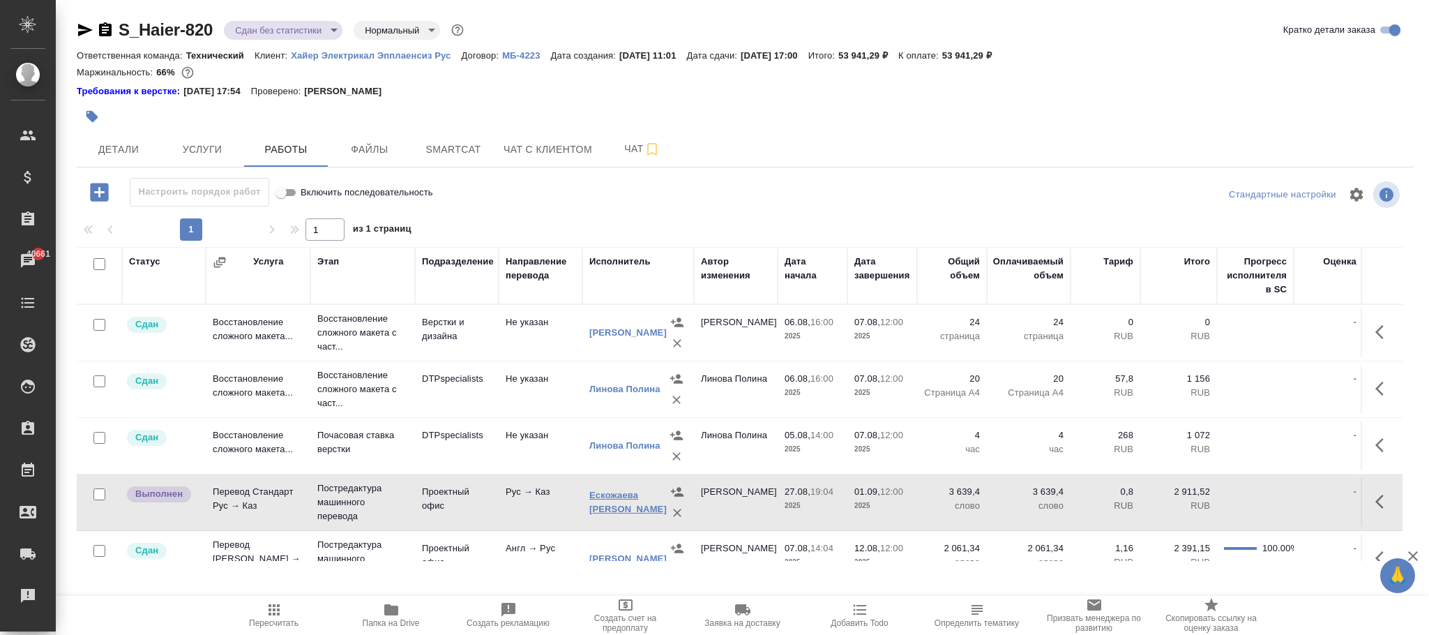
click at [607, 500] on link "Ескожаева [PERSON_NAME]" at bounding box center [627, 502] width 77 height 24
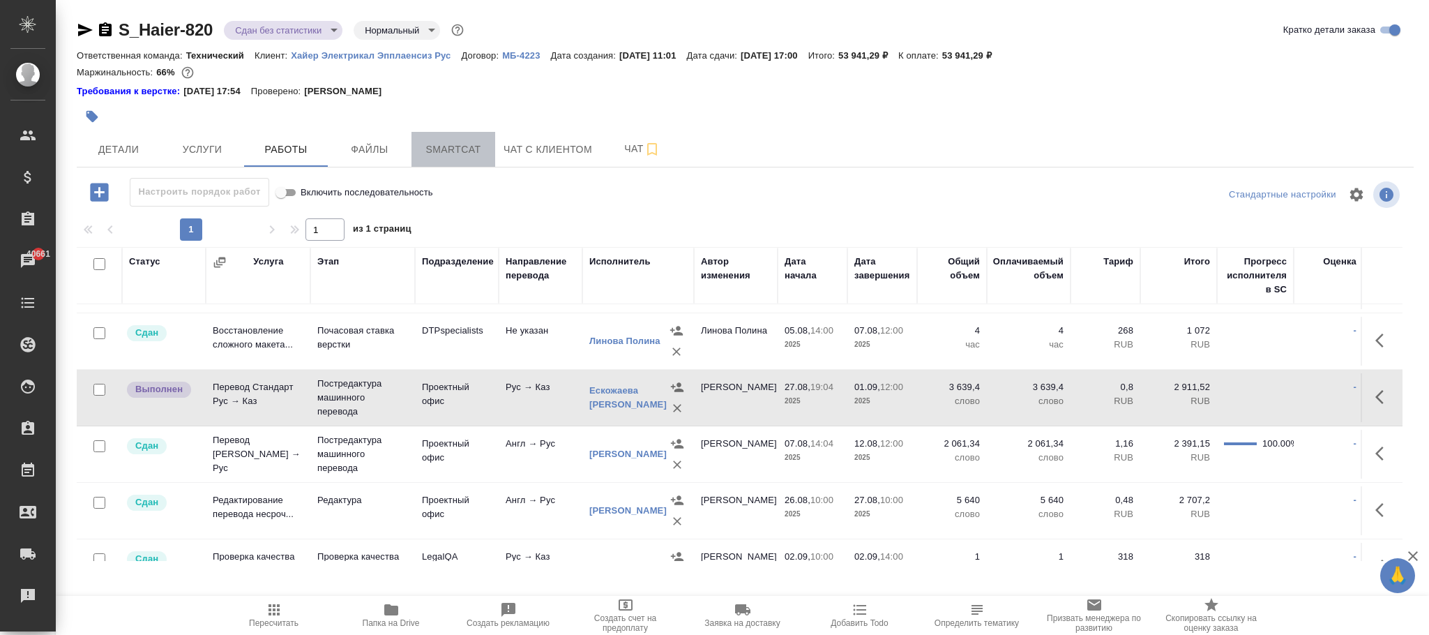
click at [454, 149] on span "Smartcat" at bounding box center [453, 149] width 67 height 17
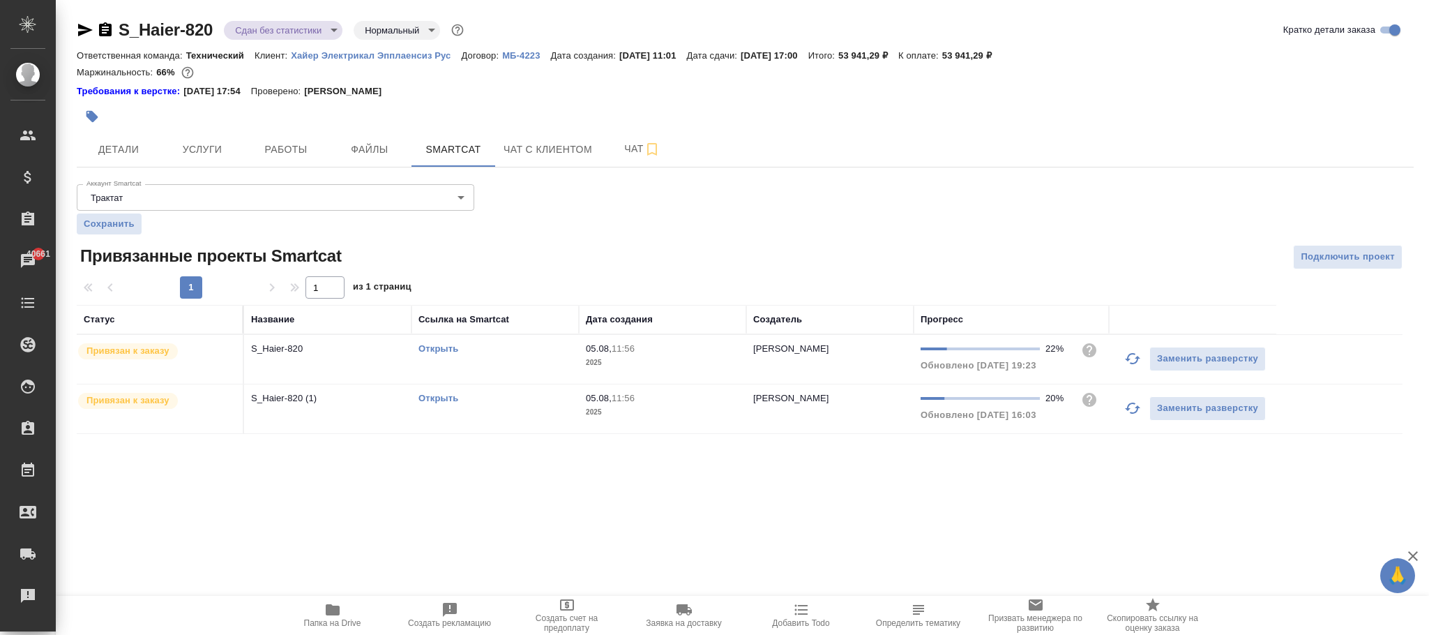
click at [509, 411] on td "Открыть" at bounding box center [495, 408] width 167 height 49
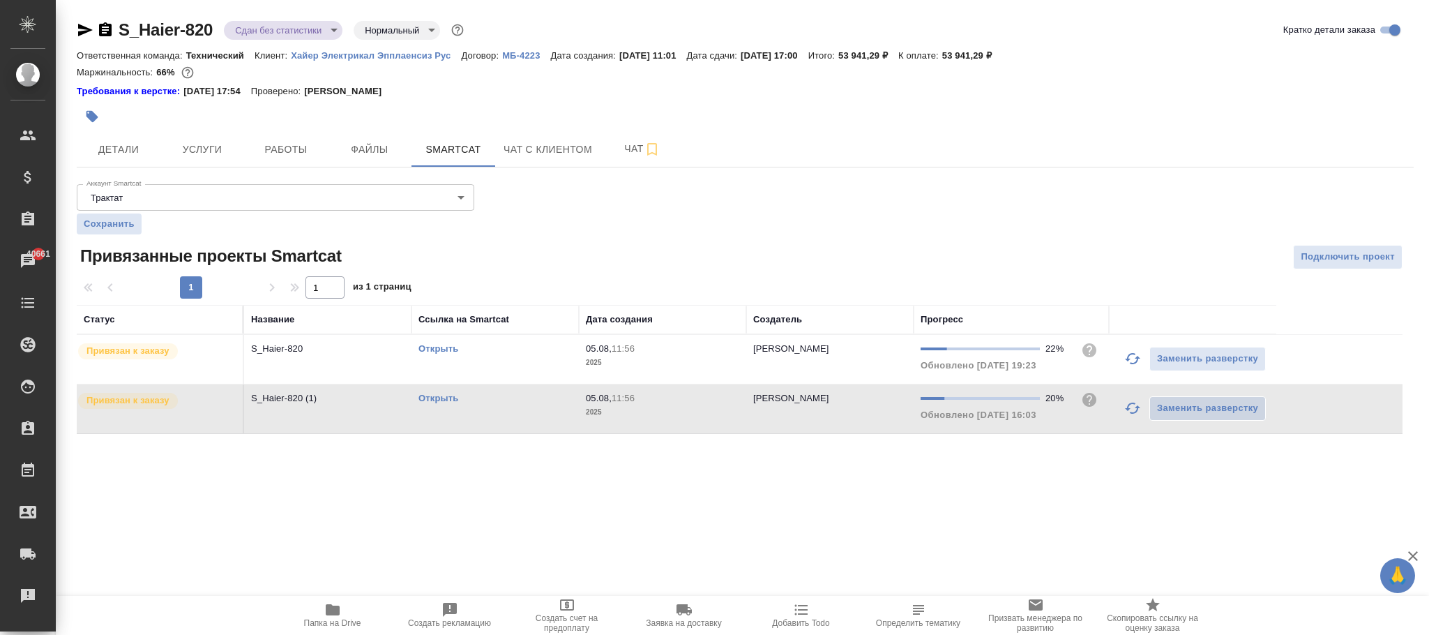
click at [509, 411] on td "Открыть" at bounding box center [495, 408] width 167 height 49
click at [576, 359] on td "Открыть" at bounding box center [495, 359] width 167 height 49
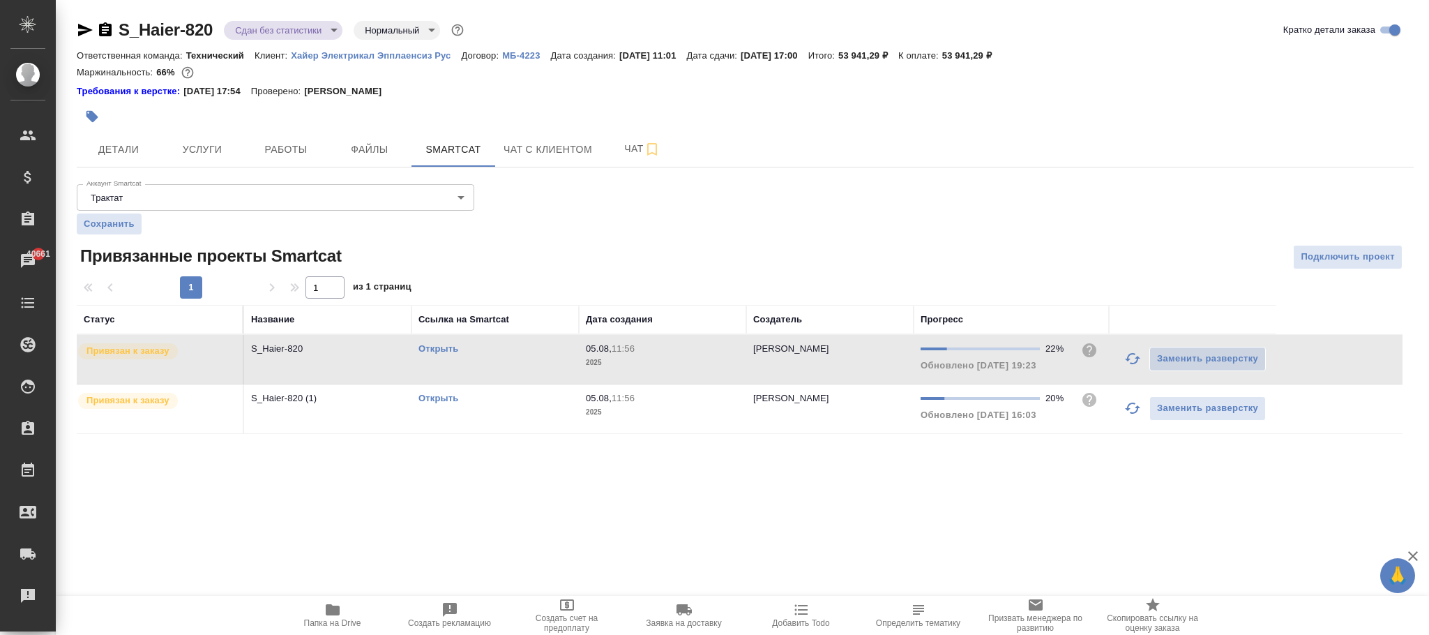
click at [576, 359] on td "Открыть" at bounding box center [495, 359] width 167 height 49
click at [480, 405] on div "Открыть" at bounding box center [495, 398] width 153 height 14
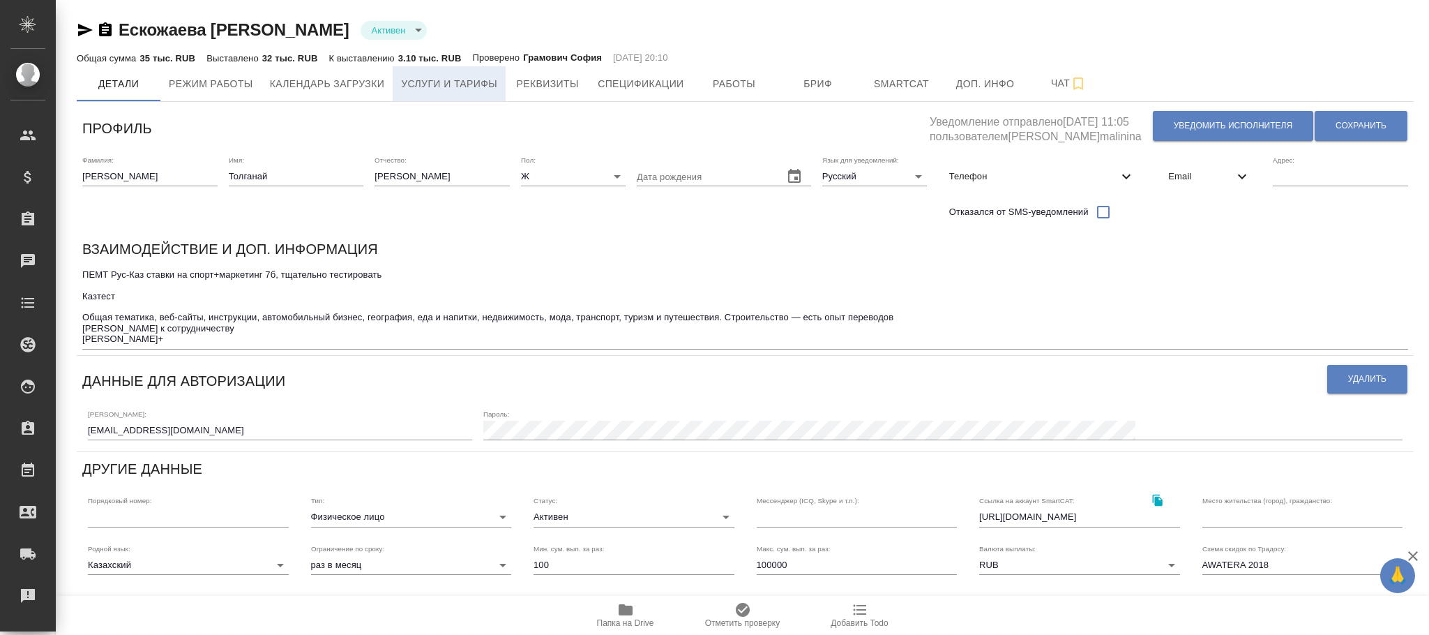
click at [430, 97] on button "Услуги и тарифы" at bounding box center [449, 83] width 113 height 35
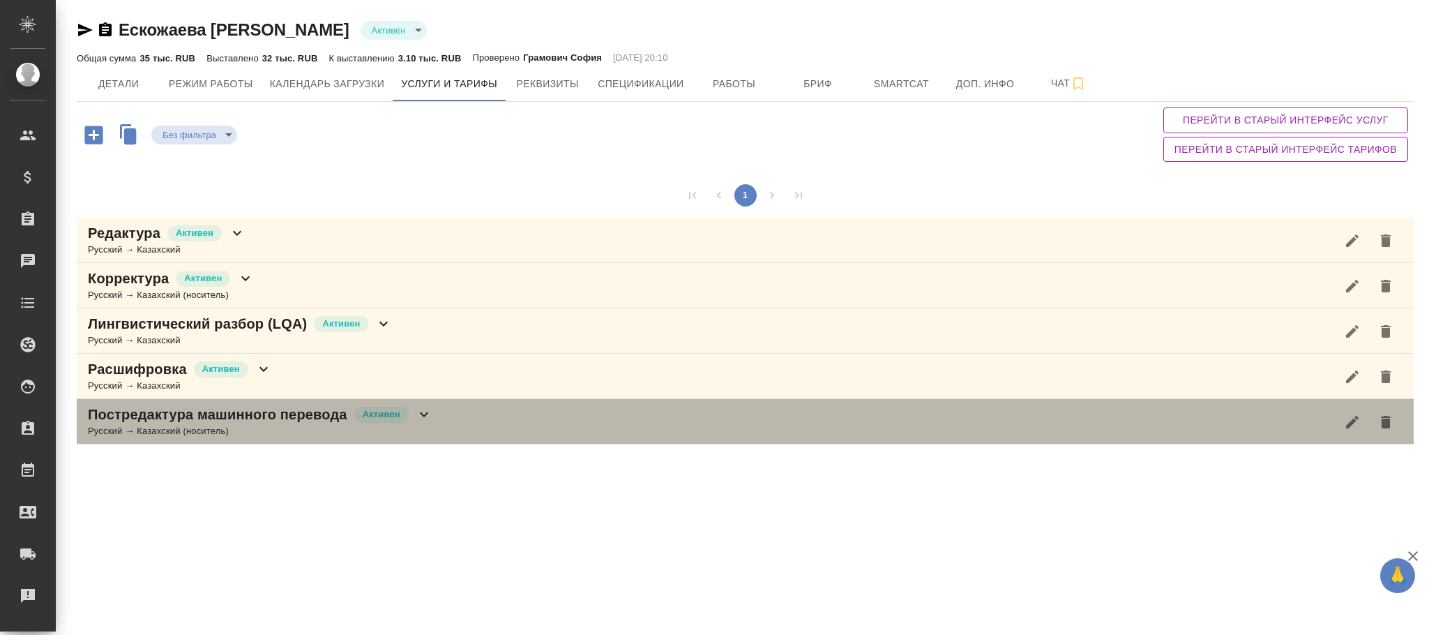
click at [423, 411] on icon at bounding box center [424, 414] width 17 height 17
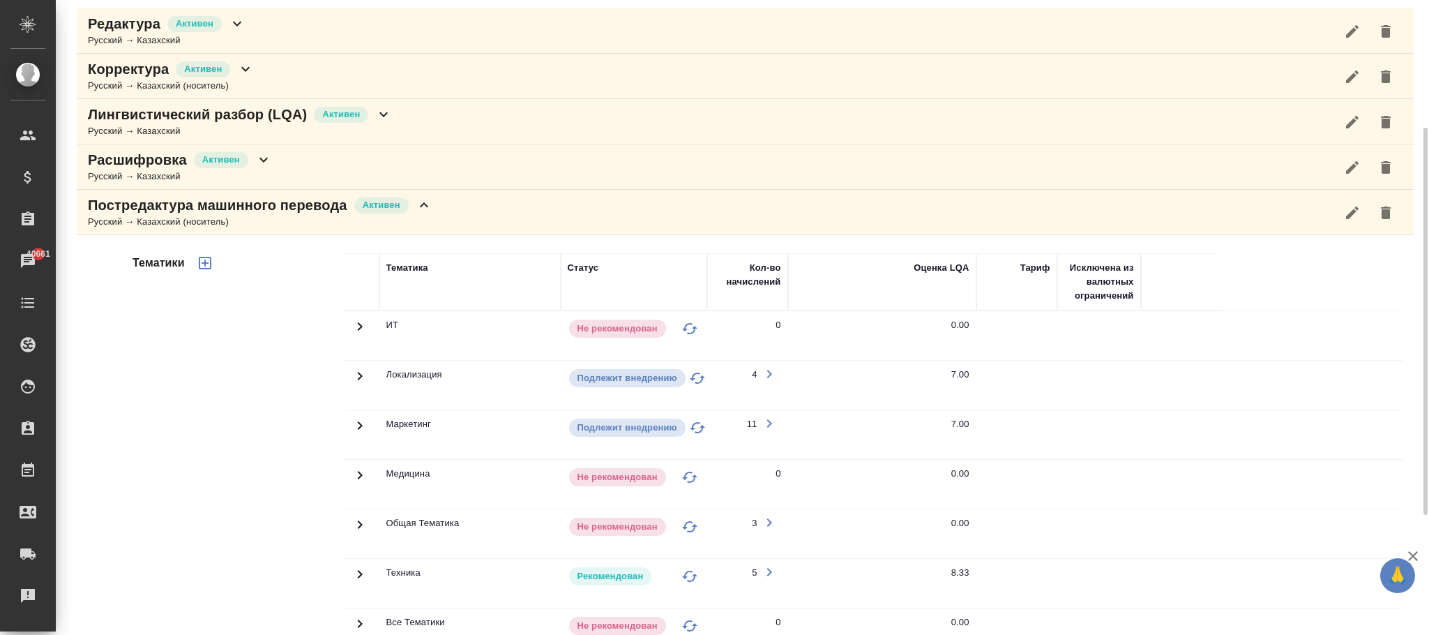
scroll to position [314, 0]
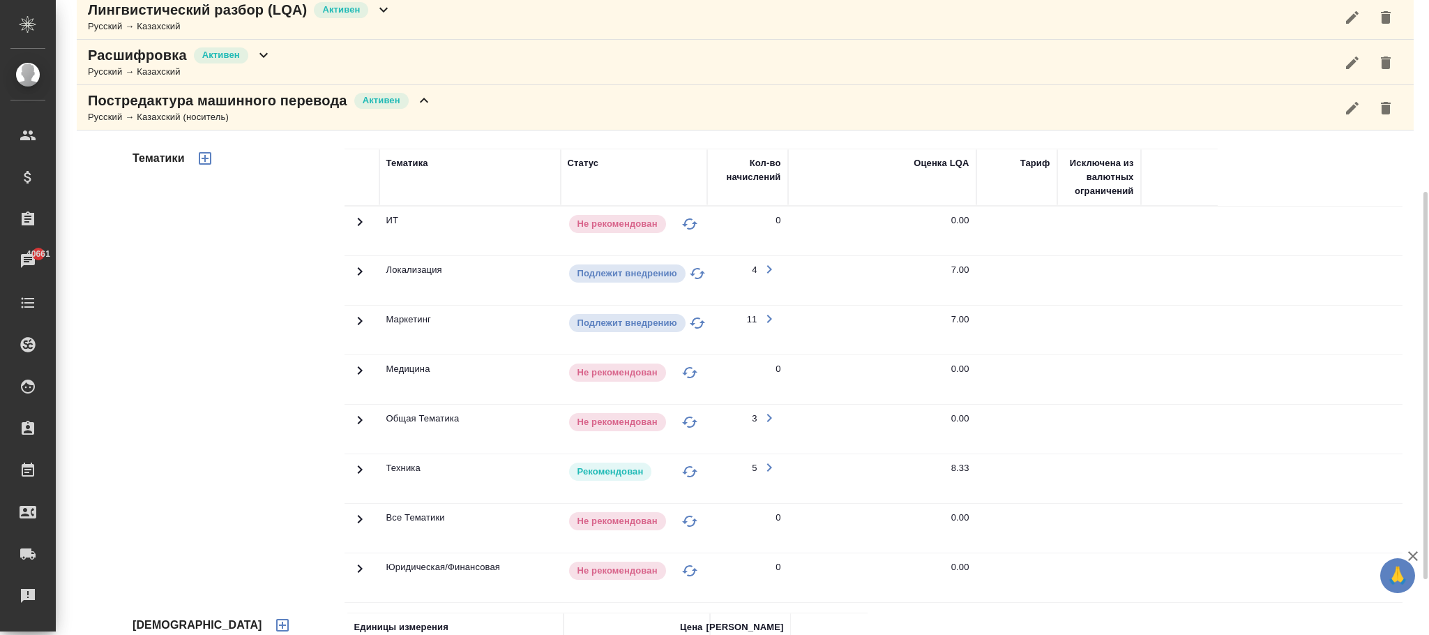
click at [363, 473] on icon at bounding box center [360, 469] width 17 height 17
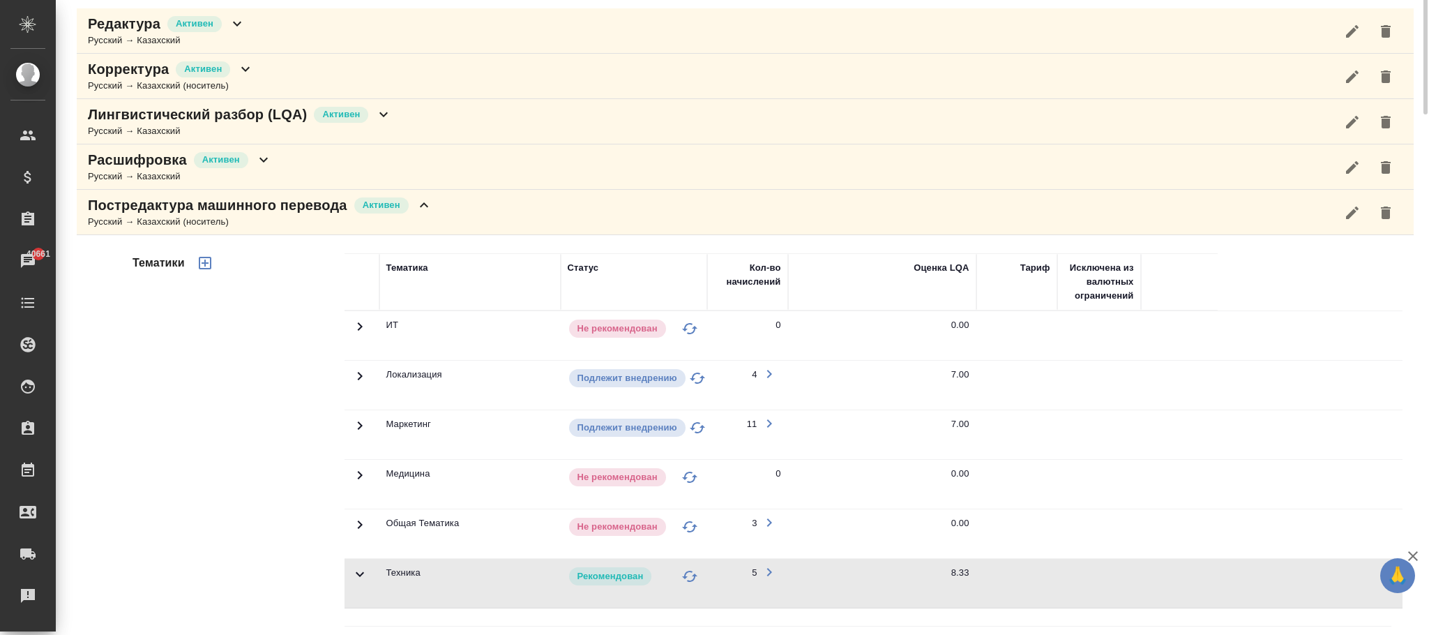
scroll to position [0, 0]
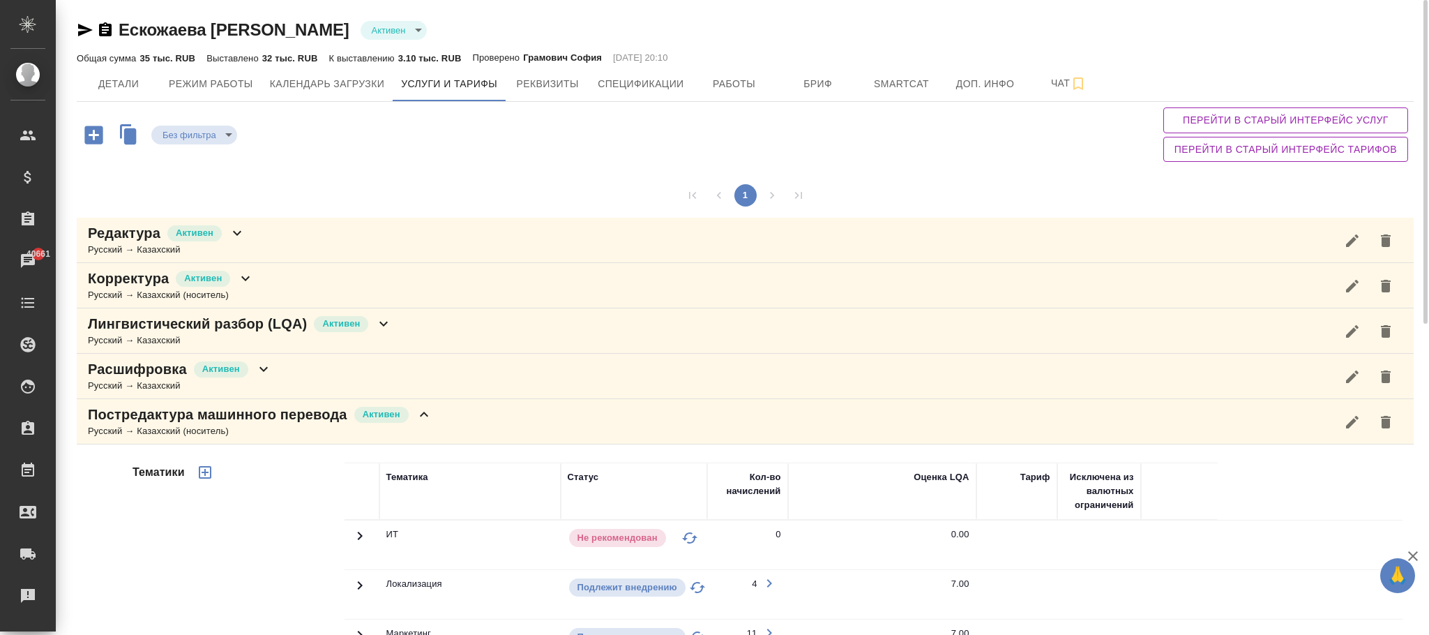
click at [904, 57] on div "Общая сумма 35 тыс. RUB Выставлено 32 тыс. RUB К выставлению 3.10 тыс. RUB Пров…" at bounding box center [745, 58] width 1337 height 17
click at [904, 71] on button "Smartcat" at bounding box center [902, 83] width 84 height 35
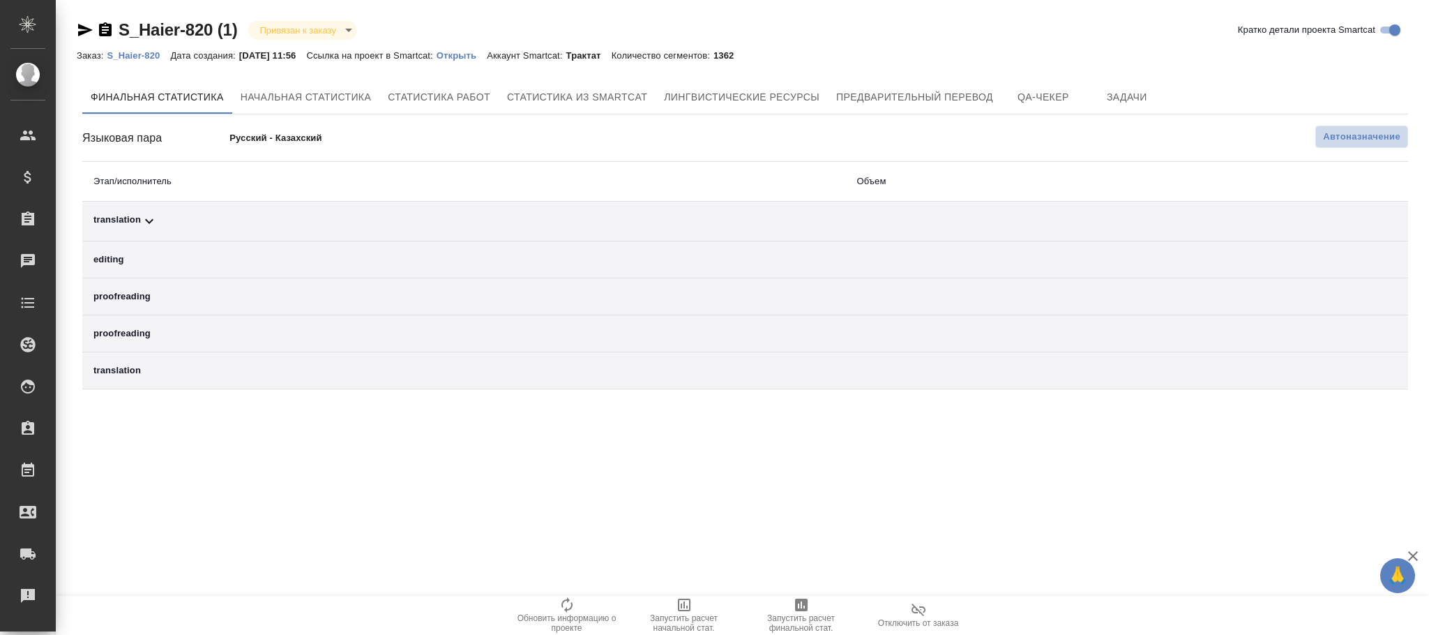
click at [1375, 135] on span "Автоназначение" at bounding box center [1361, 137] width 77 height 14
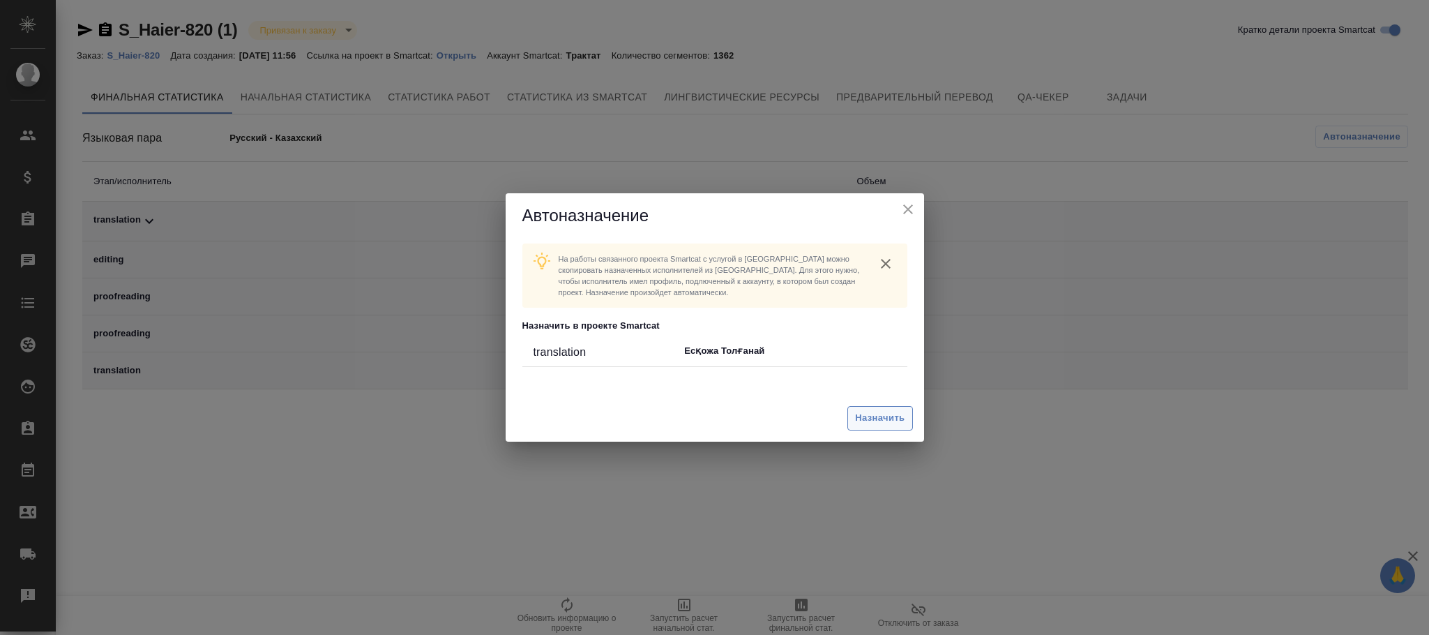
click at [885, 421] on span "Назначить" at bounding box center [880, 418] width 50 height 16
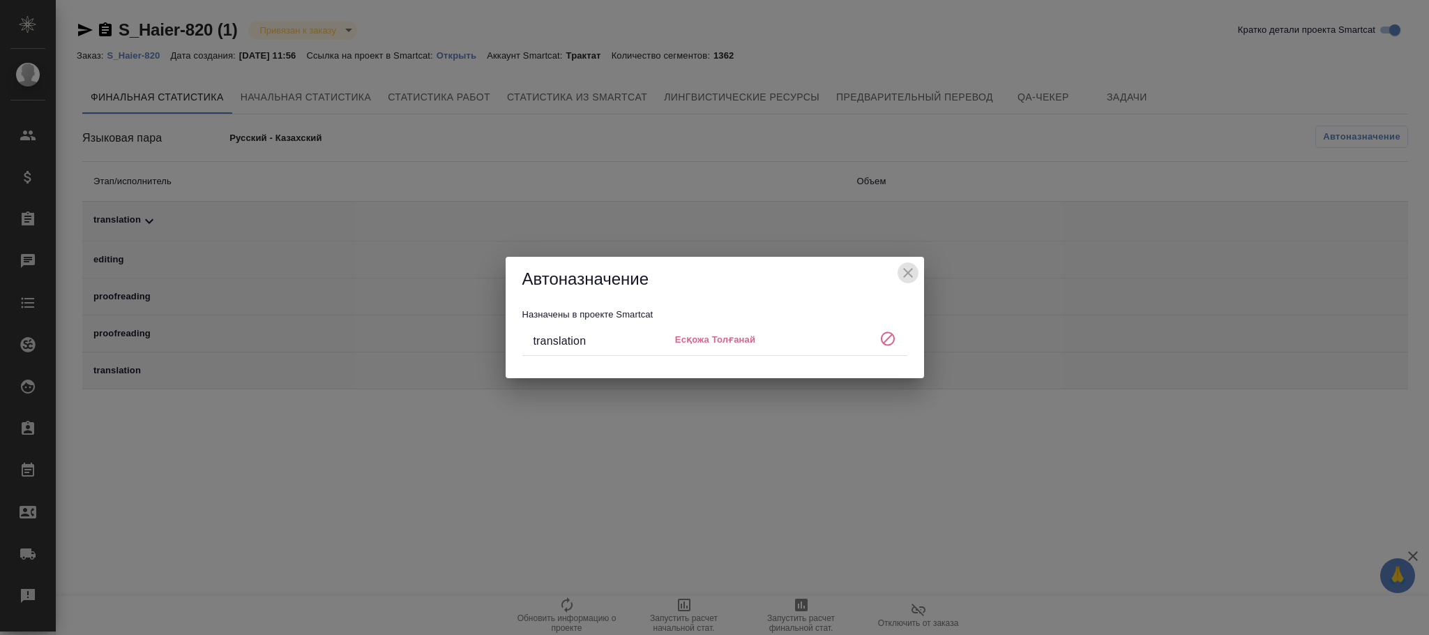
click at [910, 279] on icon "close" at bounding box center [908, 272] width 17 height 17
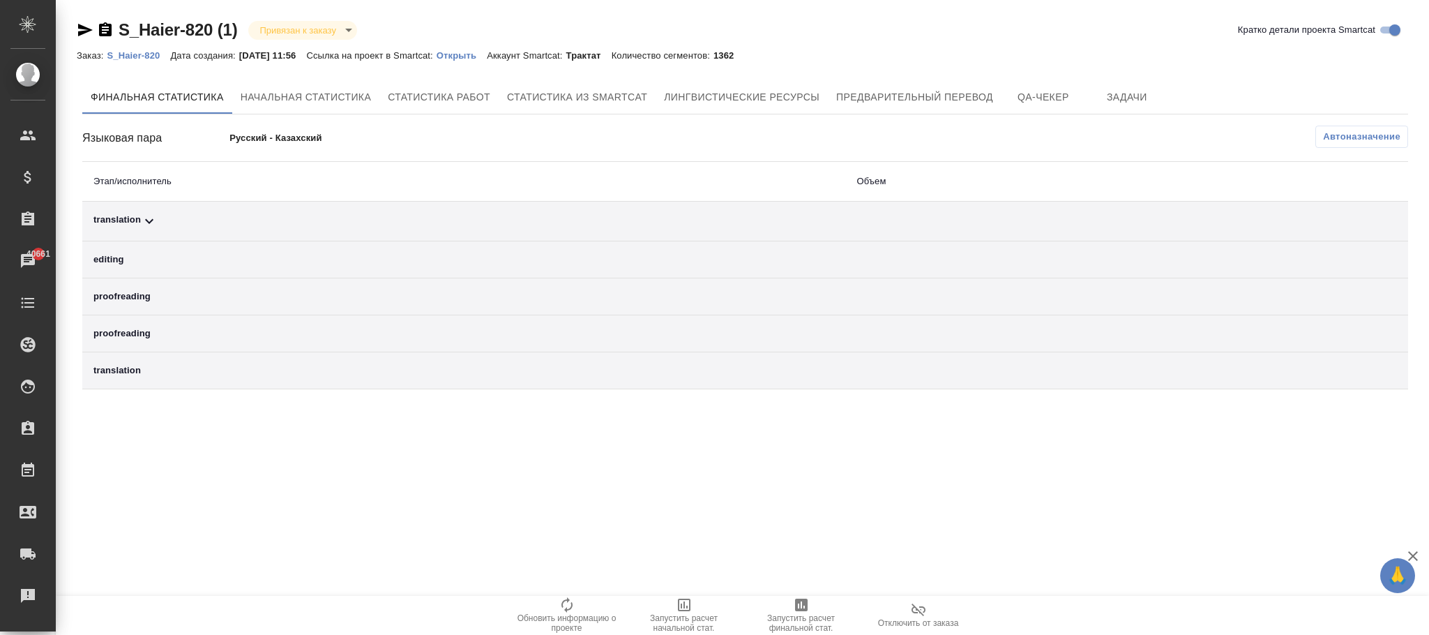
click at [486, 63] on div "Заказ: S_Haier-820 Дата создания: [DATE] 11:56 Ссылка на проект в Smartcat: Отк…" at bounding box center [411, 55] width 668 height 17
click at [477, 54] on p "Открыть" at bounding box center [462, 55] width 50 height 10
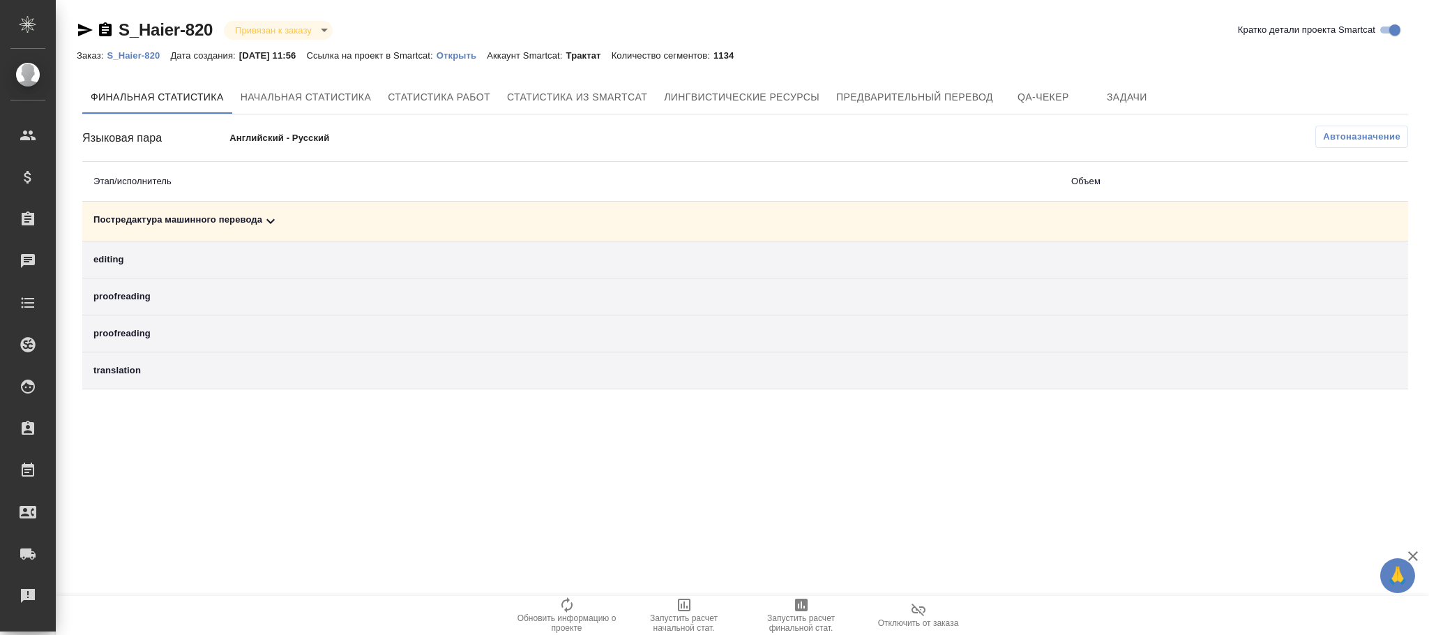
click at [1367, 137] on span "Автоназначение" at bounding box center [1361, 137] width 77 height 14
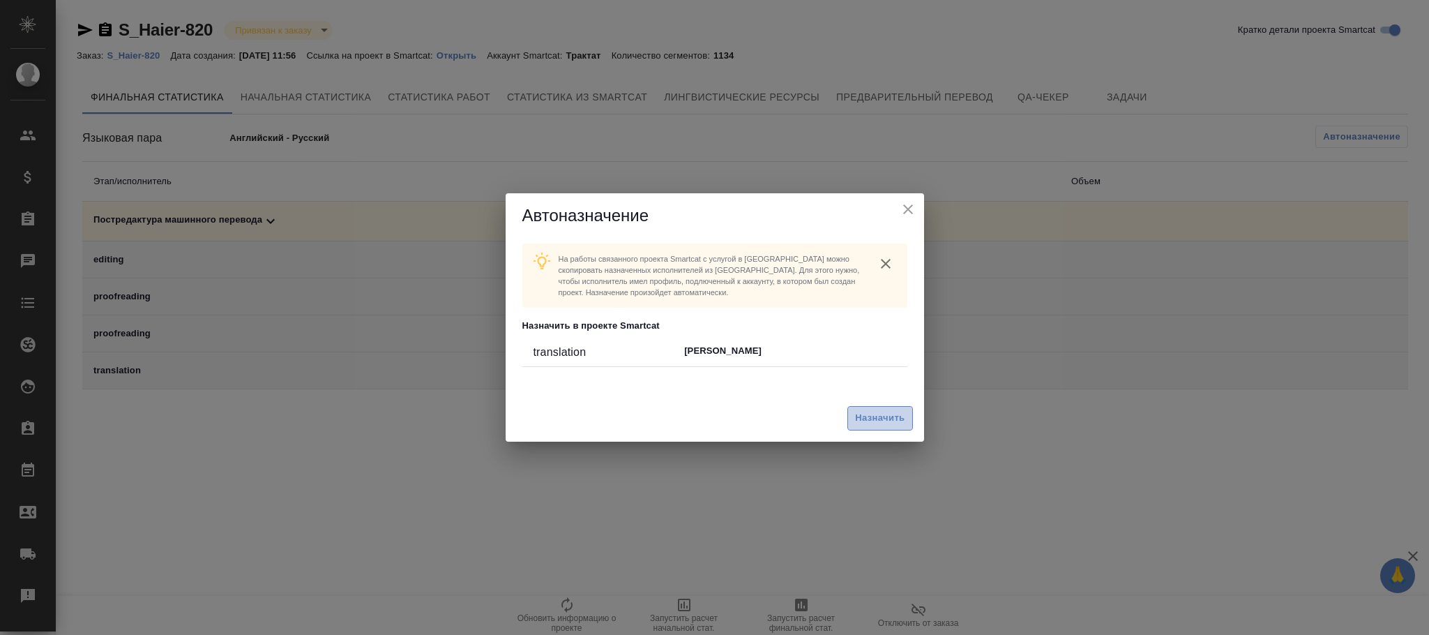
click at [898, 421] on span "Назначить" at bounding box center [880, 418] width 50 height 16
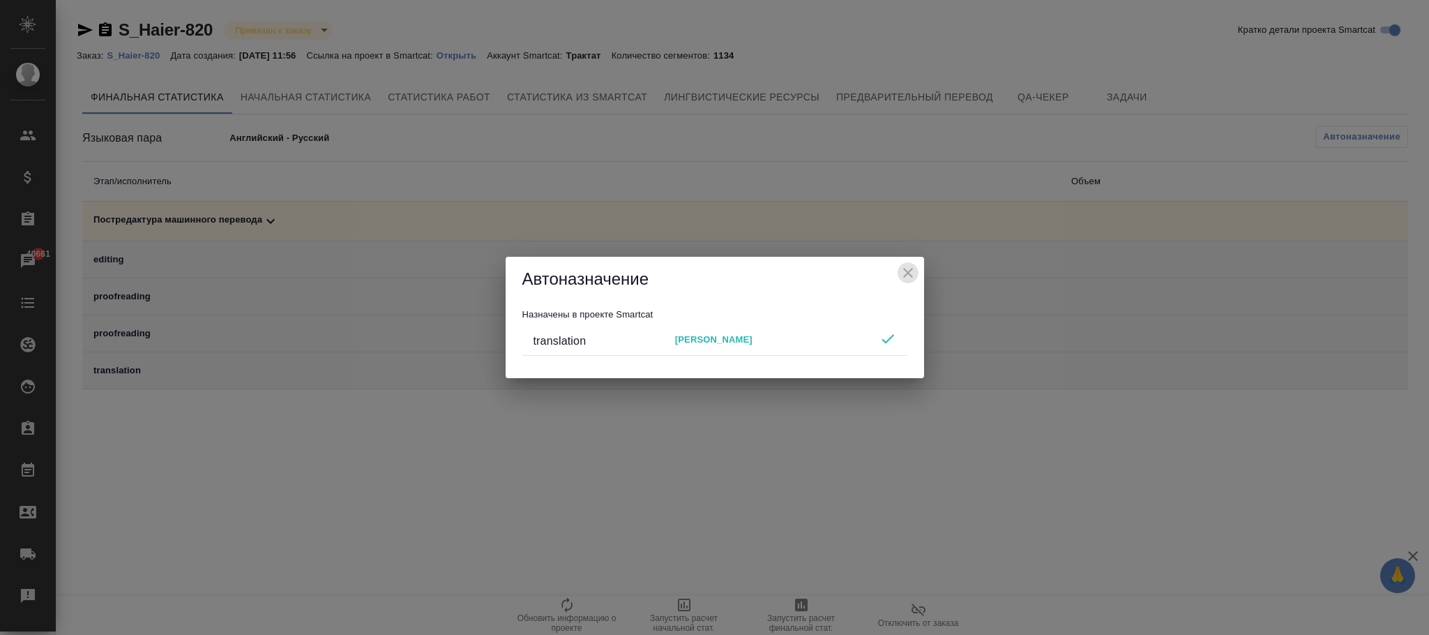
click at [909, 277] on icon "close" at bounding box center [908, 272] width 17 height 17
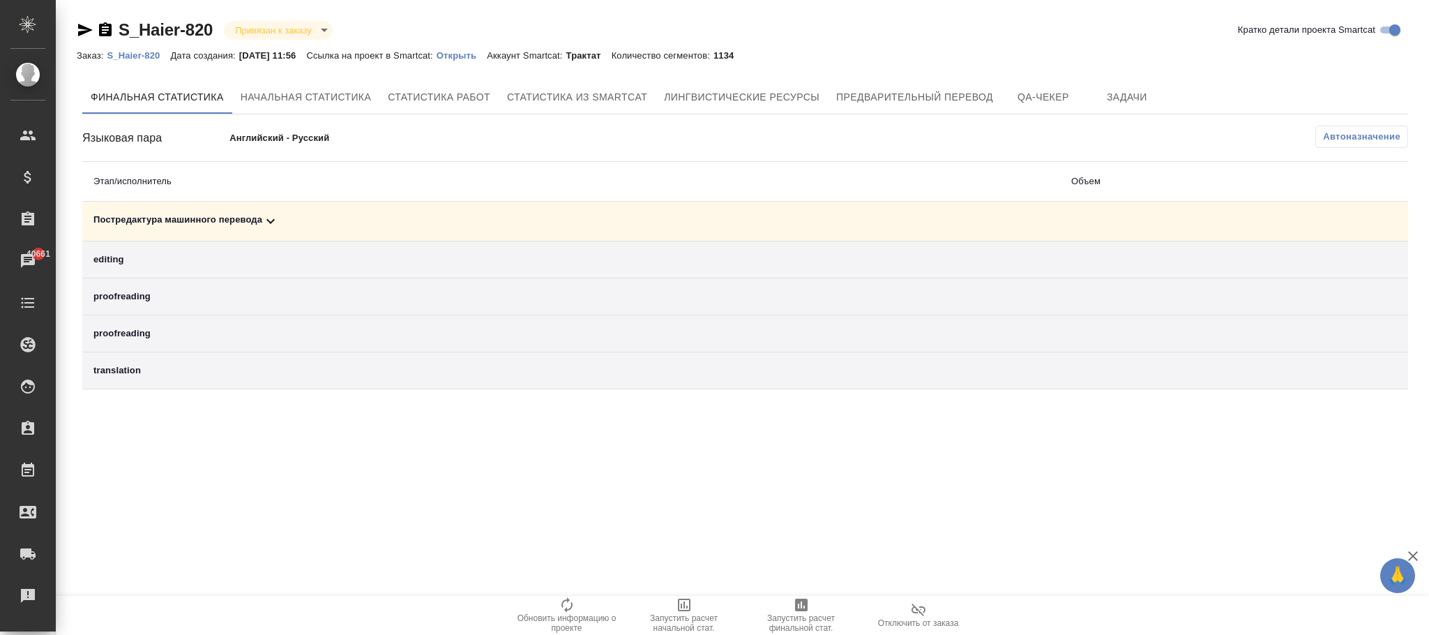
click at [479, 49] on link "Открыть" at bounding box center [462, 55] width 50 height 12
click at [1397, 135] on span "Автоназначение" at bounding box center [1361, 137] width 77 height 14
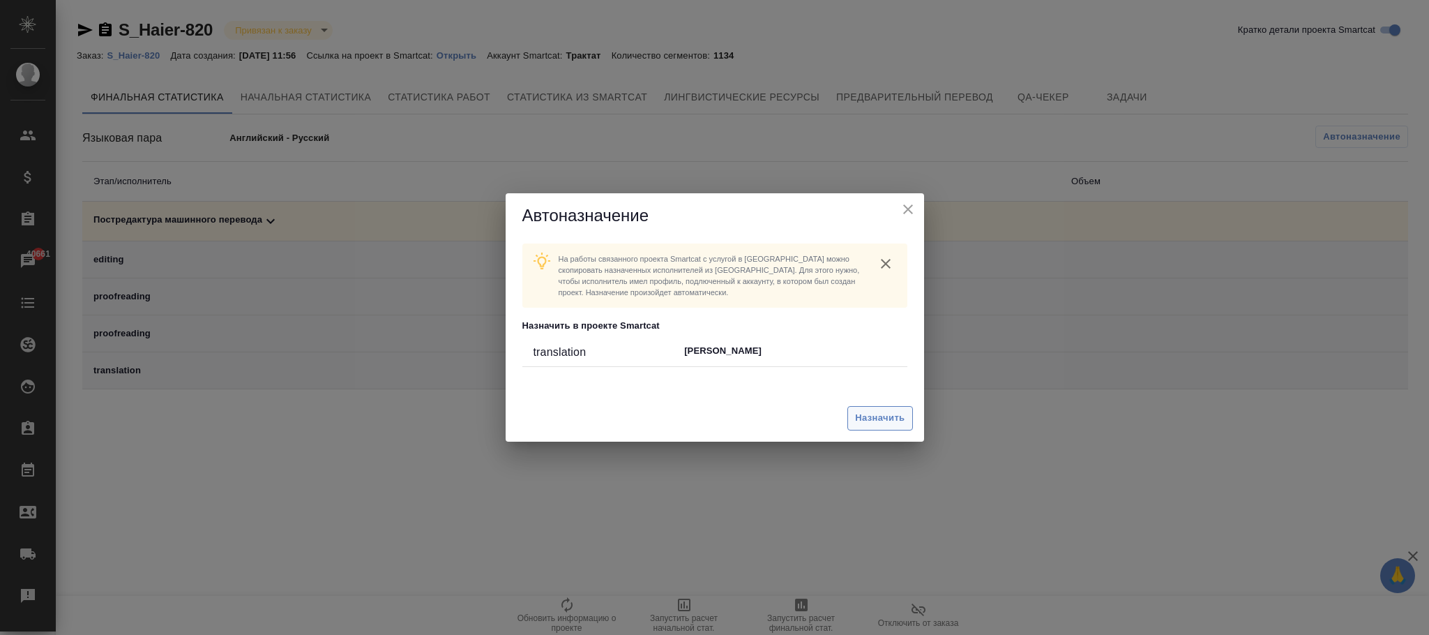
click at [866, 421] on span "Назначить" at bounding box center [880, 418] width 50 height 16
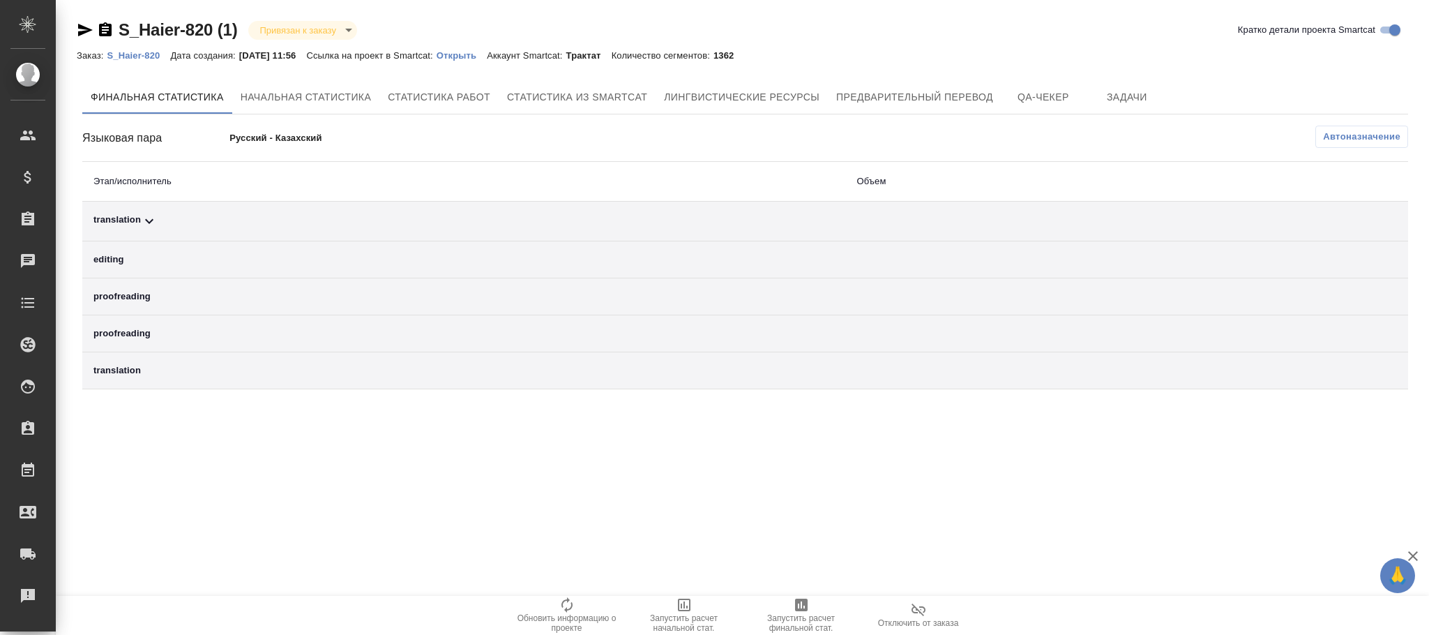
click at [1363, 132] on span "Автоназначение" at bounding box center [1361, 137] width 77 height 14
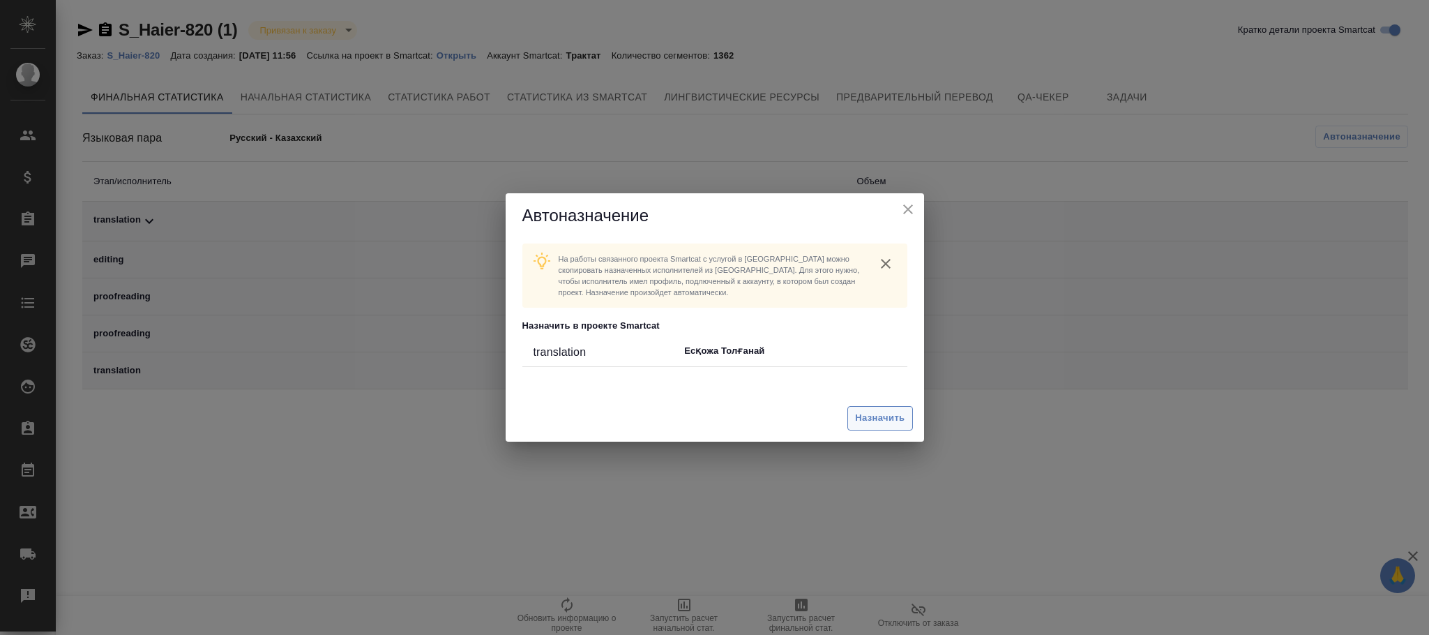
click at [898, 411] on span "Назначить" at bounding box center [880, 418] width 50 height 16
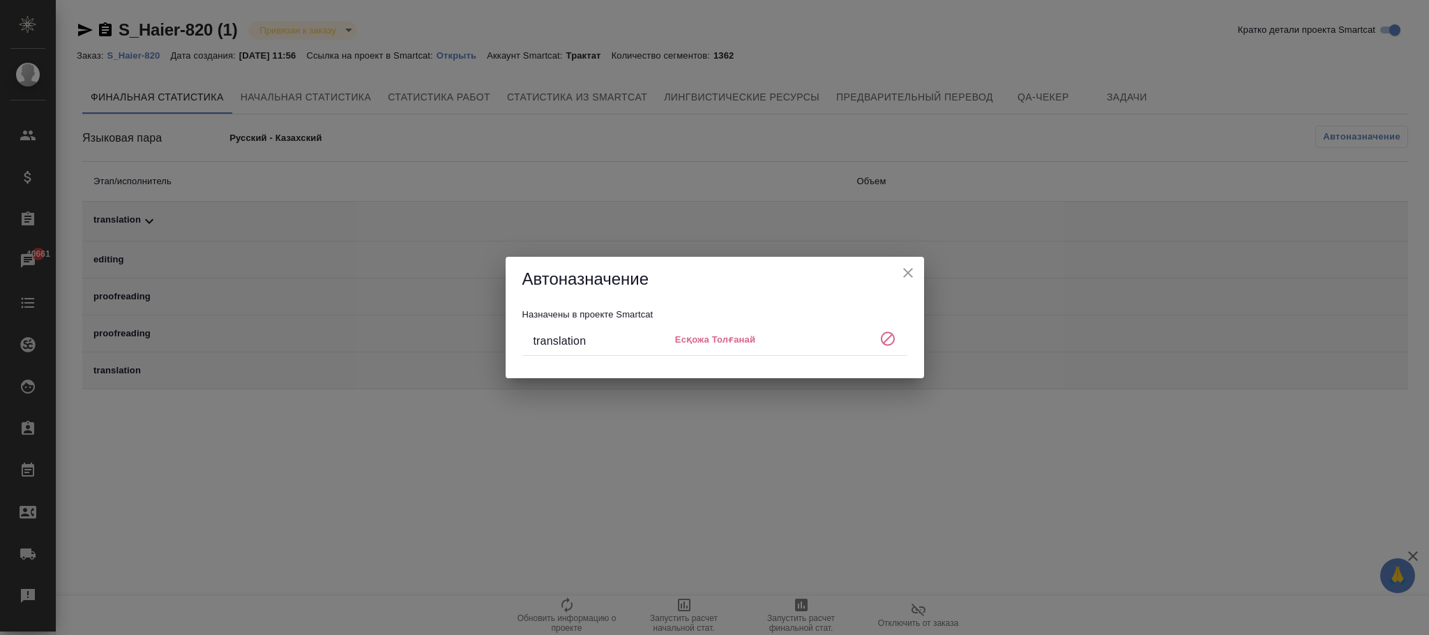
click at [907, 274] on icon "close" at bounding box center [908, 273] width 10 height 10
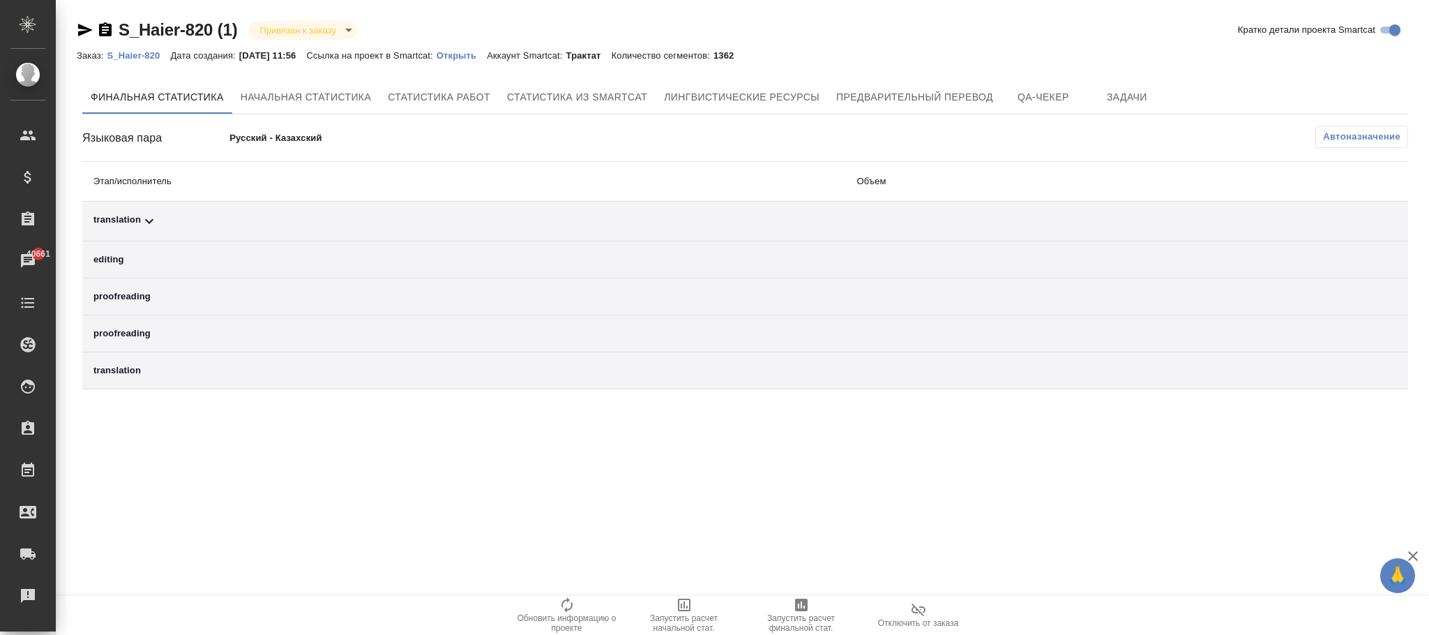
click at [151, 53] on p "S_Haier-820" at bounding box center [138, 55] width 63 height 10
click at [1350, 138] on span "Автоназначение" at bounding box center [1361, 137] width 77 height 14
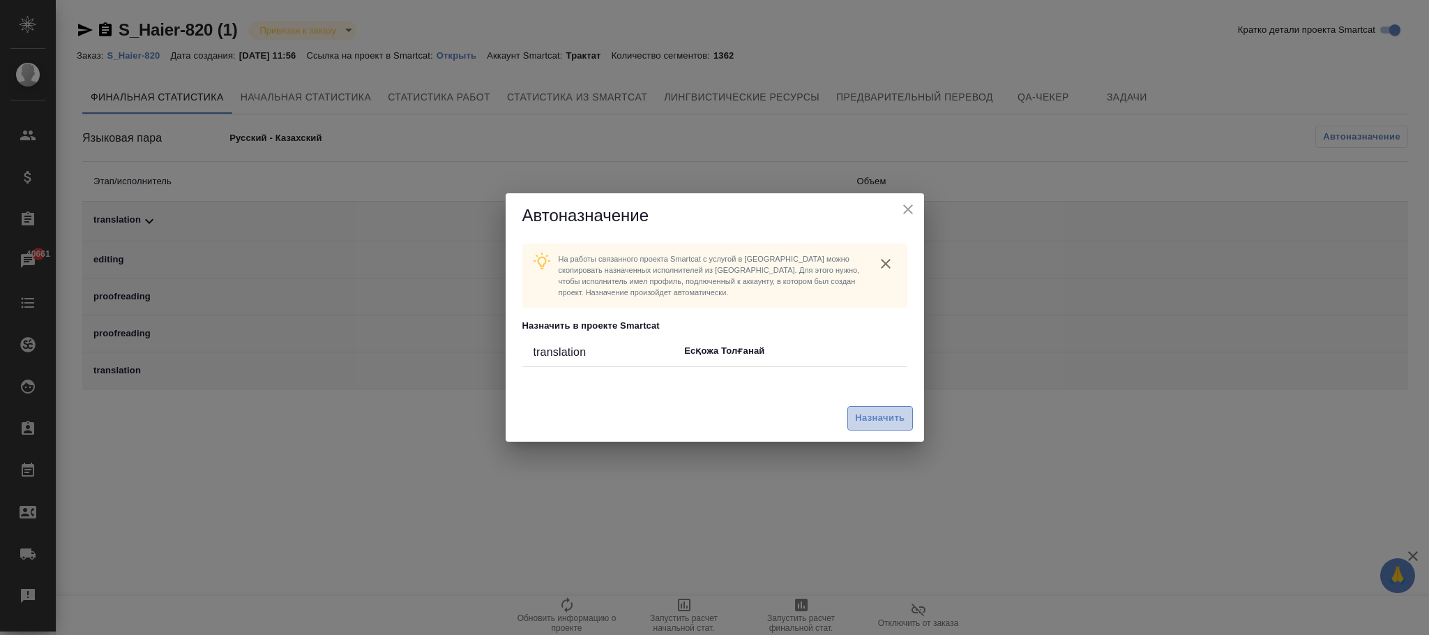
click at [876, 414] on span "Назначить" at bounding box center [880, 418] width 50 height 16
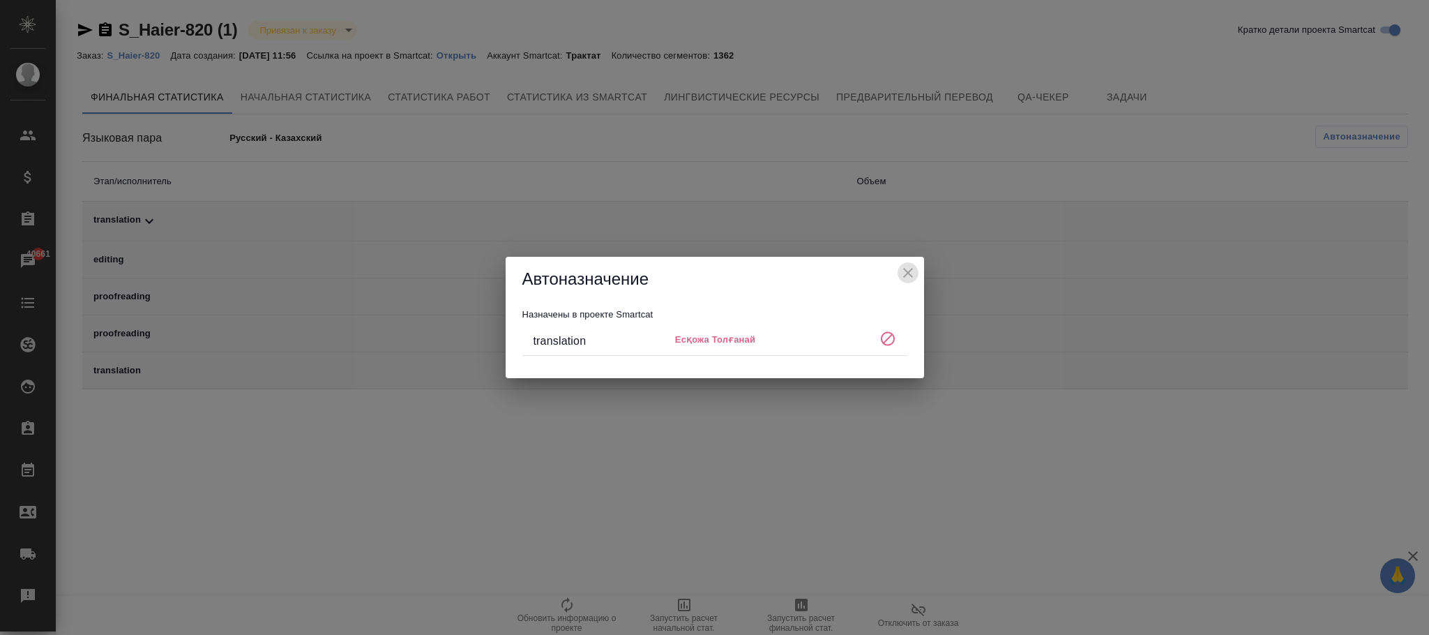
click at [915, 266] on icon "close" at bounding box center [908, 272] width 17 height 17
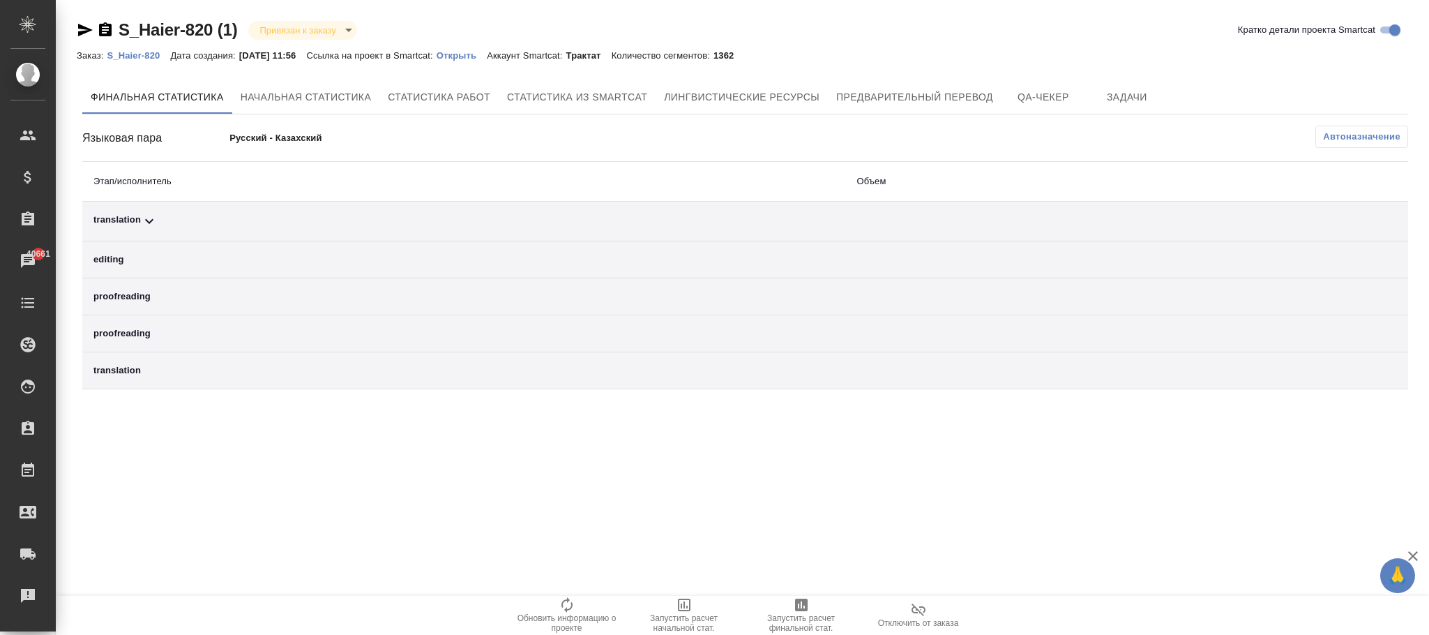
click at [486, 61] on div "Заказ: S_Haier-820 Дата создания: 05.08.2025, 11:56 Ссылка на проект в Smartcat…" at bounding box center [411, 55] width 668 height 17
click at [486, 59] on p "Открыть" at bounding box center [462, 55] width 50 height 10
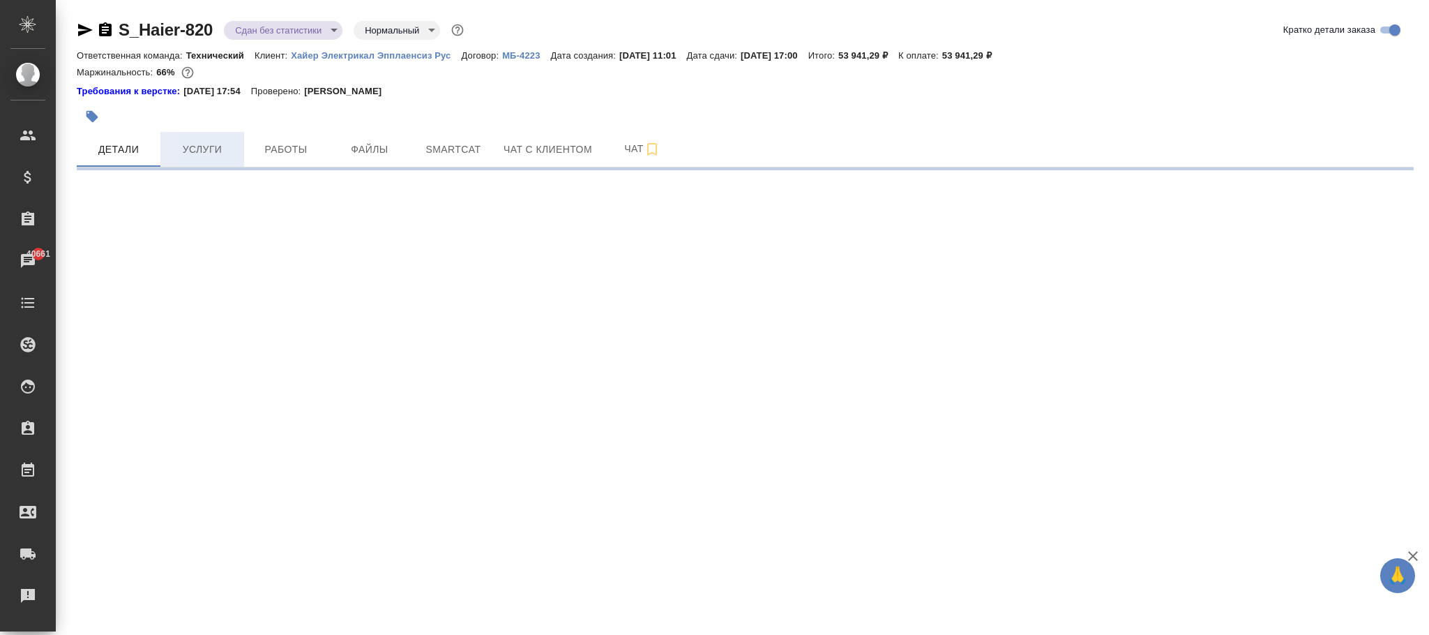
select select "RU"
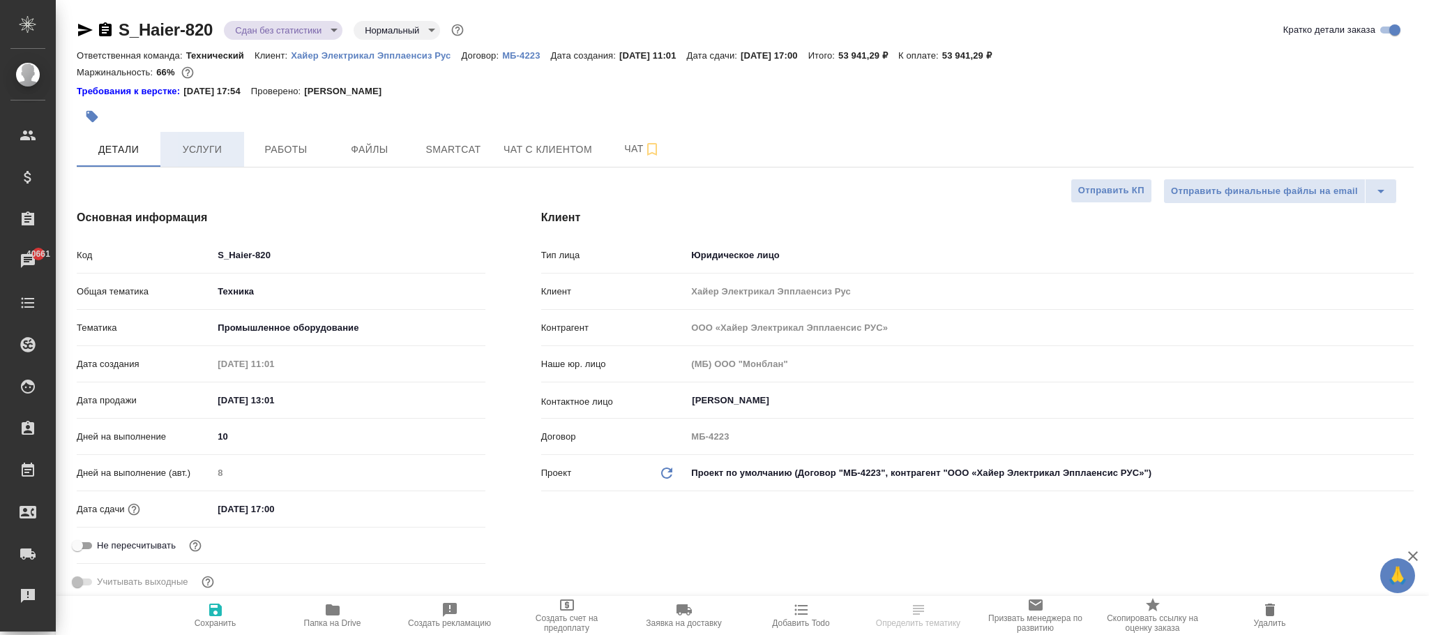
type textarea "x"
click at [197, 151] on span "Услуги" at bounding box center [202, 149] width 67 height 17
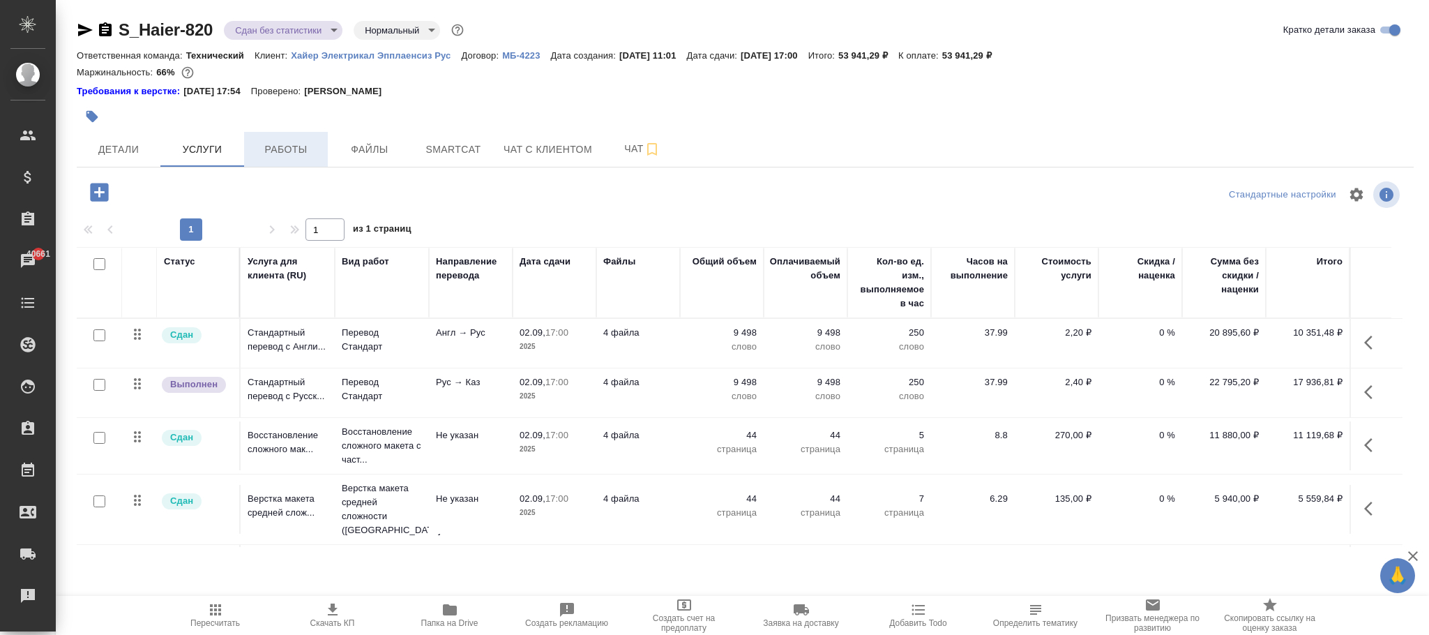
click at [291, 153] on span "Работы" at bounding box center [286, 149] width 67 height 17
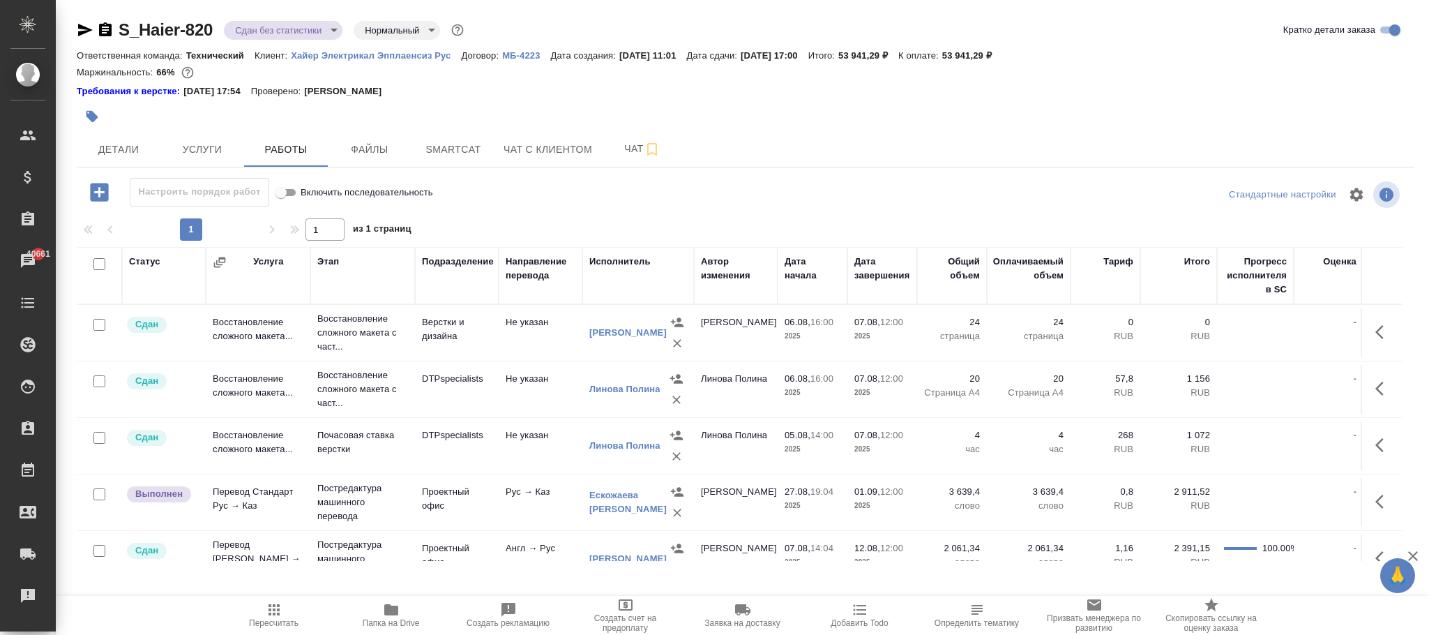
scroll to position [105, 0]
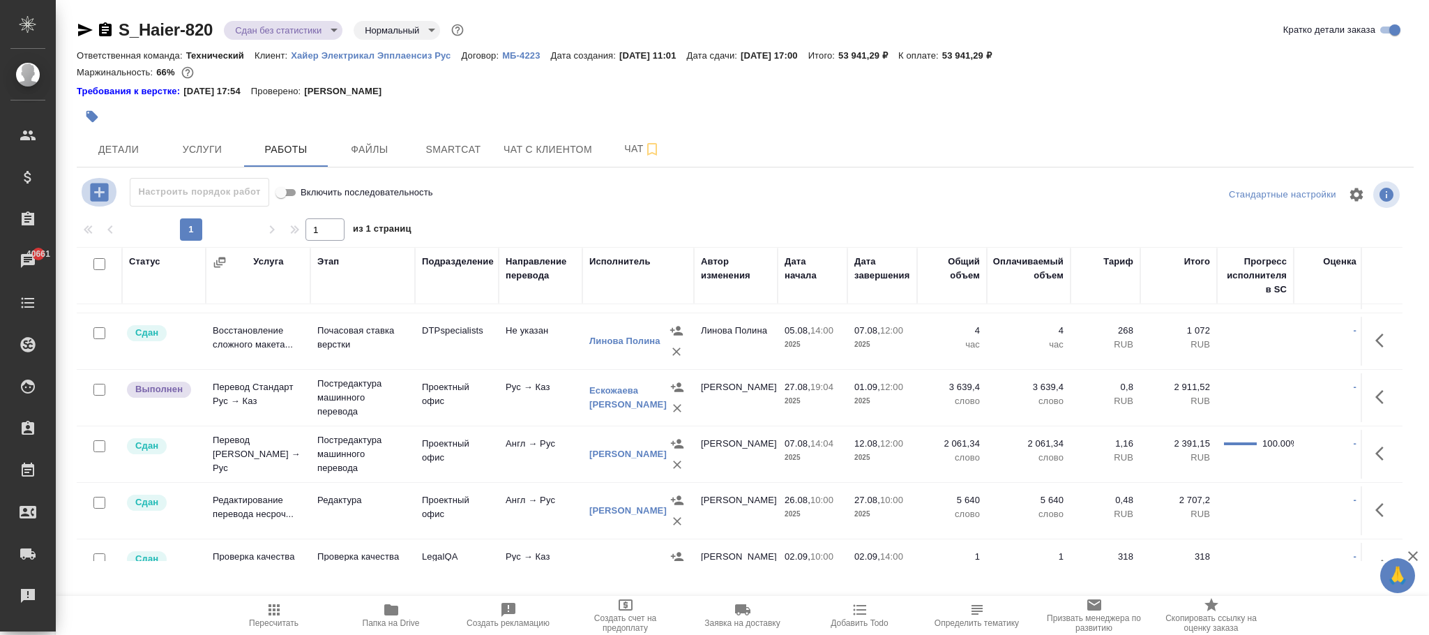
click at [92, 184] on icon "button" at bounding box center [99, 192] width 18 height 18
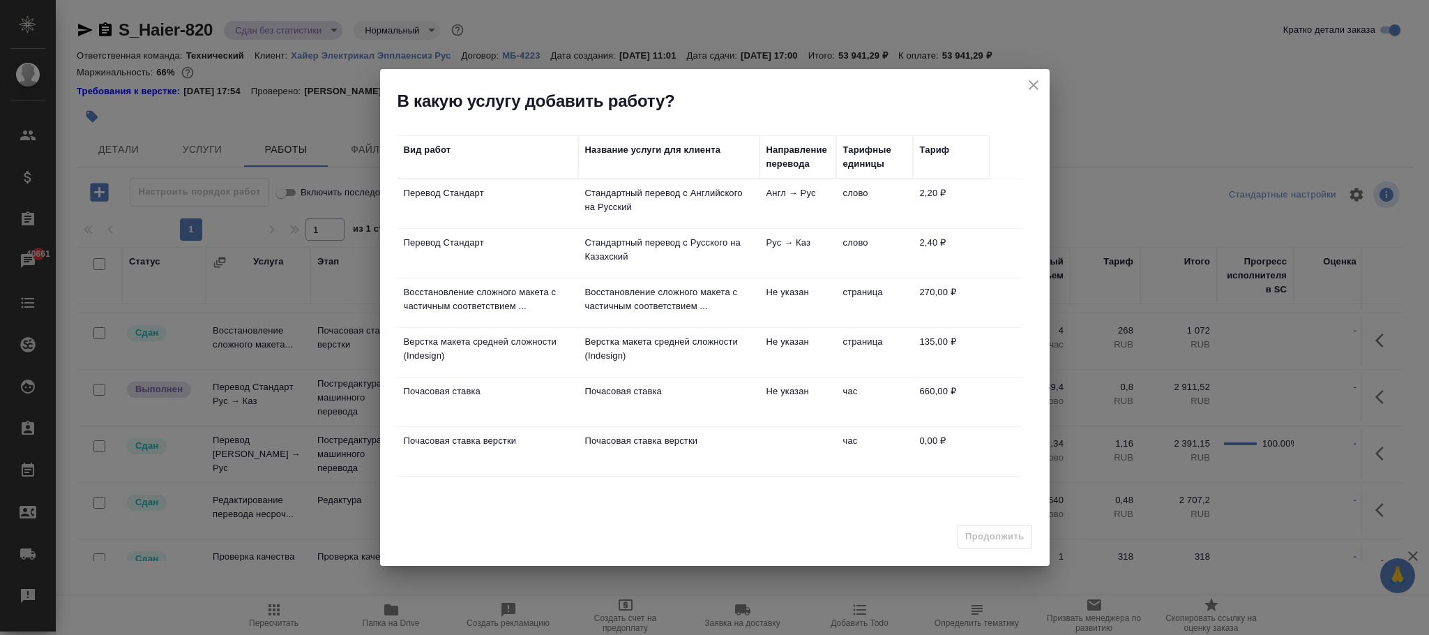
click at [685, 235] on td "Стандартный перевод с Русского на Казахский" at bounding box center [668, 253] width 181 height 49
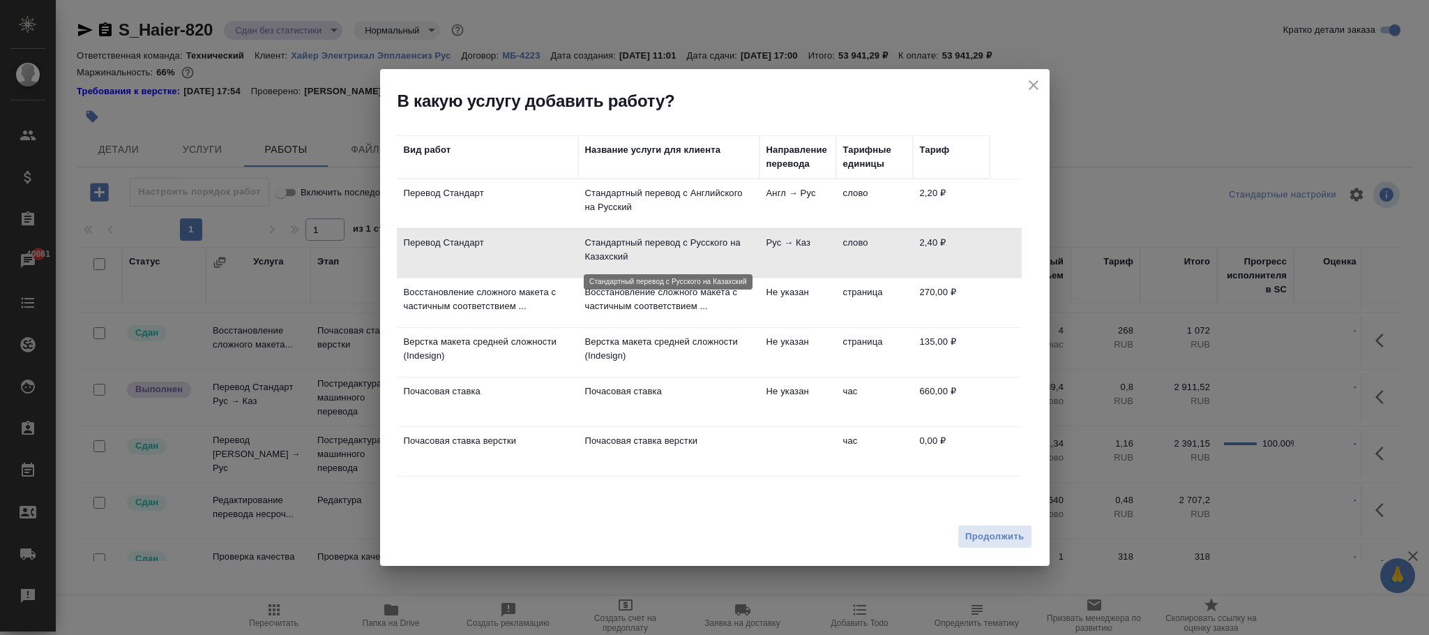
click at [739, 243] on p "Стандартный перевод с Русского на Казахский" at bounding box center [668, 250] width 167 height 28
click at [599, 239] on p "Стандартный перевод с Русского на Казахский" at bounding box center [668, 250] width 167 height 28
click at [495, 248] on p "Перевод Стандарт" at bounding box center [487, 243] width 167 height 14
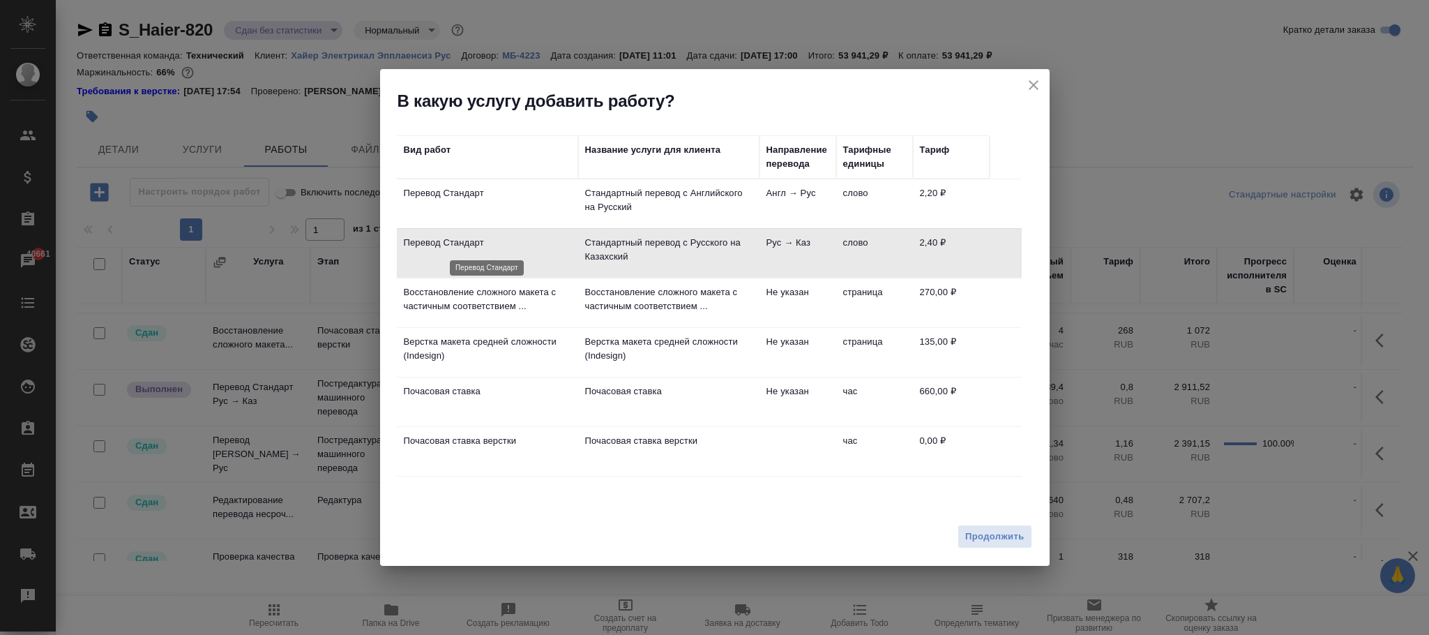
click at [495, 248] on p "Перевод Стандарт" at bounding box center [487, 243] width 167 height 14
click at [1013, 539] on span "Продолжить" at bounding box center [994, 537] width 59 height 16
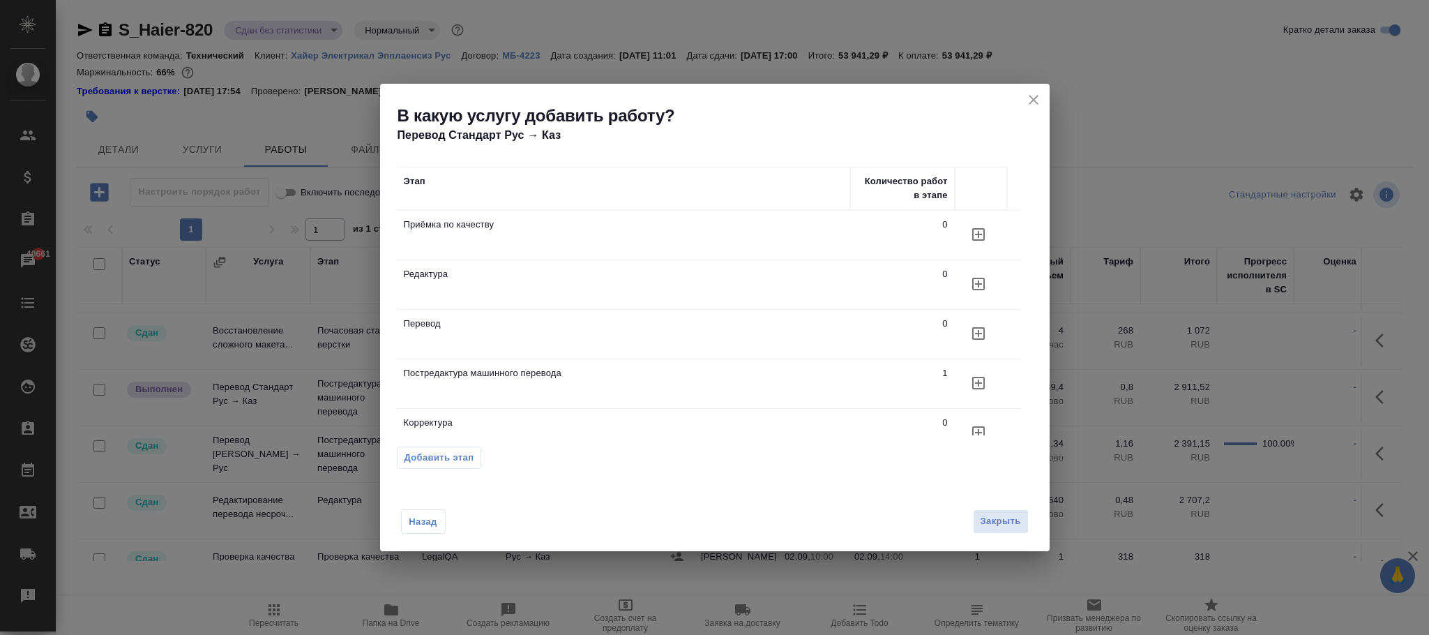
click at [963, 379] on button "button" at bounding box center [978, 382] width 33 height 33
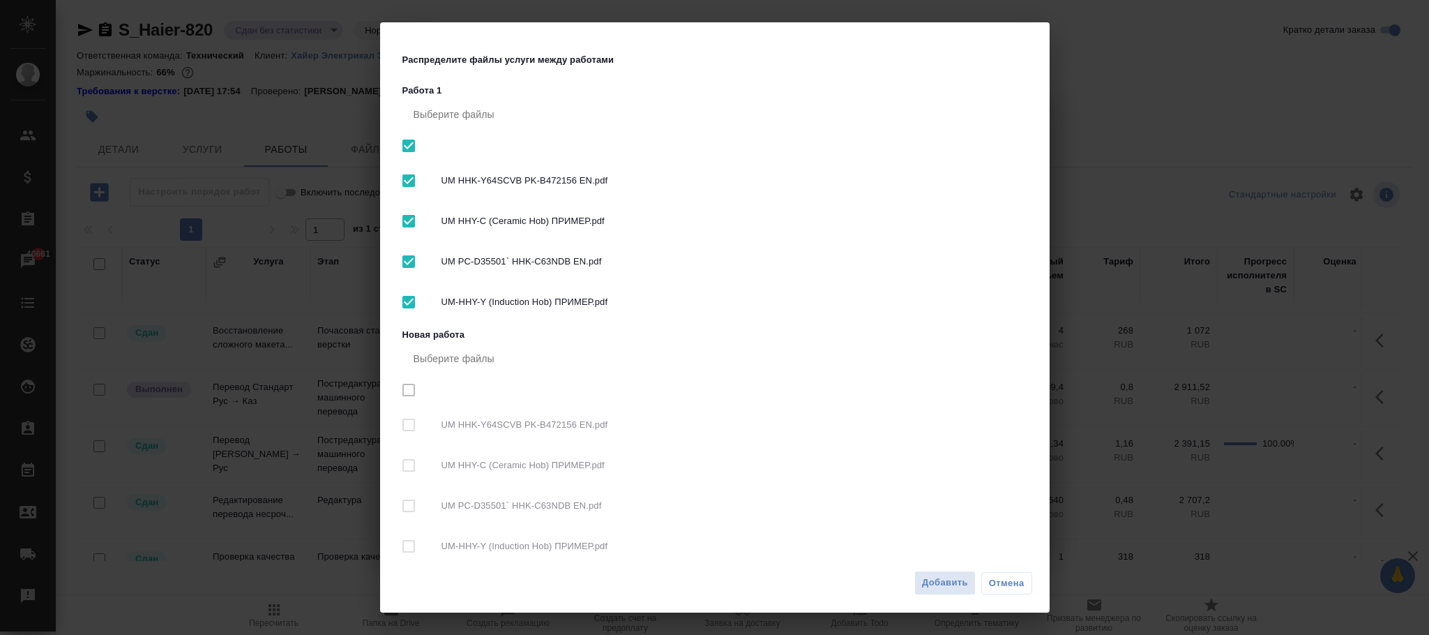
checkbox input "true"
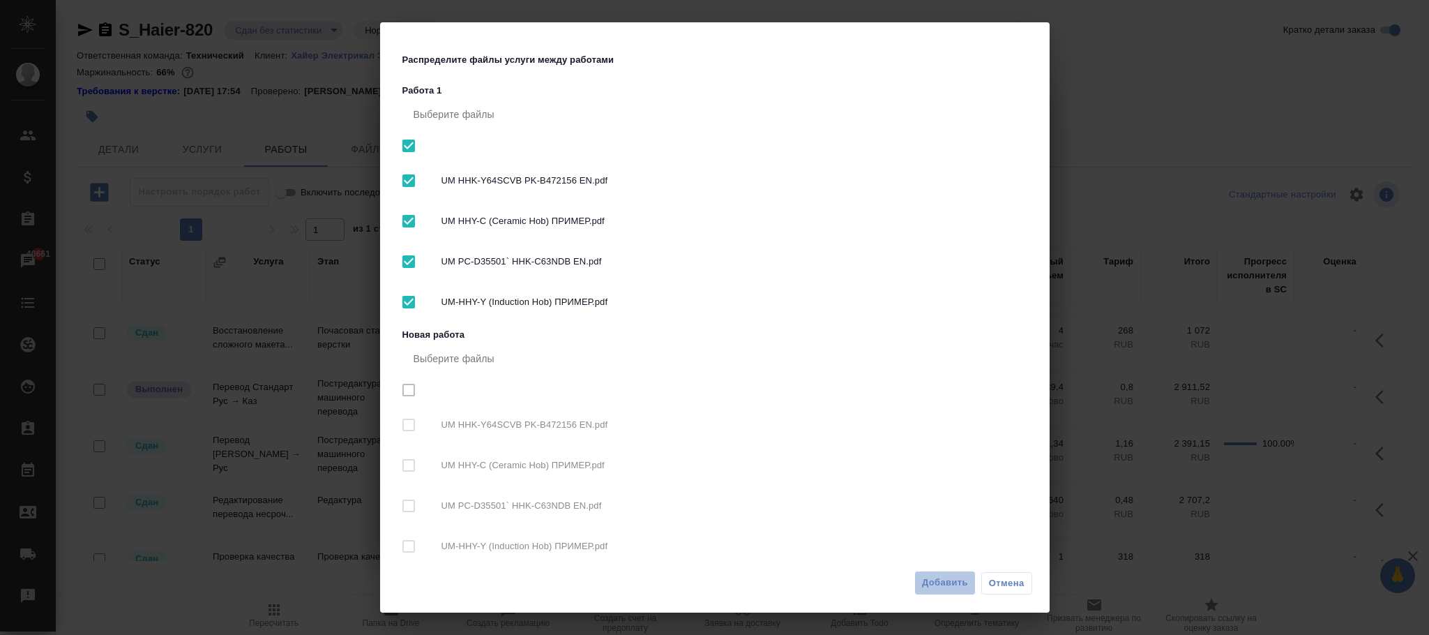
click at [919, 576] on button "Добавить" at bounding box center [945, 583] width 61 height 24
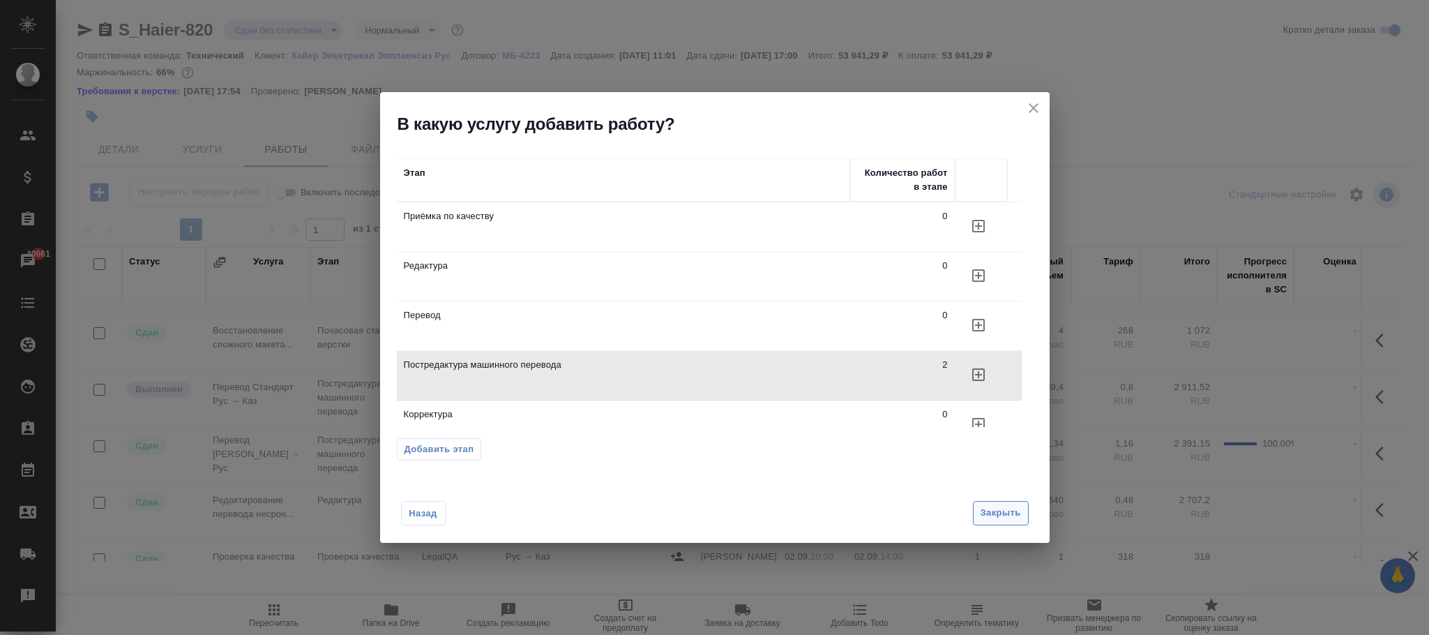
click at [994, 505] on span "Закрыть" at bounding box center [1001, 513] width 40 height 16
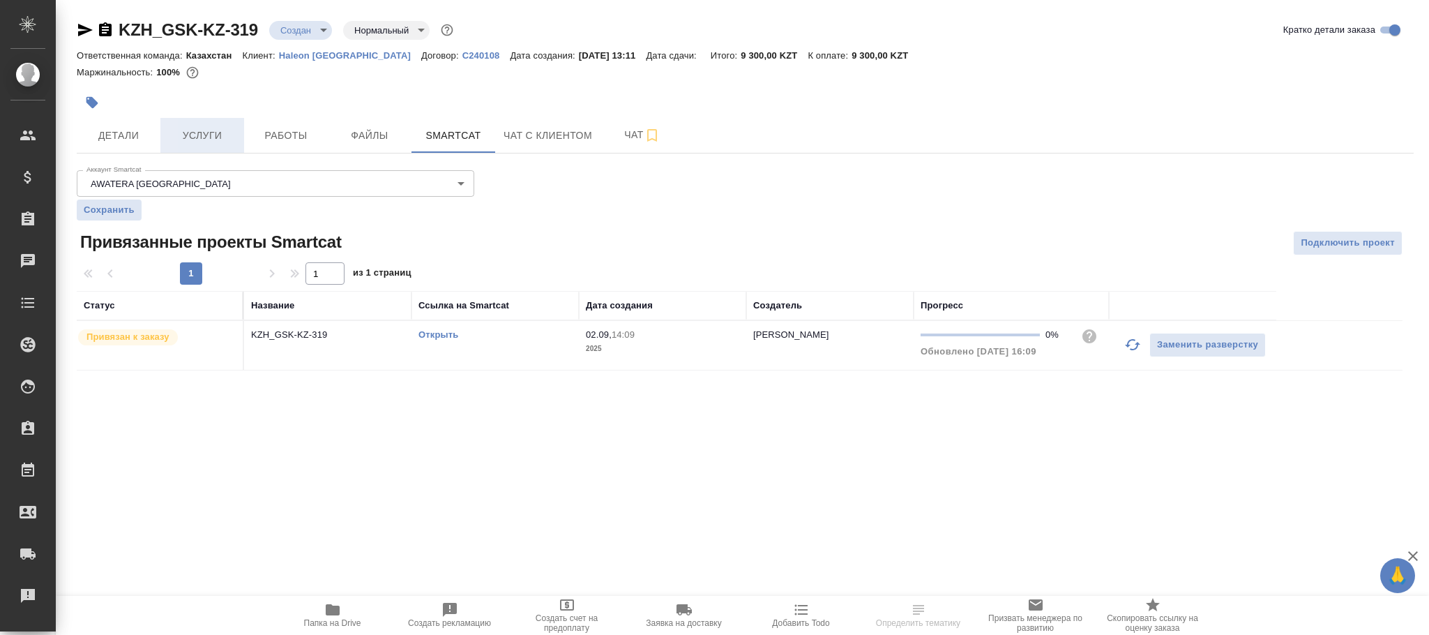
click at [213, 146] on button "Услуги" at bounding box center [202, 135] width 84 height 35
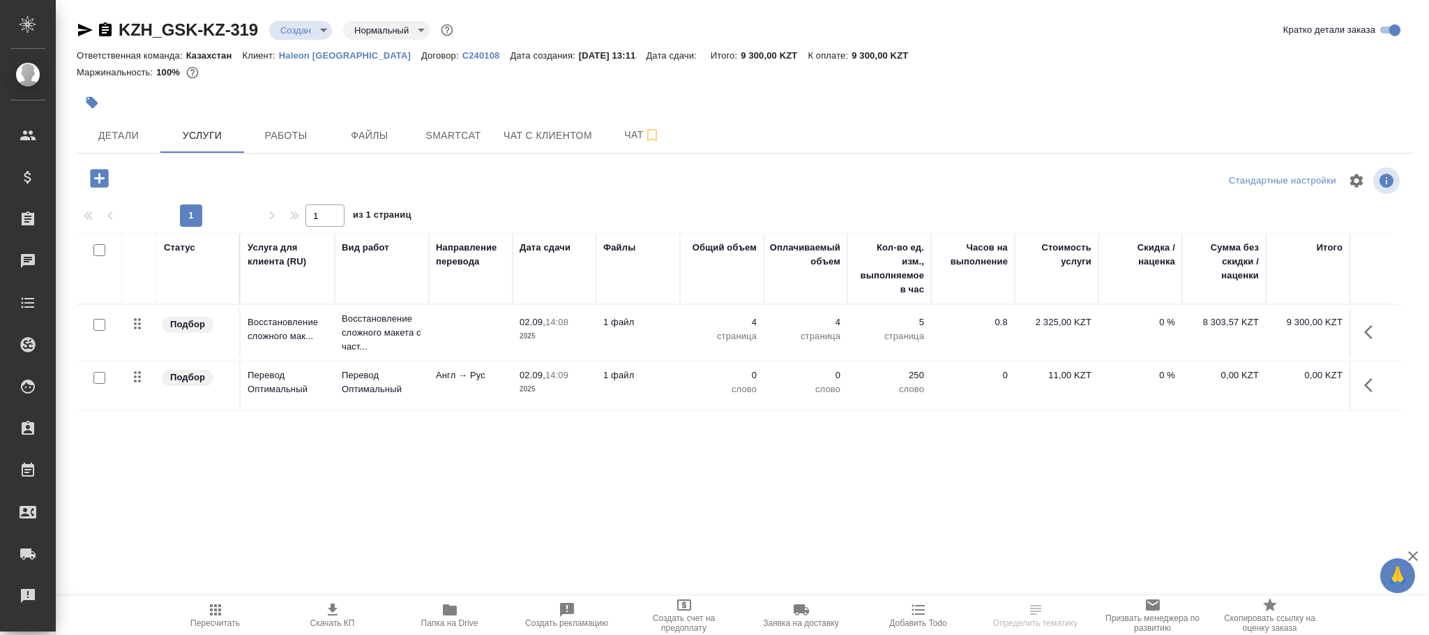
click at [220, 599] on button "Пересчитать" at bounding box center [215, 615] width 117 height 39
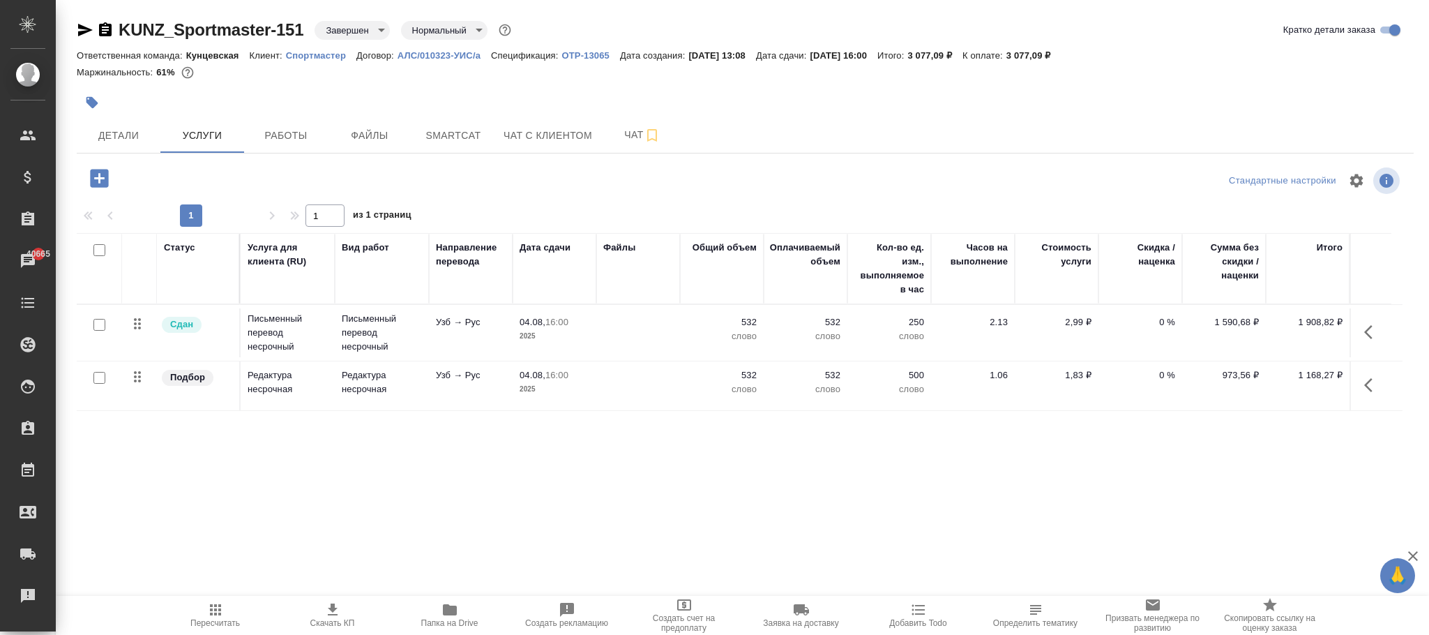
click at [467, 63] on div "Маржинальность: 61%" at bounding box center [745, 72] width 1337 height 18
click at [458, 55] on p "АЛС/010323-УИС/а" at bounding box center [444, 55] width 93 height 10
click at [223, 616] on icon "button" at bounding box center [215, 609] width 17 height 17
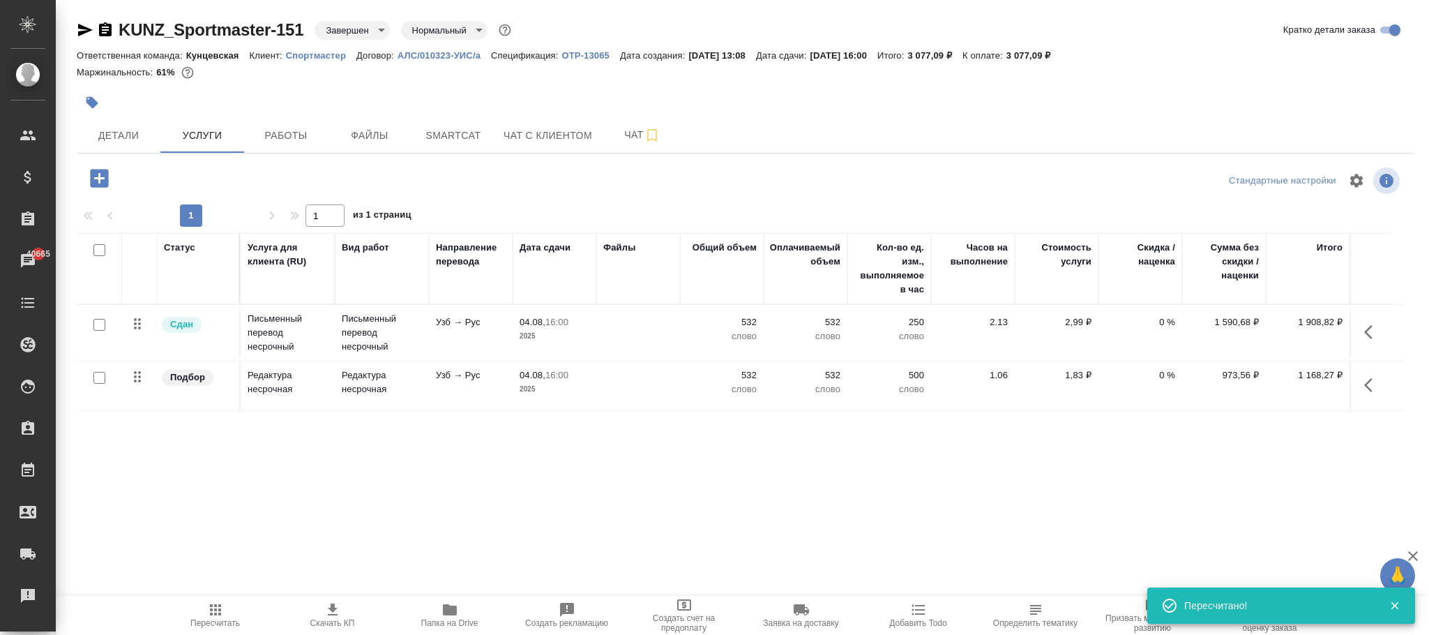
click at [1369, 329] on icon "button" at bounding box center [1369, 332] width 8 height 14
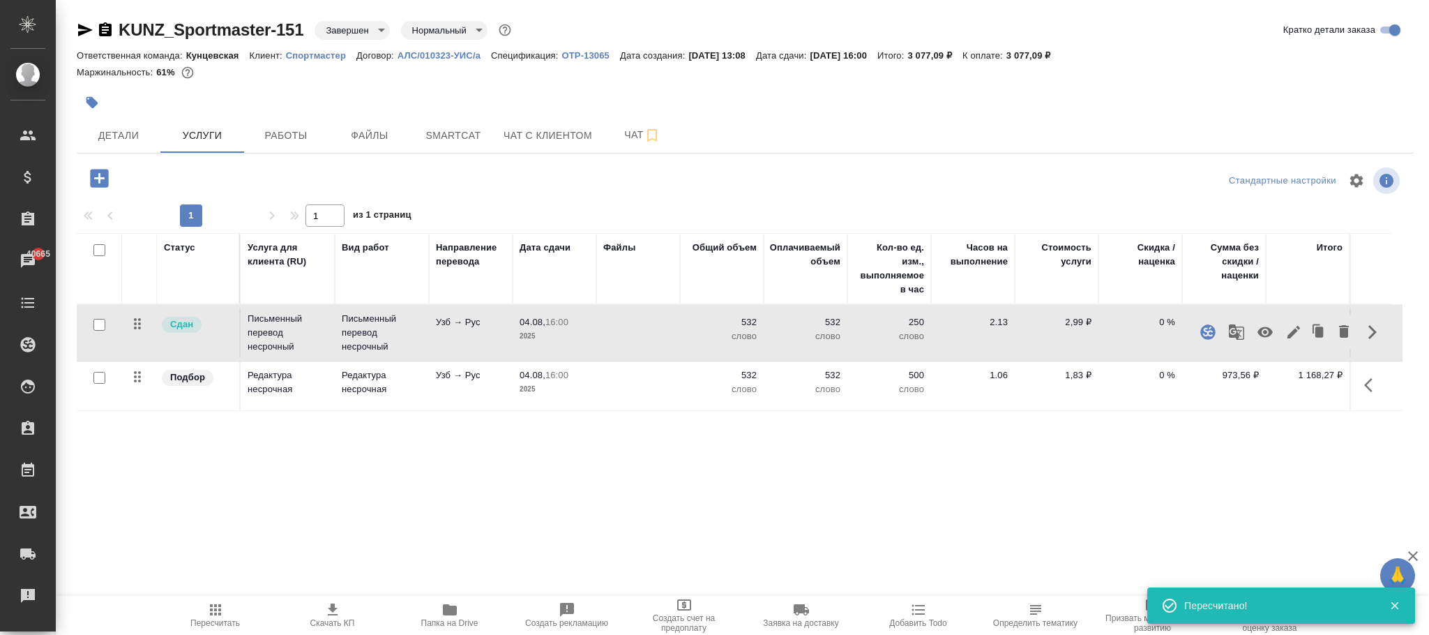
click at [1076, 321] on p "2,99 ₽" at bounding box center [1057, 322] width 70 height 14
click at [1076, 323] on input "2.99" at bounding box center [1065, 326] width 51 height 20
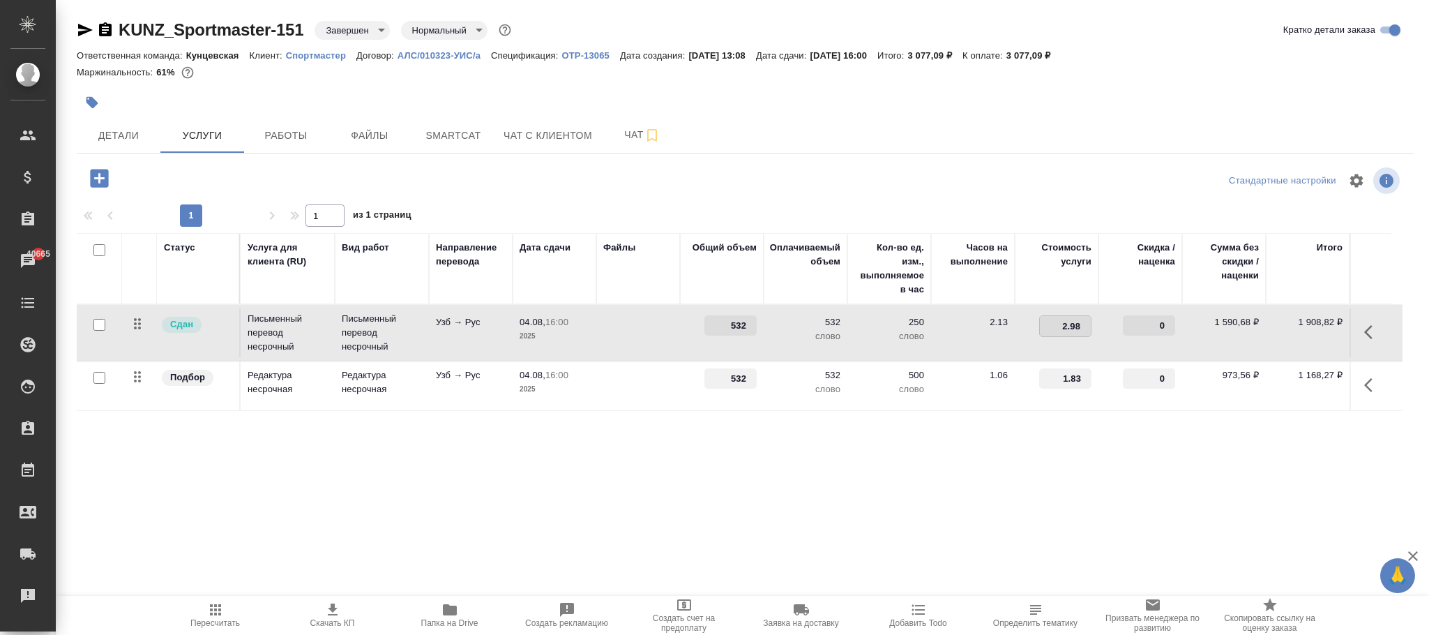
type input "2.989"
click at [917, 469] on div "Статус Услуга для клиента (RU) Вид работ Направление перевода Дата сдачи Файлы …" at bounding box center [740, 383] width 1326 height 300
drag, startPoint x: 223, startPoint y: 163, endPoint x: 304, endPoint y: 205, distance: 91.7
click at [224, 164] on div "KUNZ_Sportmaster-151 Завершен closed Нормальный normal Кратко детали заказа Отв…" at bounding box center [745, 284] width 1353 height 569
click at [249, 174] on span "Сохранить и пересчитать" at bounding box center [197, 177] width 121 height 16
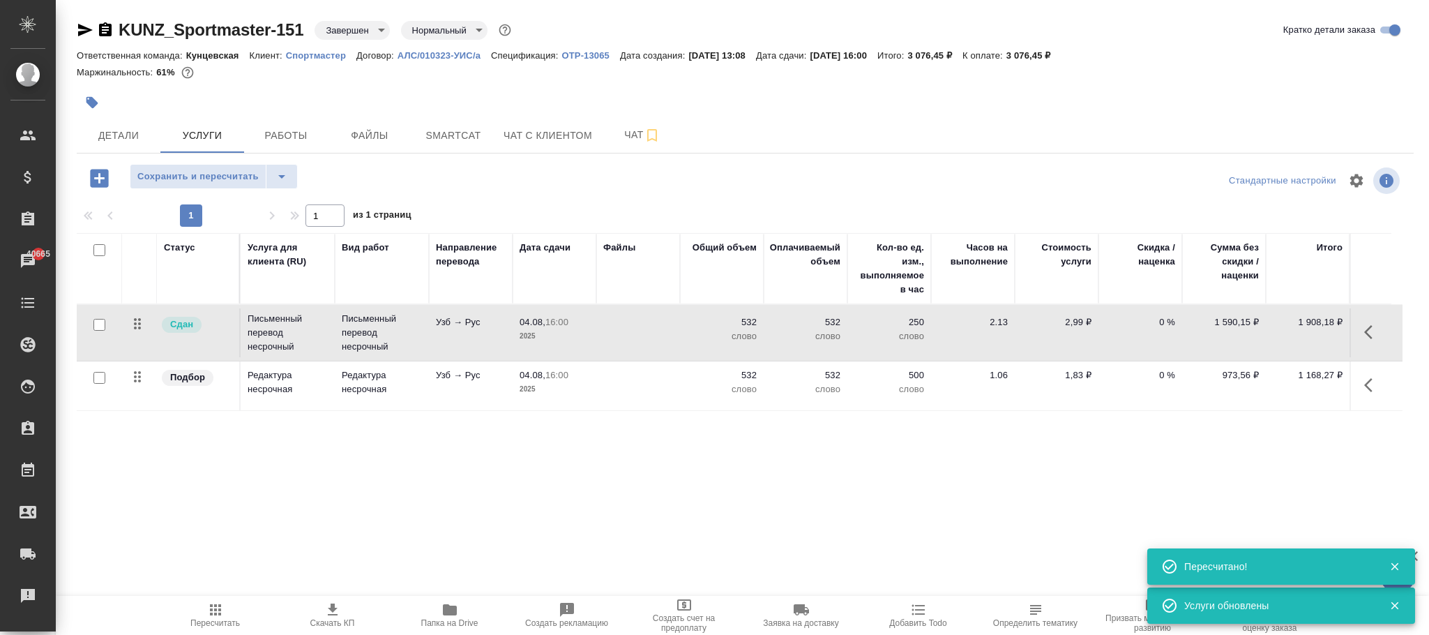
click at [1074, 322] on p "2,99 ₽" at bounding box center [1057, 322] width 70 height 14
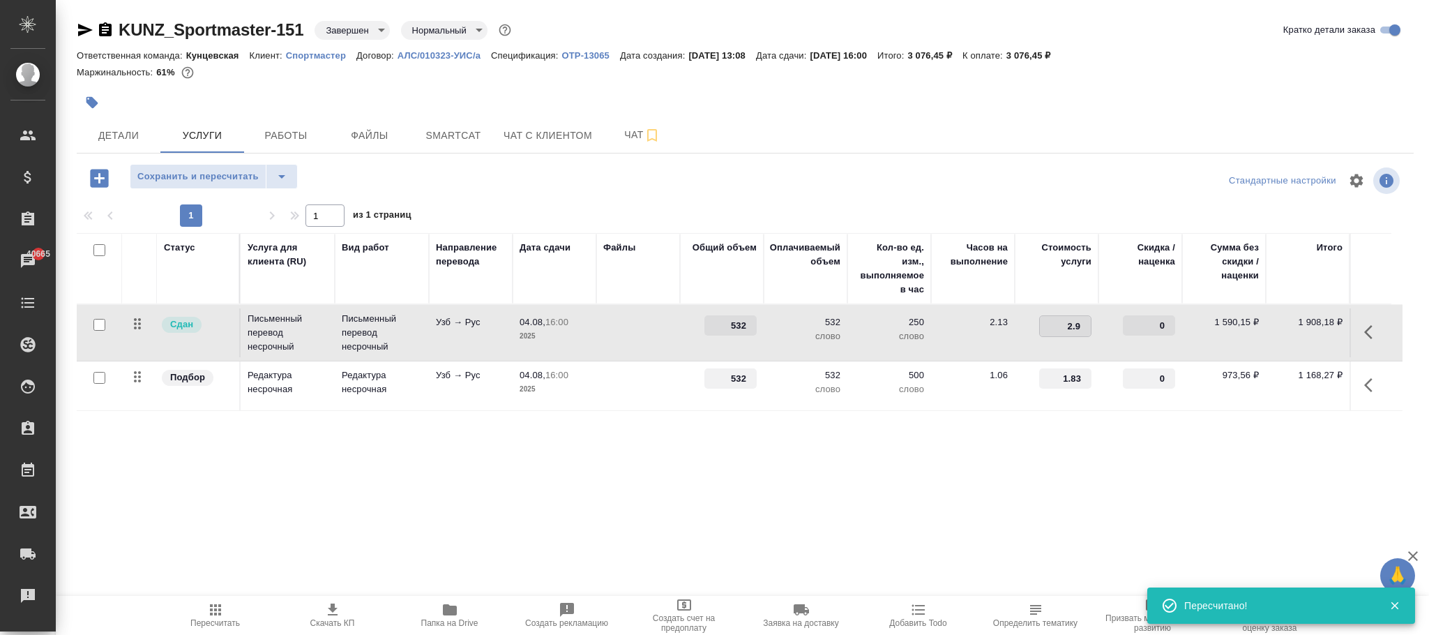
type input "2.99"
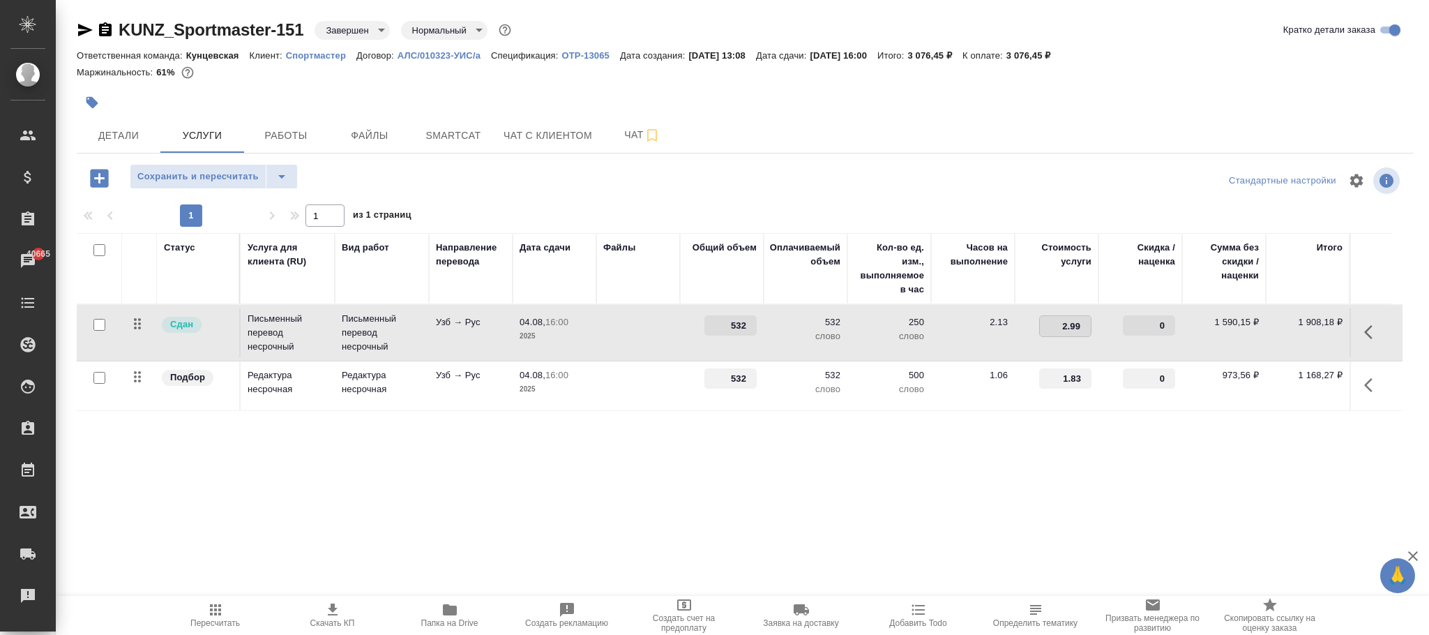
click at [999, 454] on div "Статус Услуга для клиента (RU) Вид работ Направление перевода Дата сдачи Файлы …" at bounding box center [740, 383] width 1326 height 300
click at [234, 174] on span "Сохранить и пересчитать" at bounding box center [197, 177] width 121 height 16
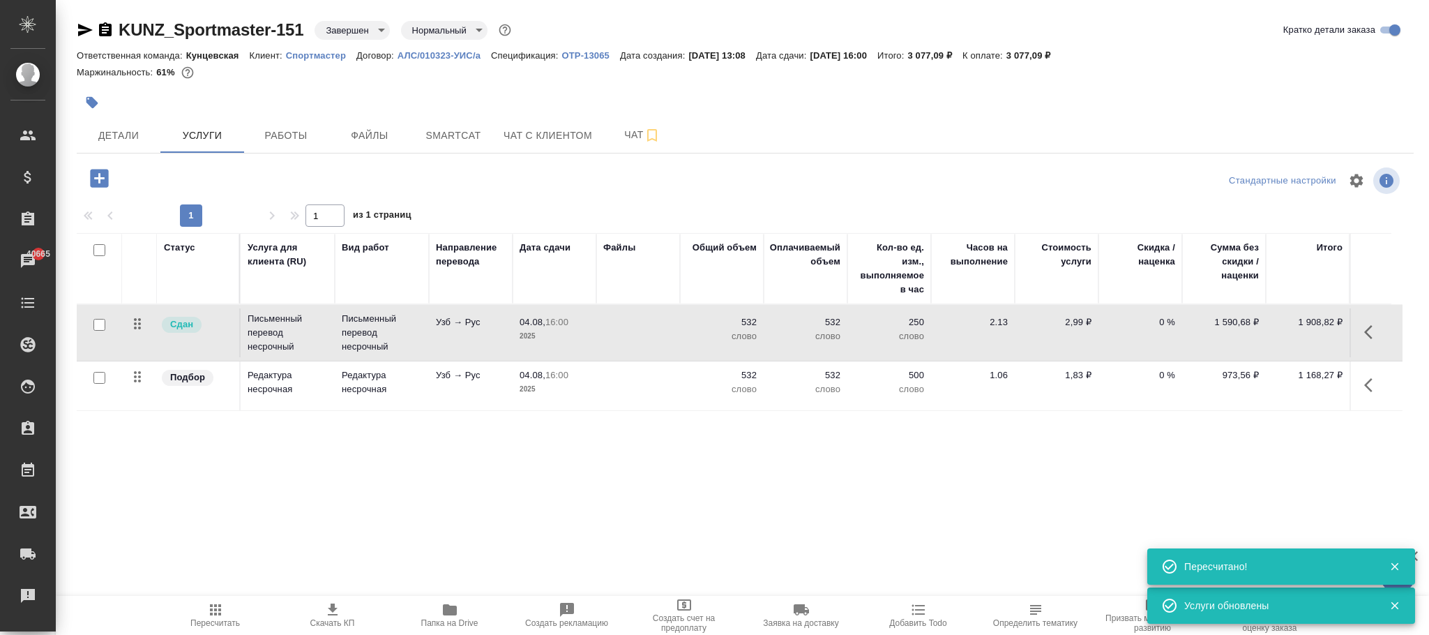
click at [1164, 324] on p "0 %" at bounding box center [1141, 322] width 70 height 14
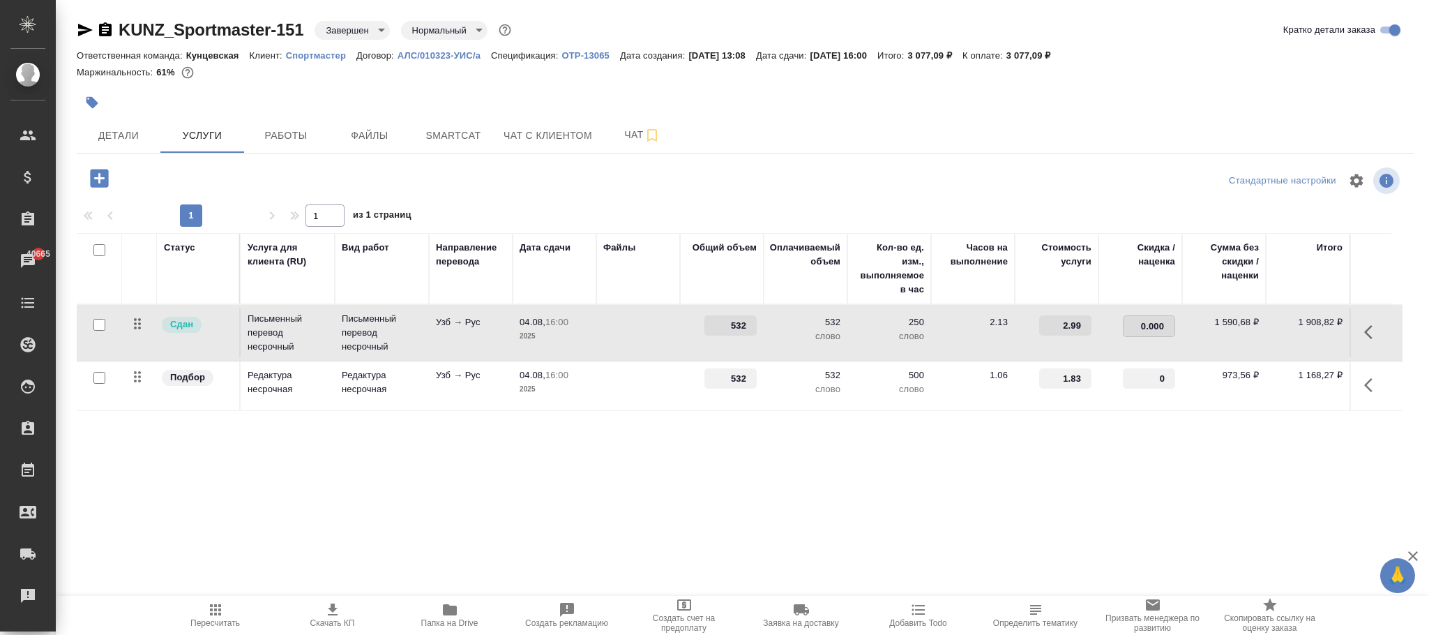
type input "0.0001"
click at [1103, 473] on div "Статус Услуга для клиента (RU) Вид работ Направление перевода Дата сдачи Файлы …" at bounding box center [740, 383] width 1326 height 300
click at [241, 176] on span "Сохранить и пересчитать" at bounding box center [197, 177] width 121 height 16
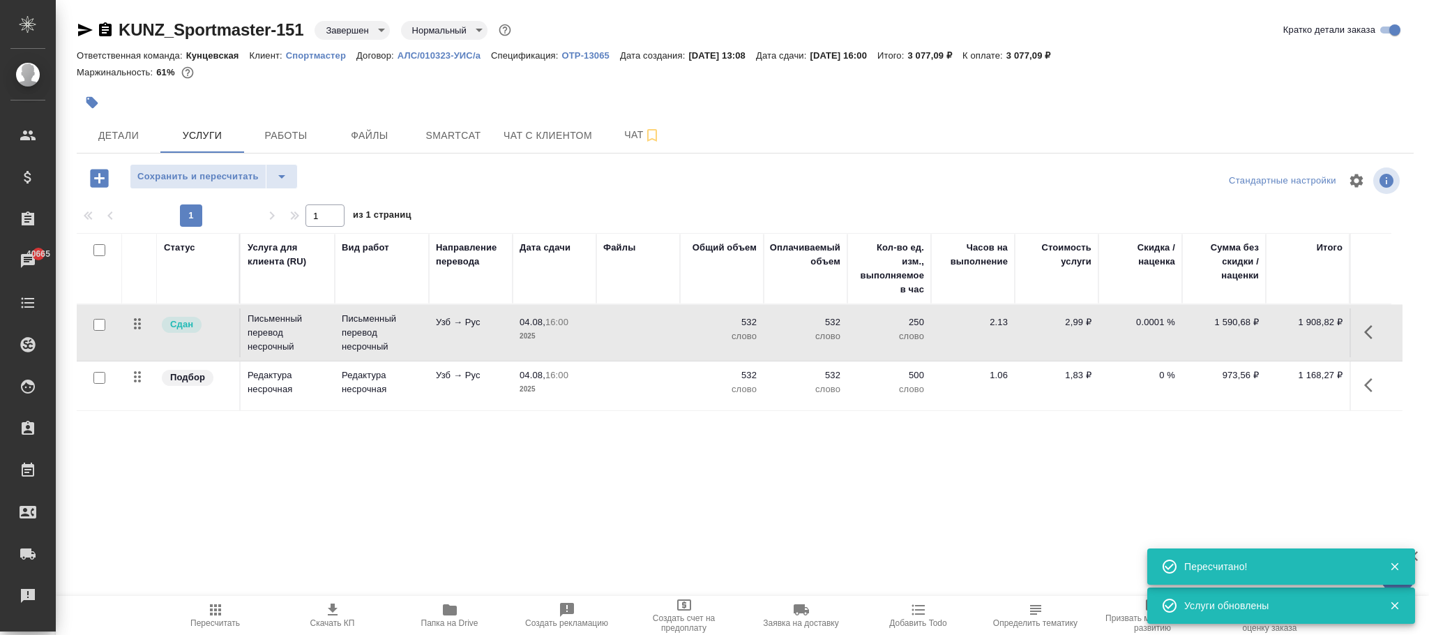
click at [1158, 318] on p "0.0001 %" at bounding box center [1141, 322] width 70 height 14
click at [1158, 318] on input "0.0001" at bounding box center [1149, 326] width 51 height 20
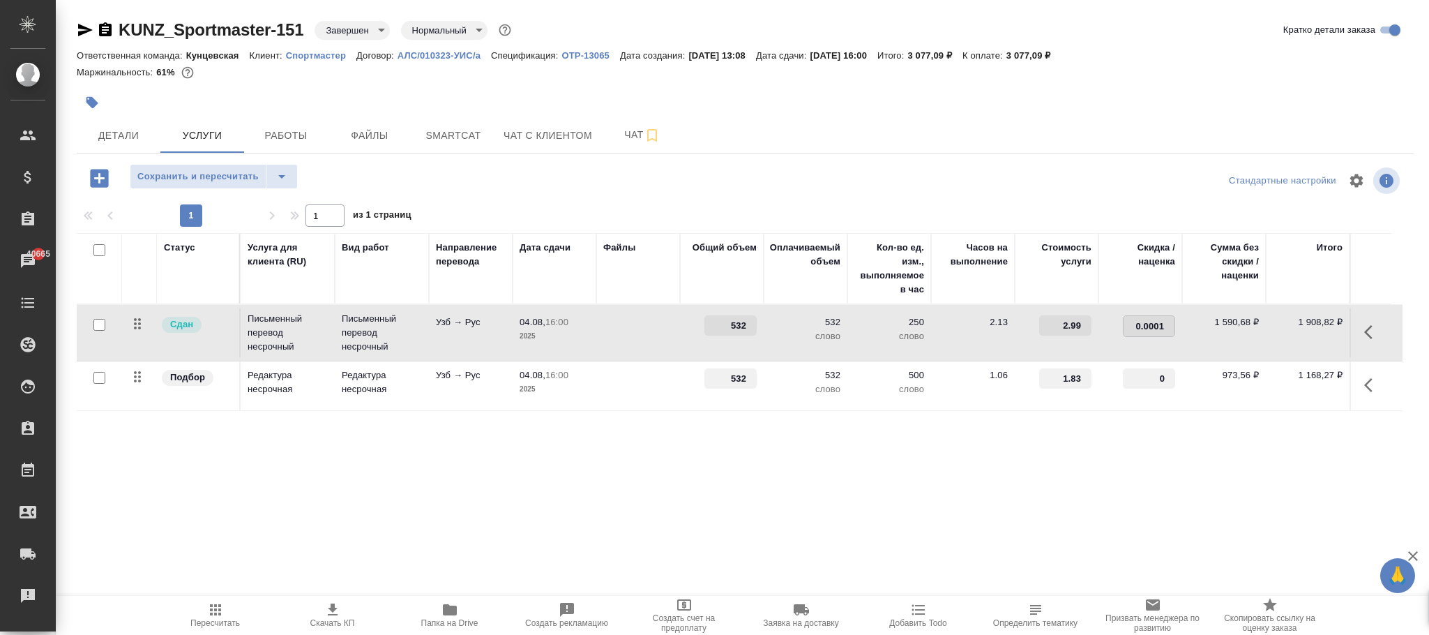
click at [1156, 329] on input "0.0001" at bounding box center [1149, 326] width 51 height 20
click at [1155, 331] on input "0.0001" at bounding box center [1149, 326] width 51 height 20
type input "0.001"
click at [1168, 469] on div "Статус Услуга для клиента (RU) Вид работ Направление перевода Дата сдачи Файлы …" at bounding box center [740, 383] width 1326 height 300
click at [228, 163] on div "KUNZ_Sportmaster-151 Завершен closed Нормальный normal Кратко детали заказа Отв…" at bounding box center [745, 284] width 1353 height 569
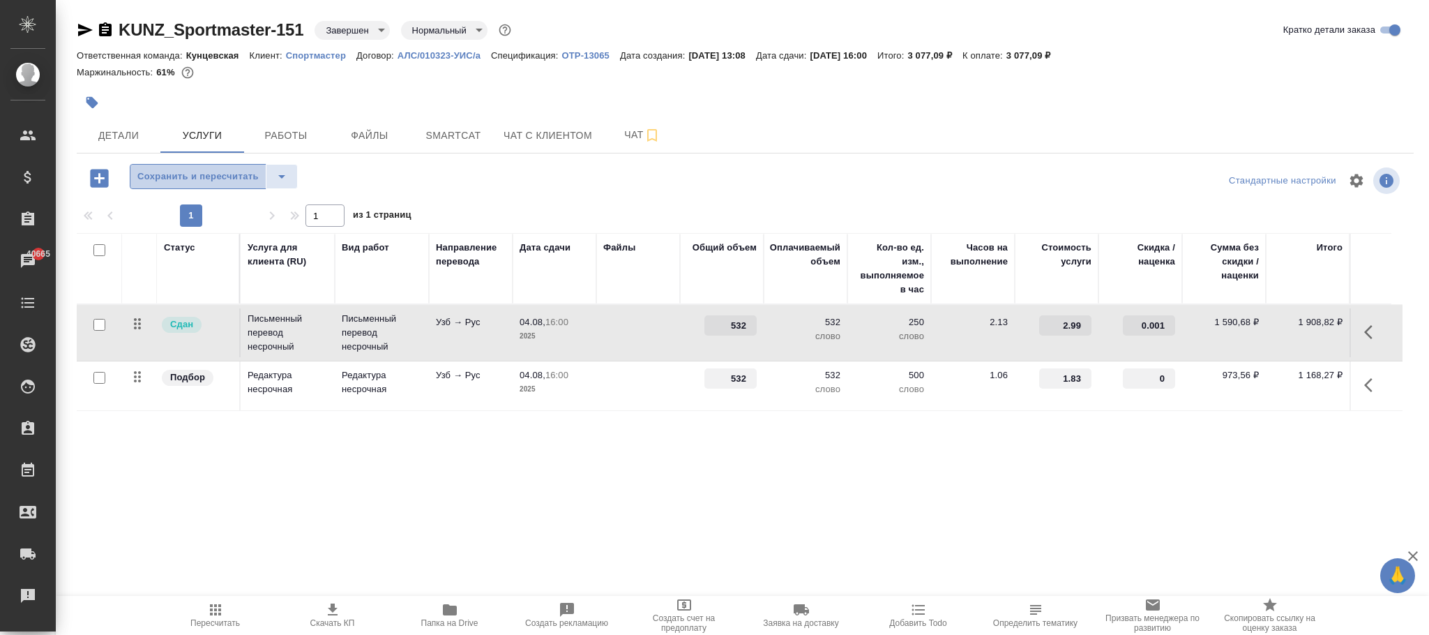
click at [234, 182] on span "Сохранить и пересчитать" at bounding box center [197, 177] width 121 height 16
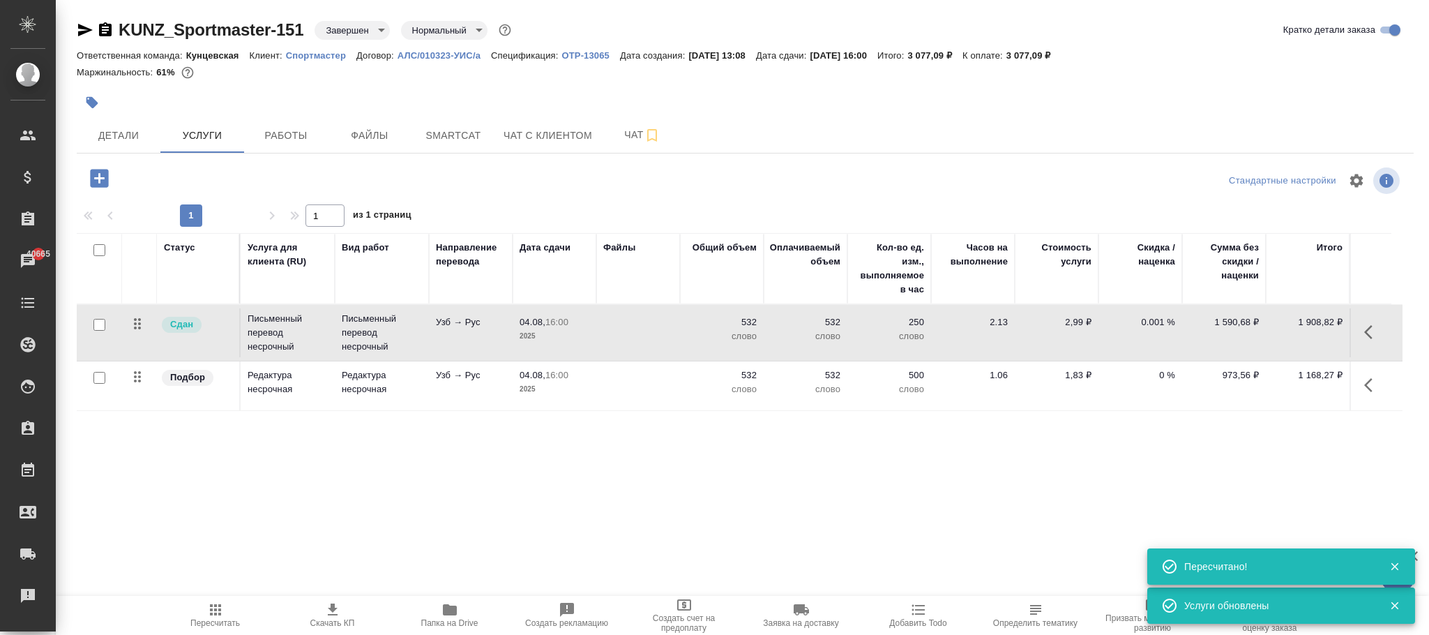
click at [1153, 323] on p "0.001 %" at bounding box center [1141, 322] width 70 height 14
click at [1158, 325] on input "0.001" at bounding box center [1149, 326] width 51 height 20
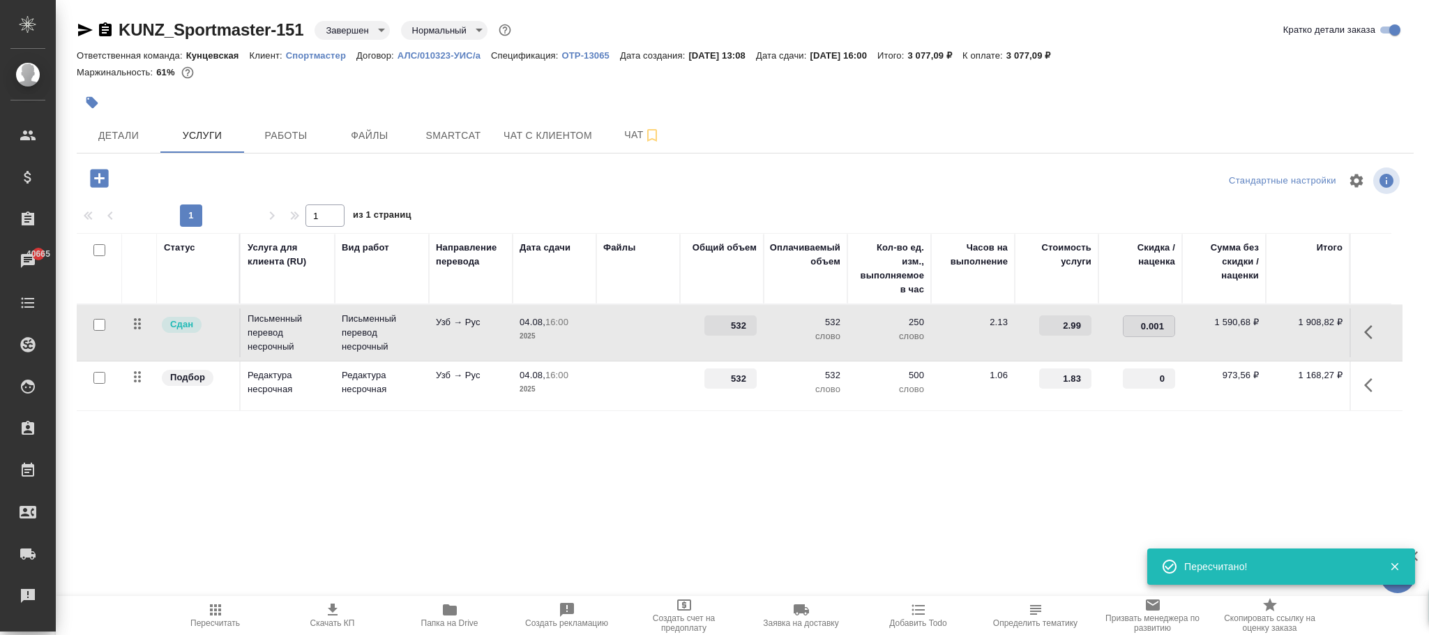
type input "0.01"
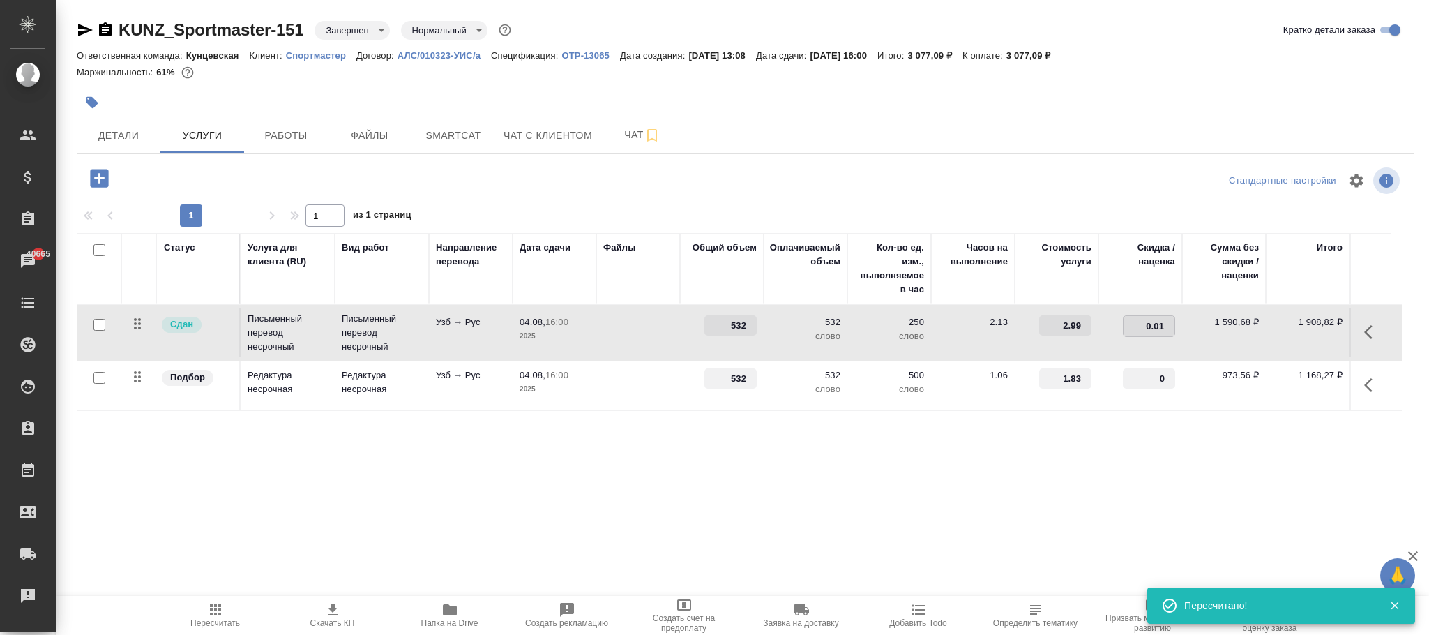
click at [1126, 511] on div "Статус Услуга для клиента (RU) Вид работ Направление перевода Дата сдачи Файлы …" at bounding box center [740, 383] width 1326 height 300
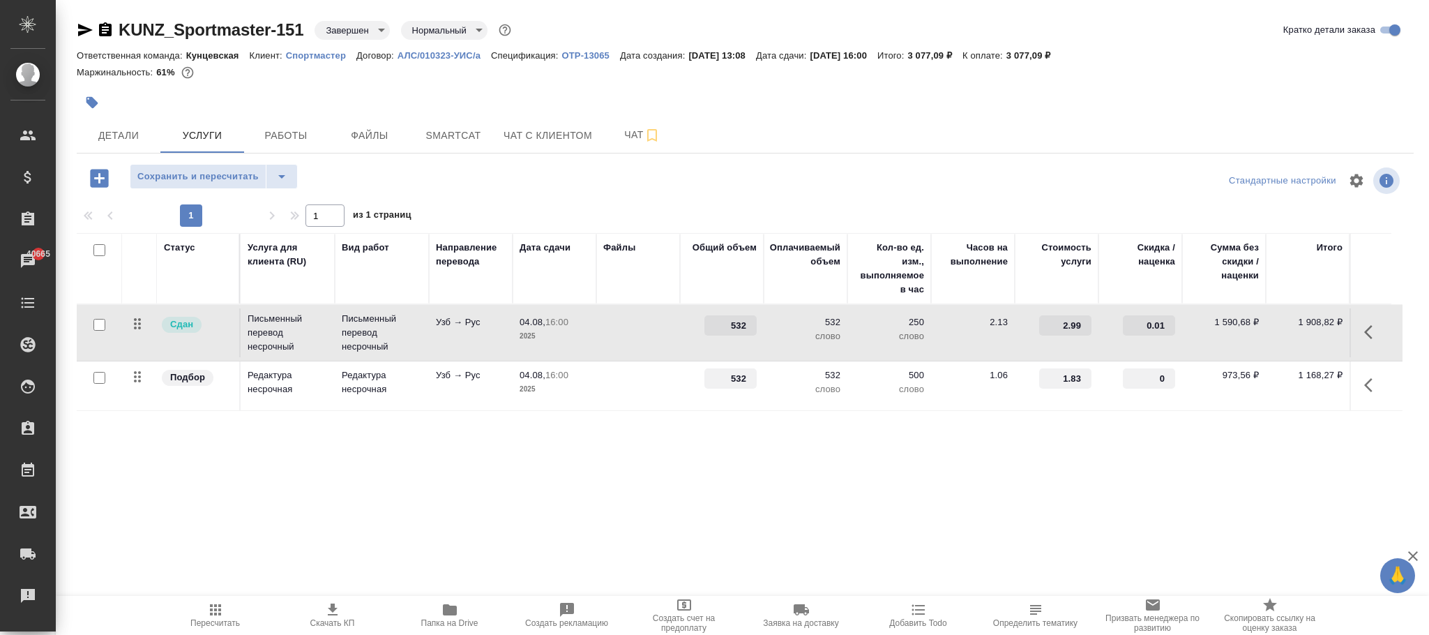
click at [228, 176] on span "Сохранить и пересчитать" at bounding box center [197, 177] width 121 height 16
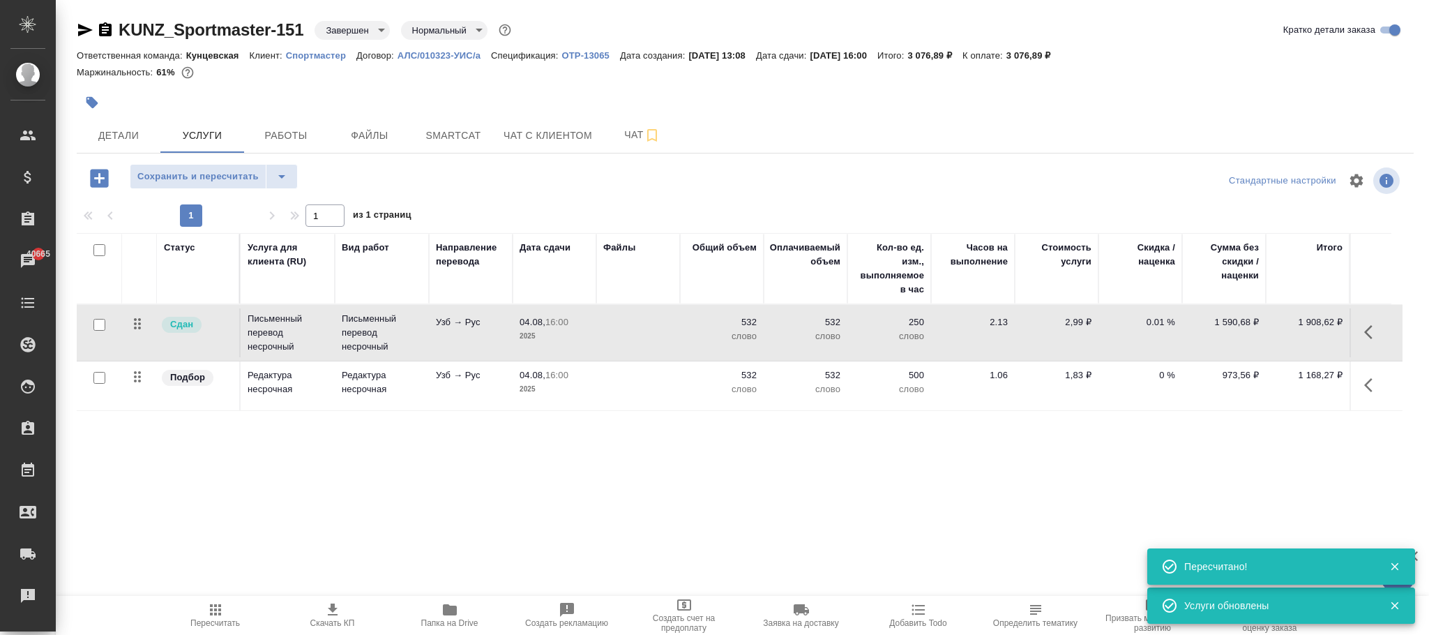
click at [1157, 327] on p "0.01 %" at bounding box center [1141, 322] width 70 height 14
click at [1157, 327] on input "0.01" at bounding box center [1149, 326] width 51 height 20
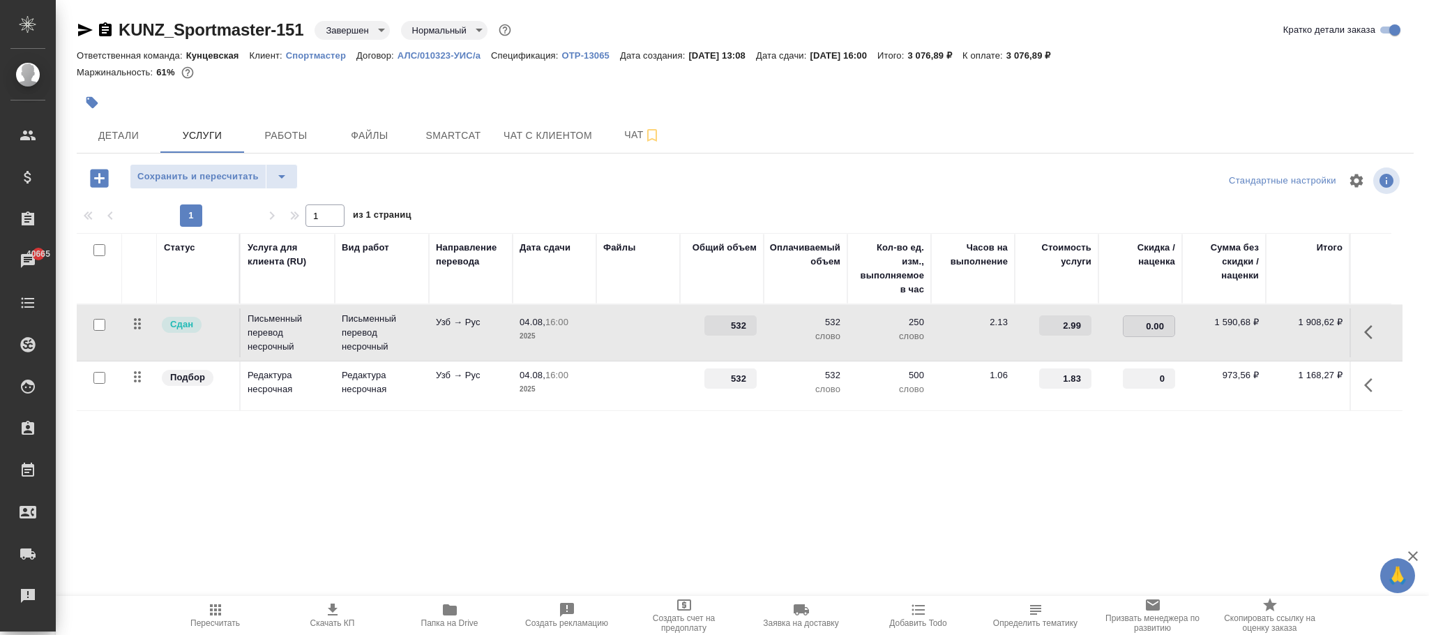
type input "0.001"
click at [999, 476] on div "Статус Услуга для клиента (RU) Вид работ Направление перевода Дата сдачи Файлы …" at bounding box center [740, 383] width 1326 height 300
click at [239, 180] on span "Сохранить и пересчитать" at bounding box center [197, 177] width 121 height 16
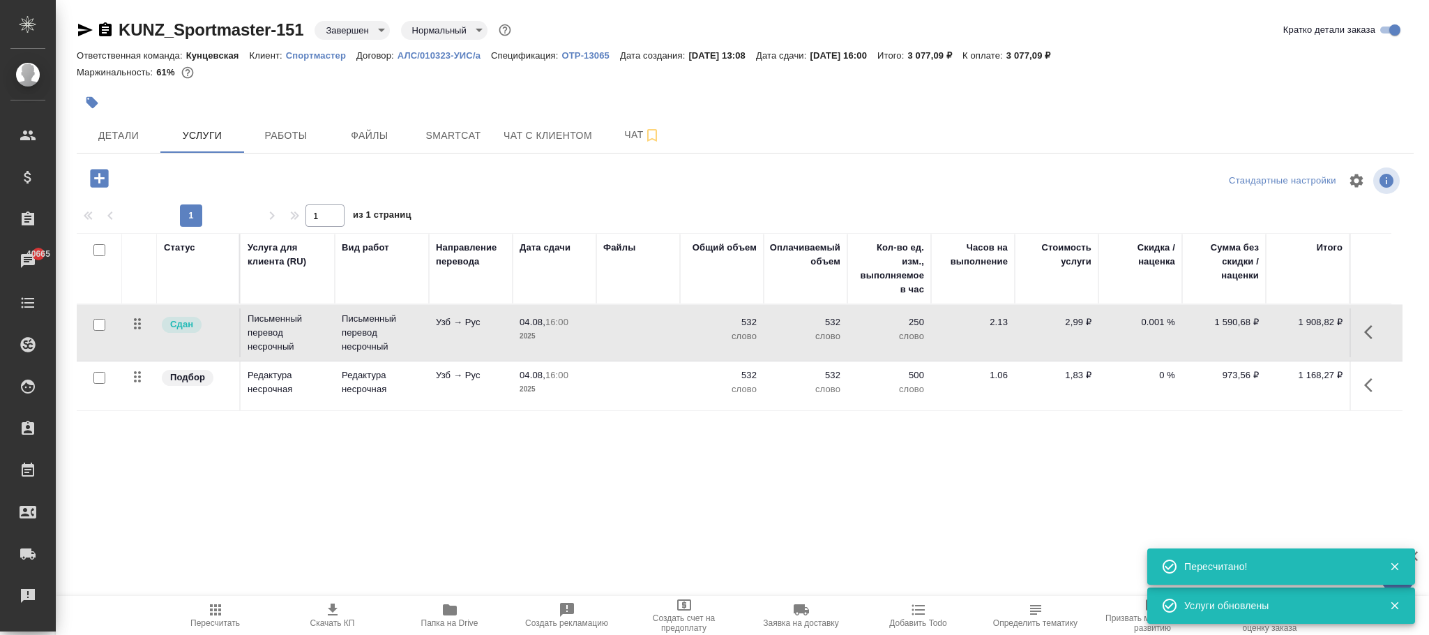
click at [1158, 322] on p "0.001 %" at bounding box center [1141, 322] width 70 height 14
type input "0.009"
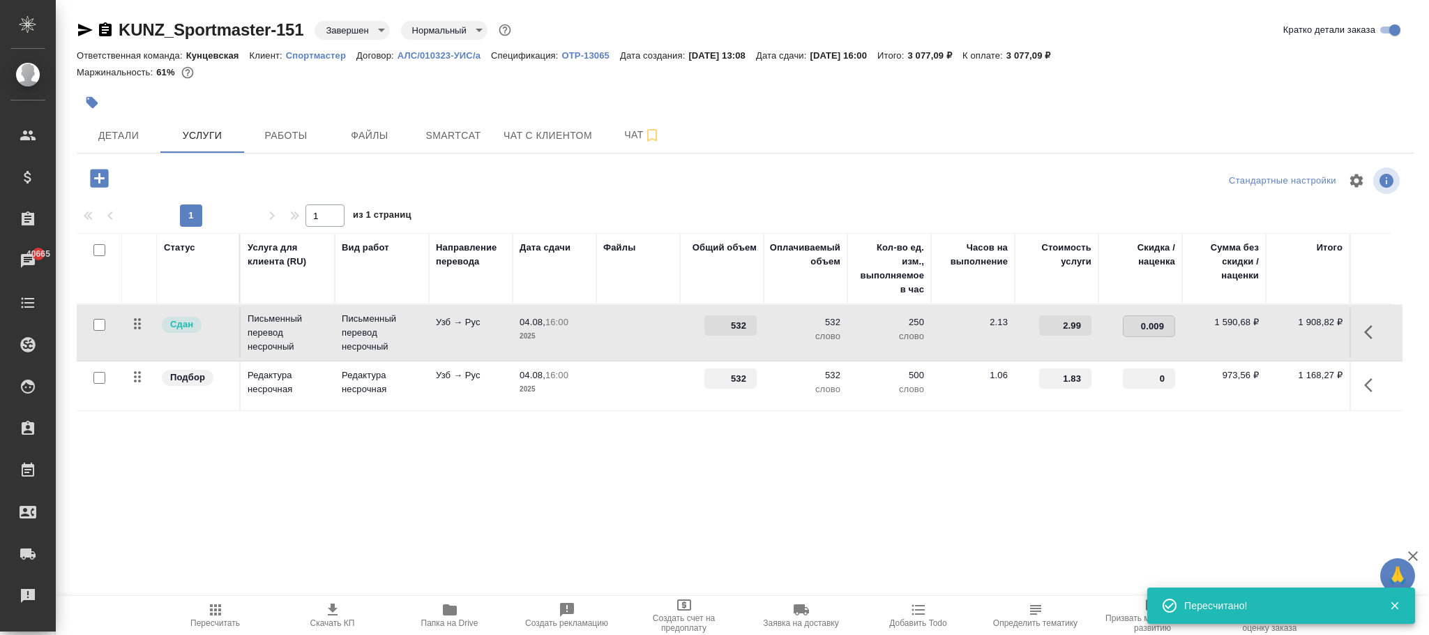
drag, startPoint x: 1112, startPoint y: 451, endPoint x: 460, endPoint y: 346, distance: 659.9
click at [1111, 451] on div "Статус Услуга для клиента (RU) Вид работ Направление перевода Дата сдачи Файлы …" at bounding box center [740, 383] width 1326 height 300
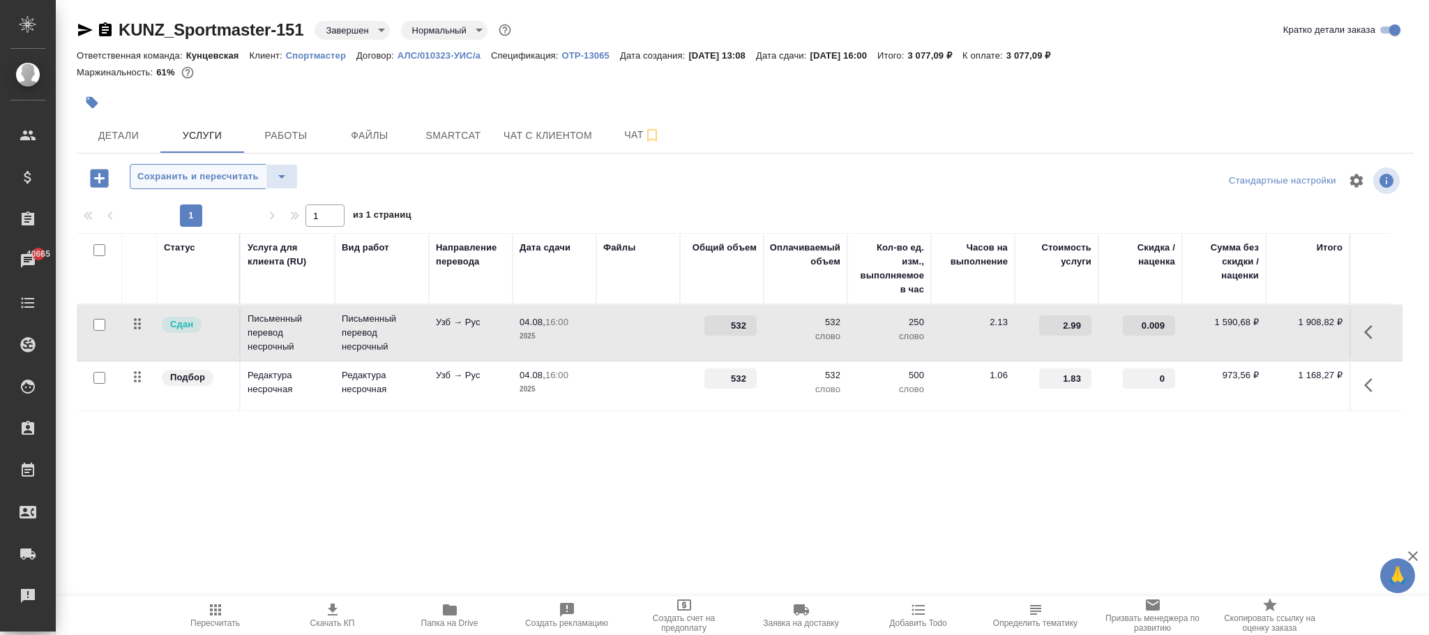
click at [228, 179] on span "Сохранить и пересчитать" at bounding box center [197, 177] width 121 height 16
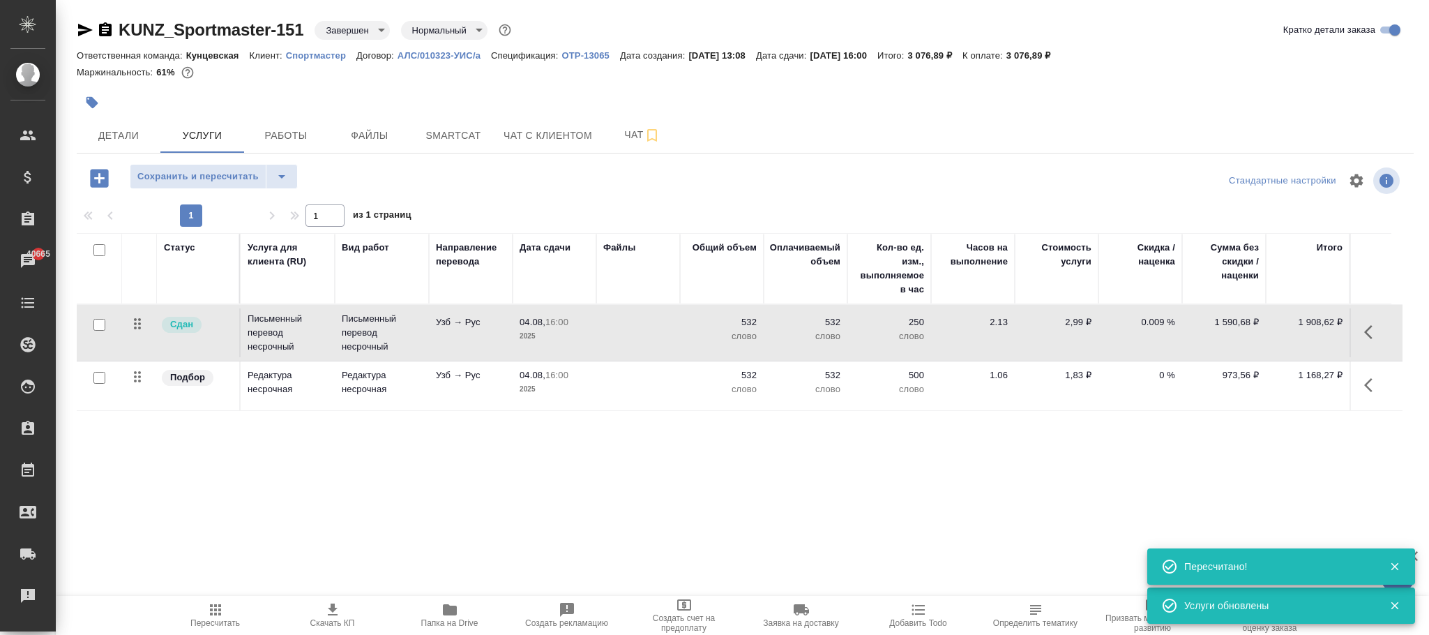
click at [1155, 321] on p "0.009 %" at bounding box center [1141, 322] width 70 height 14
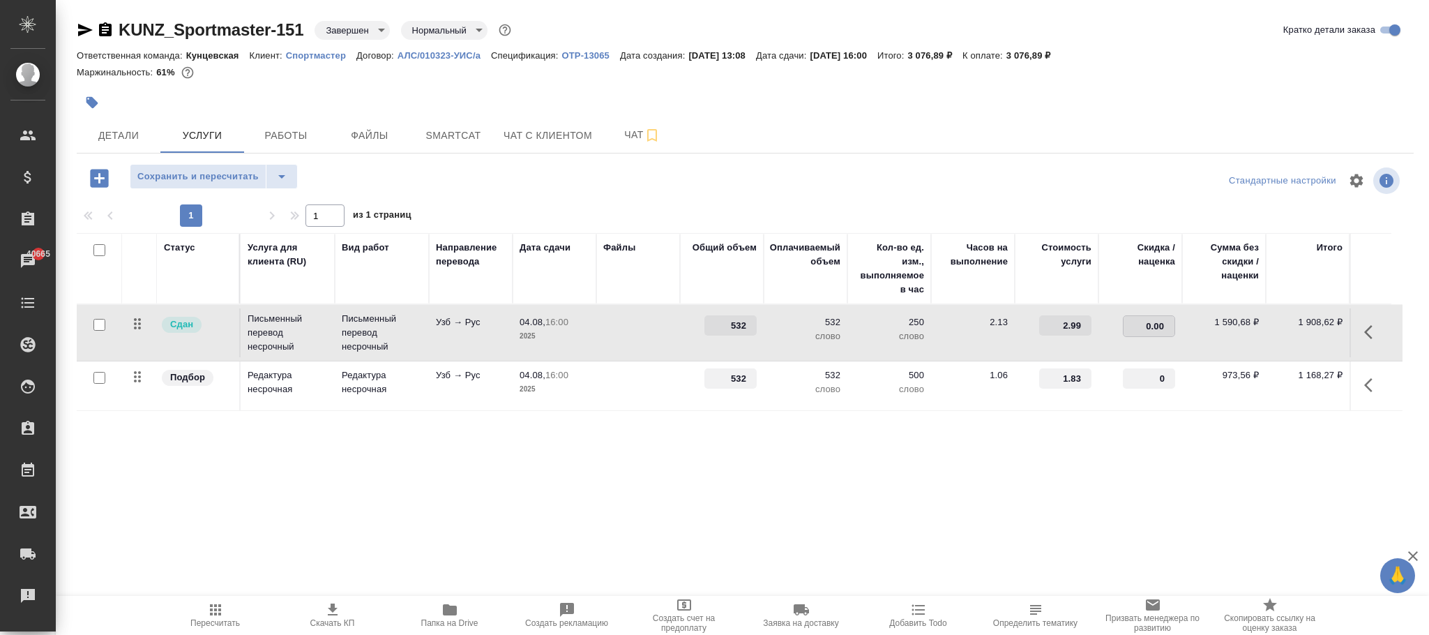
type input "0.003"
click at [1133, 463] on div "Статус Услуга для клиента (RU) Вид работ Направление перевода Дата сдачи Файлы …" at bounding box center [740, 383] width 1326 height 300
click at [213, 174] on span "Сохранить и пересчитать" at bounding box center [197, 177] width 121 height 16
click at [1160, 324] on p "0.003 %" at bounding box center [1141, 322] width 70 height 14
click at [1160, 324] on input "0.003" at bounding box center [1149, 326] width 51 height 20
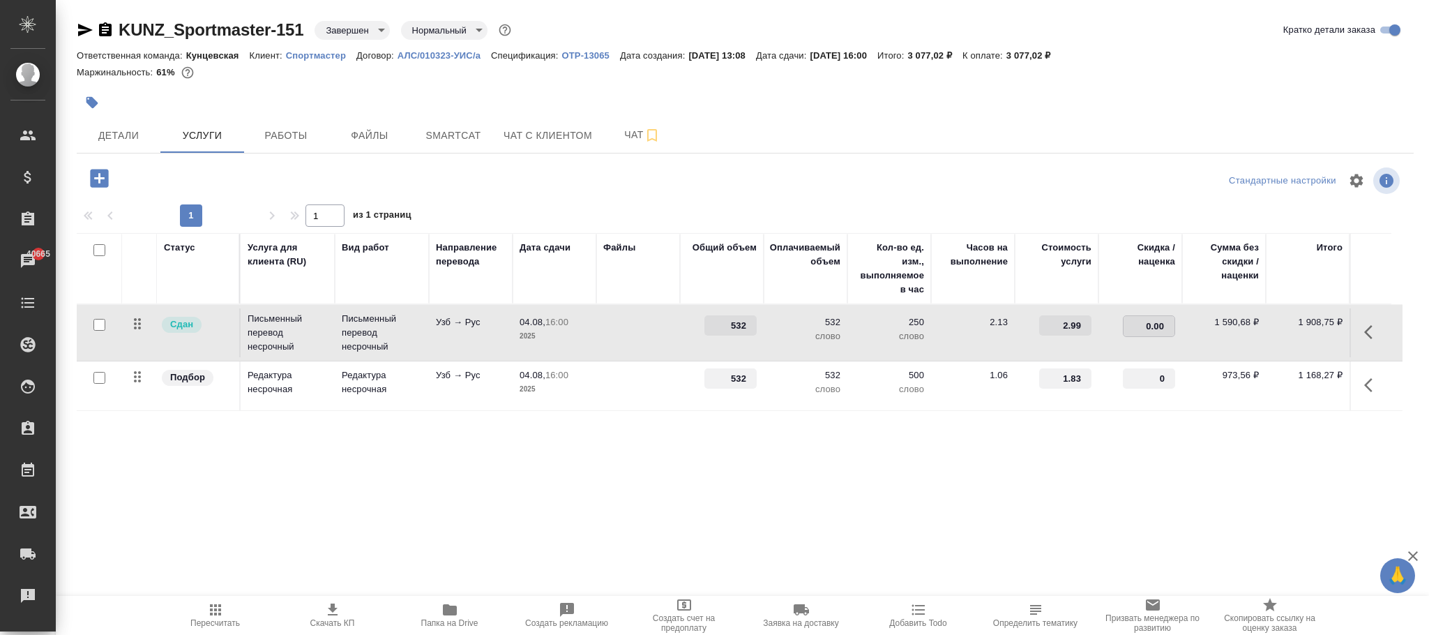
type input "0.002"
click at [1081, 459] on div "Статус Услуга для клиента (RU) Вид работ Направление перевода Дата сдачи Файлы …" at bounding box center [740, 383] width 1326 height 300
click at [237, 179] on span "Сохранить и пересчитать" at bounding box center [197, 177] width 121 height 16
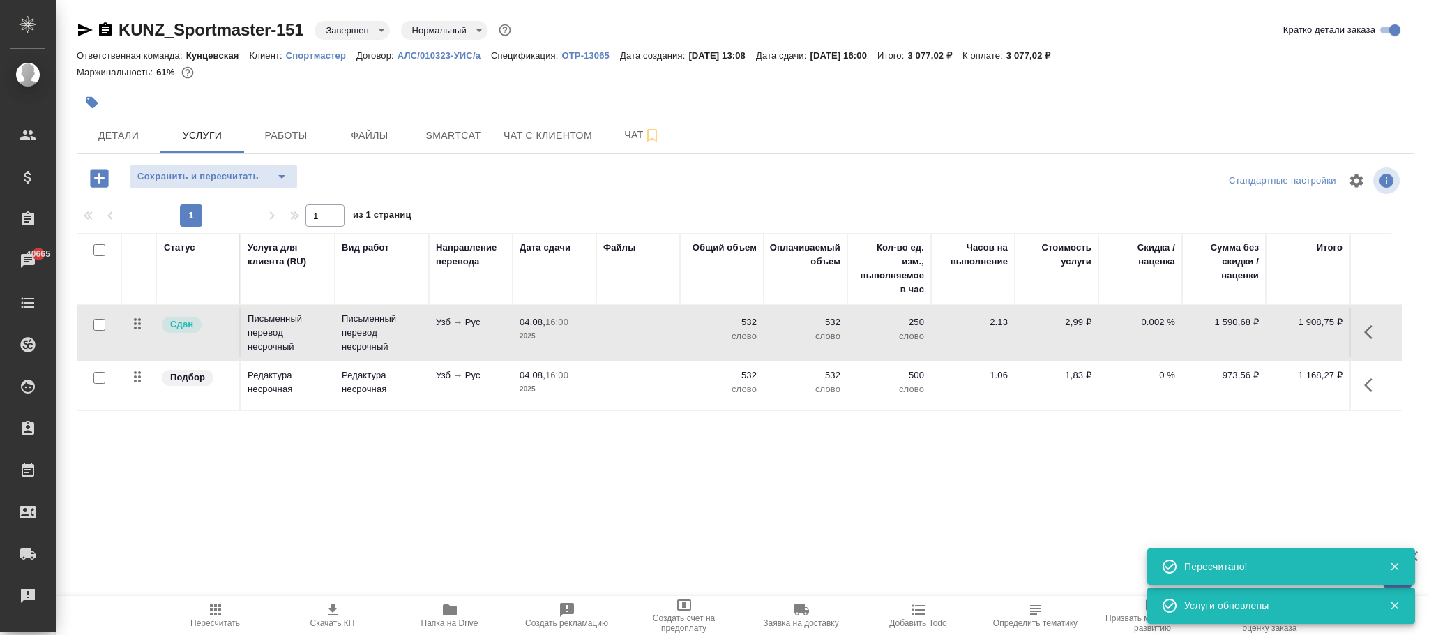
click at [214, 170] on button "Сохранить и пересчитать" at bounding box center [198, 176] width 137 height 25
click at [1164, 321] on p "0.002 %" at bounding box center [1141, 322] width 70 height 14
type input "0.001"
click at [1055, 467] on div "Статус Услуга для клиента (RU) Вид работ Направление перевода Дата сдачи Файлы …" at bounding box center [740, 383] width 1326 height 300
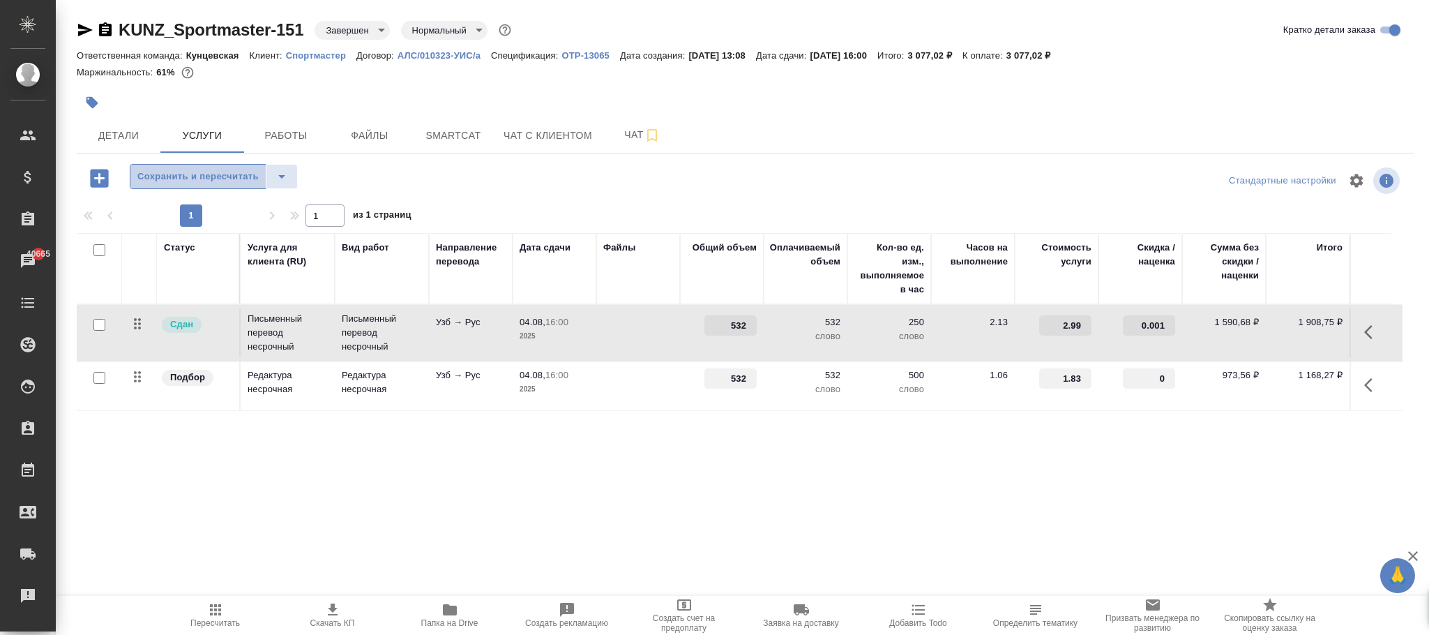
click at [251, 176] on span "Сохранить и пересчитать" at bounding box center [197, 177] width 121 height 16
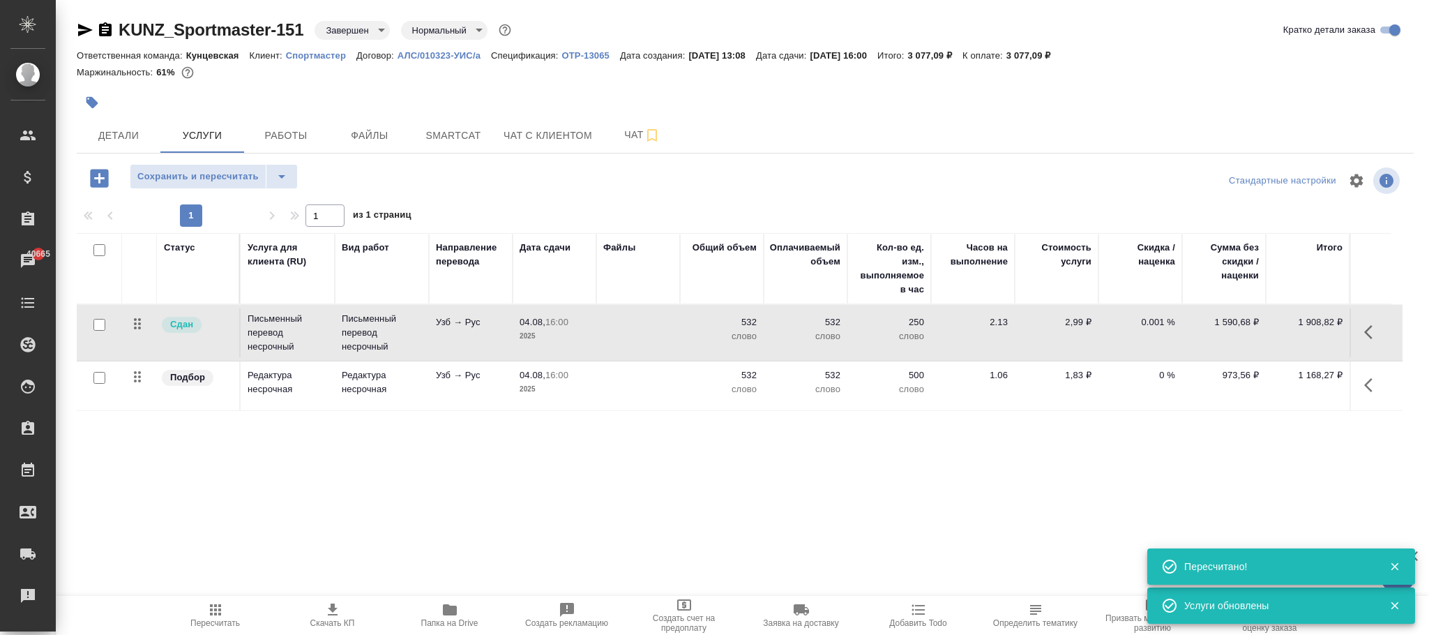
click at [1155, 326] on p "0.001 %" at bounding box center [1141, 322] width 70 height 14
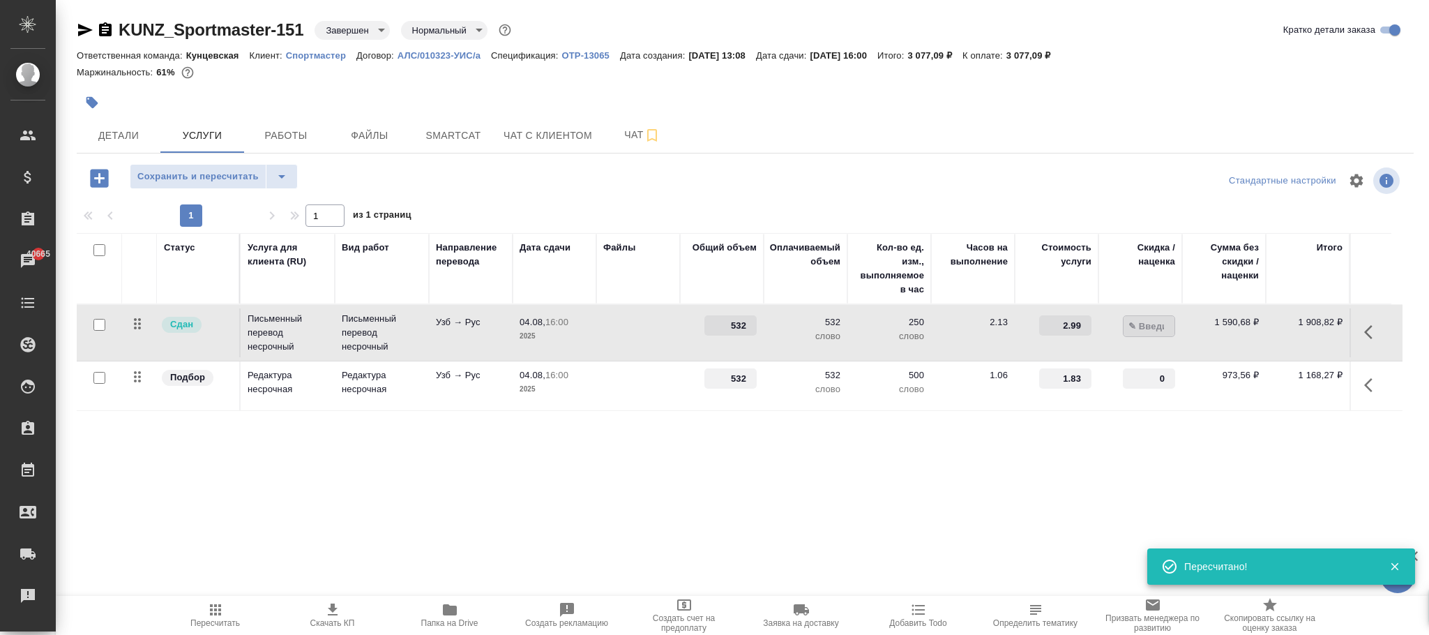
type input "0"
click at [1090, 484] on div "Статус Услуга для клиента (RU) Вид работ Направление перевода Дата сдачи Файлы …" at bounding box center [740, 383] width 1326 height 300
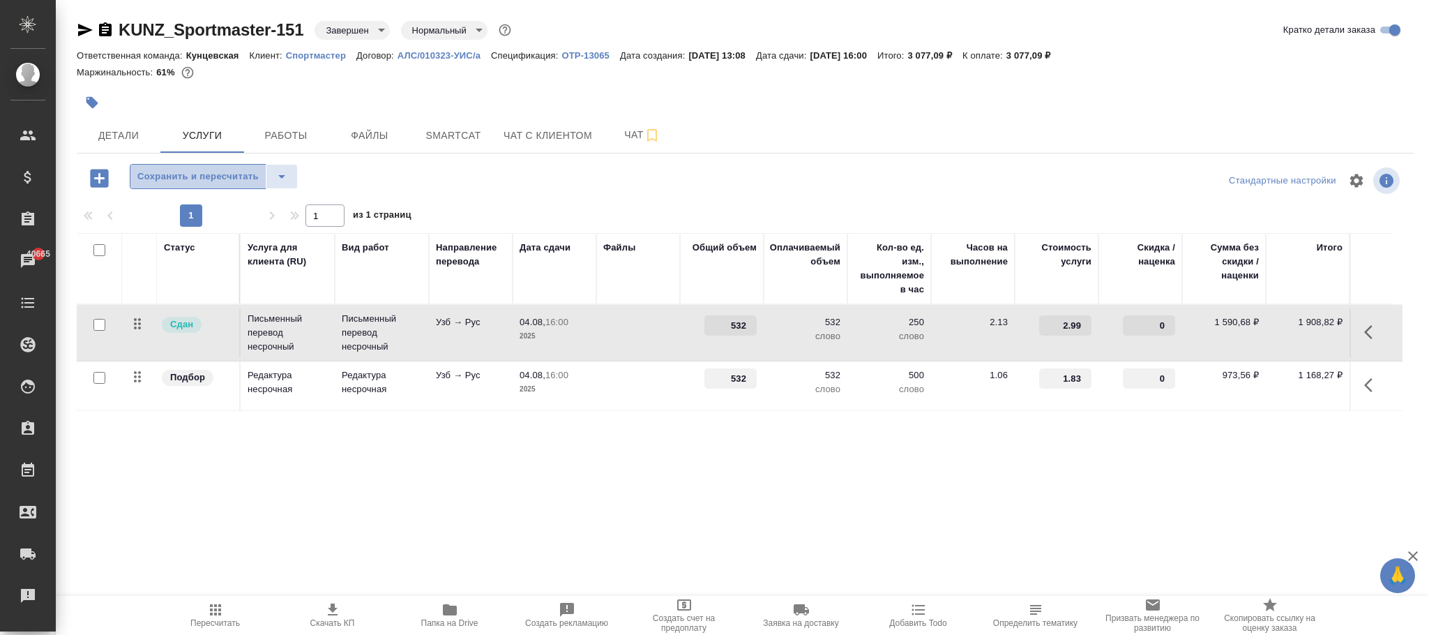
click at [216, 182] on span "Сохранить и пересчитать" at bounding box center [197, 177] width 121 height 16
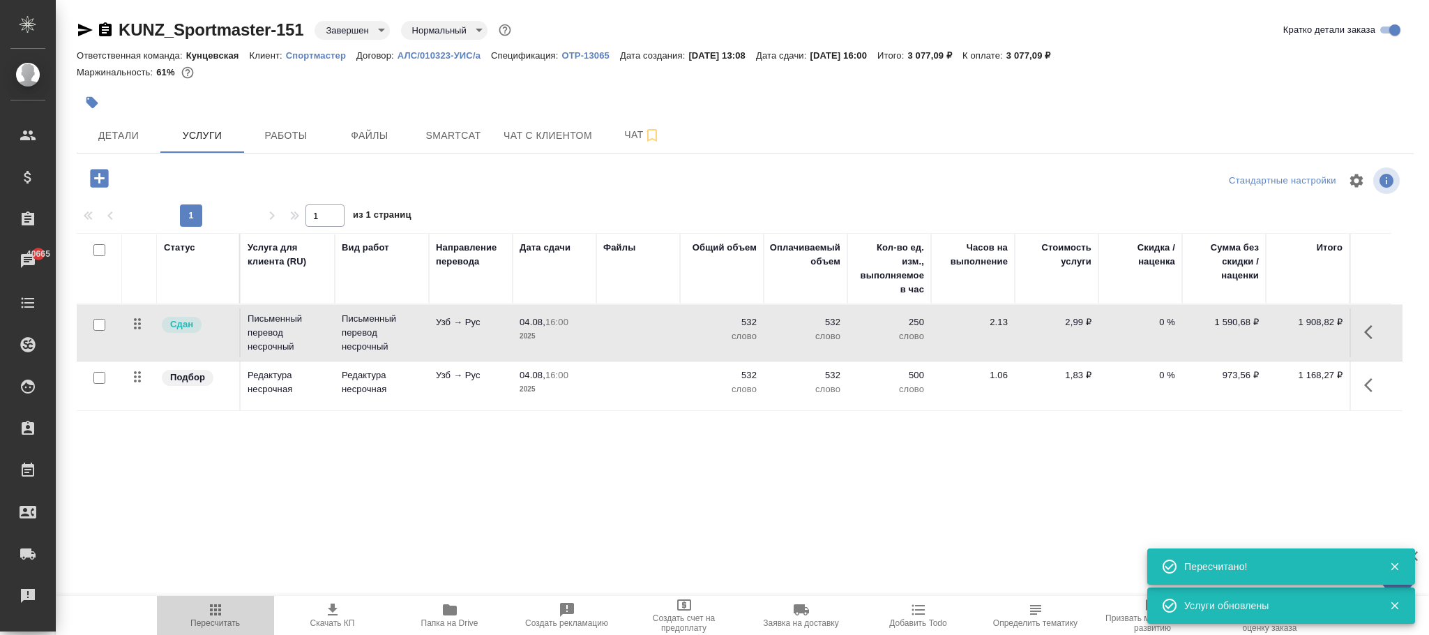
drag, startPoint x: 220, startPoint y: 613, endPoint x: 325, endPoint y: 570, distance: 113.9
click at [220, 614] on icon "button" at bounding box center [215, 609] width 11 height 11
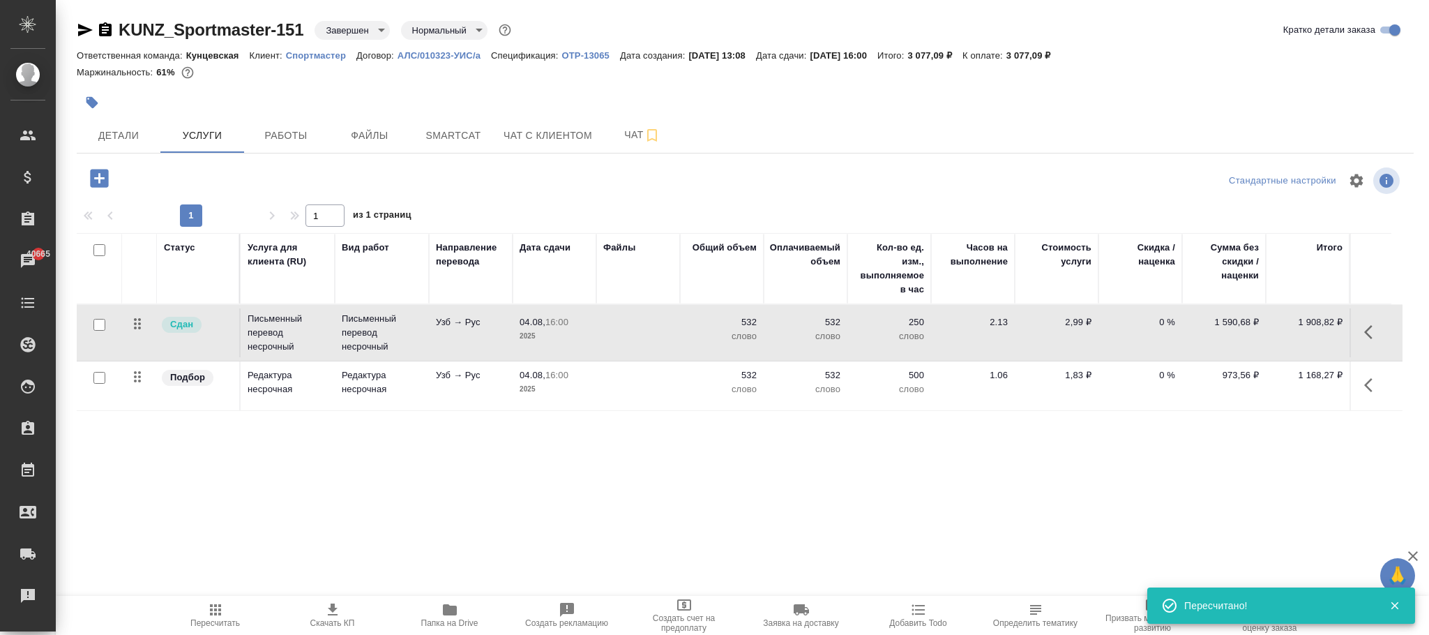
drag, startPoint x: 911, startPoint y: 496, endPoint x: 442, endPoint y: 42, distance: 653.2
click at [880, 432] on div "Статус Услуга для клиента (RU) Вид работ Направление перевода Дата сдачи Файлы …" at bounding box center [740, 383] width 1326 height 300
click at [1079, 325] on p "2,99 ₽" at bounding box center [1057, 322] width 70 height 14
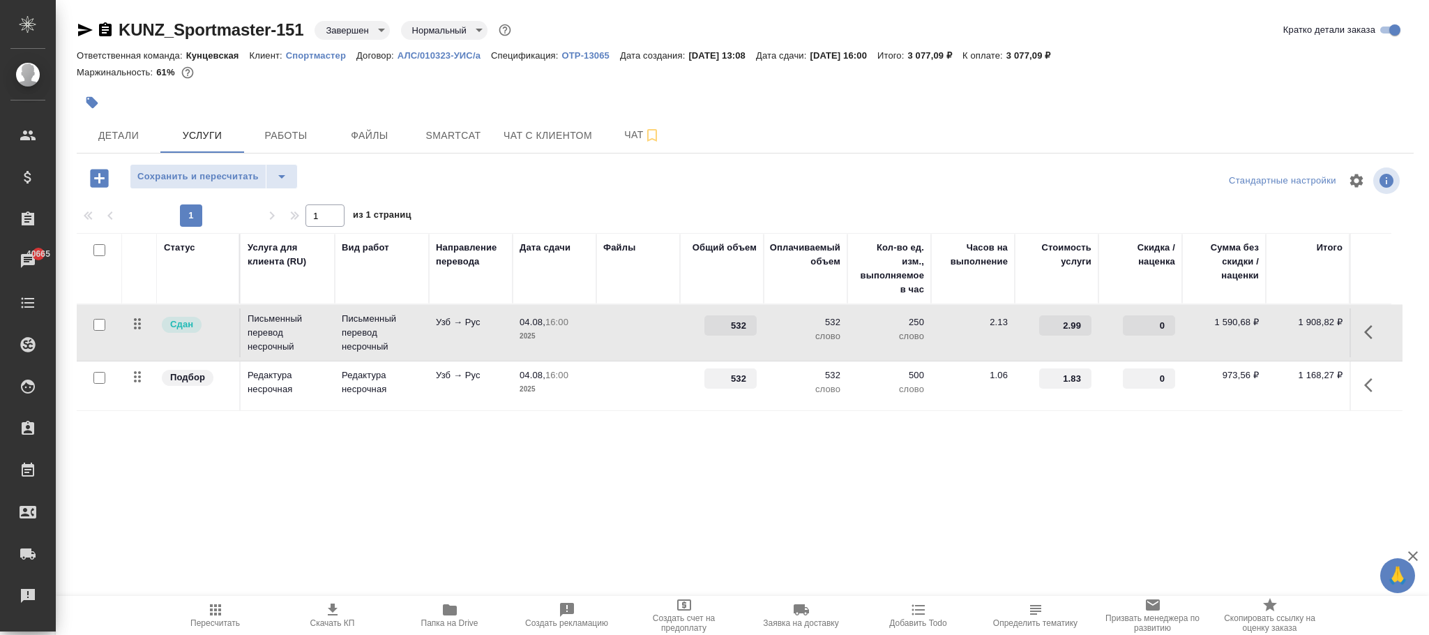
click at [1078, 322] on input "2.99" at bounding box center [1065, 325] width 52 height 20
type input "2.989"
click at [984, 469] on div "Статус Услуга для клиента (RU) Вид работ Направление перевода Дата сдачи Файлы …" at bounding box center [740, 383] width 1326 height 300
click at [241, 178] on span "Сохранить и пересчитать" at bounding box center [197, 177] width 121 height 16
click at [1074, 323] on p "2,99 ₽" at bounding box center [1057, 322] width 70 height 14
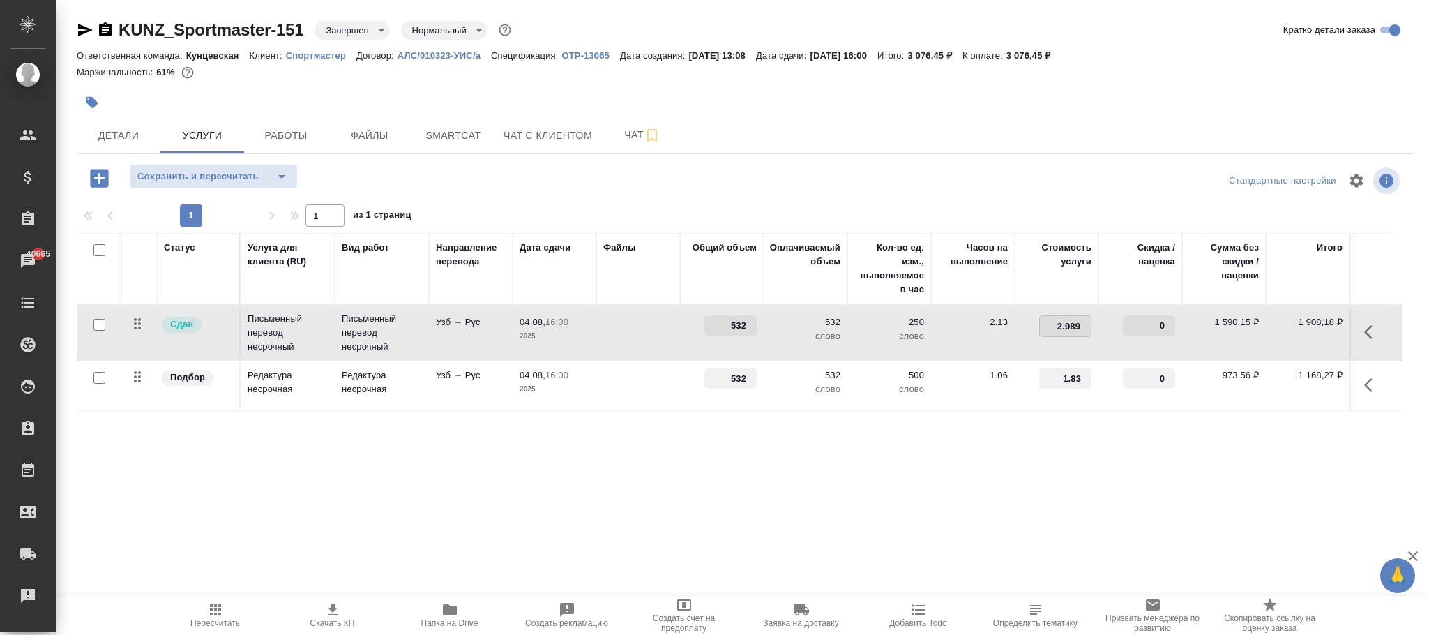
click at [1076, 323] on input "2.989" at bounding box center [1065, 326] width 51 height 20
type input "2.9899"
click at [1044, 509] on div "Статус Услуга для клиента (RU) Вид работ Направление перевода Дата сдачи Файлы …" at bounding box center [740, 383] width 1326 height 300
click at [246, 170] on span "Сохранить и пересчитать" at bounding box center [197, 177] width 121 height 16
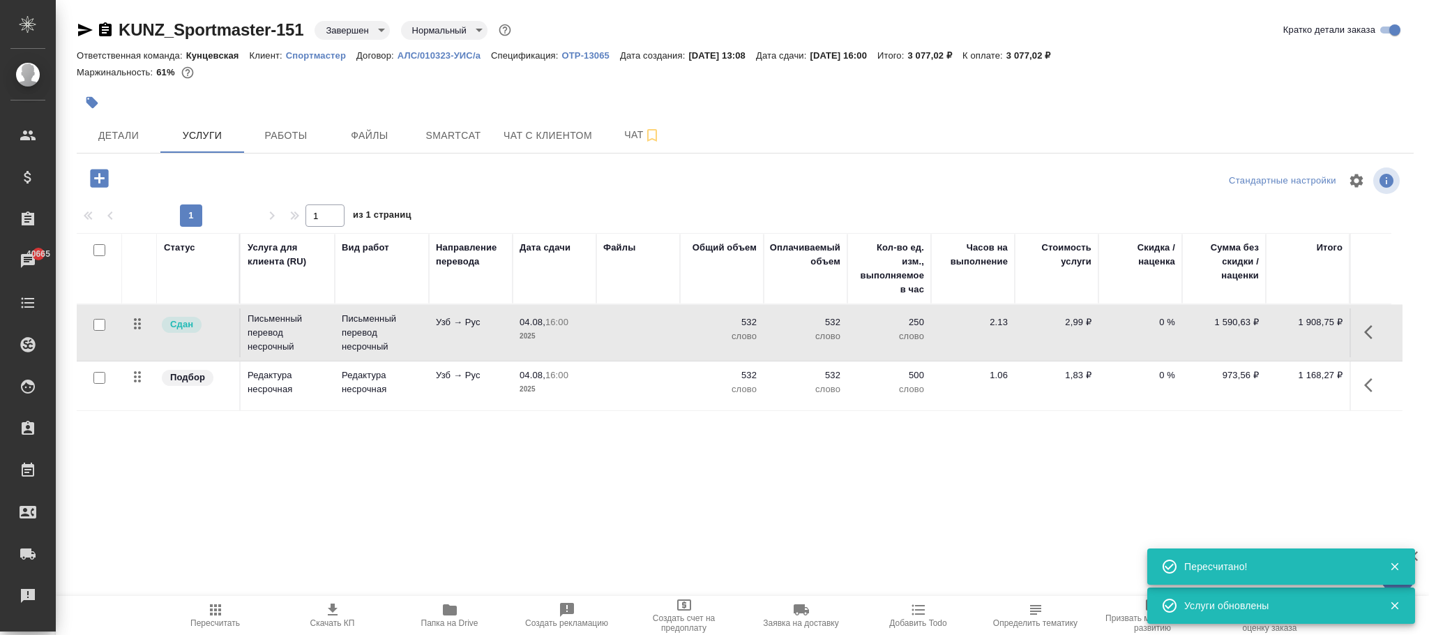
click at [1078, 326] on p "2,99 ₽" at bounding box center [1057, 322] width 70 height 14
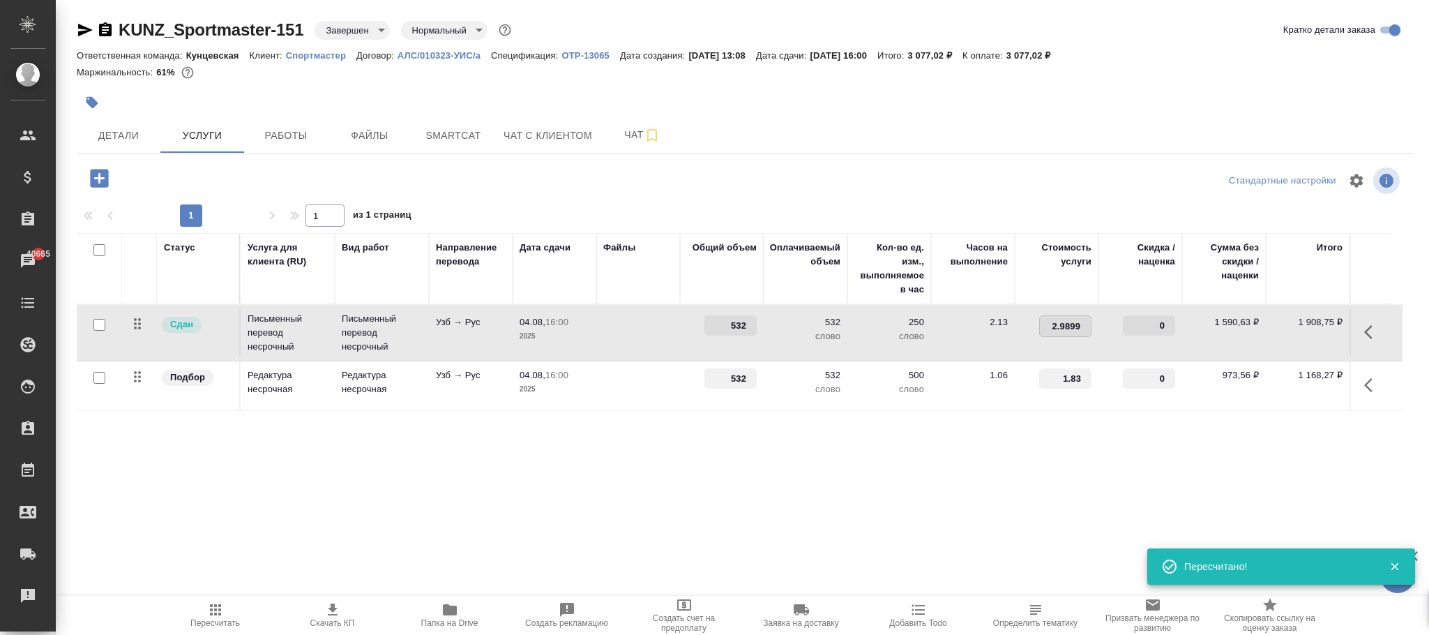
type input "2.989"
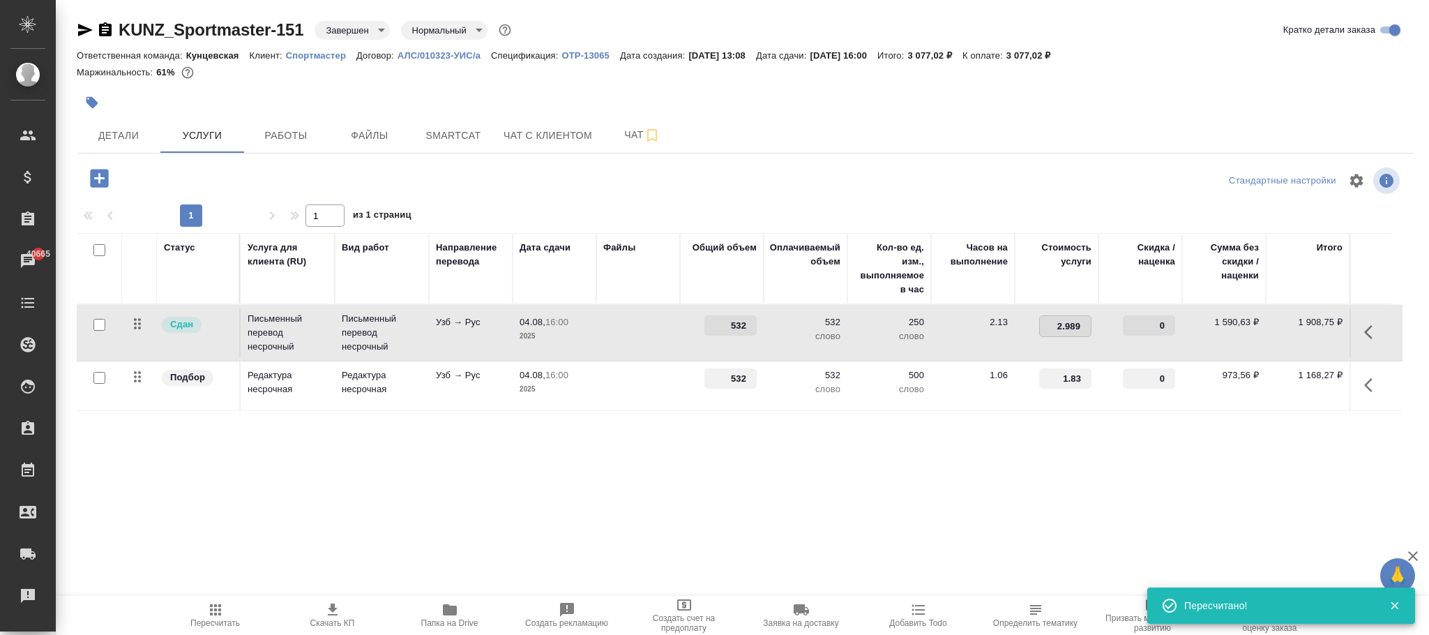
click at [1025, 455] on div "Статус Услуга для клиента (RU) Вид работ Направление перевода Дата сдачи Файлы …" at bounding box center [740, 383] width 1326 height 300
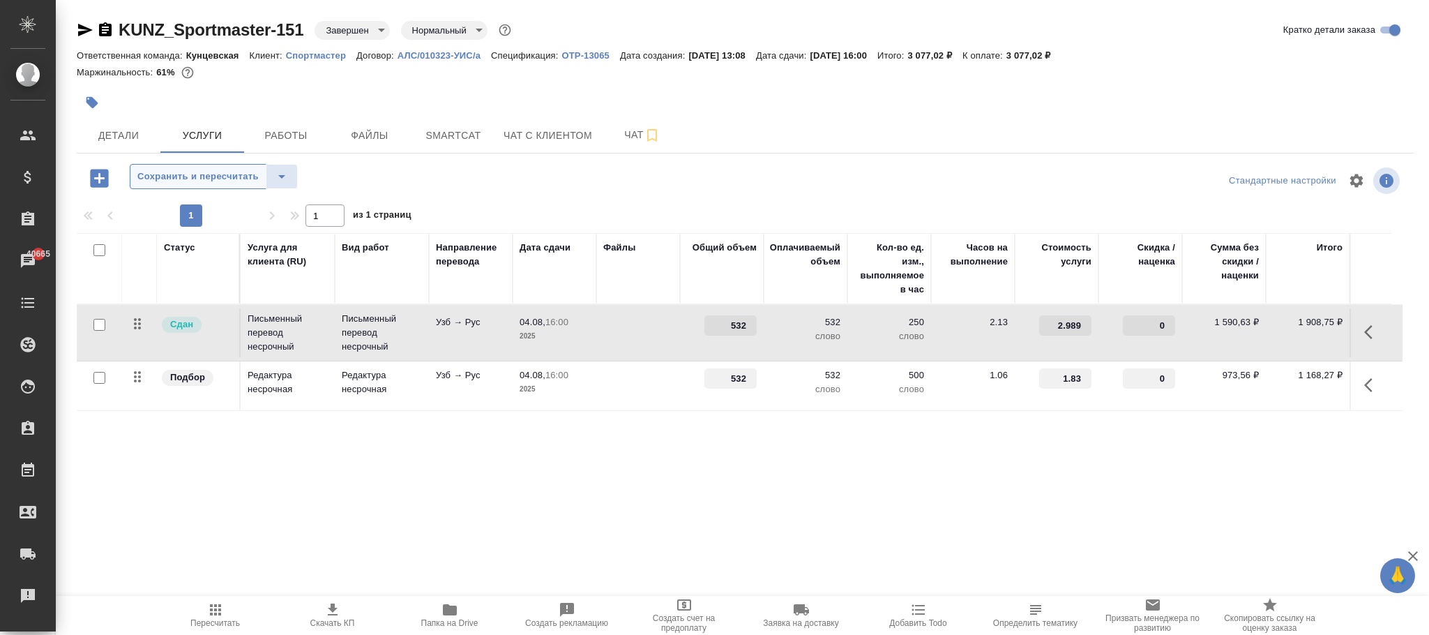
click at [218, 176] on span "Сохранить и пересчитать" at bounding box center [197, 177] width 121 height 16
click at [1093, 325] on td "2,99 ₽" at bounding box center [1057, 332] width 84 height 49
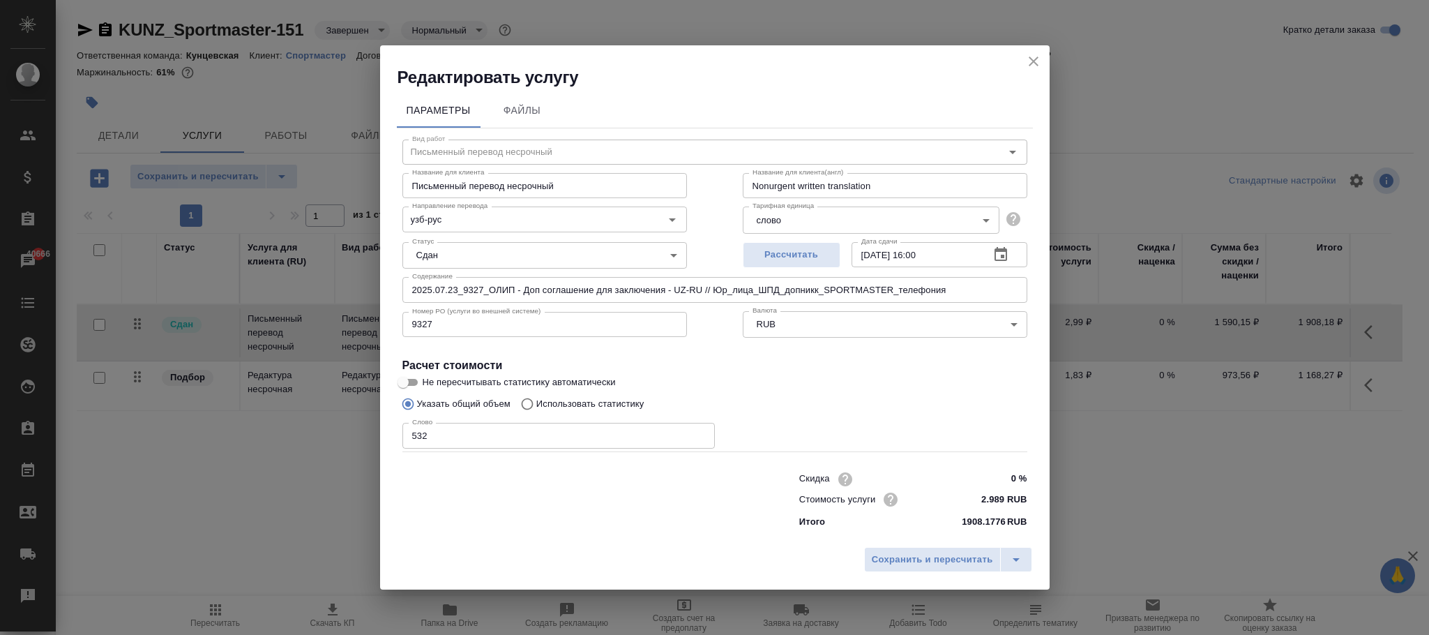
click at [1037, 61] on icon "close" at bounding box center [1033, 61] width 17 height 17
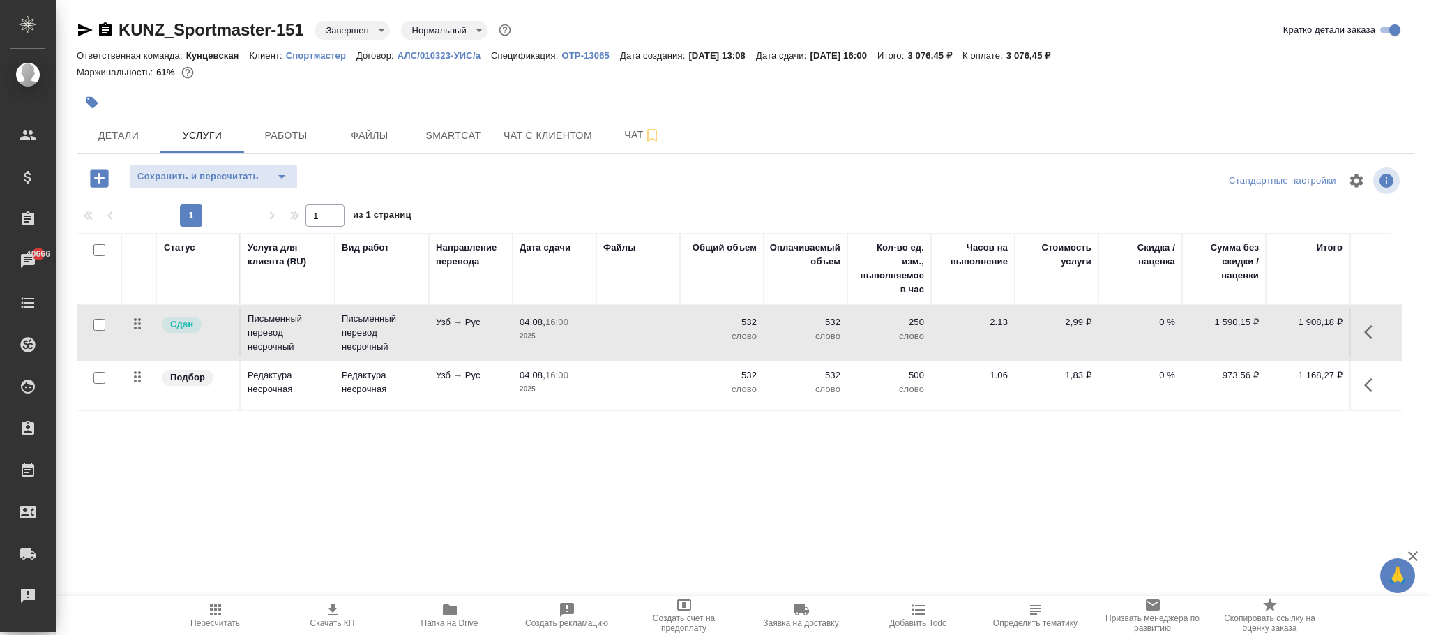
click at [1076, 321] on p "2,99 ₽" at bounding box center [1057, 322] width 70 height 14
drag, startPoint x: 1128, startPoint y: 423, endPoint x: 1210, endPoint y: 439, distance: 83.3
click at [1164, 432] on div "Статус Услуга для клиента (RU) Вид работ Направление перевода Дата сдачи Файлы …" at bounding box center [740, 383] width 1326 height 300
drag, startPoint x: 1072, startPoint y: 324, endPoint x: 1109, endPoint y: 324, distance: 37.7
click at [1109, 324] on tr "Сдан Письменный перевод несрочный Письменный перевод несрочный Узб → Рус 04.08,…" at bounding box center [740, 333] width 1326 height 57
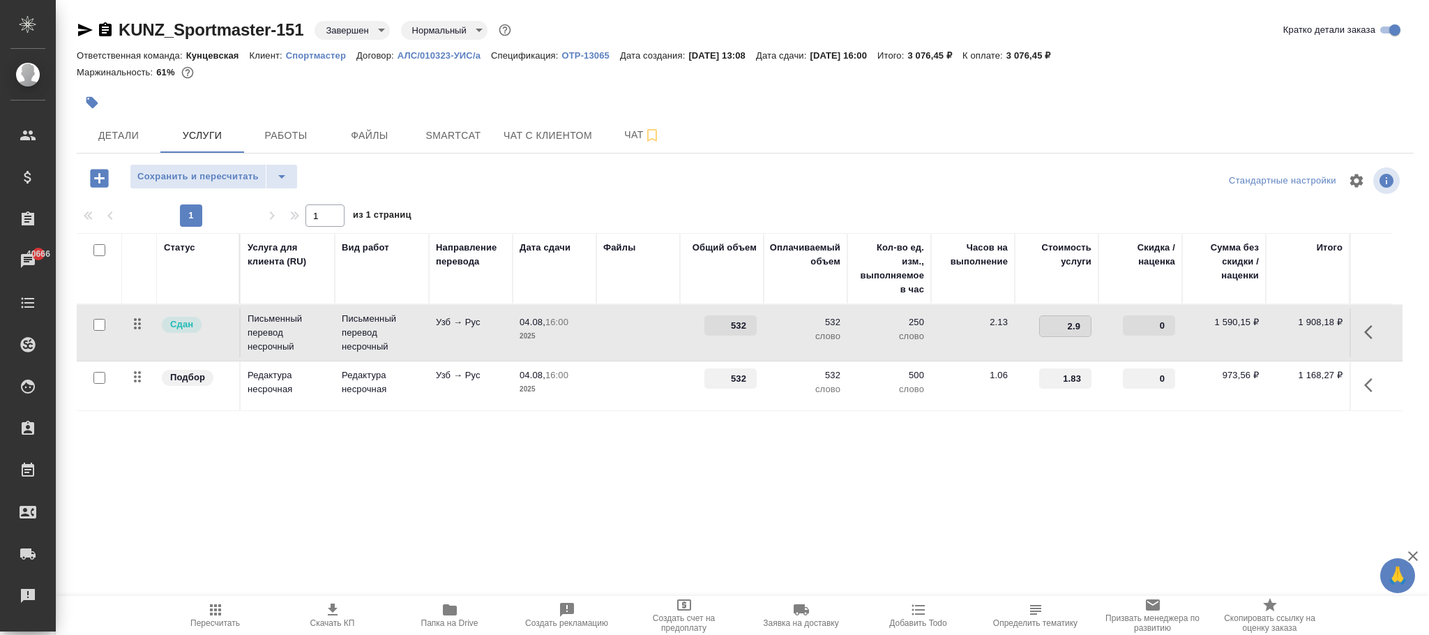
type input "2.99"
drag, startPoint x: 1022, startPoint y: 502, endPoint x: 473, endPoint y: 277, distance: 593.5
click at [1022, 501] on div "Статус Услуга для клиента (RU) Вид работ Направление перевода Дата сдачи Файлы …" at bounding box center [740, 383] width 1326 height 300
click at [229, 174] on span "Сохранить и пересчитать" at bounding box center [197, 177] width 121 height 16
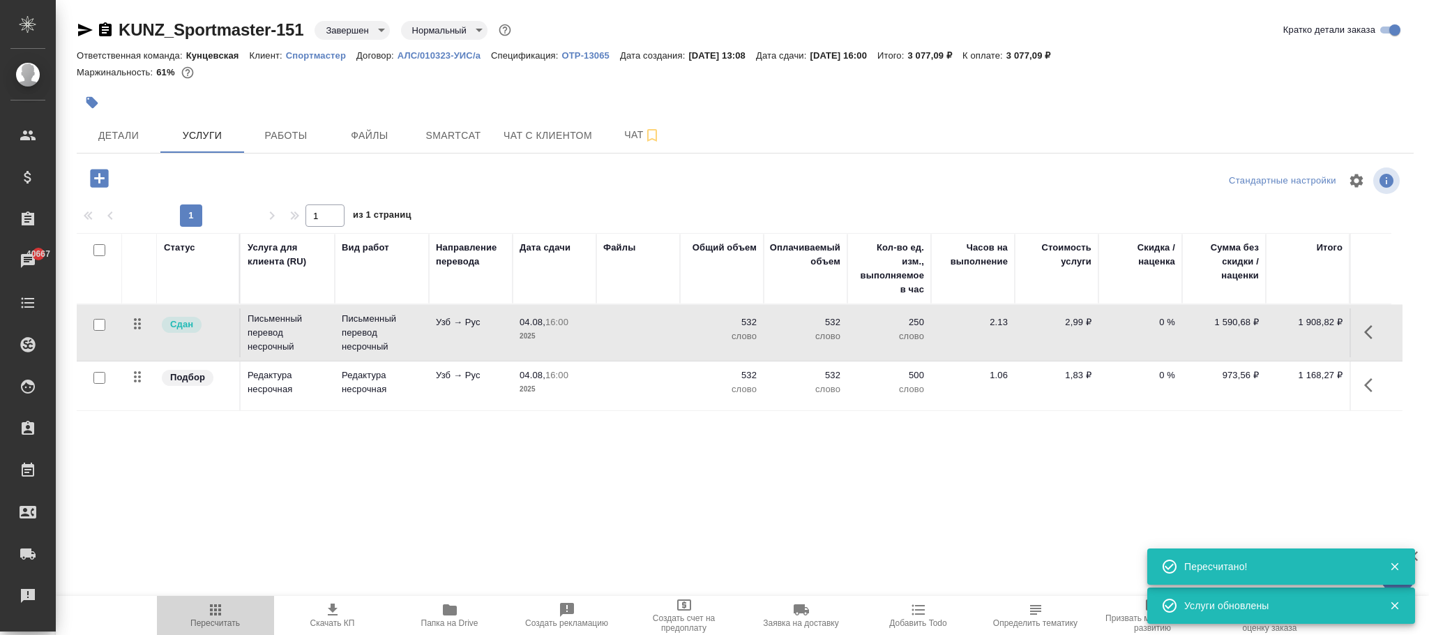
click at [224, 616] on span "Пересчитать" at bounding box center [215, 614] width 100 height 27
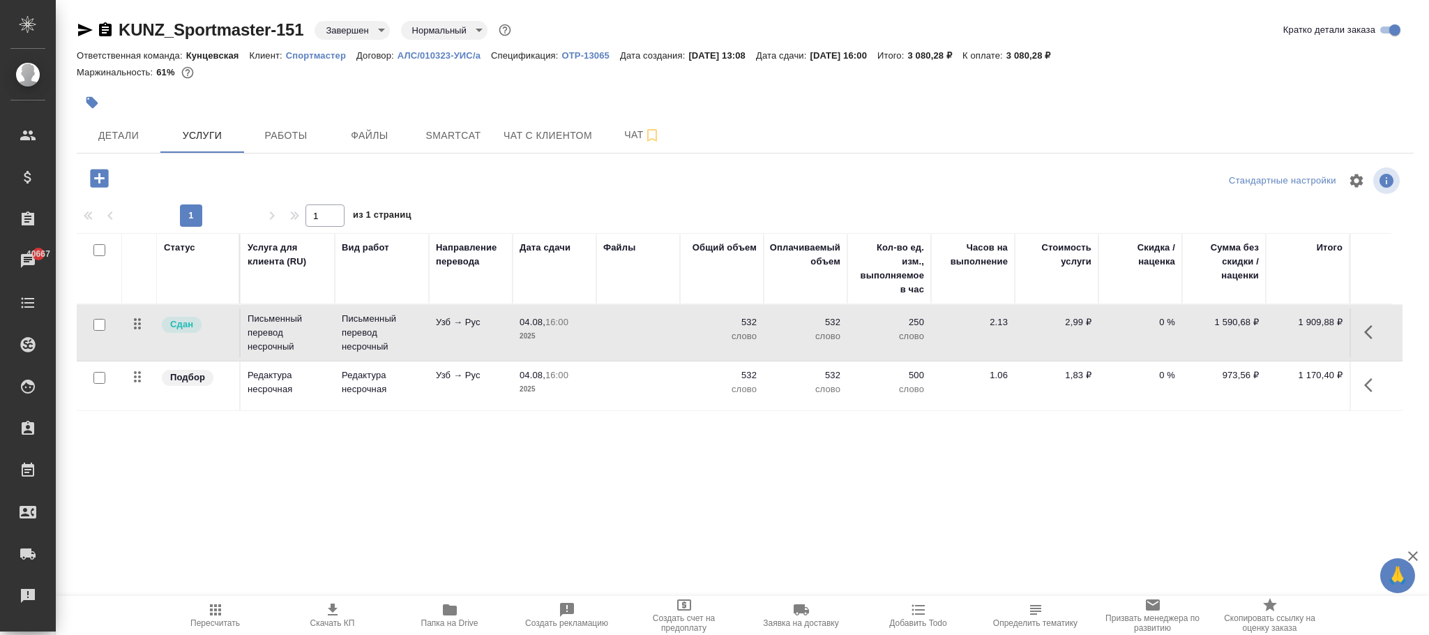
click at [218, 613] on icon "button" at bounding box center [215, 609] width 11 height 11
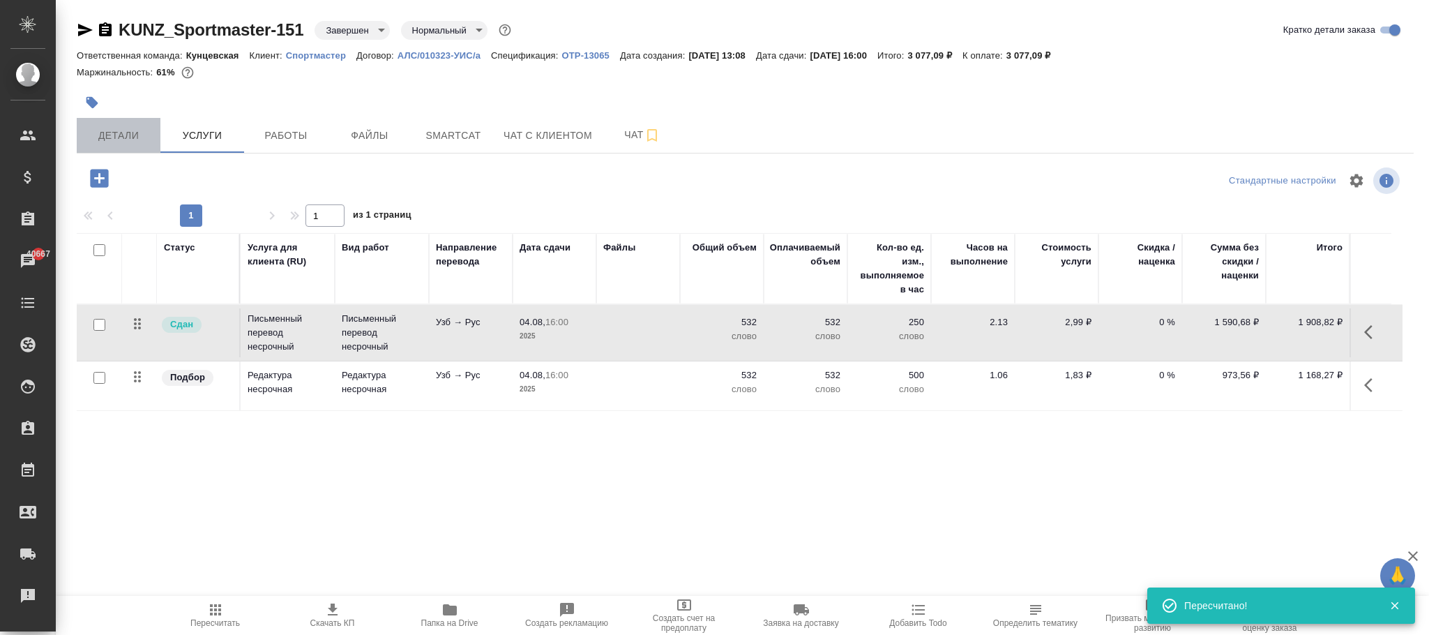
click at [130, 136] on span "Детали" at bounding box center [118, 135] width 67 height 17
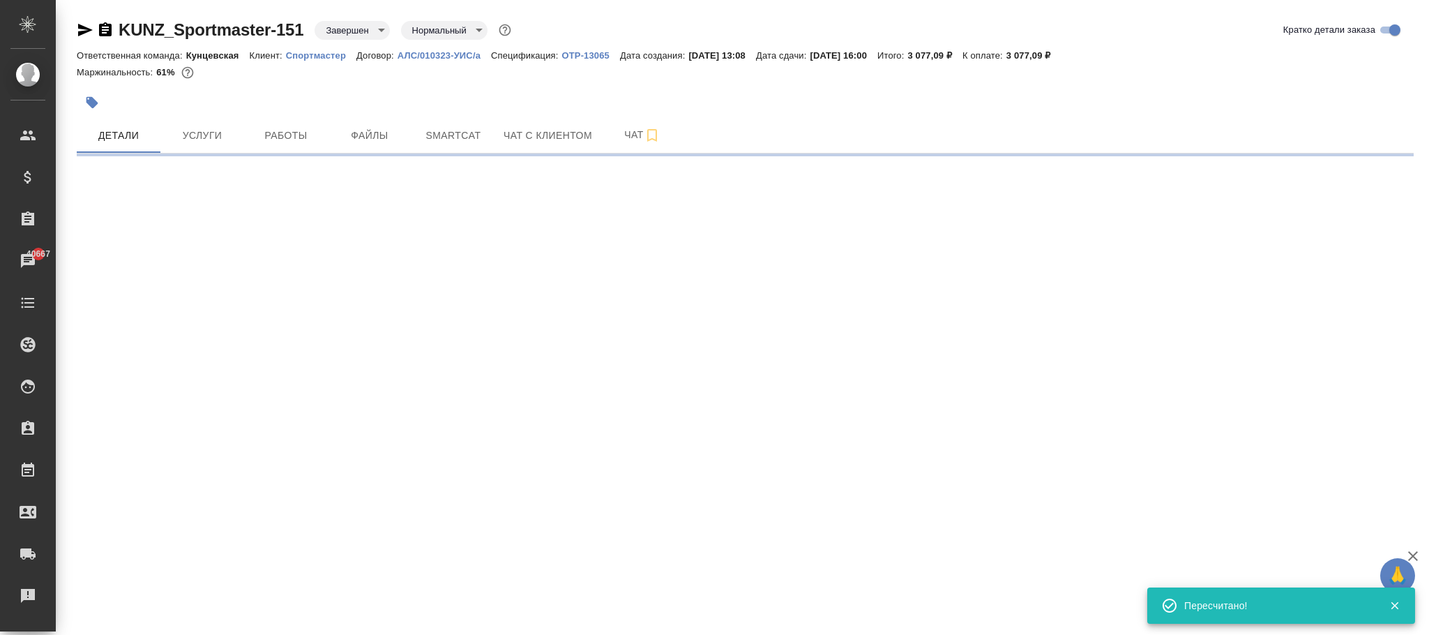
select select "RU"
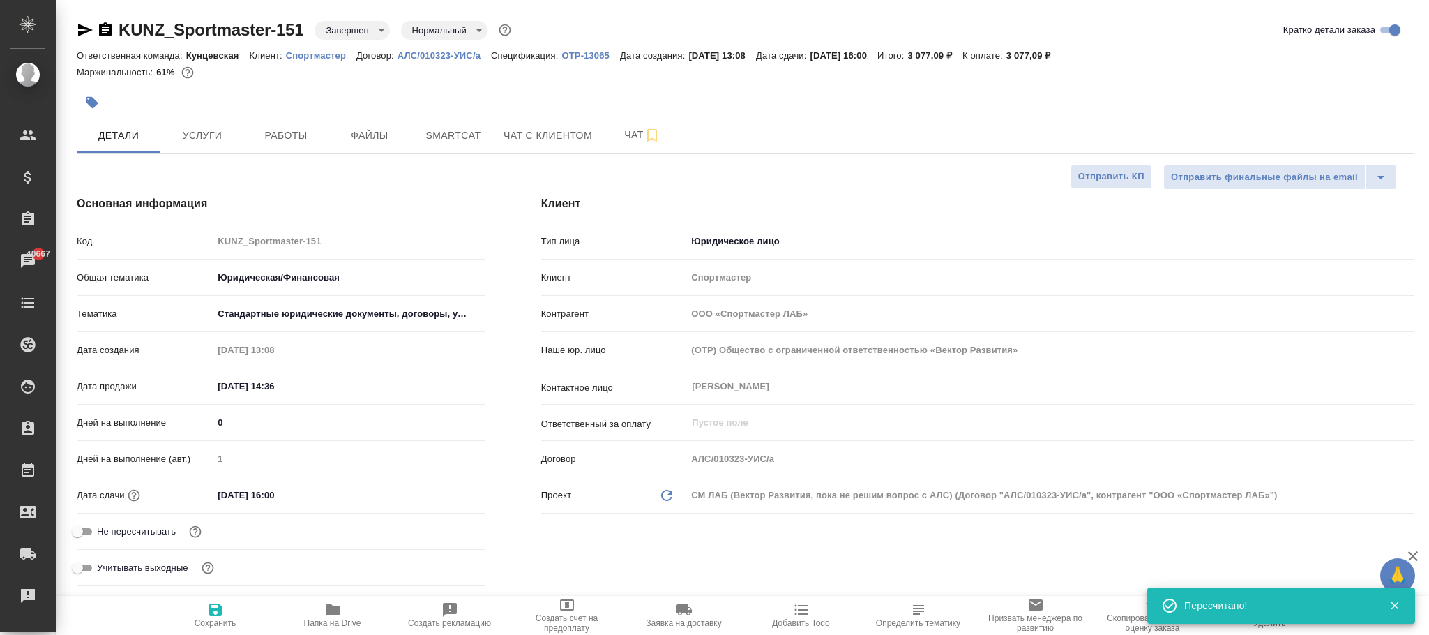
type textarea "x"
click at [213, 607] on icon "button" at bounding box center [215, 609] width 17 height 17
type textarea "x"
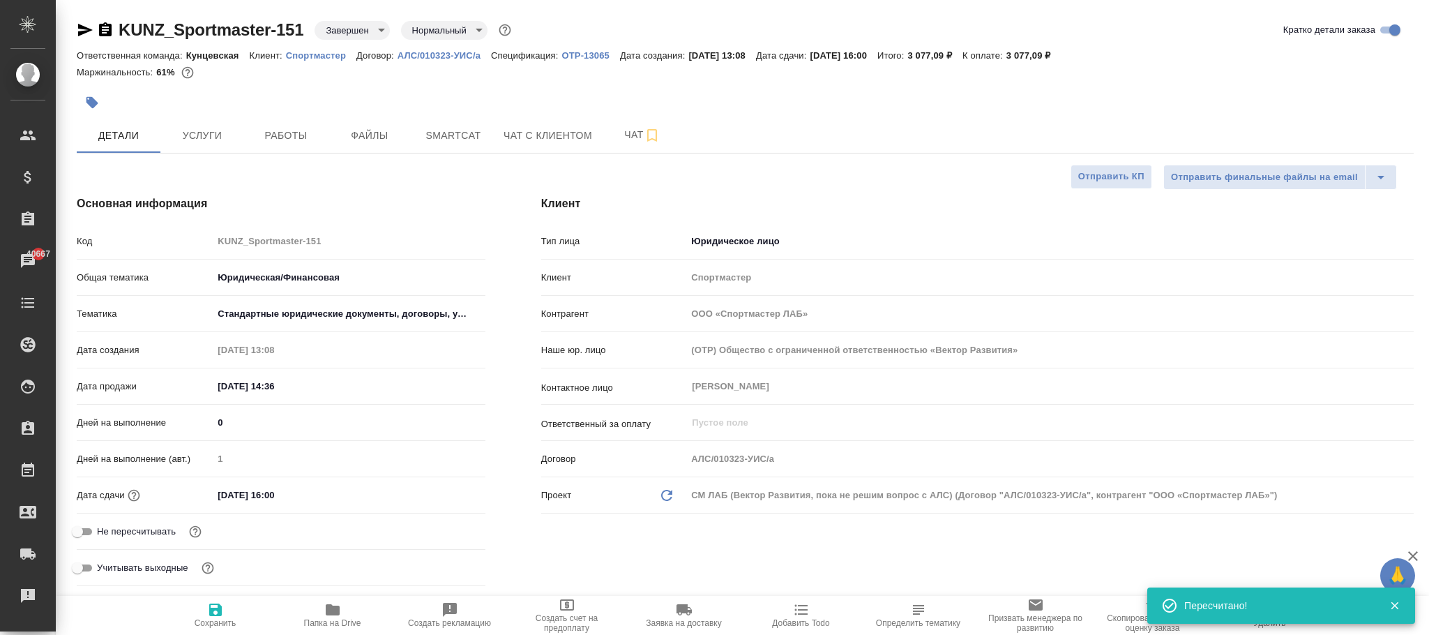
type textarea "x"
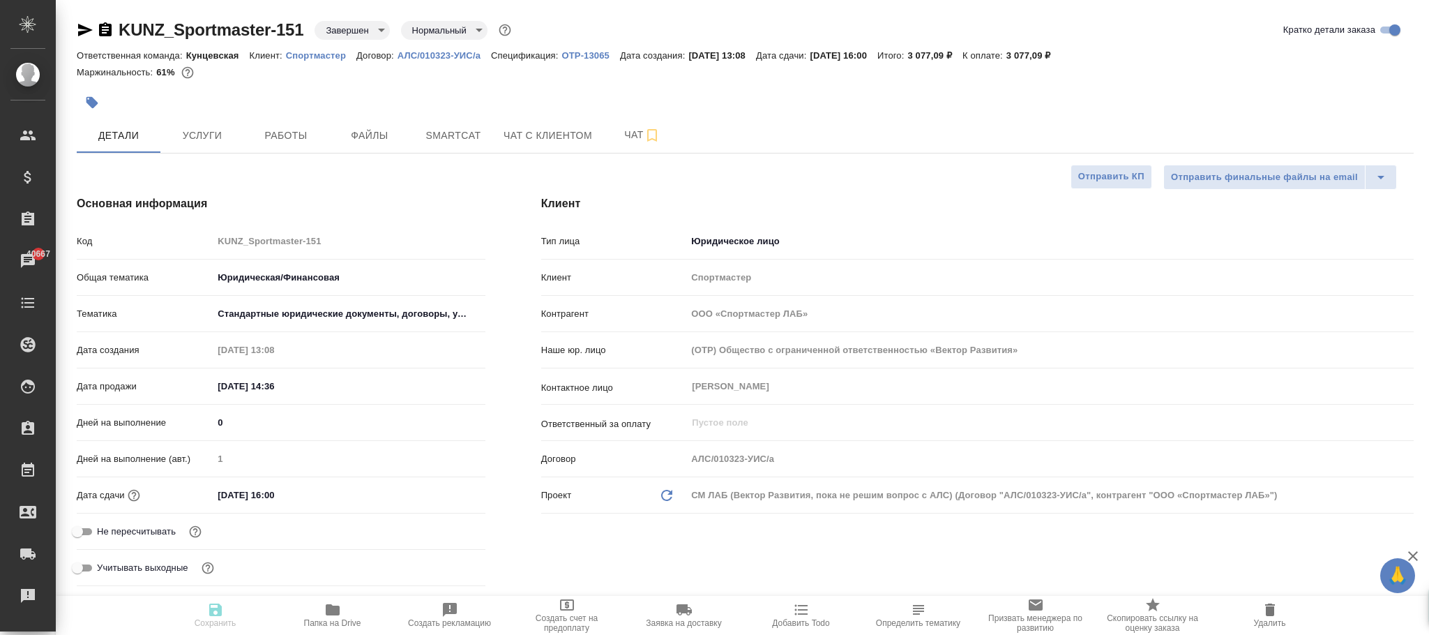
type textarea "x"
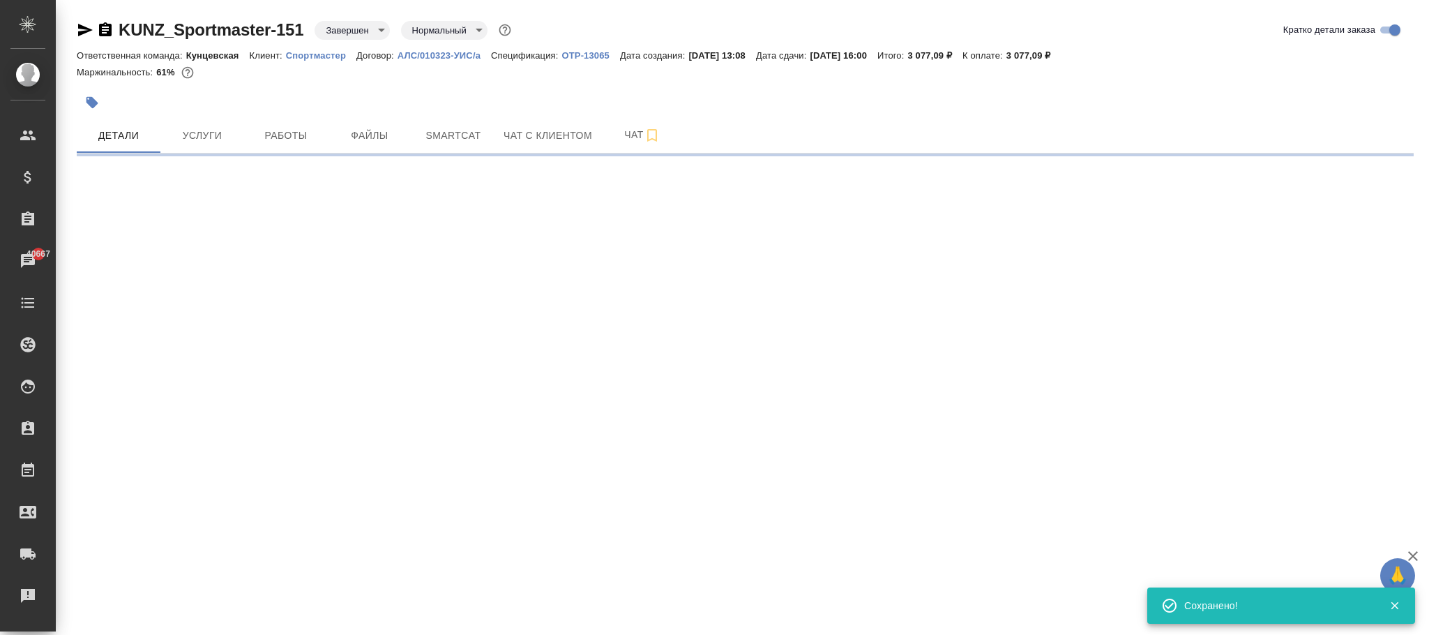
select select "RU"
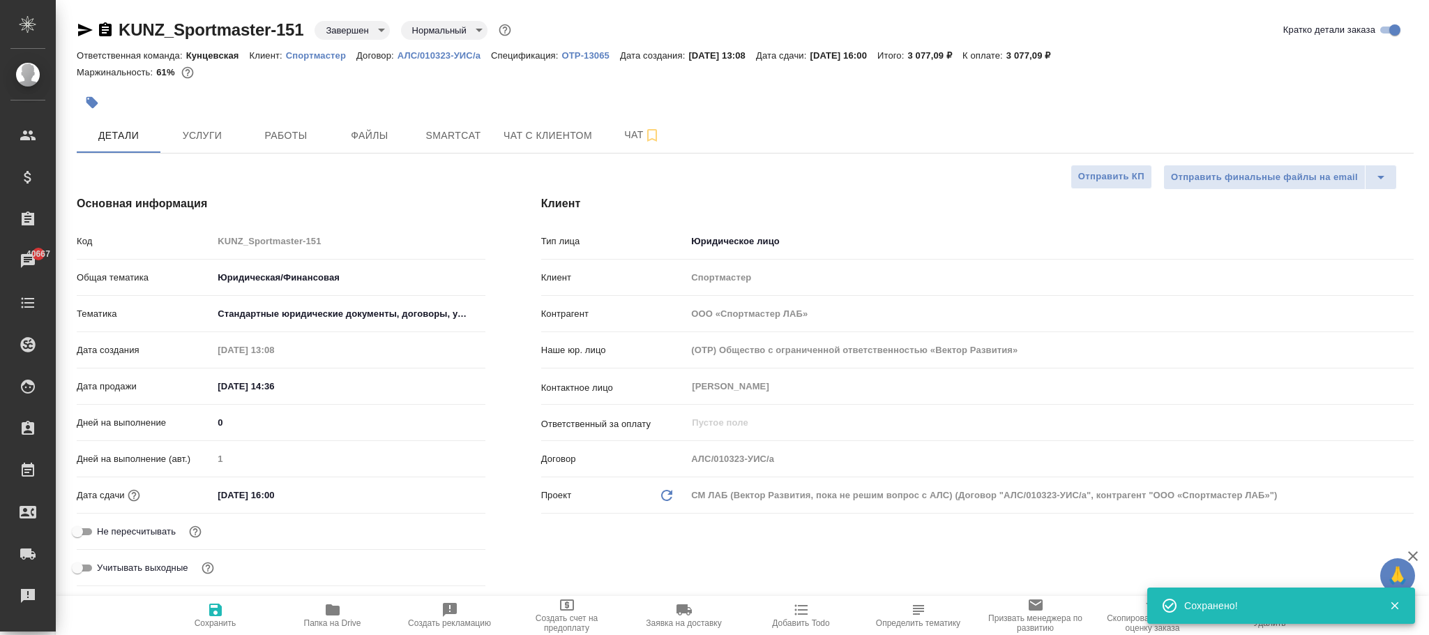
type textarea "x"
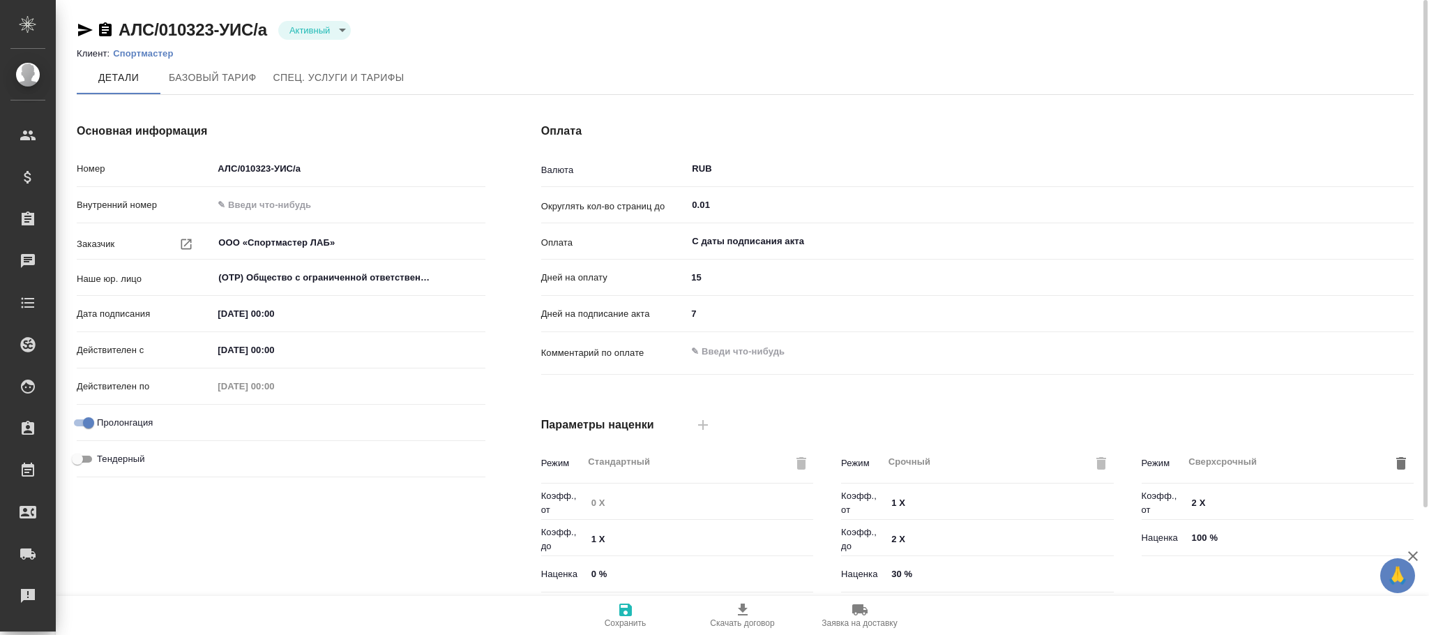
type textarea "x"
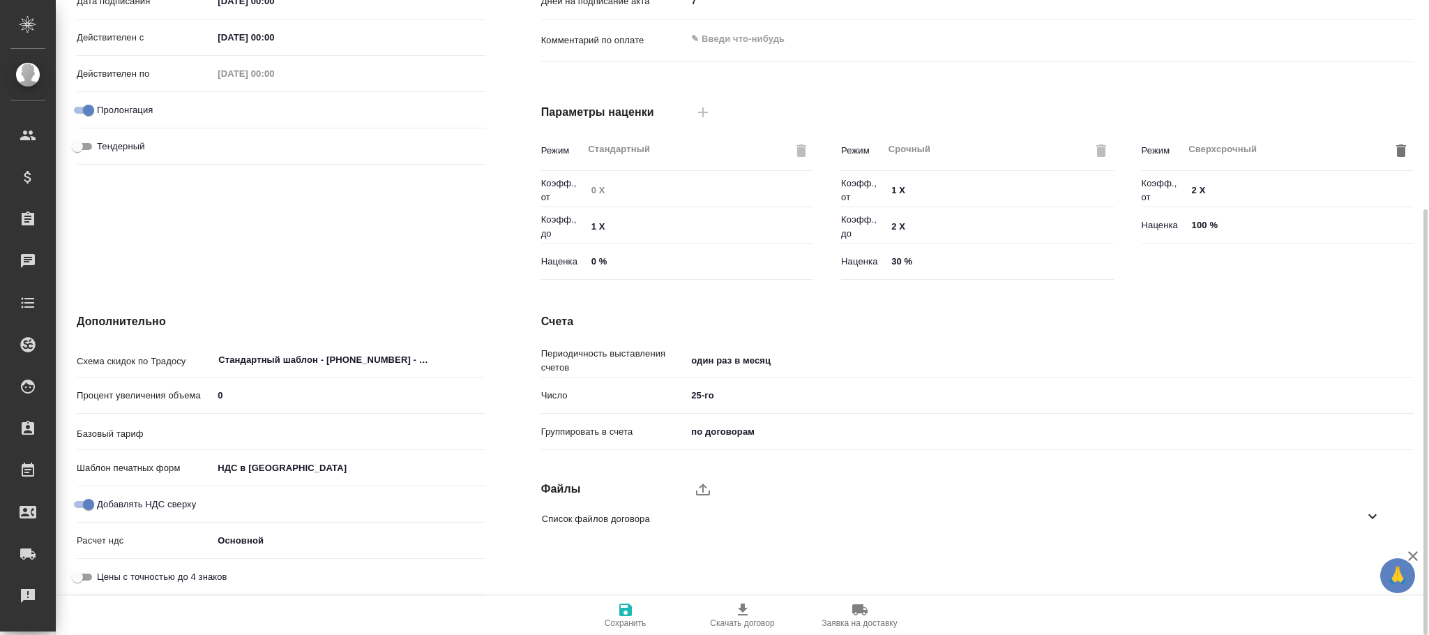
type input "без ТП"
click at [80, 571] on input "Цены с точностью до 4 знаков" at bounding box center [77, 577] width 50 height 17
checkbox input "true"
type textarea "x"
click at [628, 611] on icon "button" at bounding box center [625, 609] width 13 height 13
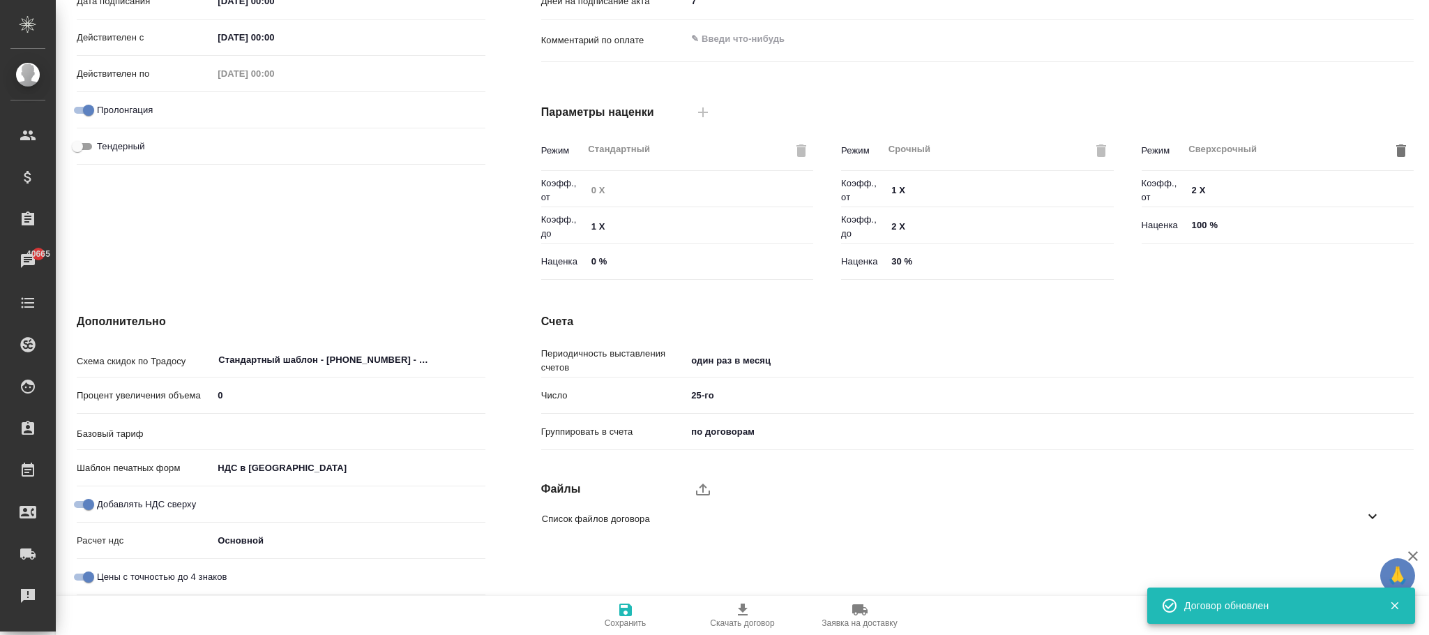
type input "без ТП"
click at [82, 578] on input "Цены с точностью до 4 знаков" at bounding box center [88, 577] width 50 height 17
checkbox input "false"
type textarea "x"
click at [619, 614] on icon "button" at bounding box center [625, 609] width 13 height 13
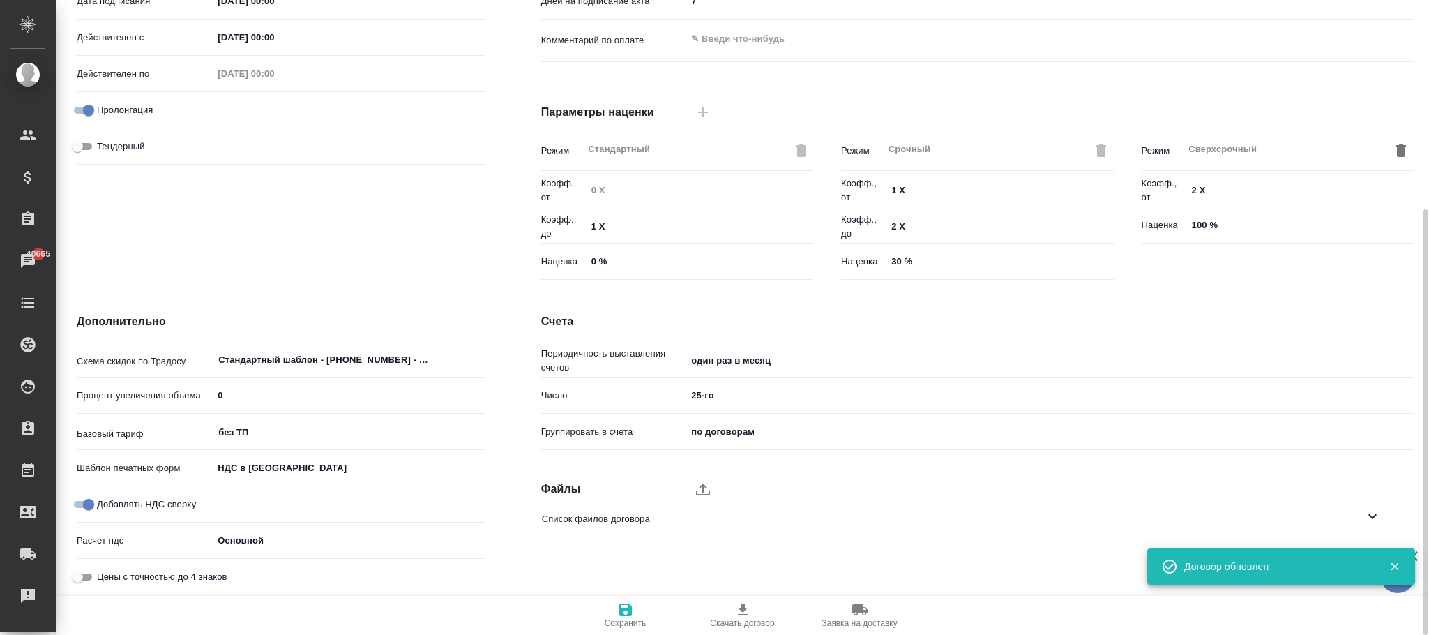
type input "без ТП"
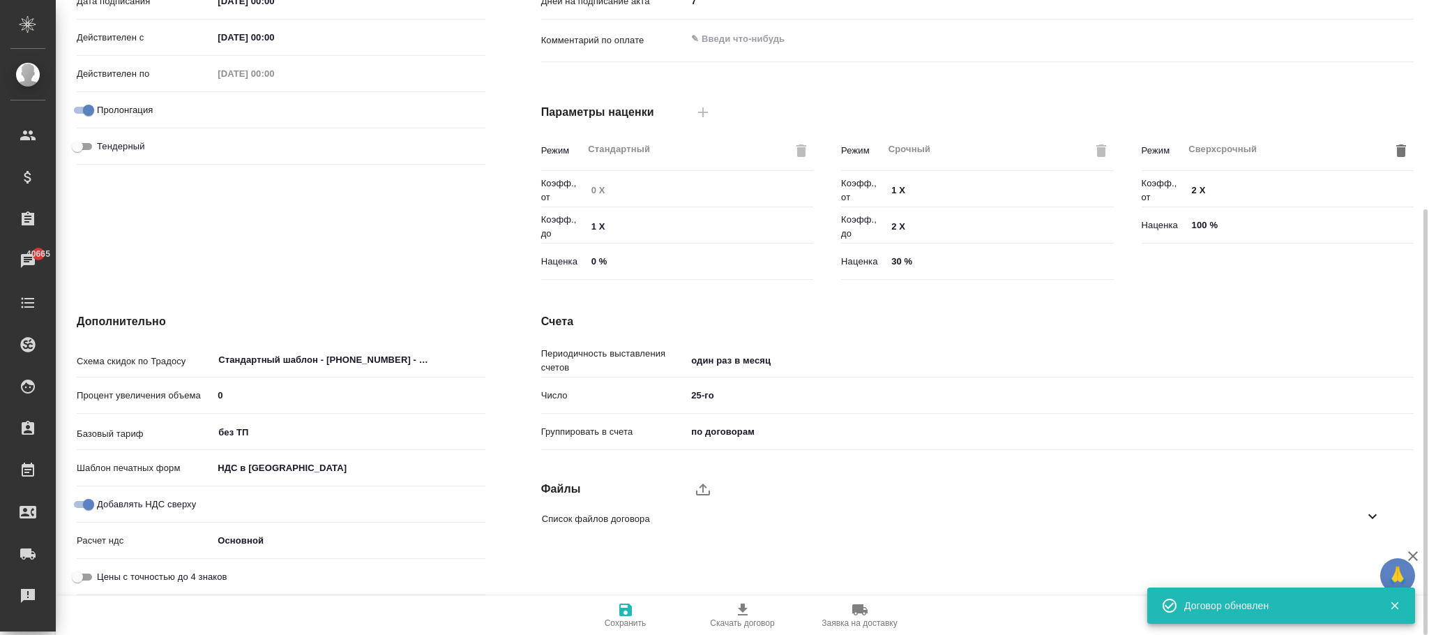
click at [617, 616] on icon "button" at bounding box center [625, 609] width 17 height 17
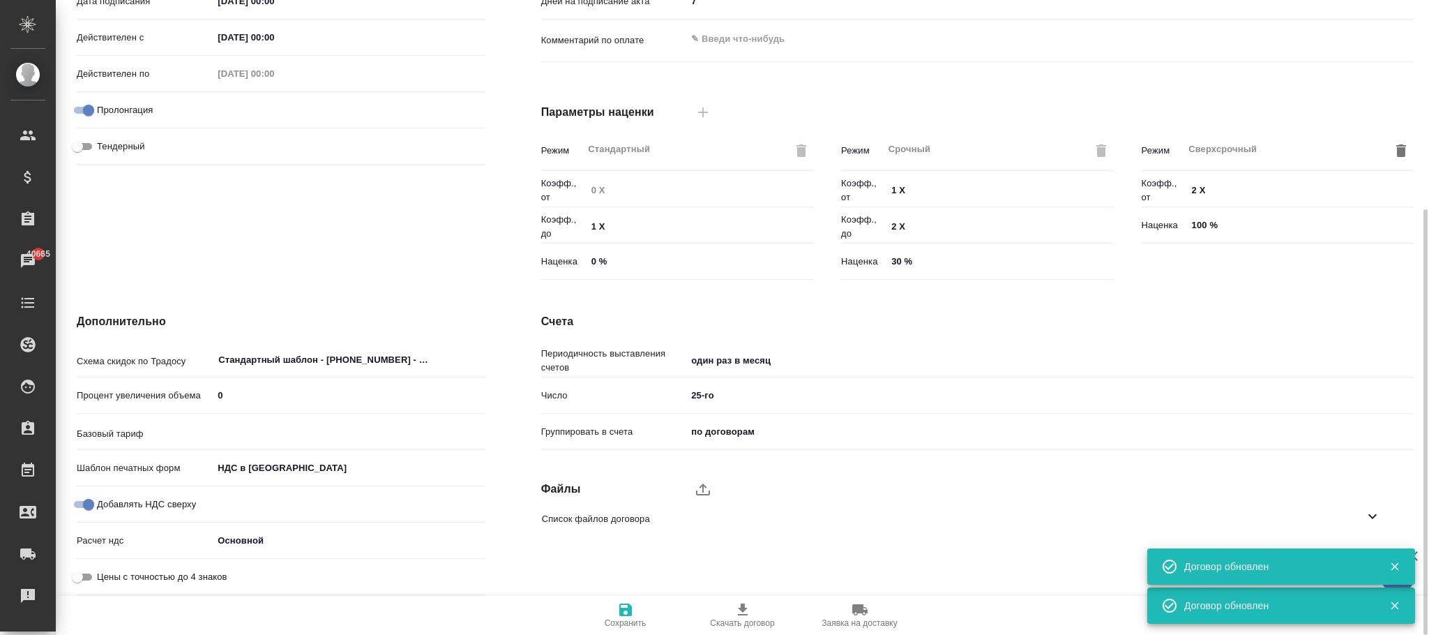
type input "без ТП"
click at [84, 573] on input "Цены с точностью до 4 знаков" at bounding box center [77, 577] width 50 height 17
checkbox input "true"
type textarea "x"
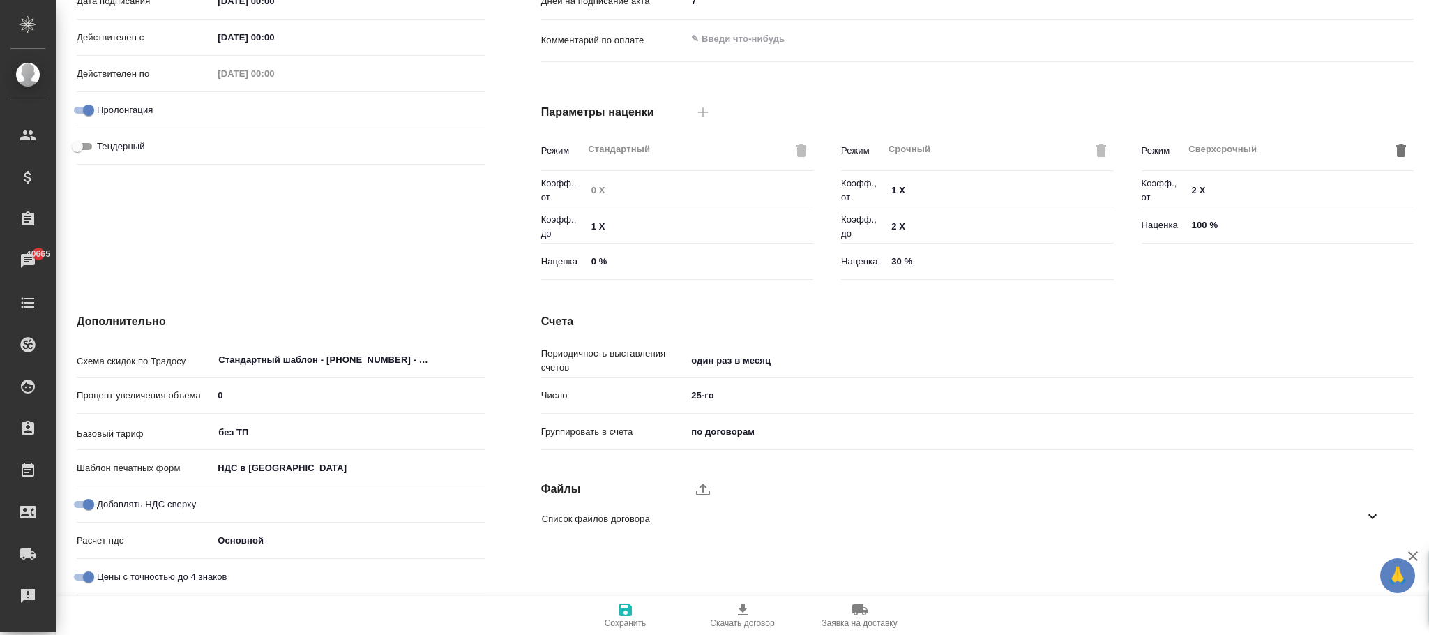
click at [626, 624] on span "Сохранить" at bounding box center [626, 623] width 42 height 10
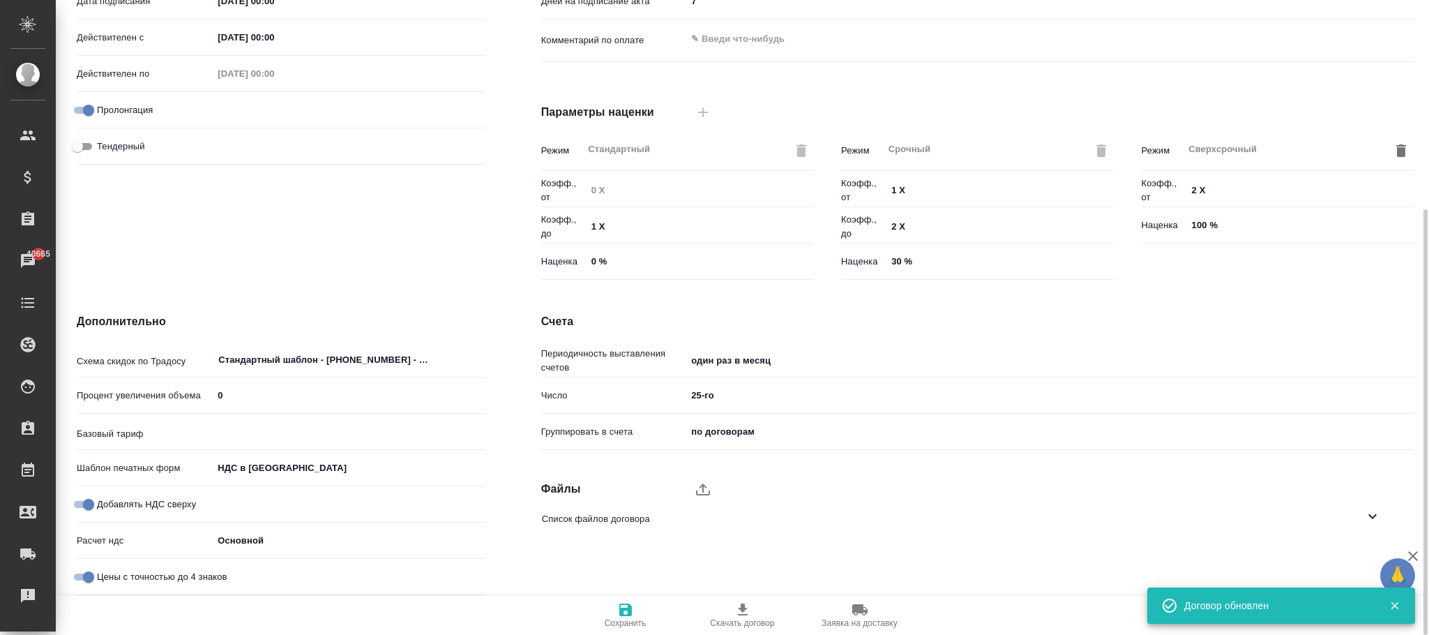
type input "без ТП"
click at [89, 580] on input "Цены с точностью до 4 знаков" at bounding box center [88, 577] width 50 height 17
checkbox input "false"
type textarea "x"
click at [620, 614] on icon "button" at bounding box center [625, 609] width 13 height 13
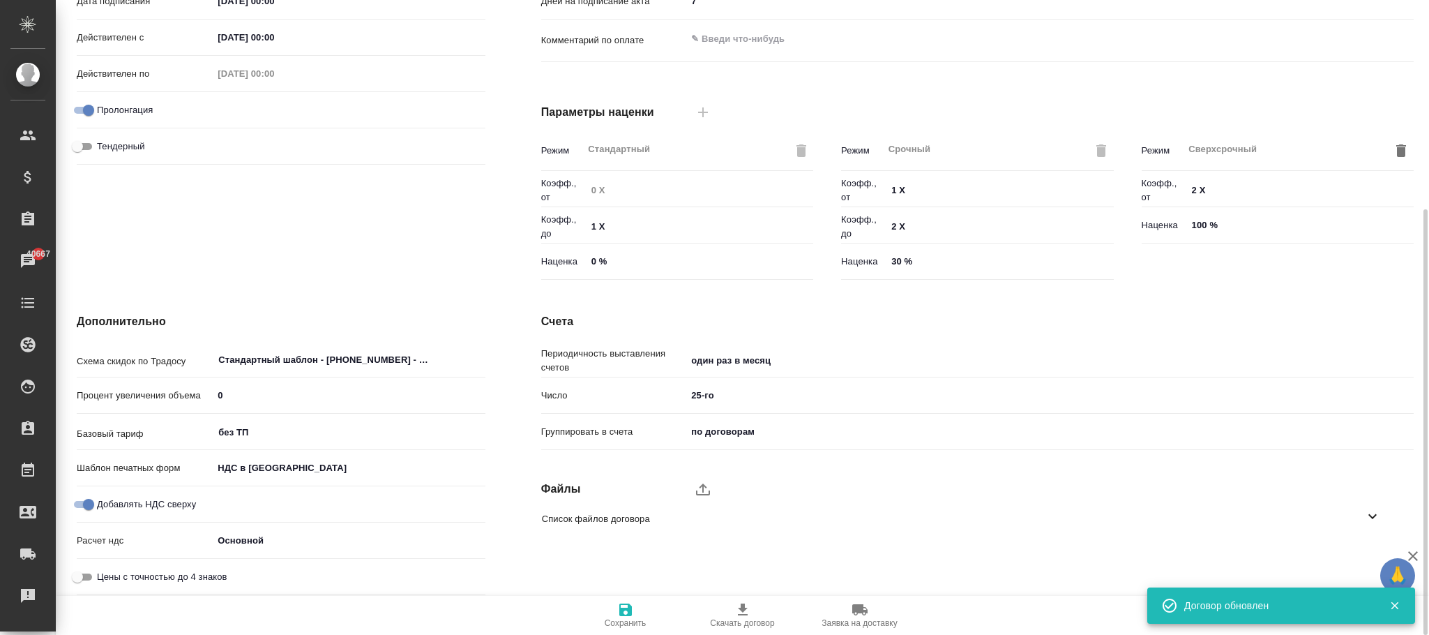
type input "без ТП"
click at [300, 540] on body "🙏 .cls-1 fill:#fff; AWATERA [PERSON_NAME]fokina Клиенты Спецификации Заказы 406…" at bounding box center [714, 317] width 1429 height 635
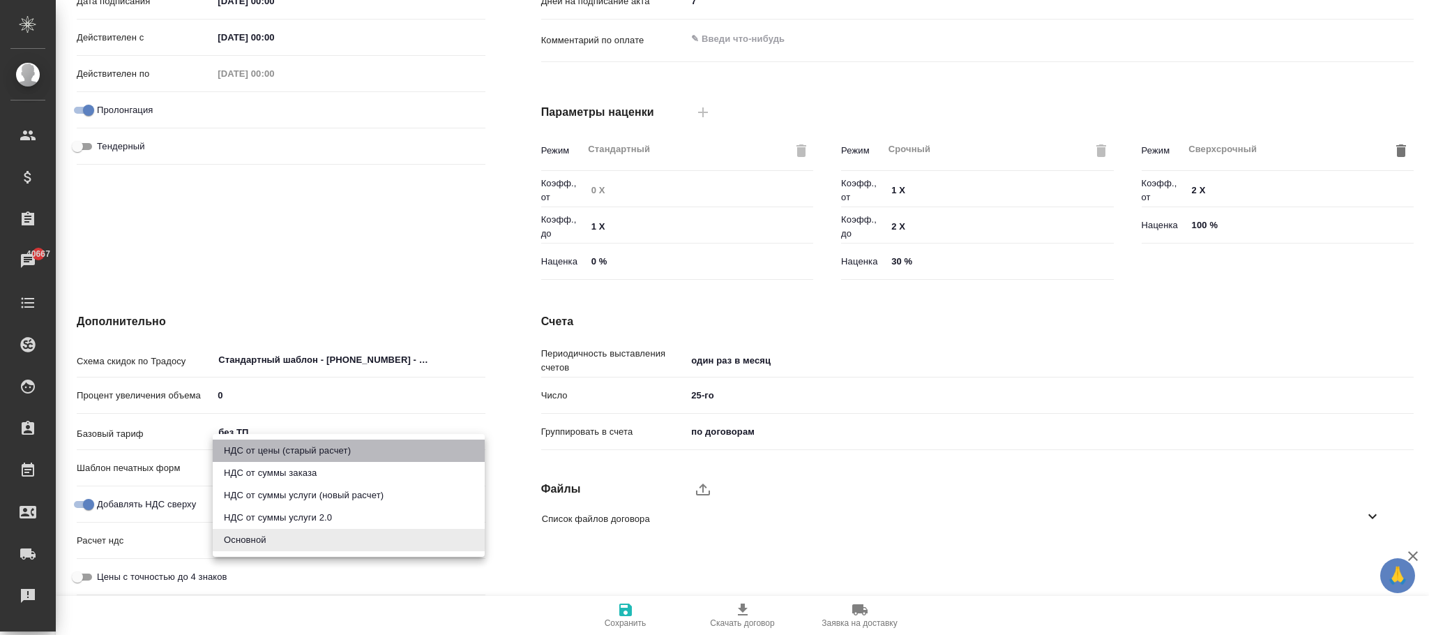
click at [326, 456] on li "НДС от цены (старый расчет)" at bounding box center [349, 450] width 272 height 22
type textarea "x"
type input "fromPrice"
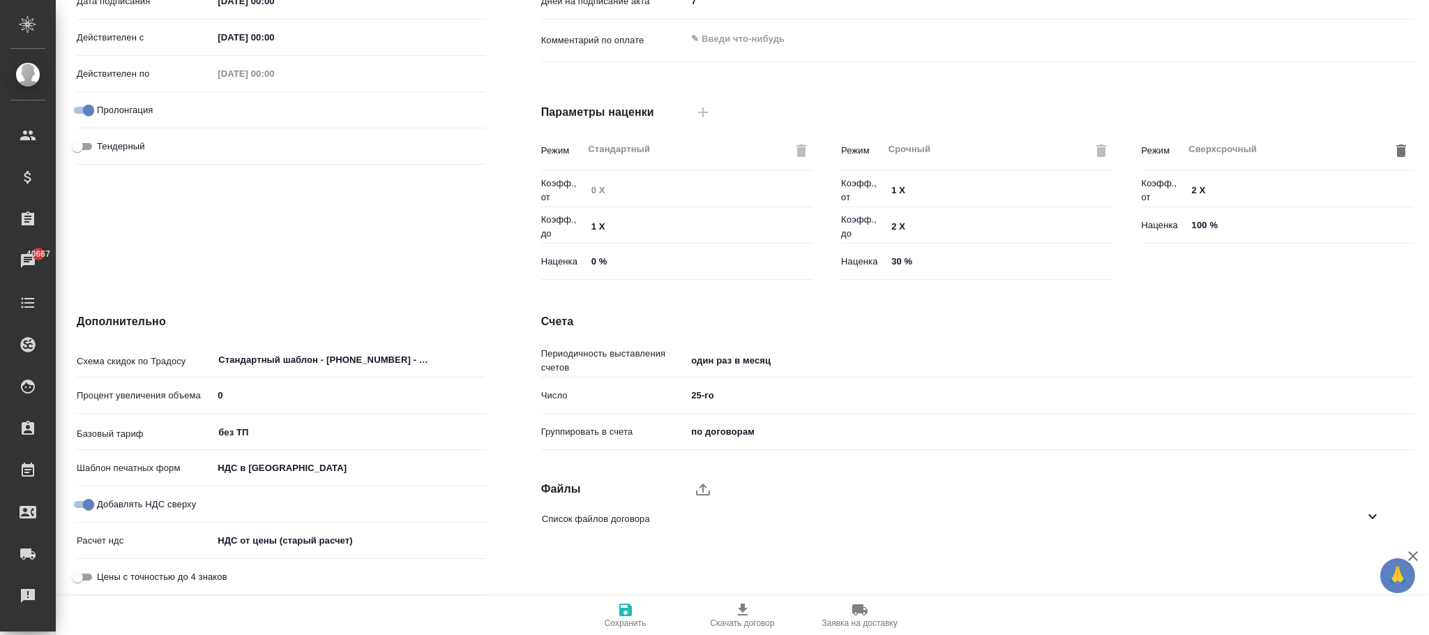
click at [620, 614] on icon "button" at bounding box center [625, 609] width 13 height 13
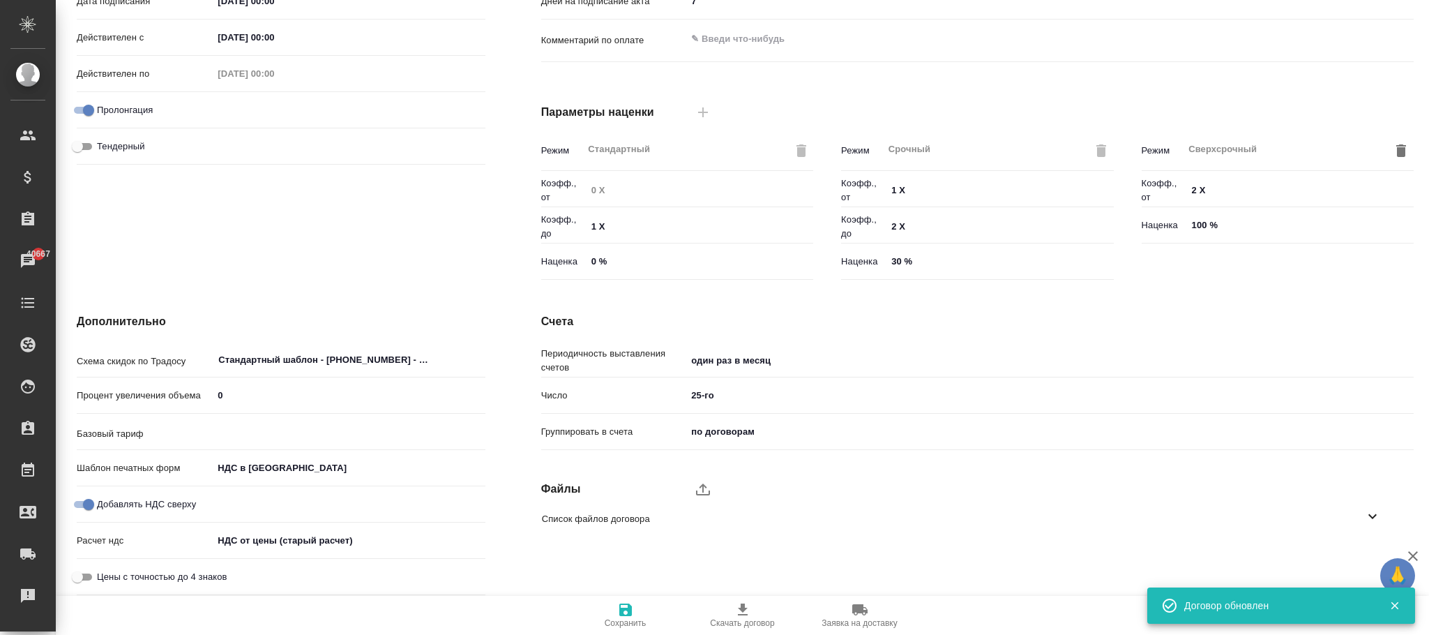
type input "без ТП"
click at [337, 539] on body "🙏 .cls-1 fill:#fff; AWATERA [PERSON_NAME]fokina Клиенты Спецификации Заказы 406…" at bounding box center [714, 317] width 1429 height 635
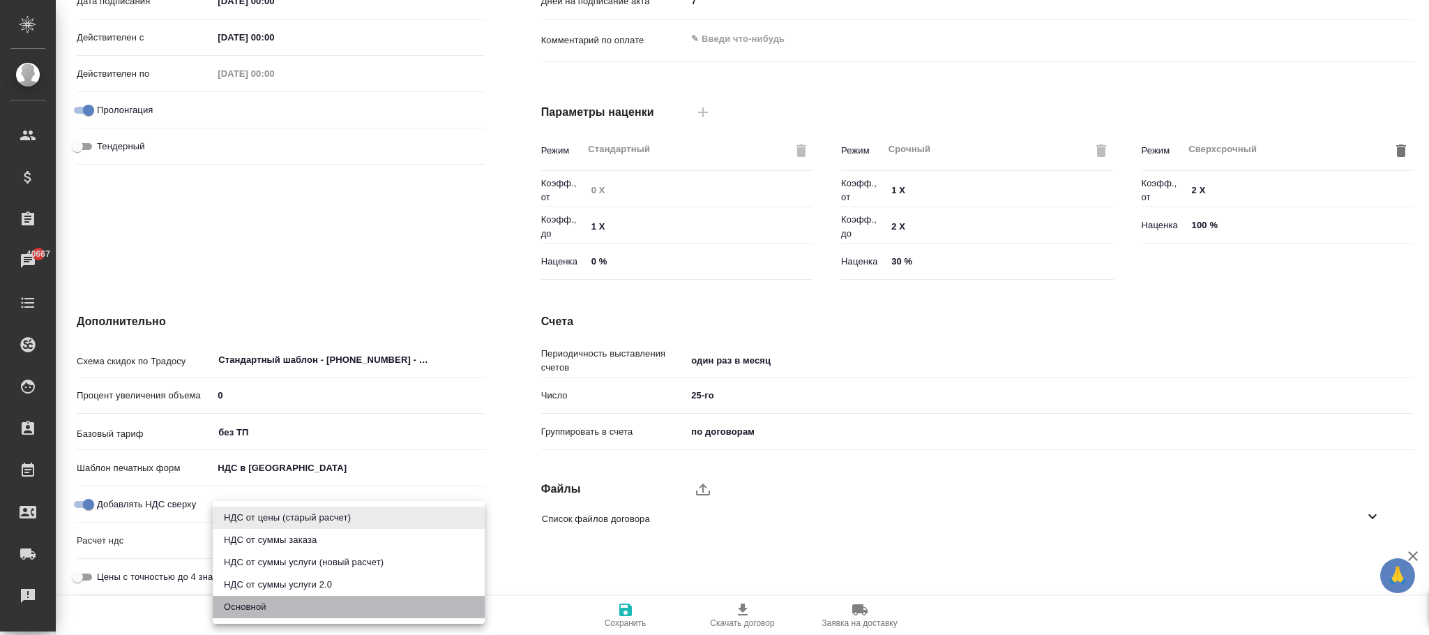
click at [298, 601] on li "Основной" at bounding box center [349, 607] width 272 height 22
type textarea "x"
type input "basic"
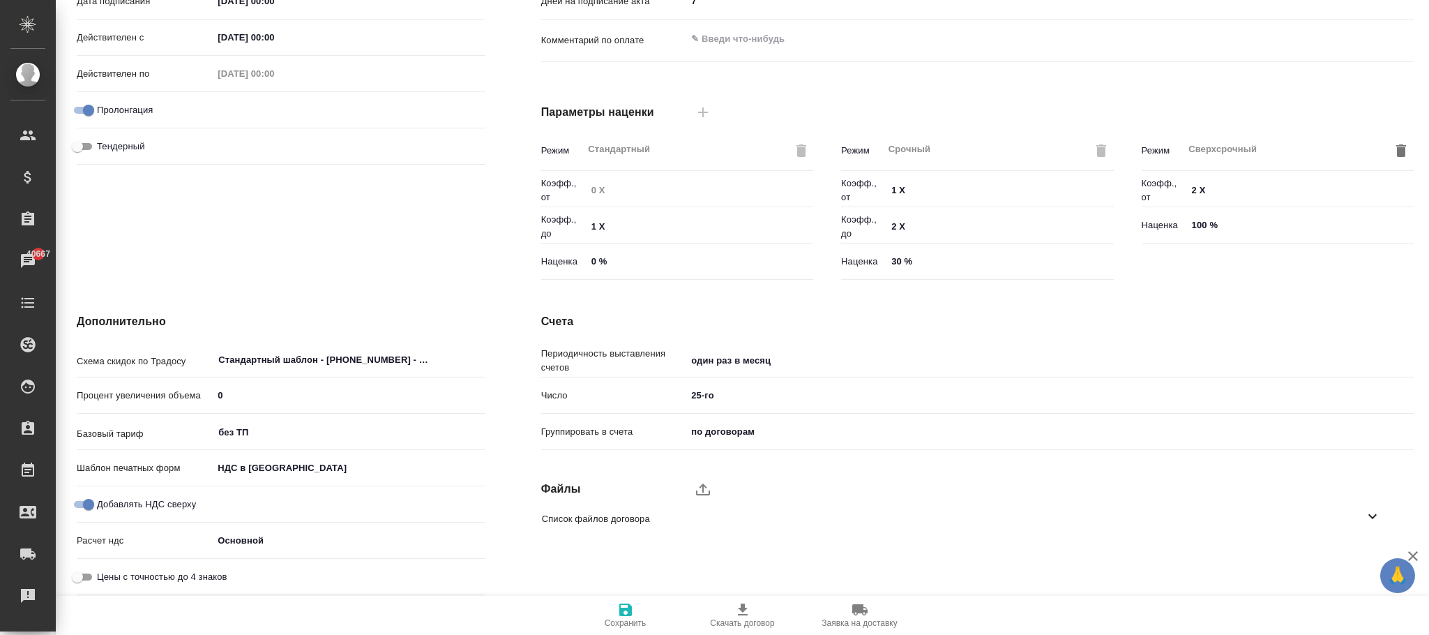
click at [626, 603] on icon "button" at bounding box center [625, 609] width 17 height 17
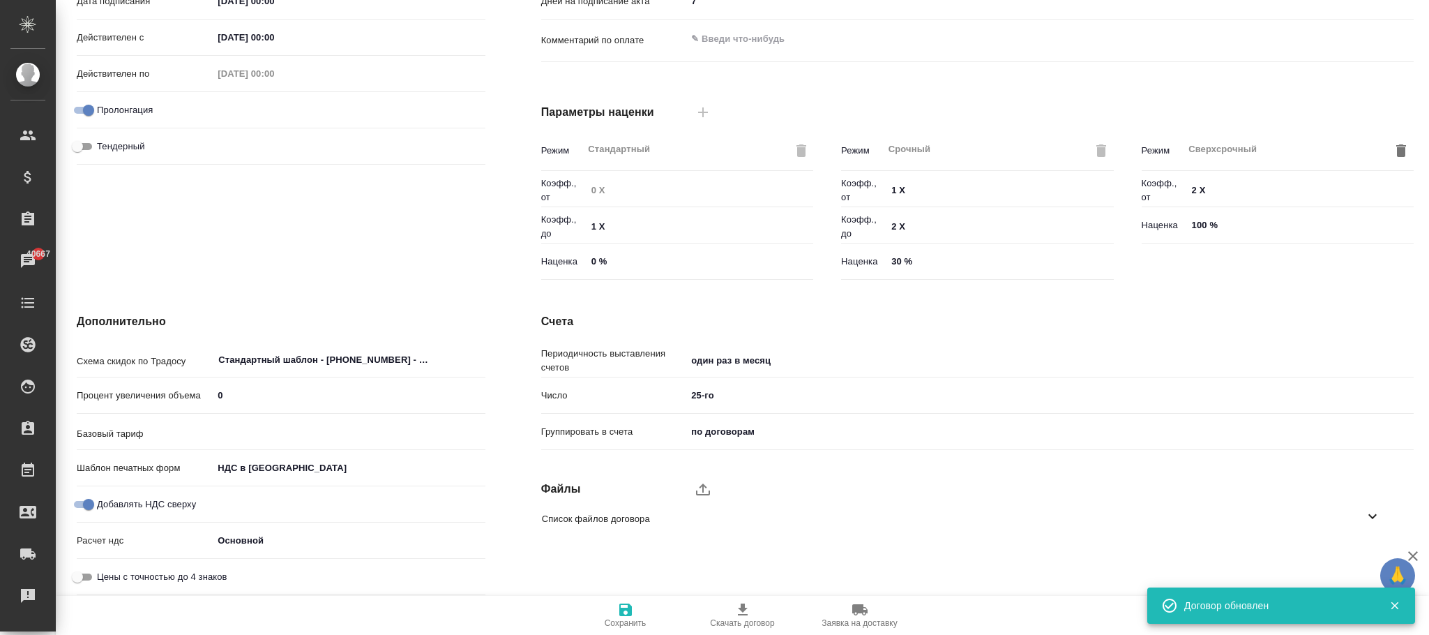
type input "без ТП"
